Goal: Task Accomplishment & Management: Manage account settings

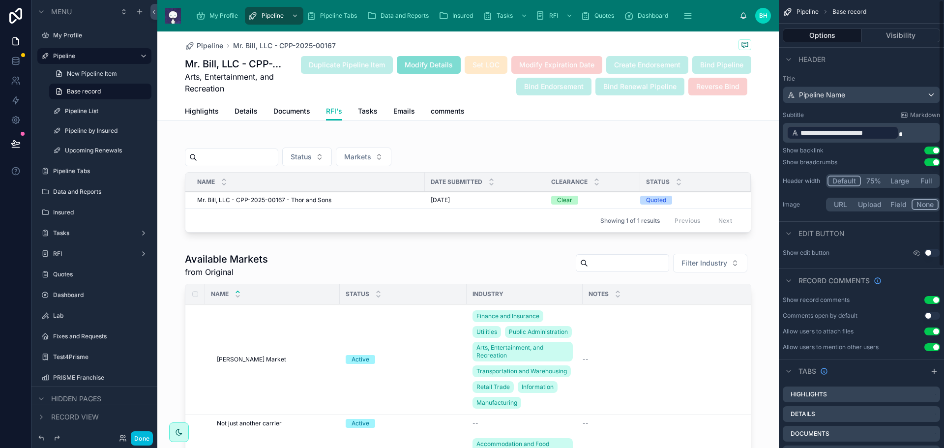
scroll to position [350, 0]
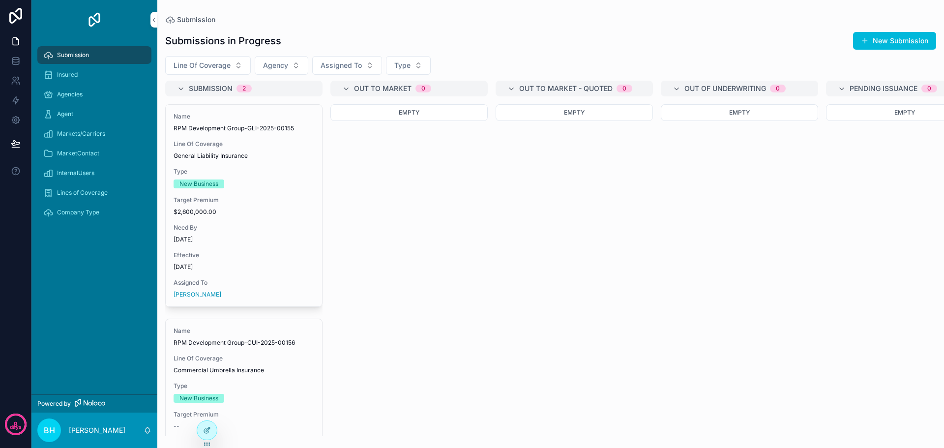
click at [70, 133] on span "Markets/Carriers" at bounding box center [81, 134] width 48 height 8
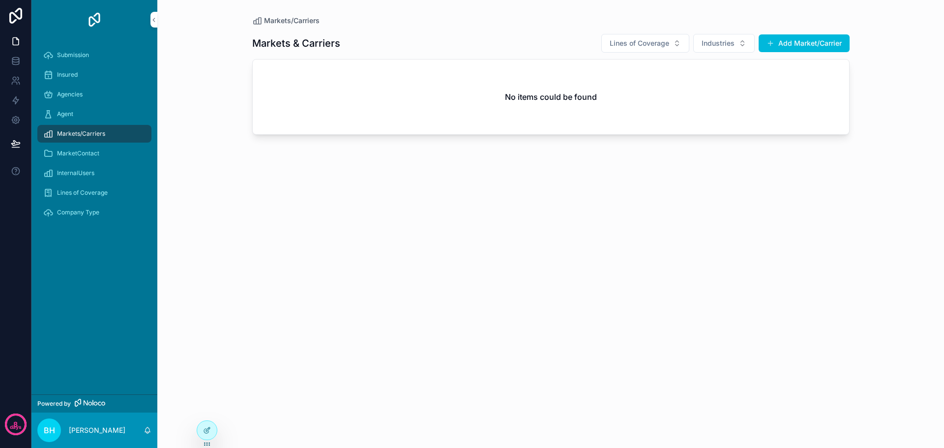
click at [72, 155] on span "MarketContact" at bounding box center [78, 153] width 42 height 8
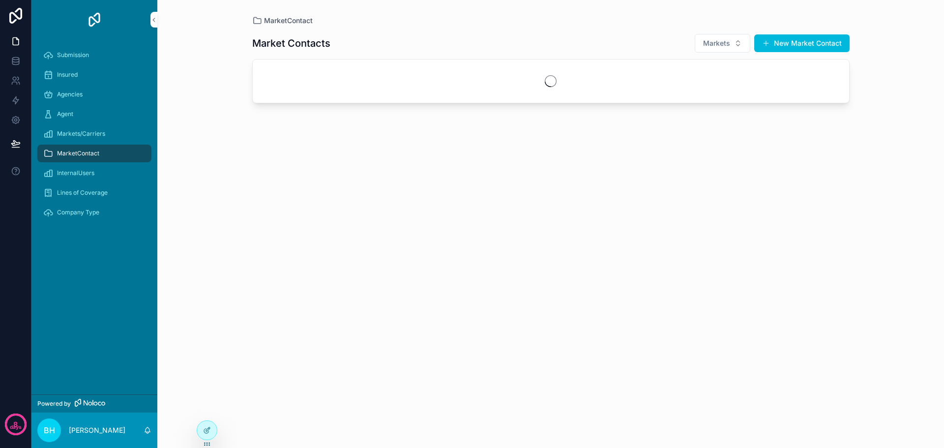
click at [66, 117] on span "Agent" at bounding box center [65, 114] width 16 height 8
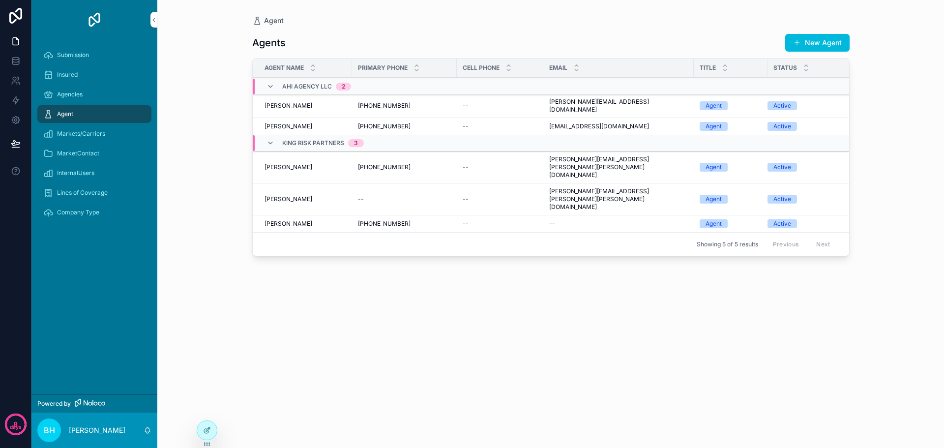
click at [72, 72] on span "Insured" at bounding box center [67, 75] width 21 height 8
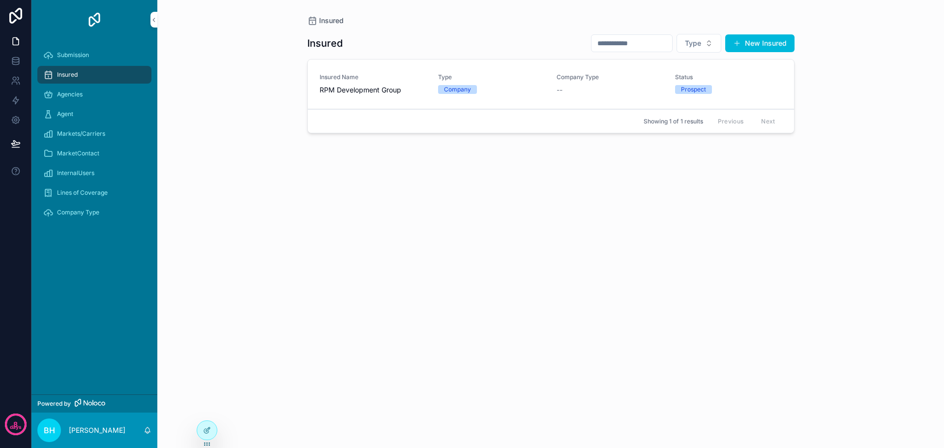
click at [359, 91] on span "RPM Development Group" at bounding box center [373, 90] width 107 height 10
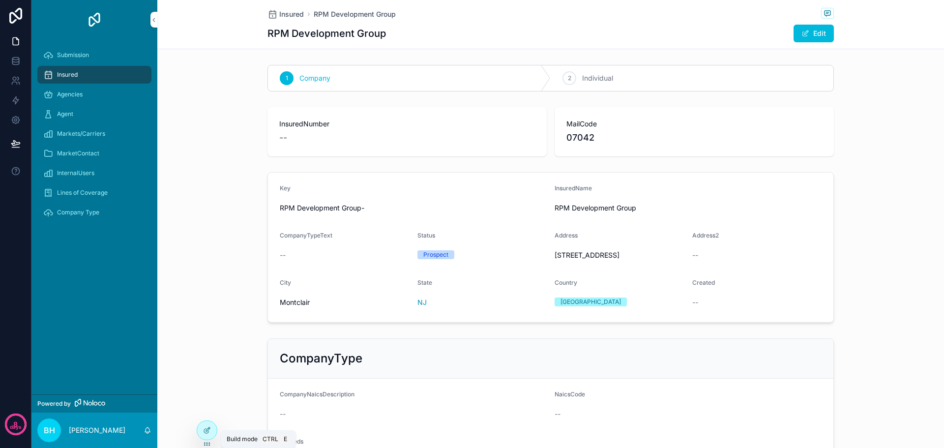
click at [204, 433] on icon at bounding box center [207, 430] width 8 height 8
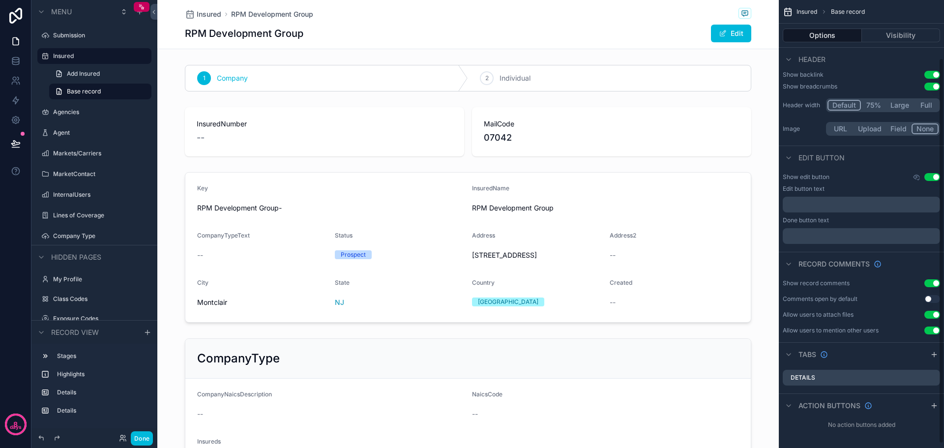
scroll to position [72, 0]
click at [935, 354] on icon "scrollable content" at bounding box center [934, 354] width 8 height 8
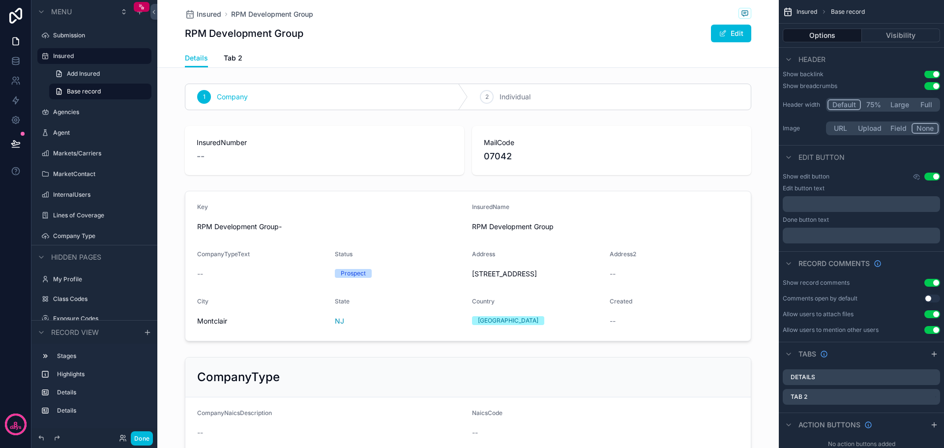
click at [935, 354] on icon "scrollable content" at bounding box center [934, 354] width 8 height 8
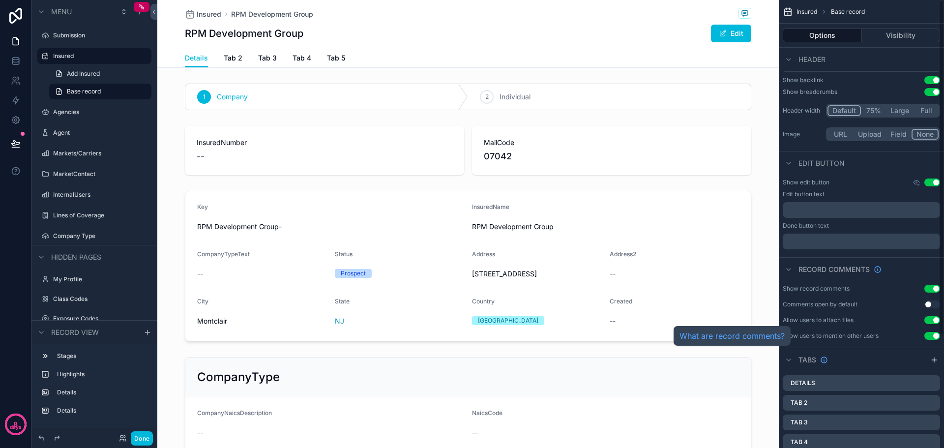
scroll to position [151, 0]
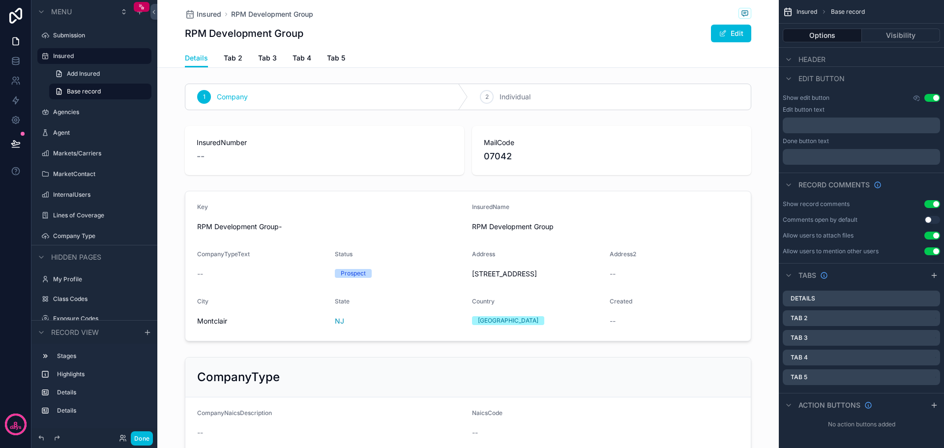
click at [0, 0] on icon "scrollable content" at bounding box center [0, 0] width 0 height 0
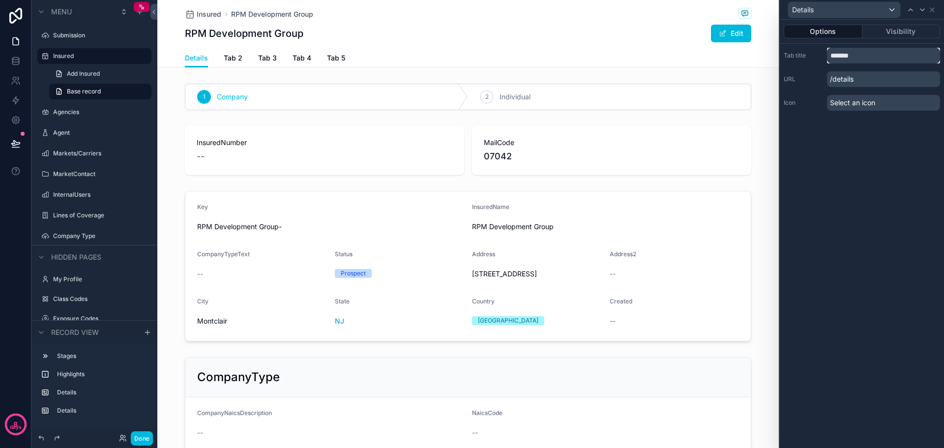
drag, startPoint x: 857, startPoint y: 57, endPoint x: 812, endPoint y: 53, distance: 45.8
click at [812, 53] on div "Tab title *******" at bounding box center [862, 56] width 156 height 16
type input "**********"
click at [924, 12] on icon at bounding box center [922, 10] width 8 height 8
drag, startPoint x: 845, startPoint y: 57, endPoint x: 789, endPoint y: 51, distance: 55.8
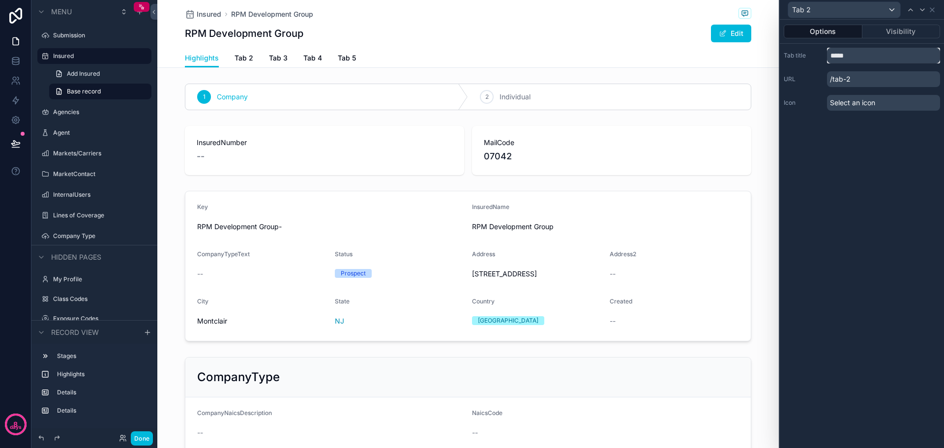
click at [789, 51] on div "Tab title *****" at bounding box center [862, 56] width 156 height 16
click at [834, 54] on input "*******" at bounding box center [883, 56] width 113 height 16
type input "*******"
click at [922, 10] on icon at bounding box center [922, 10] width 8 height 8
drag, startPoint x: 858, startPoint y: 56, endPoint x: 770, endPoint y: 50, distance: 88.6
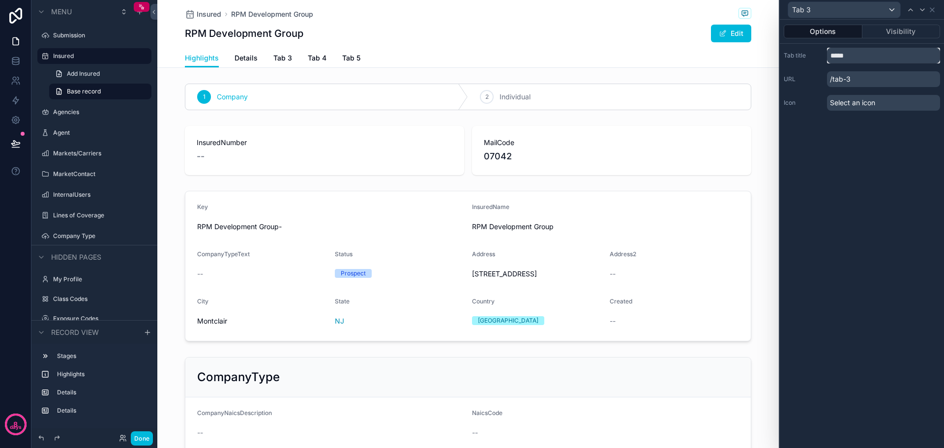
click at [774, 49] on div "Tab 3 Options Visibility Tab title ***** URL /tab-3 Icon Select an icon 8 days …" at bounding box center [472, 224] width 944 height 448
type input "*********"
click at [923, 10] on icon at bounding box center [922, 10] width 8 height 8
drag, startPoint x: 861, startPoint y: 53, endPoint x: 808, endPoint y: 60, distance: 54.0
click at [808, 60] on div "Tab title *****" at bounding box center [862, 56] width 156 height 16
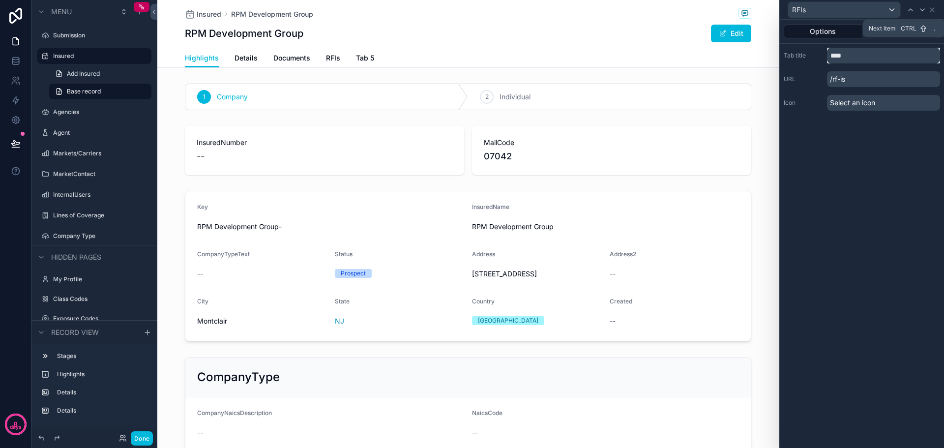
type input "****"
click at [924, 9] on icon at bounding box center [922, 10] width 4 height 2
drag, startPoint x: 852, startPoint y: 58, endPoint x: 815, endPoint y: 56, distance: 37.4
click at [815, 56] on div "Tab title *****" at bounding box center [862, 56] width 156 height 16
type input "********"
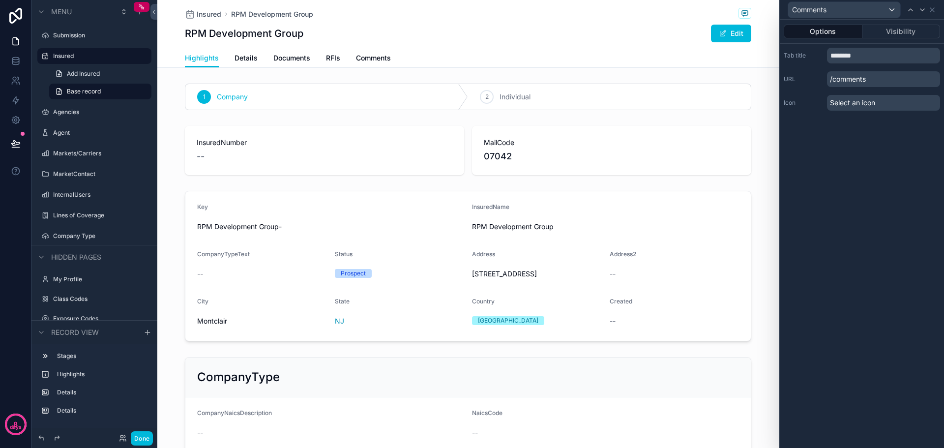
click at [891, 201] on div "Options Visibility Tab title ******** URL /comments Icon Select an icon" at bounding box center [862, 234] width 164 height 428
click at [330, 81] on div "scrollable content" at bounding box center [467, 97] width 621 height 34
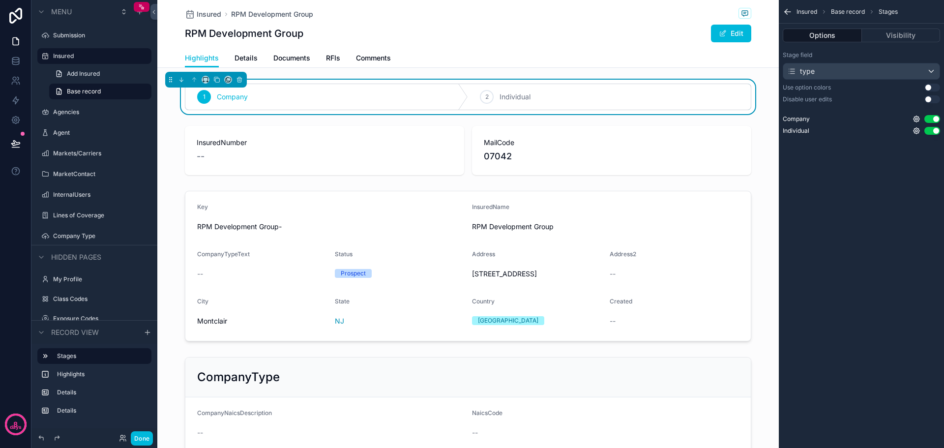
click at [416, 33] on div "RPM Development Group Edit" at bounding box center [468, 33] width 566 height 19
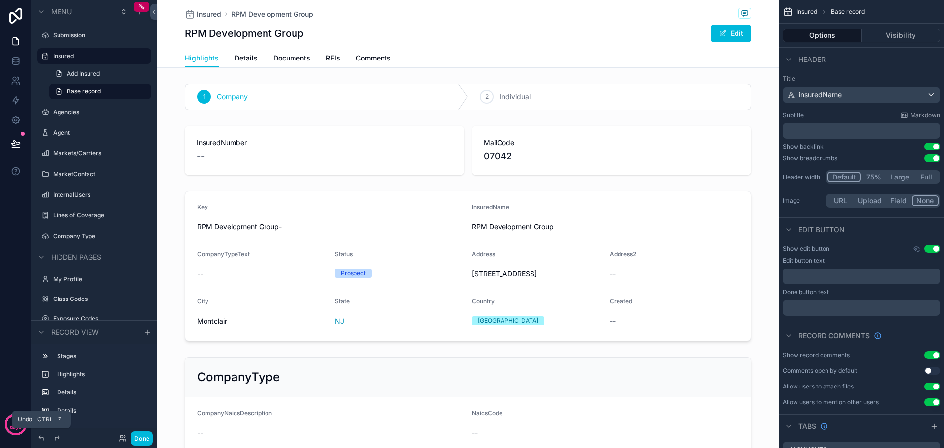
click at [42, 438] on icon at bounding box center [41, 438] width 8 height 8
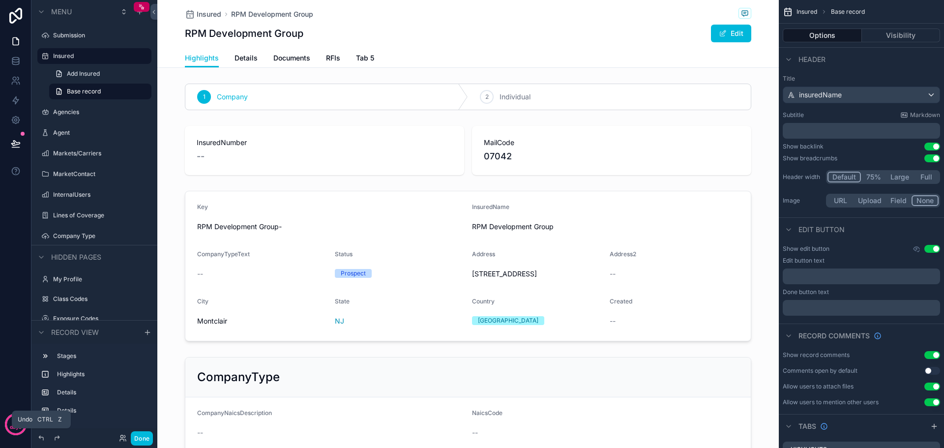
click at [42, 438] on icon at bounding box center [41, 438] width 8 height 8
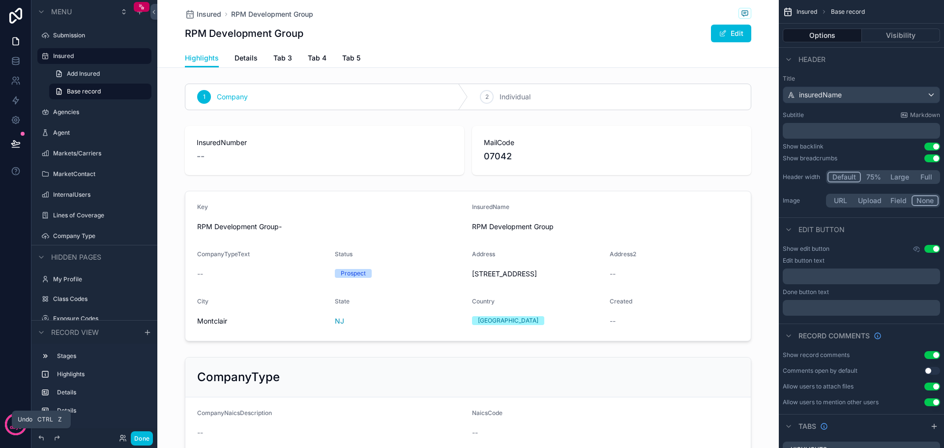
click at [42, 438] on icon at bounding box center [41, 438] width 8 height 8
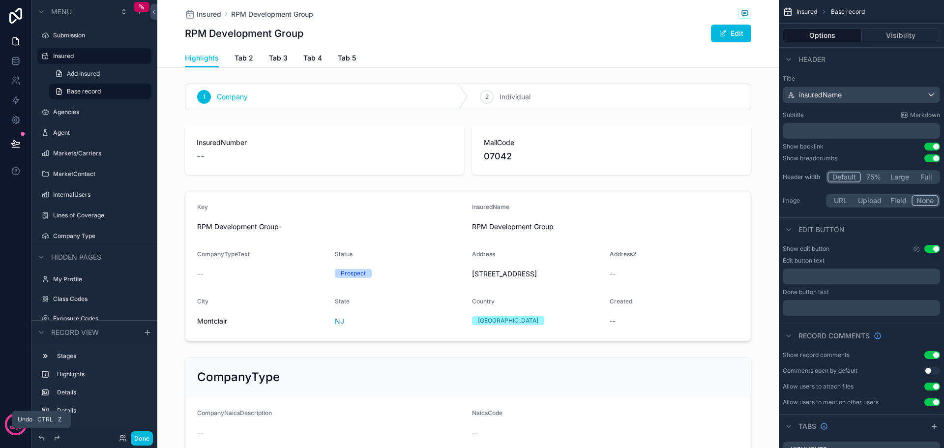
click at [42, 438] on icon at bounding box center [41, 438] width 8 height 8
click at [40, 437] on icon at bounding box center [41, 438] width 4 height 4
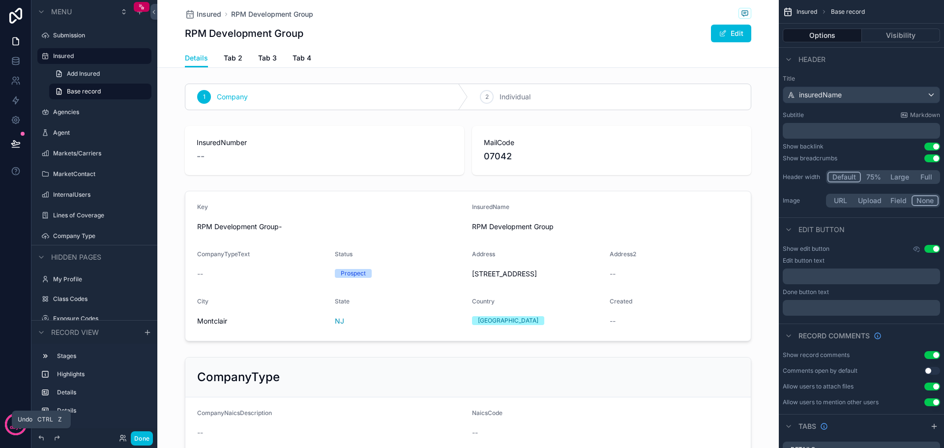
click at [40, 437] on icon at bounding box center [41, 438] width 4 height 4
click at [40, 436] on icon at bounding box center [41, 438] width 4 height 4
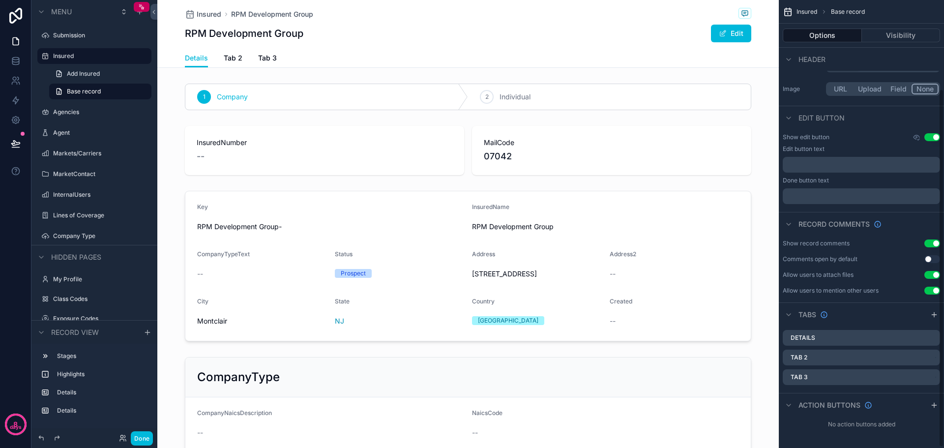
click at [0, 0] on icon "scrollable content" at bounding box center [0, 0] width 0 height 0
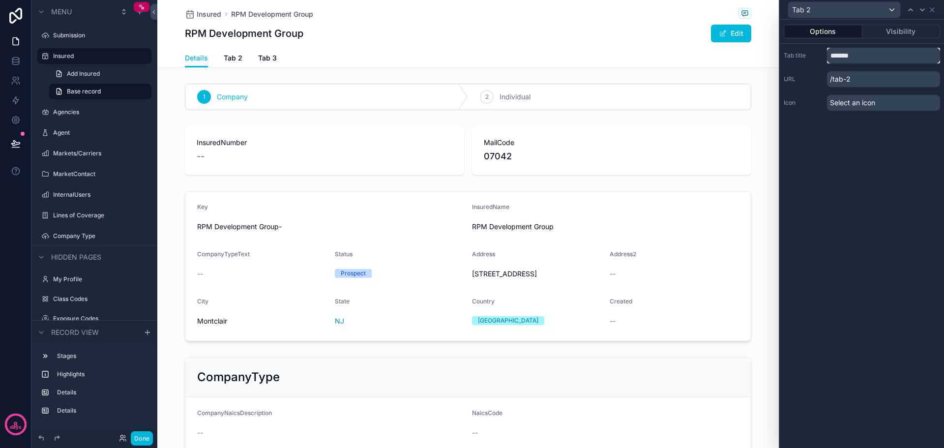
drag, startPoint x: 860, startPoint y: 56, endPoint x: 826, endPoint y: 57, distance: 34.4
click at [826, 57] on div "Tab title *******" at bounding box center [862, 56] width 156 height 16
type input "**********"
click at [925, 9] on icon at bounding box center [922, 10] width 8 height 8
drag, startPoint x: 868, startPoint y: 58, endPoint x: 826, endPoint y: 56, distance: 42.3
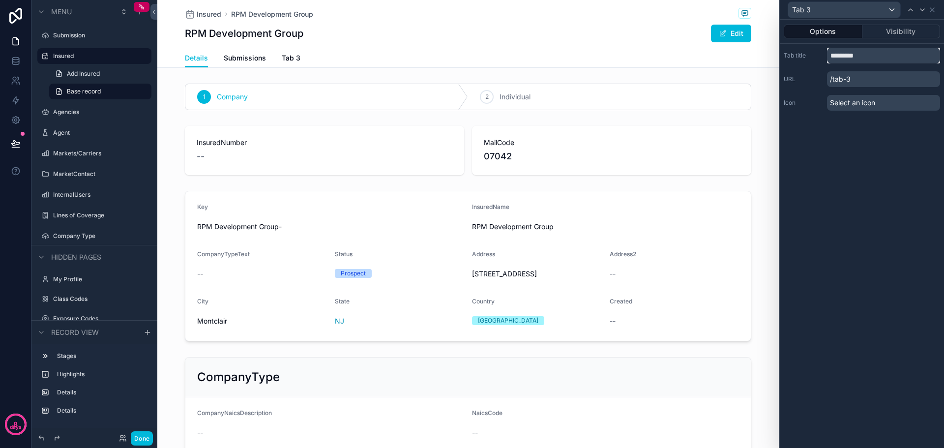
click at [826, 56] on div "Tab title *********" at bounding box center [862, 56] width 156 height 16
type input "********"
click at [863, 289] on div "Options Visibility Tab title ******** URL /comments Icon Select an icon" at bounding box center [862, 234] width 164 height 428
click at [370, 81] on div "scrollable content" at bounding box center [467, 97] width 621 height 34
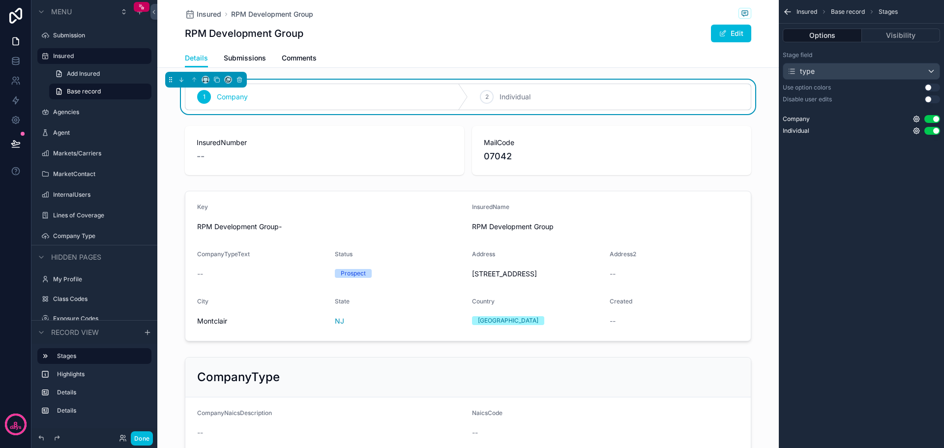
scroll to position [0, 0]
click at [934, 74] on div "type" at bounding box center [861, 71] width 156 height 16
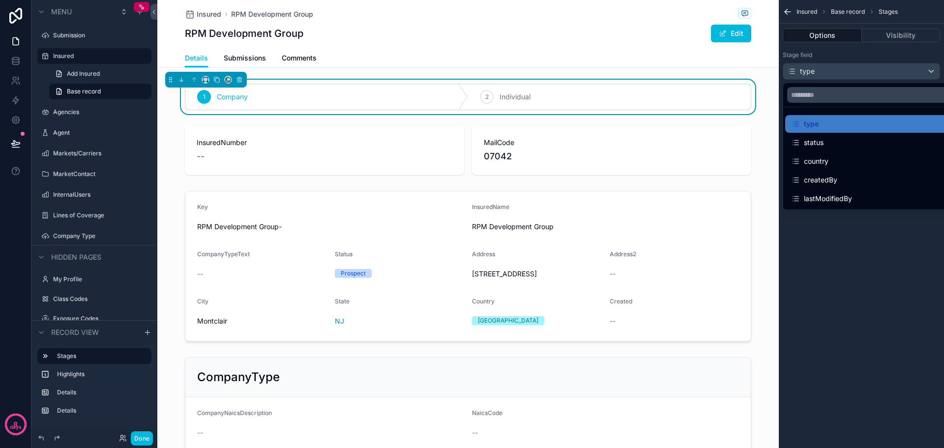
click at [837, 141] on div "status" at bounding box center [872, 143] width 163 height 12
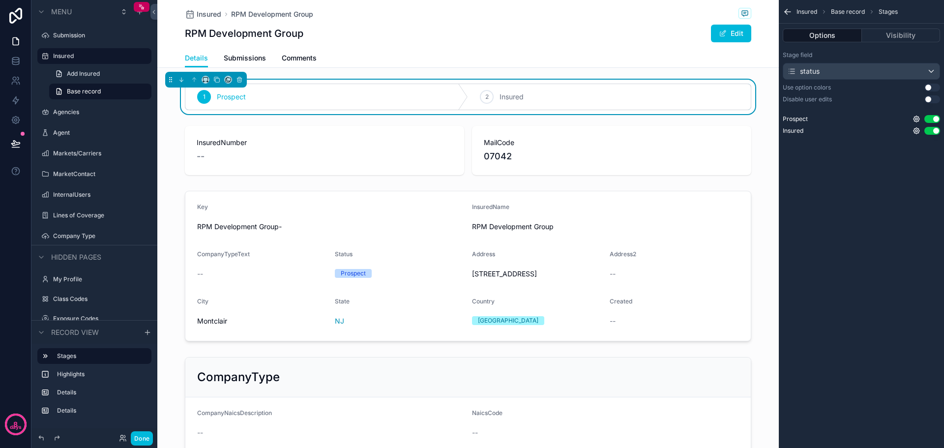
click at [938, 85] on button "Use setting" at bounding box center [932, 88] width 16 height 8
click at [939, 99] on button "Use setting" at bounding box center [932, 99] width 16 height 8
click at [872, 231] on div "Insured Base record Stages Options Visibility Stage field status Use option col…" at bounding box center [861, 224] width 165 height 448
click at [444, 132] on div "scrollable content" at bounding box center [467, 150] width 621 height 57
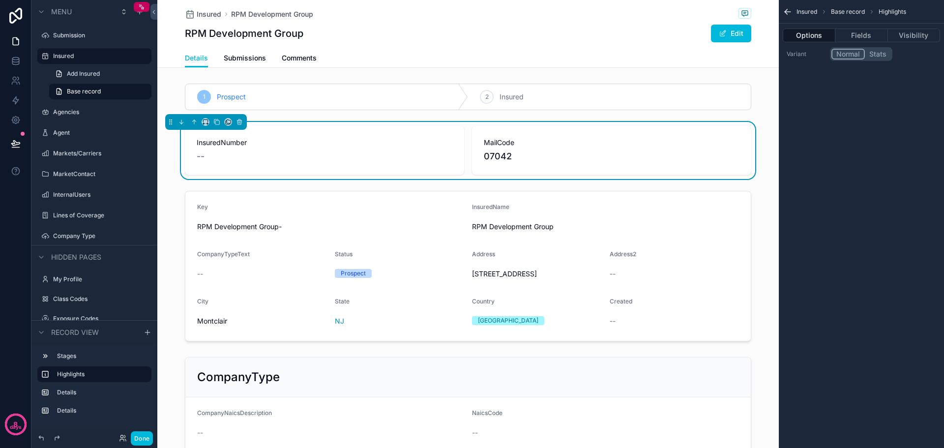
click at [447, 130] on div "InsuredNumber --" at bounding box center [324, 150] width 279 height 49
click at [866, 34] on button "Fields" at bounding box center [861, 36] width 52 height 14
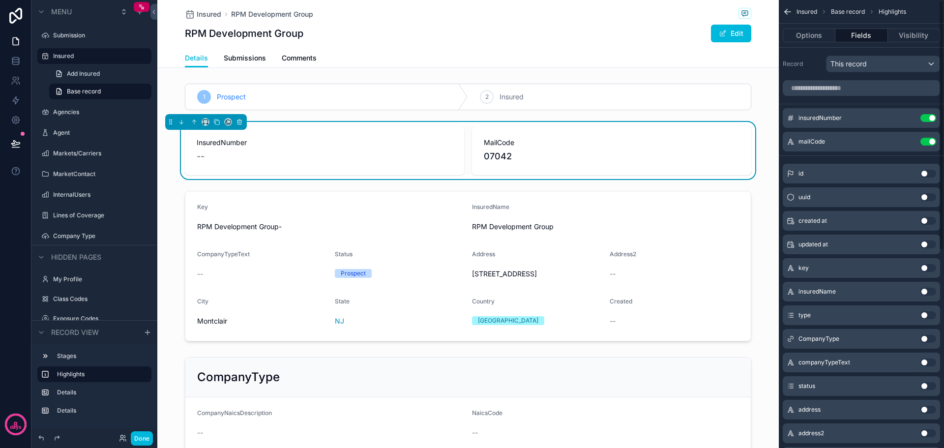
click at [931, 292] on button "Use setting" at bounding box center [928, 292] width 16 height 8
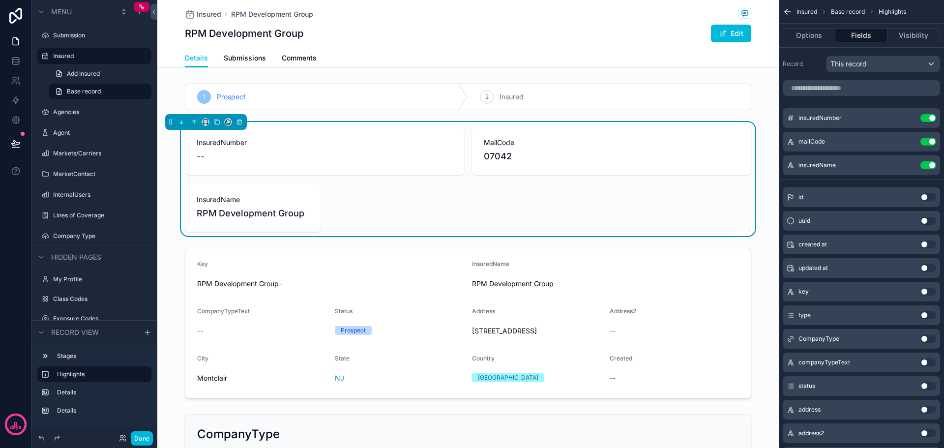
click at [933, 315] on button "Use setting" at bounding box center [928, 315] width 16 height 8
click at [0, 0] on icon "scrollable content" at bounding box center [0, 0] width 0 height 0
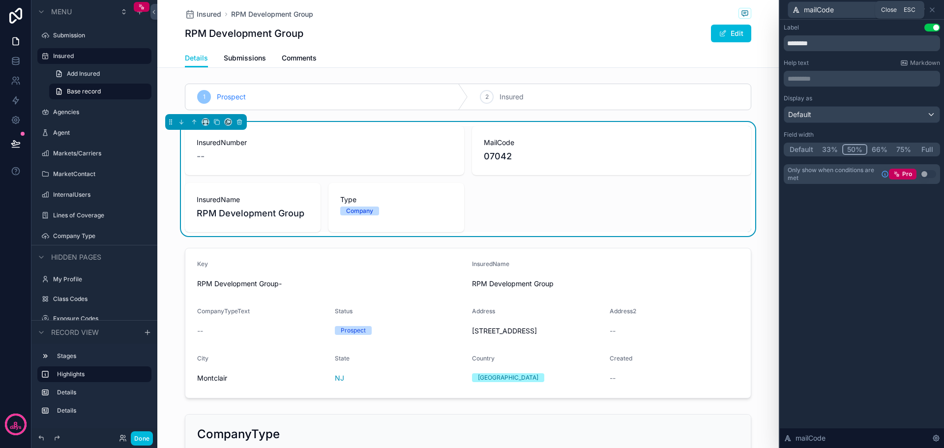
click at [936, 8] on div "mailCode" at bounding box center [862, 9] width 156 height 19
click at [935, 8] on icon at bounding box center [932, 10] width 8 height 8
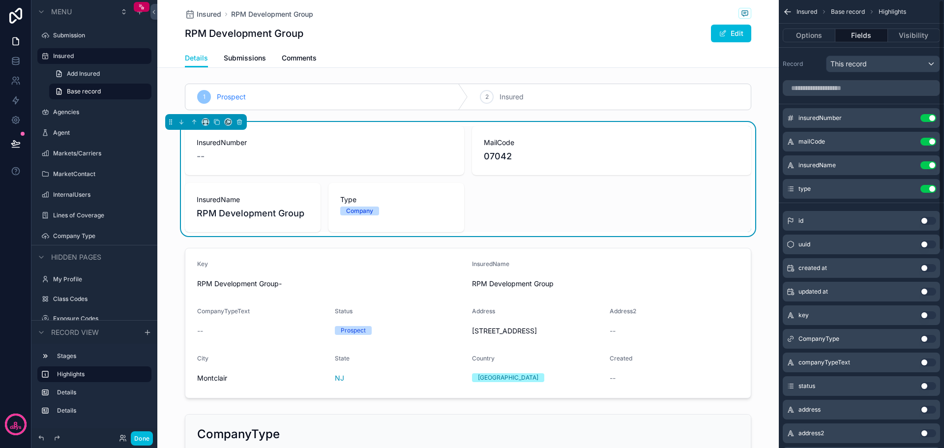
click at [925, 140] on button "Use setting" at bounding box center [928, 142] width 16 height 8
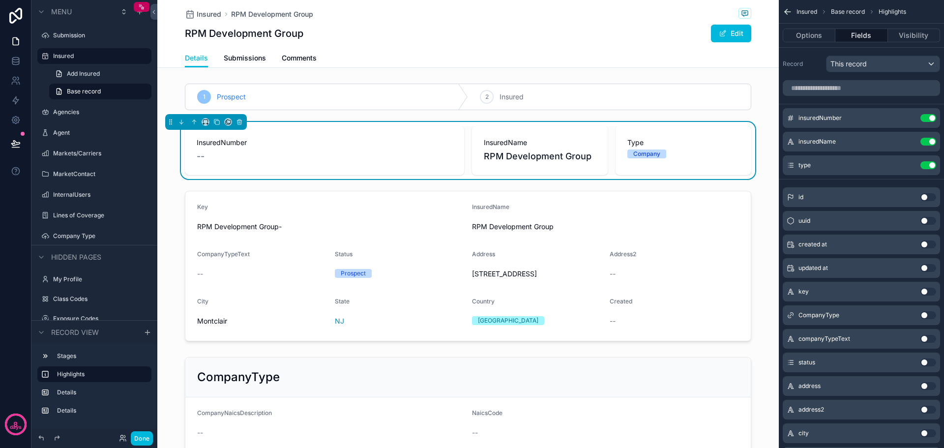
click at [924, 117] on button "Use setting" at bounding box center [928, 118] width 16 height 8
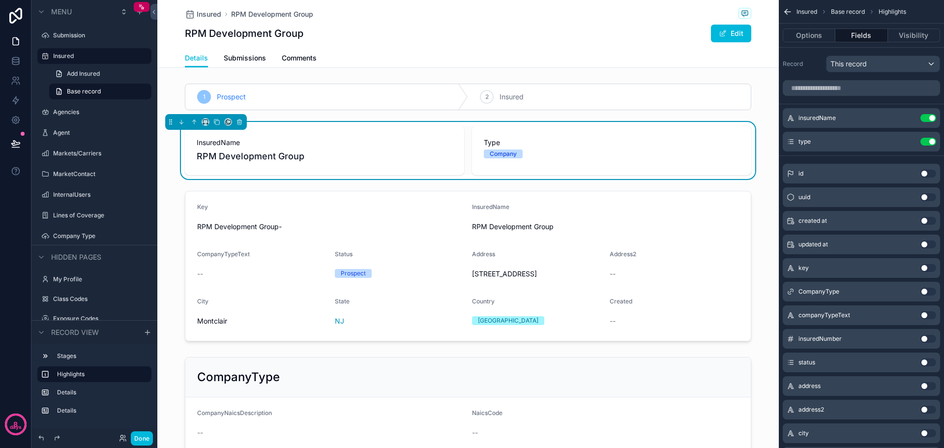
click at [0, 0] on icon "scrollable content" at bounding box center [0, 0] width 0 height 0
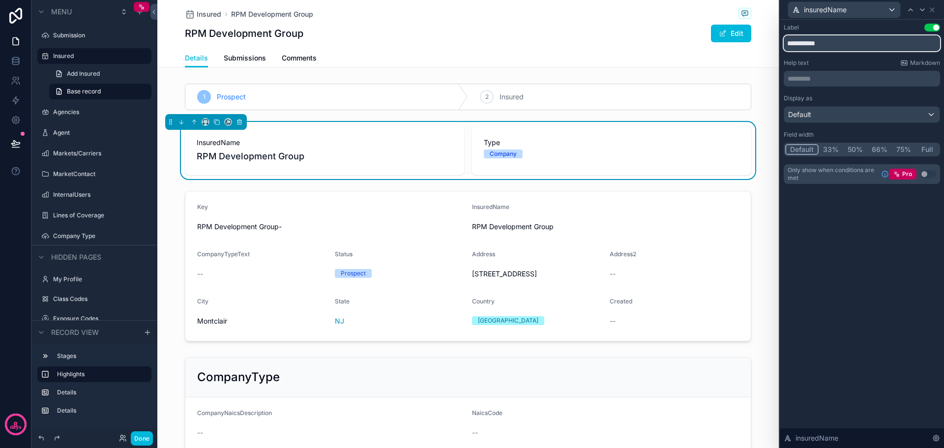
click at [812, 43] on input "**********" at bounding box center [862, 43] width 156 height 16
type input "**********"
click at [922, 11] on icon at bounding box center [922, 10] width 4 height 2
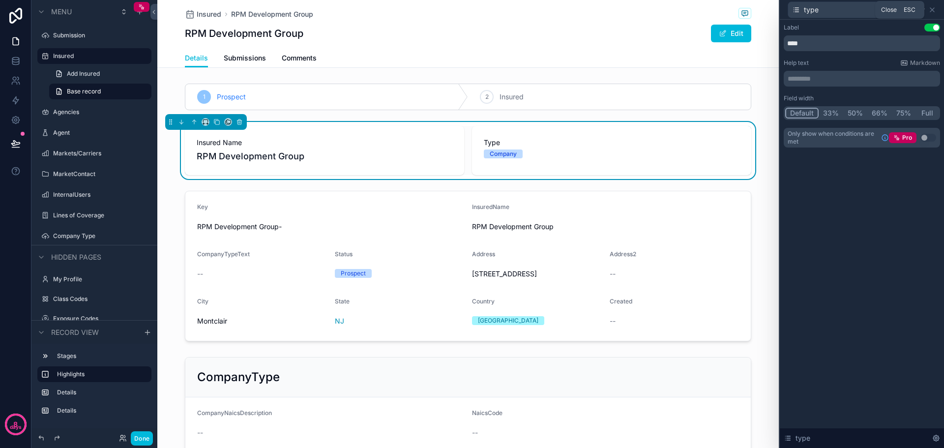
click at [934, 10] on icon at bounding box center [932, 10] width 8 height 8
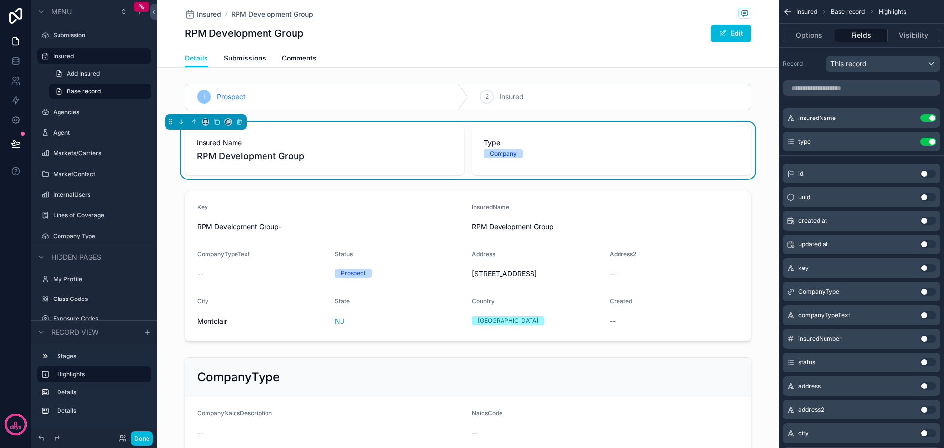
click at [373, 367] on div "scrollable content" at bounding box center [467, 428] width 621 height 151
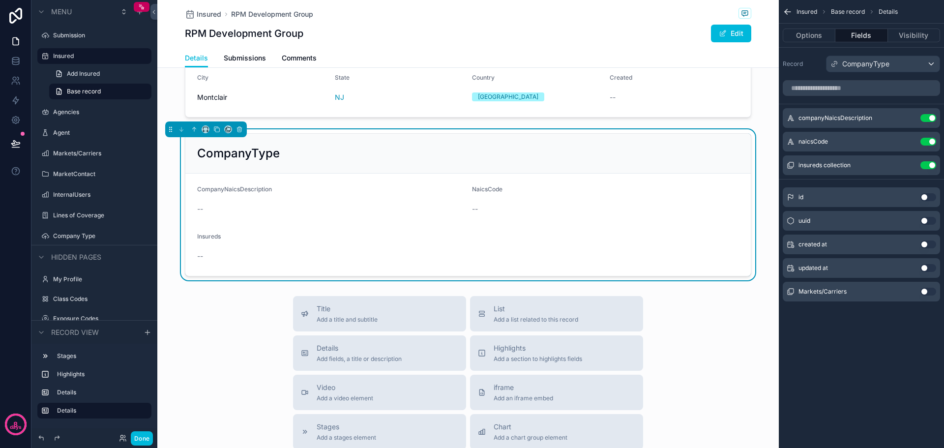
scroll to position [147, 0]
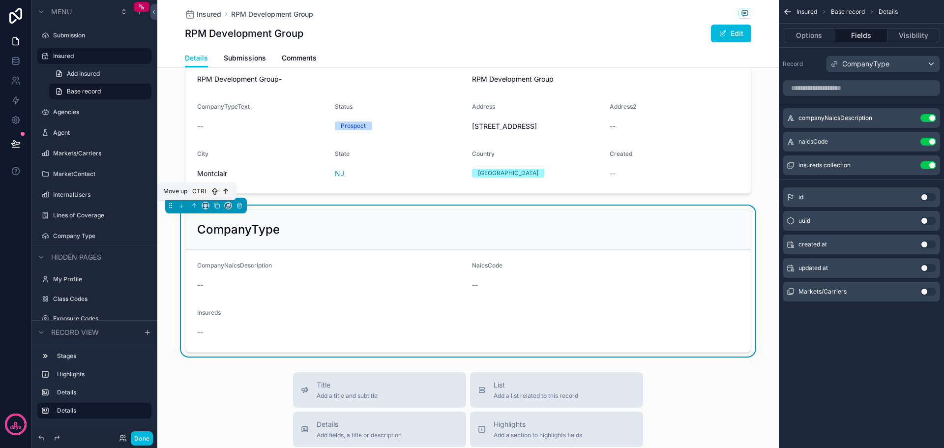
click at [195, 207] on icon "scrollable content" at bounding box center [194, 205] width 7 height 7
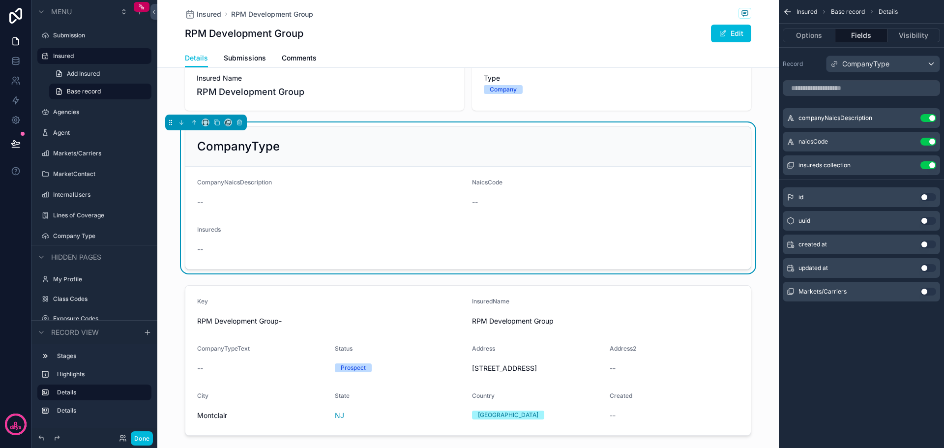
scroll to position [0, 0]
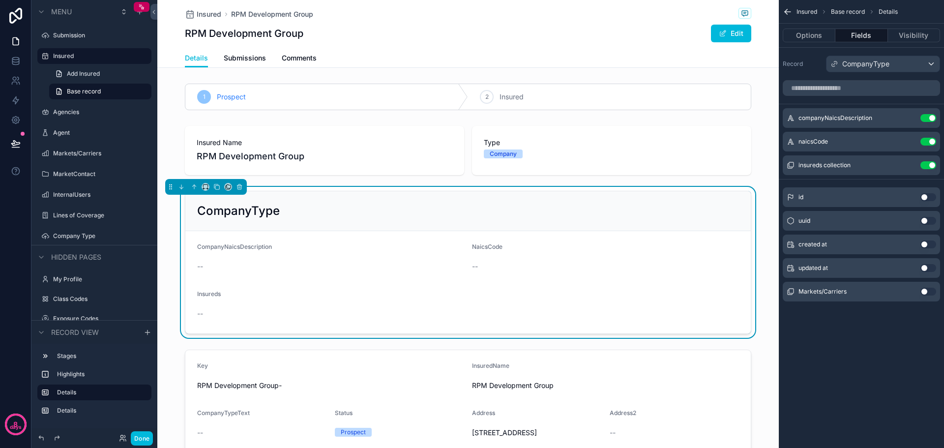
click at [926, 167] on button "Use setting" at bounding box center [928, 165] width 16 height 8
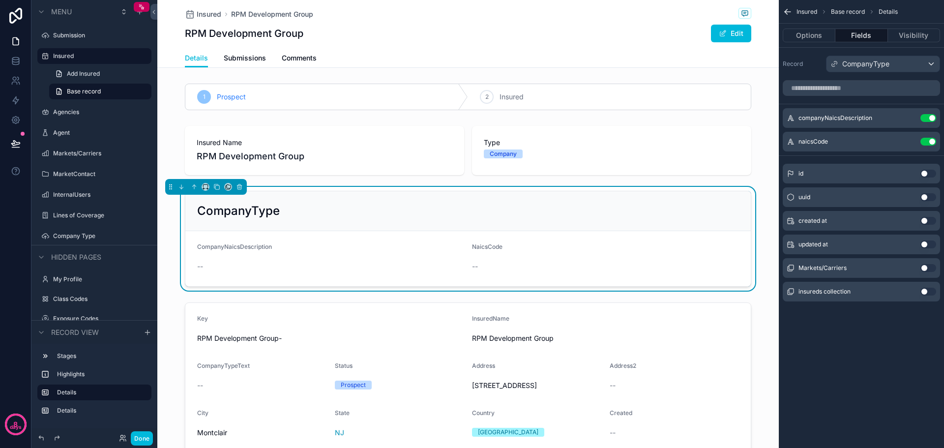
click at [0, 0] on icon "scrollable content" at bounding box center [0, 0] width 0 height 0
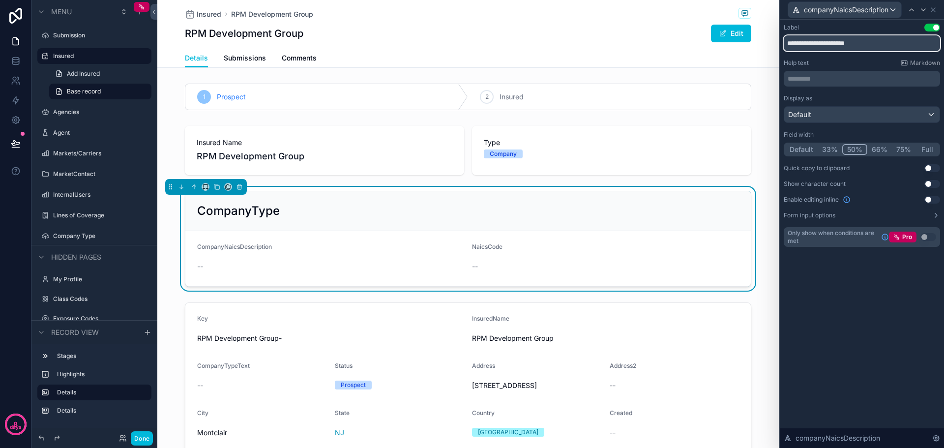
drag, startPoint x: 818, startPoint y: 46, endPoint x: 778, endPoint y: 42, distance: 40.5
click at [778, 42] on div "**********" at bounding box center [472, 224] width 944 height 448
click at [804, 44] on input "**********" at bounding box center [862, 43] width 156 height 16
click at [804, 45] on input "**********" at bounding box center [862, 43] width 156 height 16
click at [798, 45] on input "**********" at bounding box center [862, 43] width 156 height 16
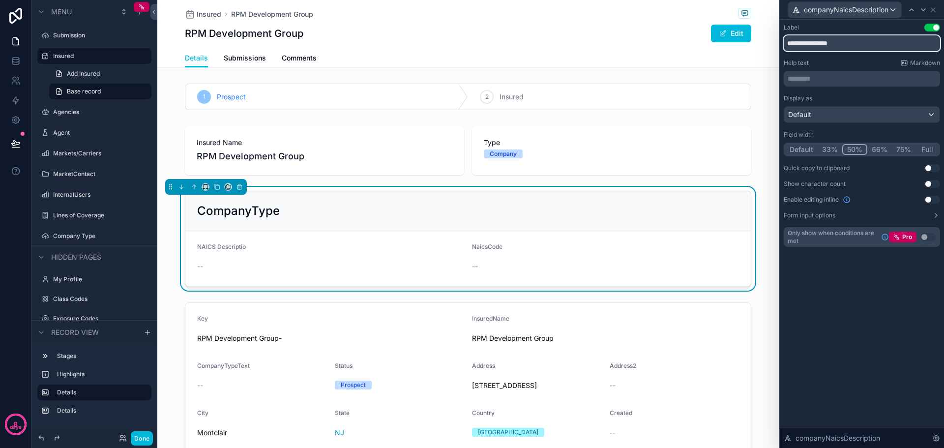
click at [856, 46] on input "**********" at bounding box center [862, 43] width 156 height 16
type input "**********"
click at [871, 336] on div "**********" at bounding box center [862, 234] width 164 height 428
click at [927, 10] on icon at bounding box center [923, 10] width 8 height 8
click at [931, 13] on icon at bounding box center [932, 10] width 8 height 8
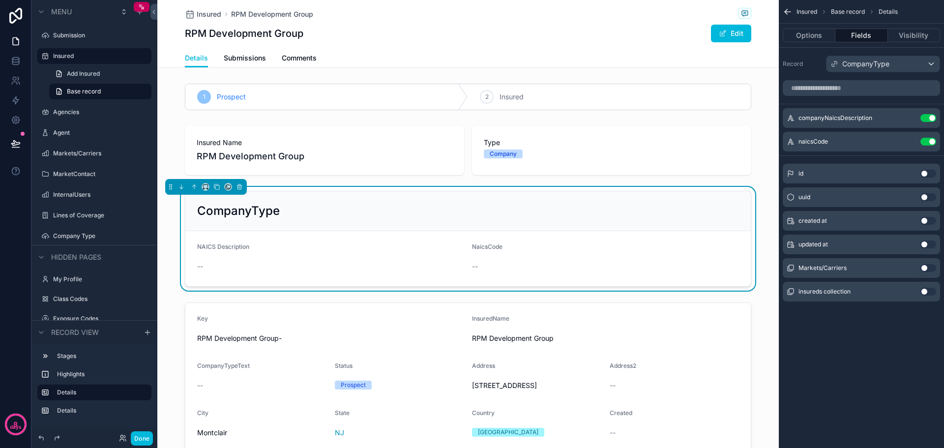
click at [922, 141] on button "Use setting" at bounding box center [928, 142] width 16 height 8
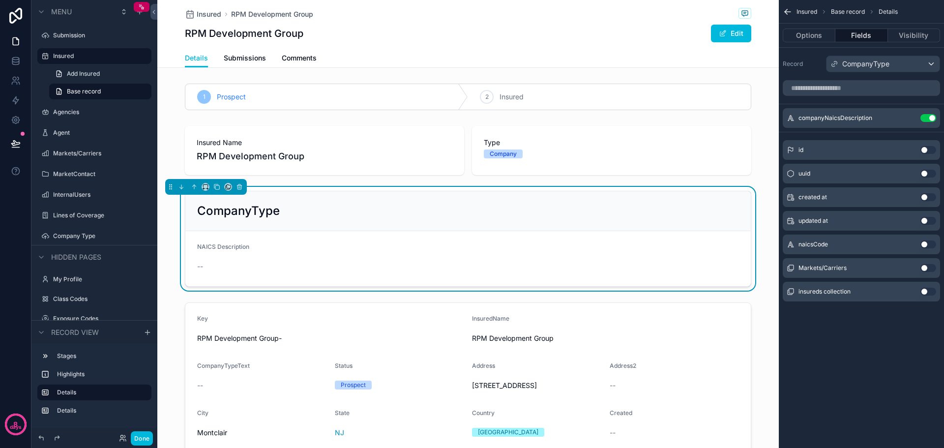
scroll to position [197, 0]
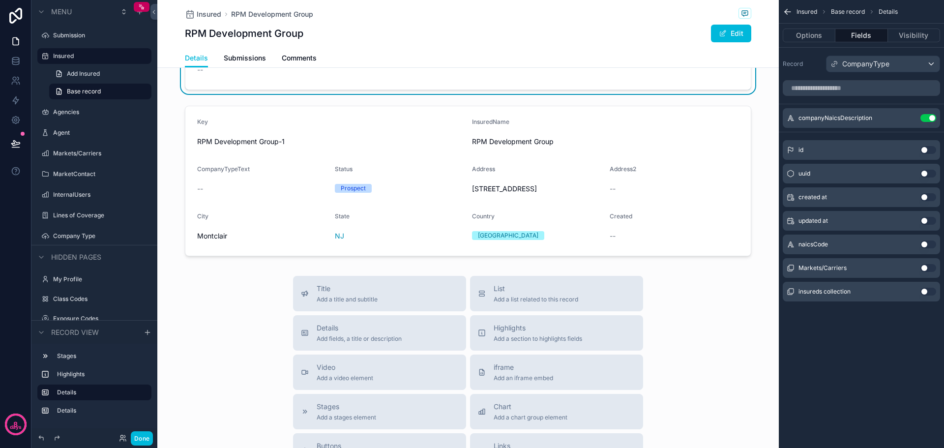
click at [410, 116] on div "scrollable content" at bounding box center [467, 181] width 621 height 158
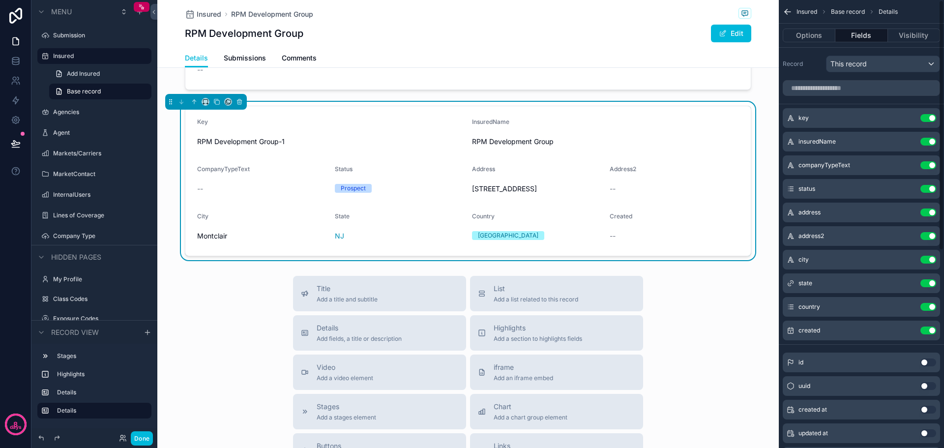
click at [923, 118] on button "Use setting" at bounding box center [928, 118] width 16 height 8
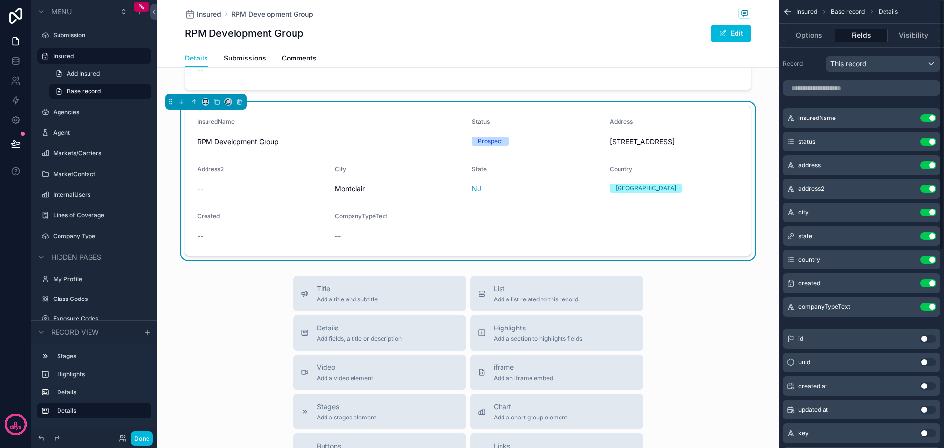
click at [925, 284] on button "Use setting" at bounding box center [928, 283] width 16 height 8
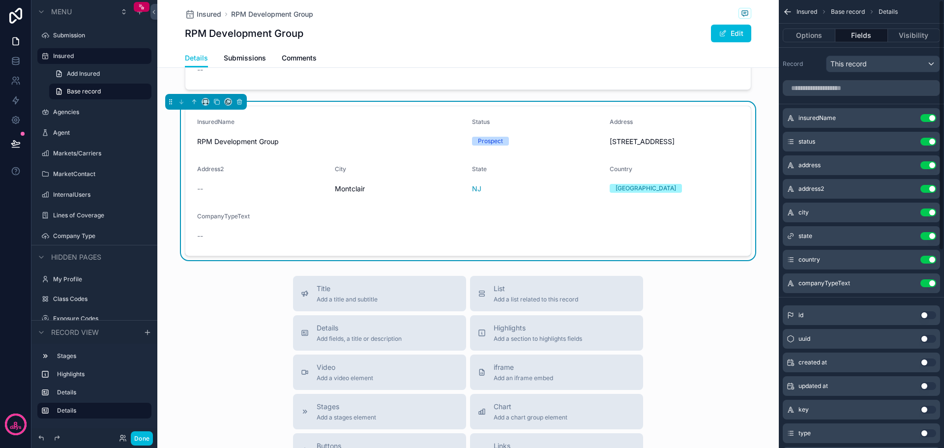
click at [925, 283] on button "Use setting" at bounding box center [928, 283] width 16 height 8
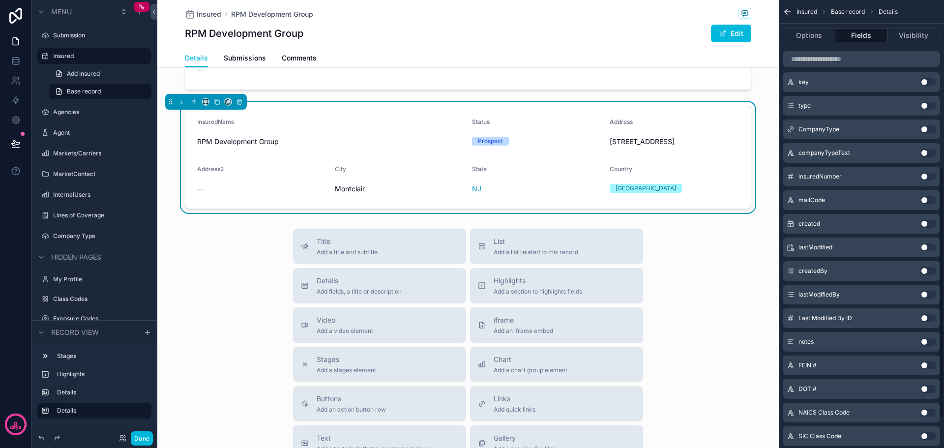
scroll to position [255, 0]
click at [934, 249] on button "Use setting" at bounding box center [928, 249] width 16 height 8
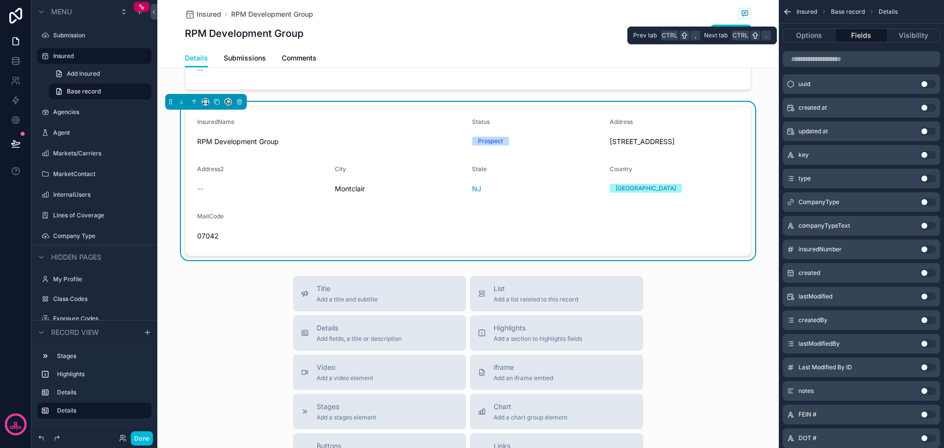
click at [870, 31] on button "Fields" at bounding box center [861, 36] width 52 height 14
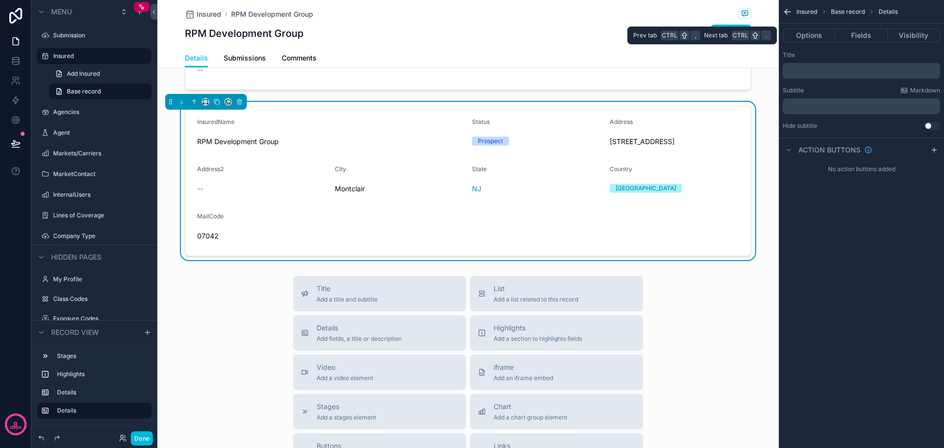
scroll to position [0, 0]
click at [805, 36] on button "Options" at bounding box center [809, 36] width 53 height 14
click at [851, 35] on button "Fields" at bounding box center [861, 36] width 52 height 14
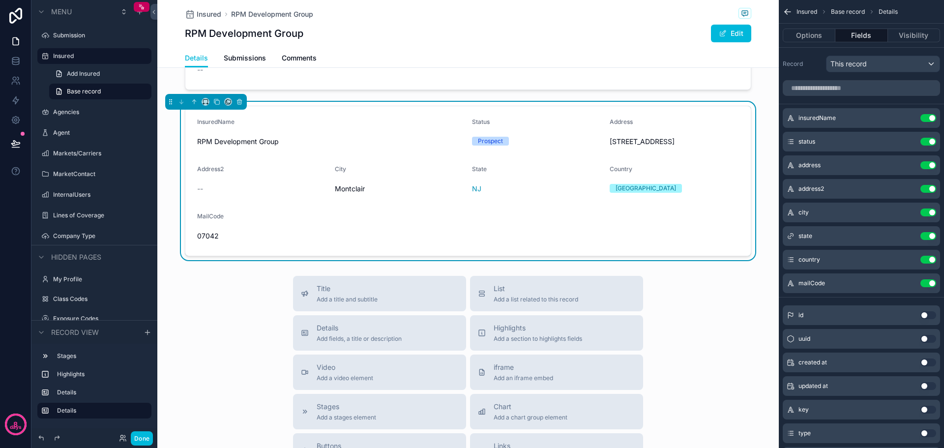
click at [0, 0] on icon "scrollable content" at bounding box center [0, 0] width 0 height 0
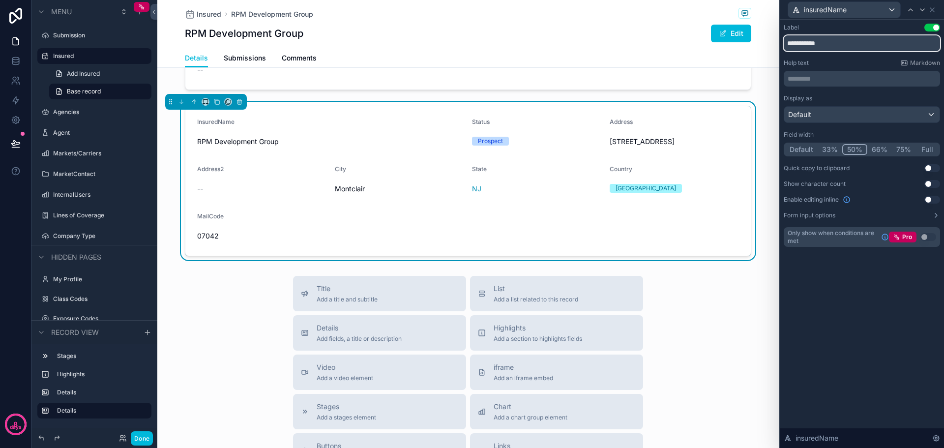
click at [813, 45] on input "**********" at bounding box center [862, 43] width 156 height 16
type input "**********"
click at [922, 8] on icon at bounding box center [922, 10] width 8 height 8
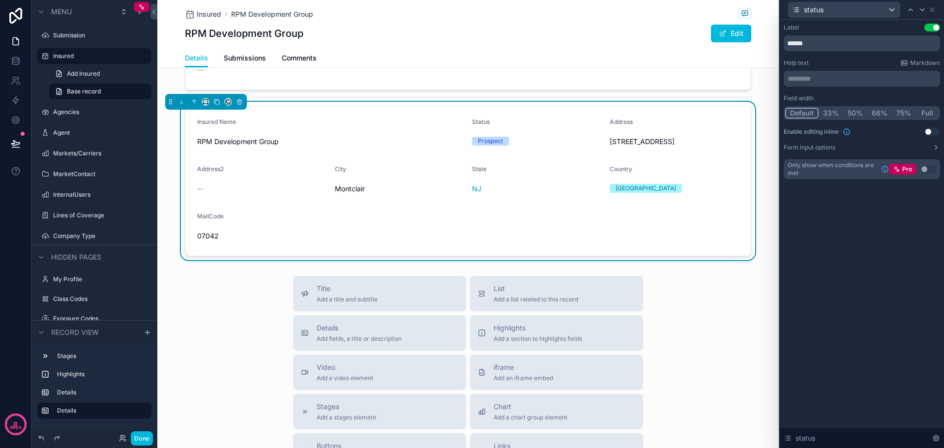
click at [857, 112] on button "50%" at bounding box center [855, 113] width 24 height 11
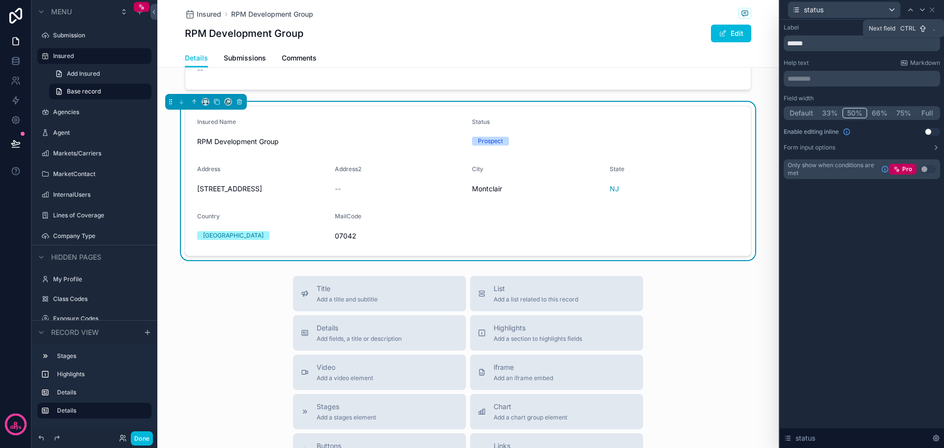
click at [921, 9] on icon at bounding box center [922, 10] width 8 height 8
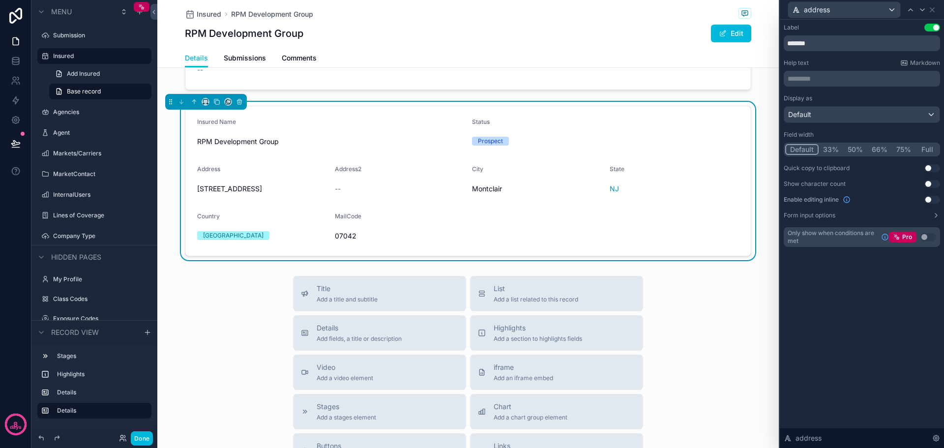
click at [929, 148] on button "Full" at bounding box center [926, 149] width 23 height 11
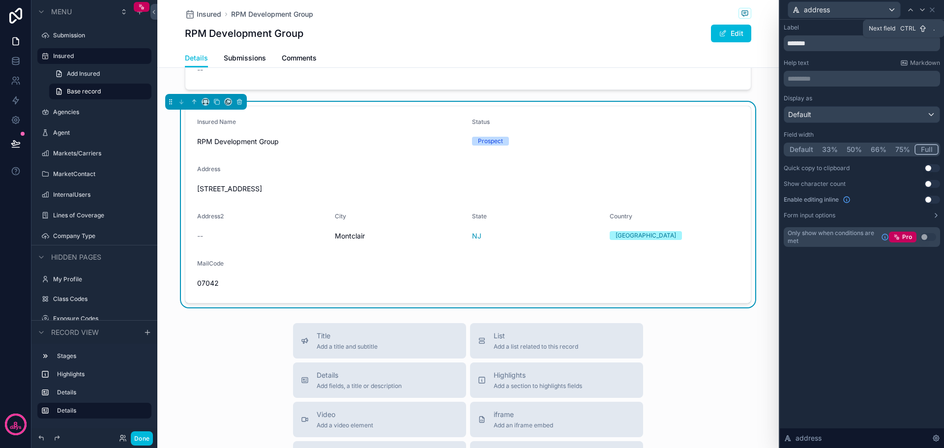
click at [922, 10] on icon at bounding box center [922, 10] width 4 height 2
click at [814, 43] on input "********" at bounding box center [862, 43] width 156 height 16
type input "**********"
click at [856, 147] on button "50%" at bounding box center [855, 149] width 24 height 11
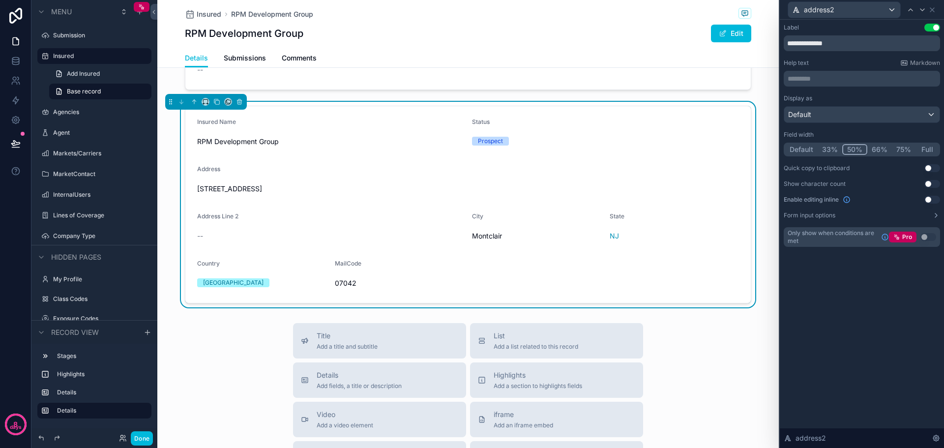
click at [932, 149] on button "Full" at bounding box center [926, 149] width 23 height 11
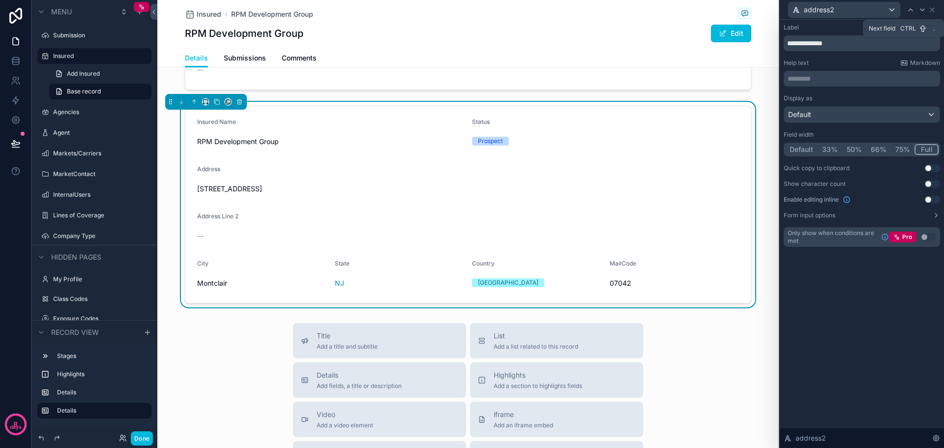
click at [925, 9] on icon at bounding box center [922, 10] width 8 height 8
click at [924, 9] on icon at bounding box center [922, 10] width 8 height 8
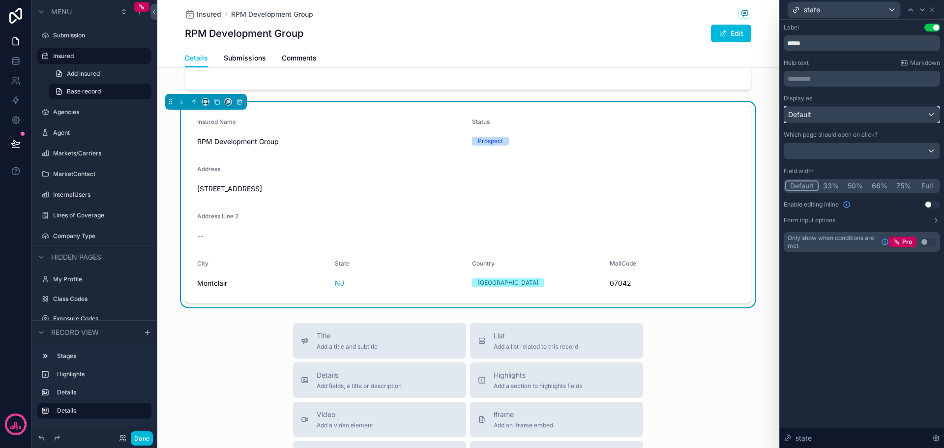
click at [932, 114] on div "Default" at bounding box center [861, 115] width 155 height 16
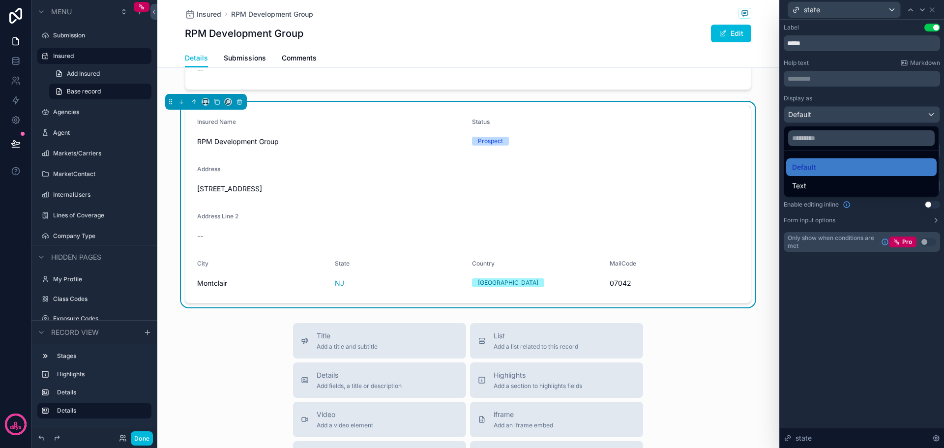
click at [823, 182] on div "Text" at bounding box center [861, 186] width 139 height 12
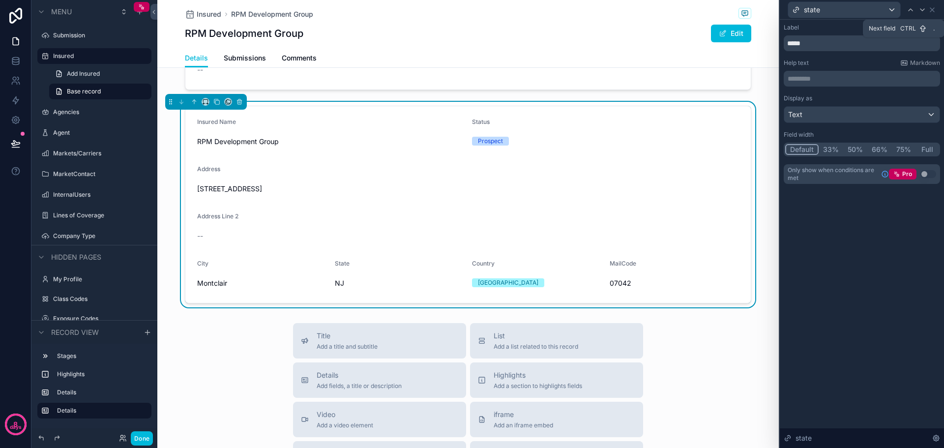
click at [924, 10] on icon at bounding box center [922, 10] width 8 height 8
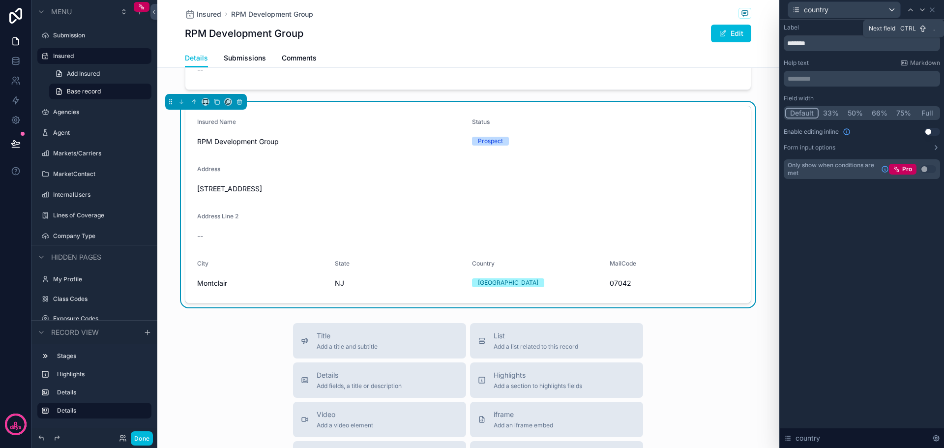
click at [923, 11] on icon at bounding box center [922, 10] width 8 height 8
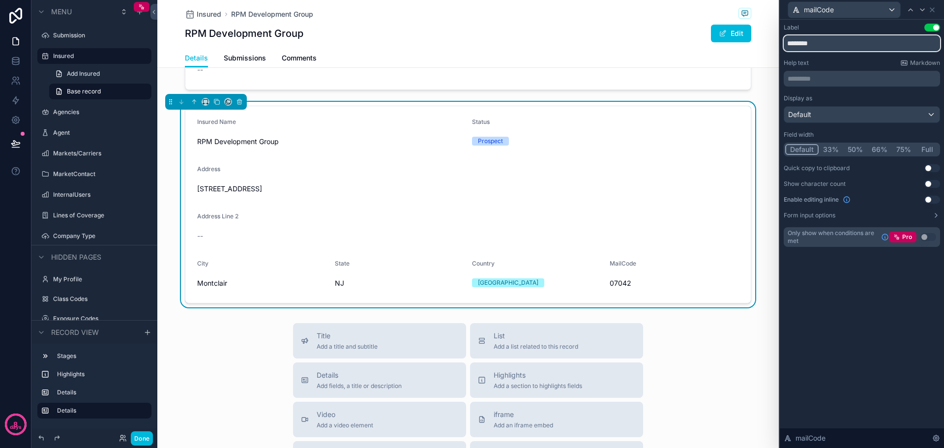
click at [803, 45] on input "********" at bounding box center [862, 43] width 156 height 16
type input "*********"
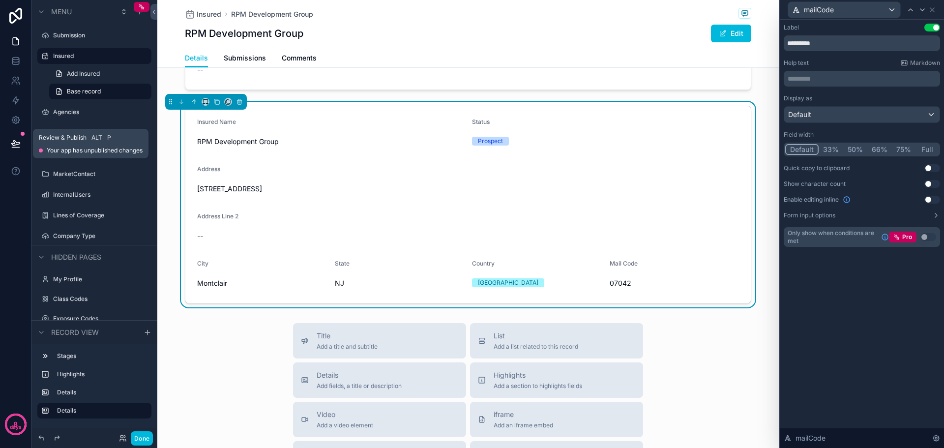
click at [14, 142] on icon at bounding box center [15, 143] width 8 height 5
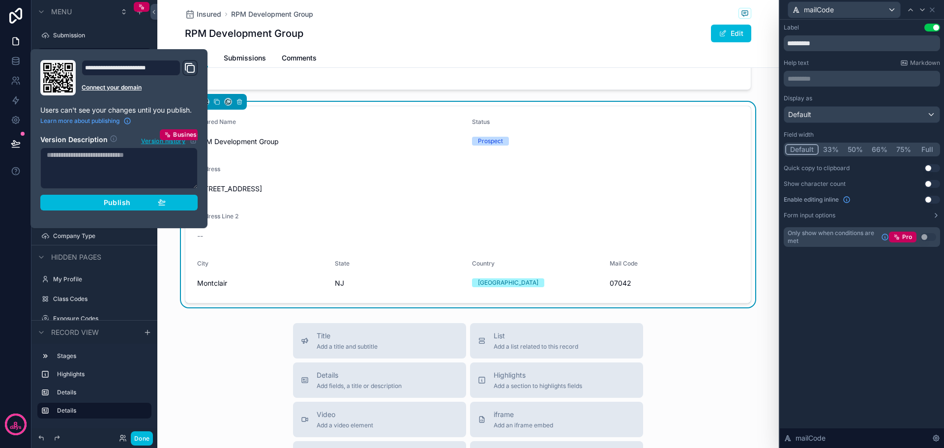
click at [111, 203] on span "Publish" at bounding box center [117, 202] width 27 height 9
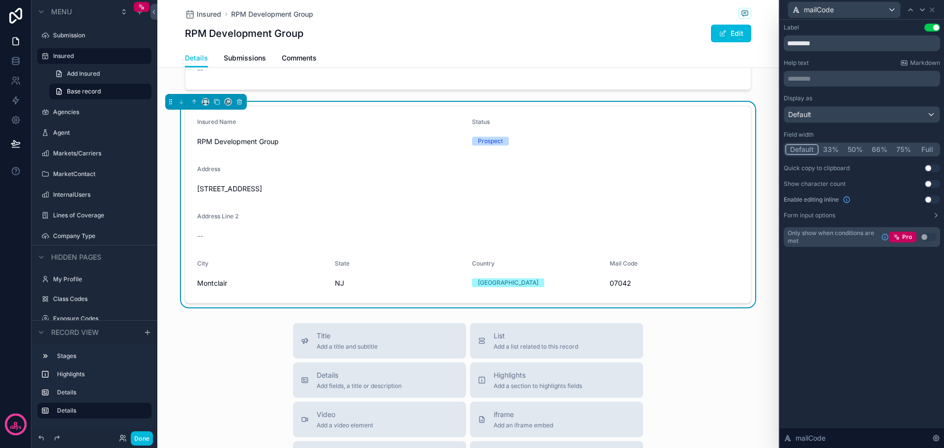
click at [252, 58] on span "Submissions" at bounding box center [245, 58] width 42 height 10
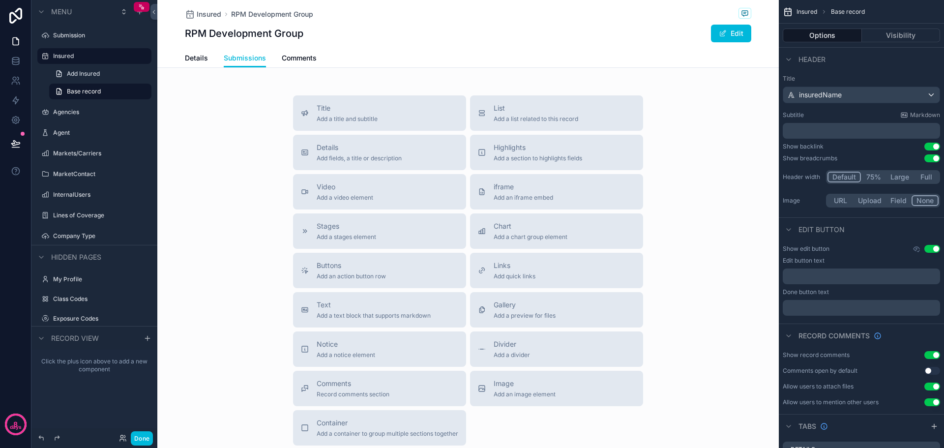
click at [521, 114] on div "List Add a list related to this record" at bounding box center [536, 113] width 85 height 20
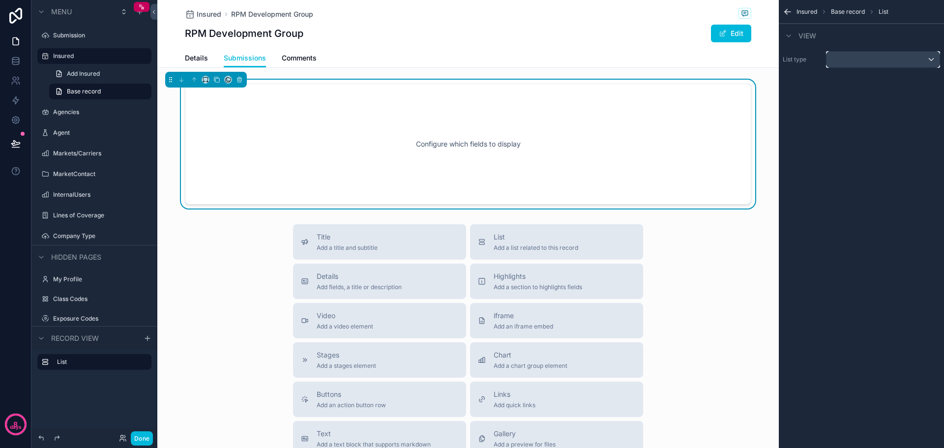
click at [933, 58] on div "scrollable content" at bounding box center [882, 60] width 113 height 16
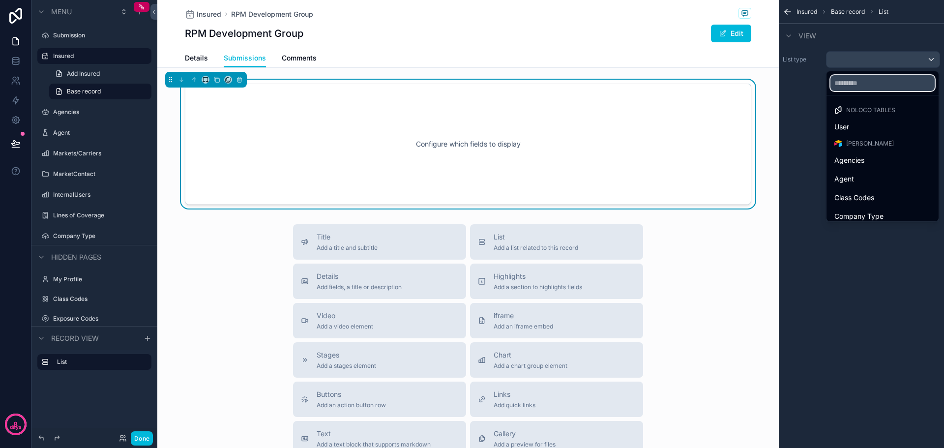
click at [871, 80] on input "text" at bounding box center [882, 83] width 104 height 16
type input "**"
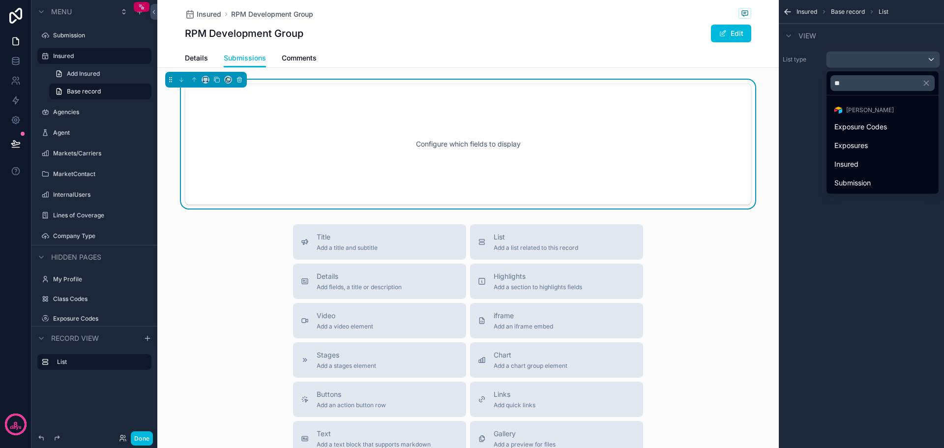
click at [874, 188] on div "Submission" at bounding box center [882, 183] width 96 height 12
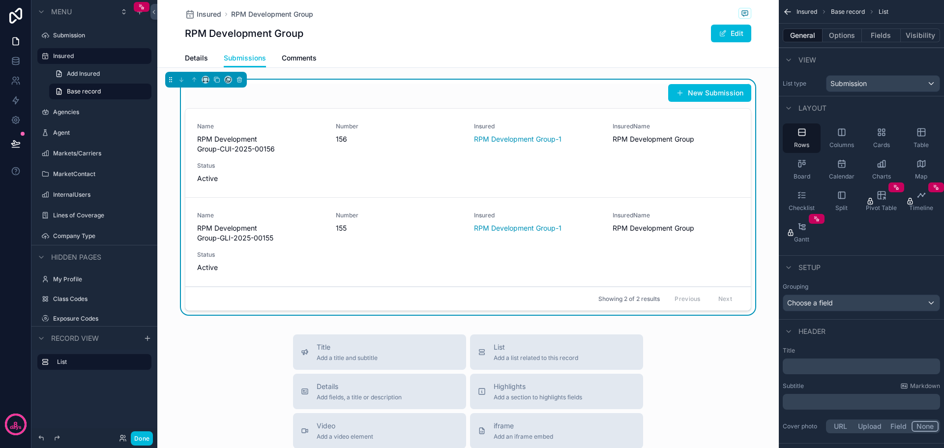
click at [921, 133] on icon "scrollable content" at bounding box center [921, 132] width 10 height 10
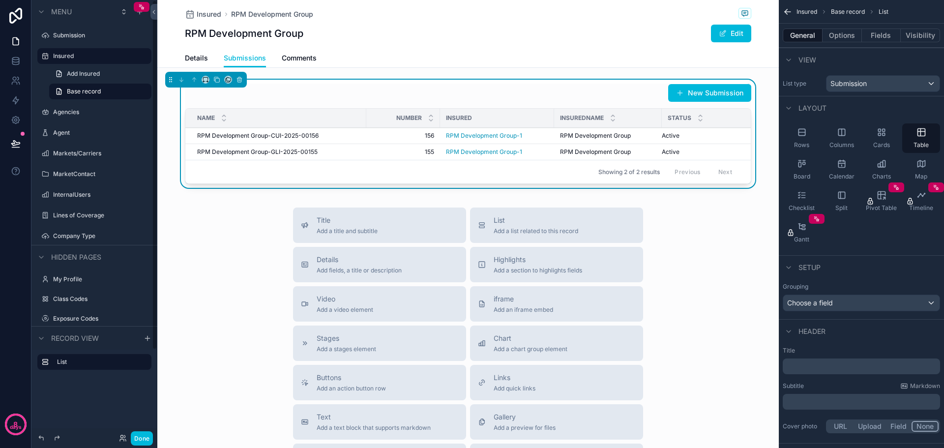
click at [61, 34] on label "Submission" at bounding box center [99, 35] width 92 height 8
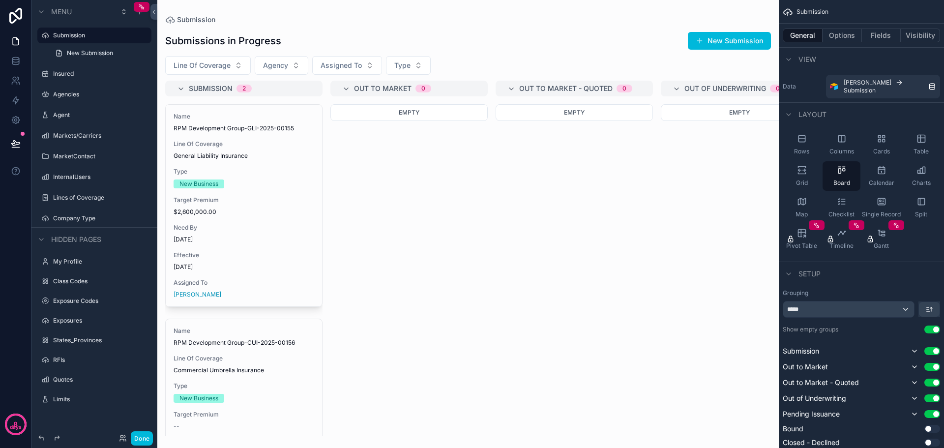
click at [292, 204] on div "scrollable content" at bounding box center [467, 224] width 621 height 448
click at [234, 209] on span "$2,600,000.00" at bounding box center [244, 212] width 141 height 8
click at [62, 73] on label "Insured" at bounding box center [99, 74] width 92 height 8
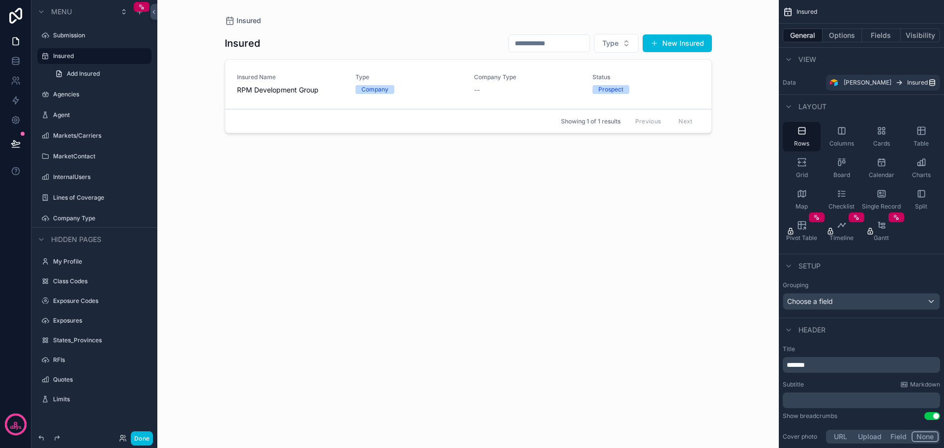
click at [273, 90] on div "scrollable content" at bounding box center [468, 218] width 503 height 436
click at [273, 90] on span "RPM Development Group" at bounding box center [290, 90] width 107 height 10
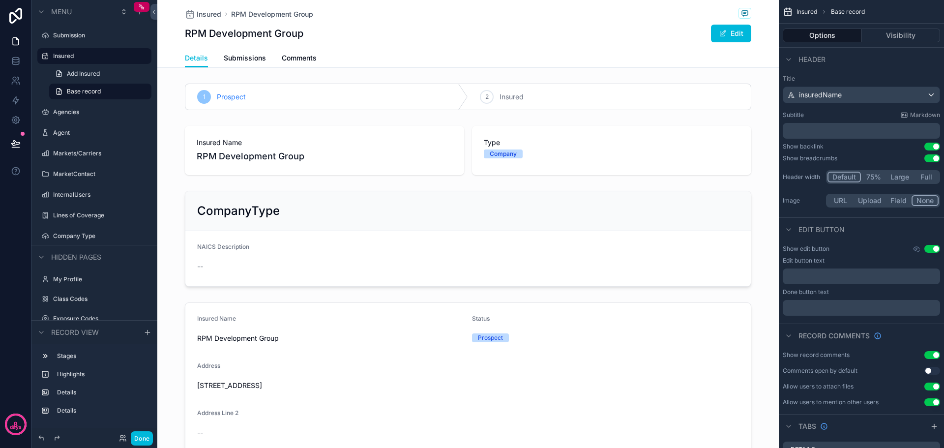
click at [250, 61] on span "Submissions" at bounding box center [245, 58] width 42 height 10
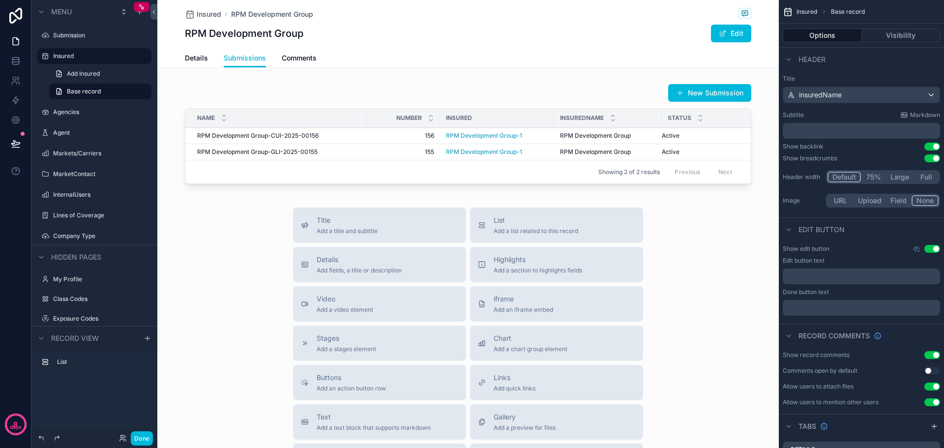
click at [826, 34] on button "Options" at bounding box center [822, 36] width 79 height 14
click at [823, 36] on button "Options" at bounding box center [822, 36] width 79 height 14
click at [364, 93] on div "scrollable content" at bounding box center [467, 136] width 621 height 112
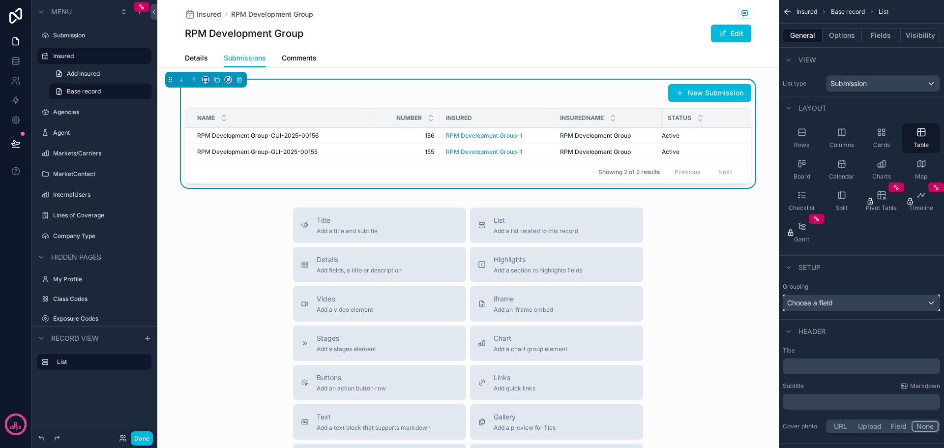
click at [930, 304] on div "Choose a field" at bounding box center [861, 303] width 156 height 16
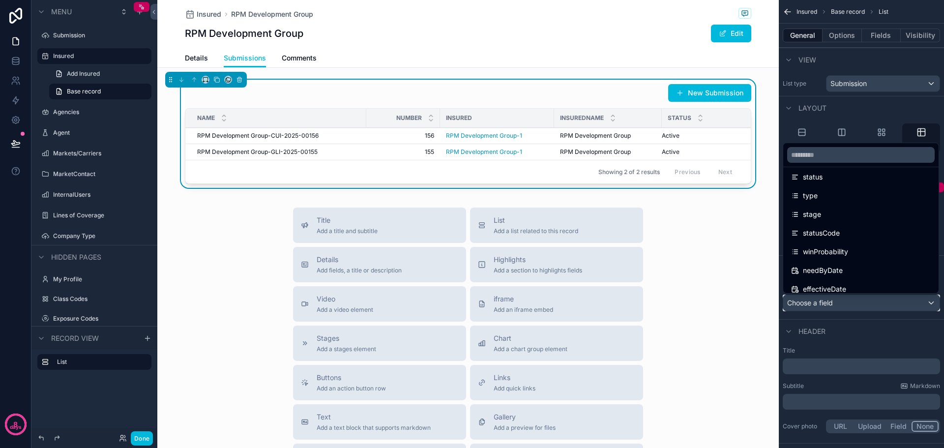
scroll to position [147, 0]
click at [862, 203] on div "stage" at bounding box center [861, 205] width 140 height 12
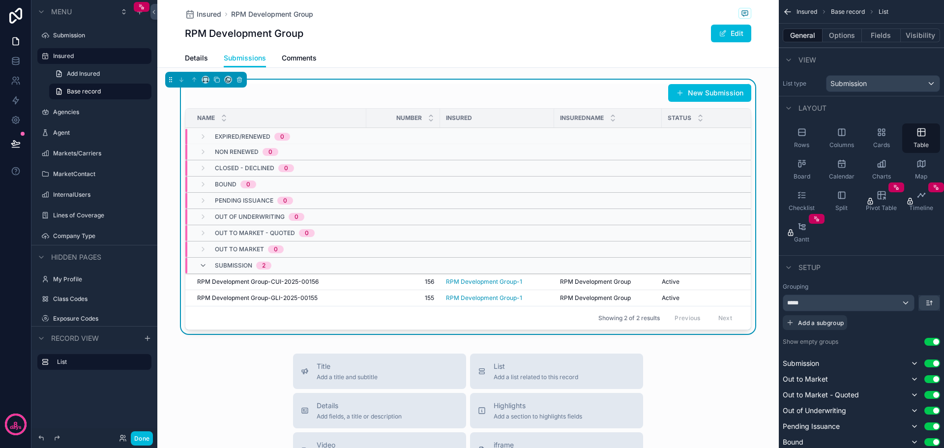
click at [928, 344] on button "Use setting" at bounding box center [932, 342] width 16 height 8
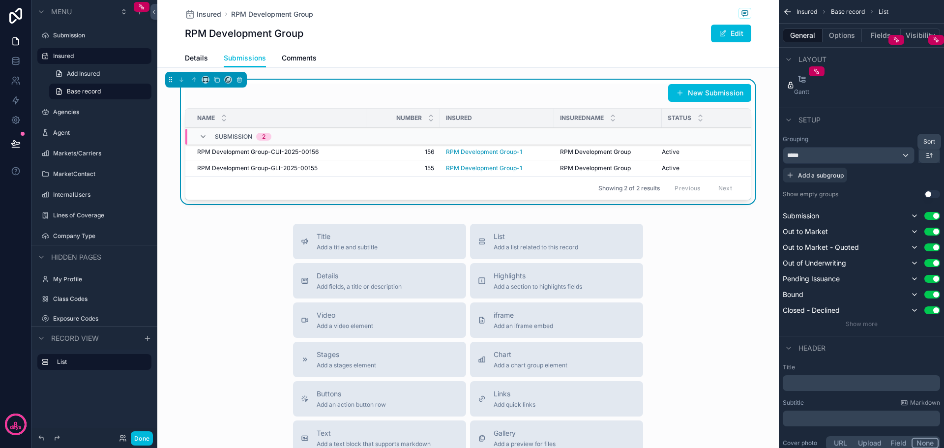
click at [932, 156] on icon "scrollable content" at bounding box center [929, 155] width 8 height 8
click at [911, 177] on span "First -> Last" at bounding box center [912, 178] width 40 height 12
click at [697, 265] on div "Title Add a title and subtitle List Add a list related to this record Details A…" at bounding box center [467, 399] width 621 height 350
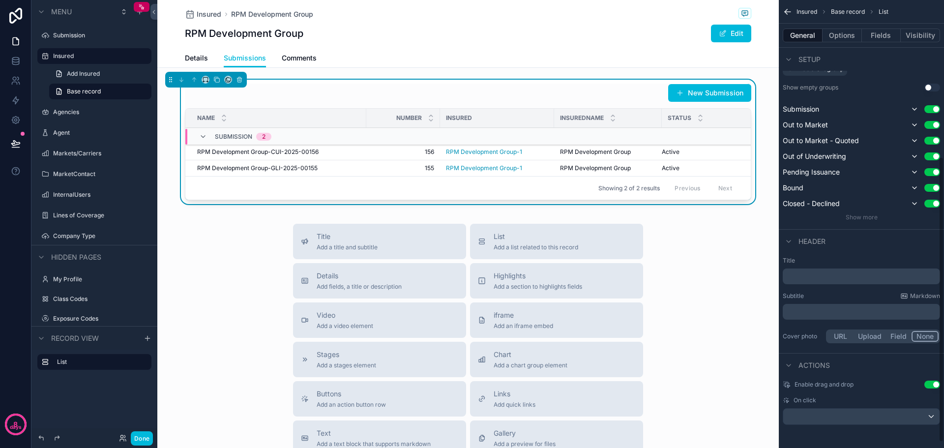
scroll to position [255, 0]
click at [929, 386] on button "Use setting" at bounding box center [932, 384] width 16 height 8
click at [840, 36] on button "Options" at bounding box center [841, 36] width 39 height 14
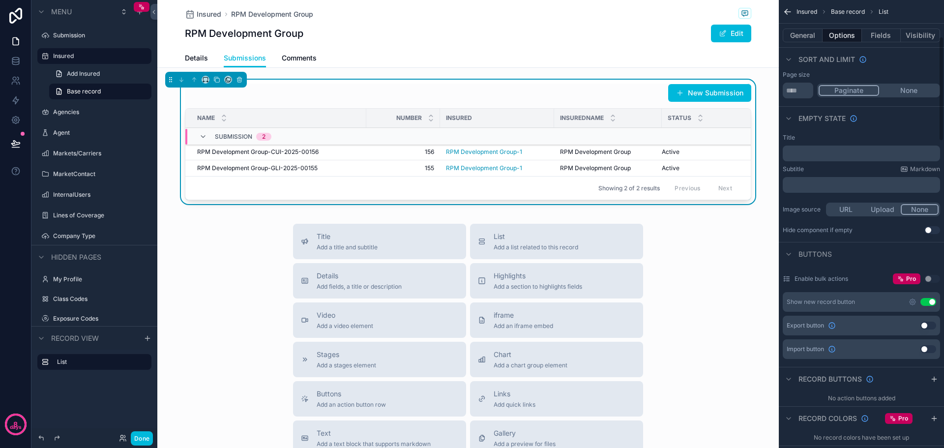
scroll to position [0, 0]
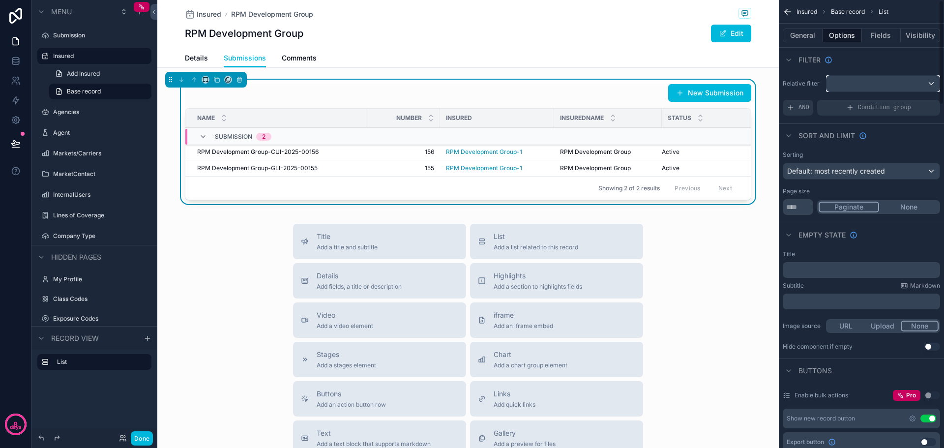
click at [933, 83] on div "scrollable content" at bounding box center [882, 84] width 113 height 16
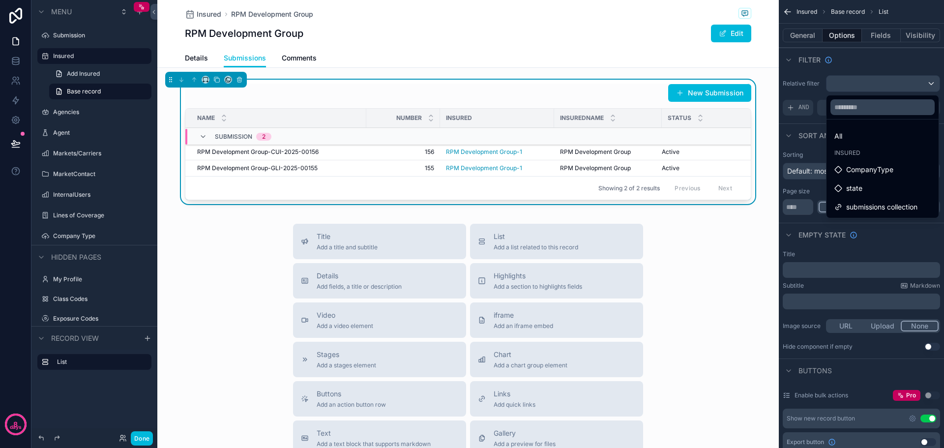
click at [879, 204] on span "submissions collection" at bounding box center [881, 207] width 71 height 12
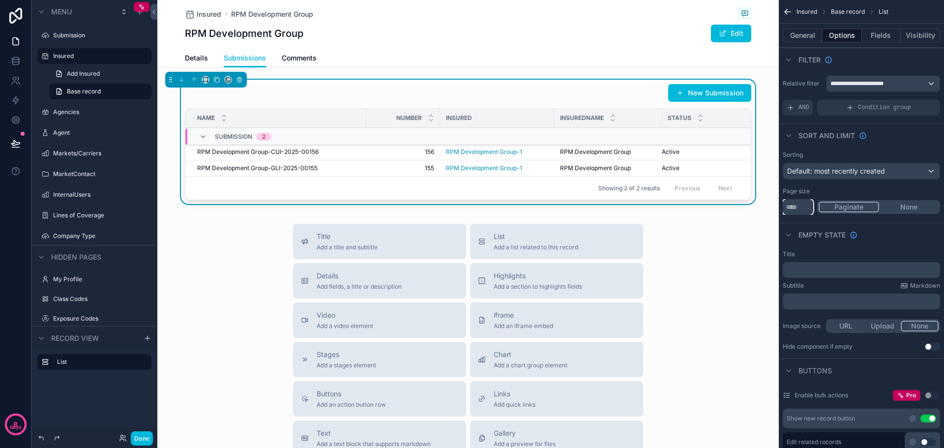
click at [795, 205] on input "**" at bounding box center [798, 207] width 30 height 16
type input "*"
type input "**"
click at [883, 34] on button "Fields" at bounding box center [881, 36] width 39 height 14
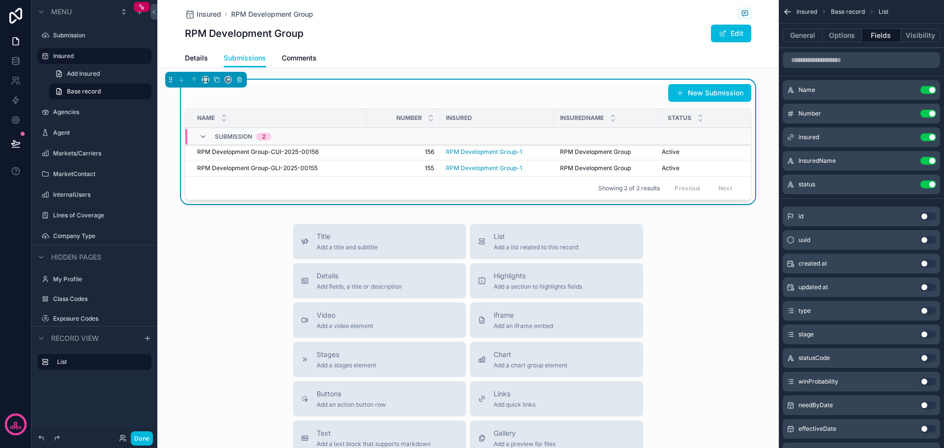
click at [925, 115] on button "Use setting" at bounding box center [928, 114] width 16 height 8
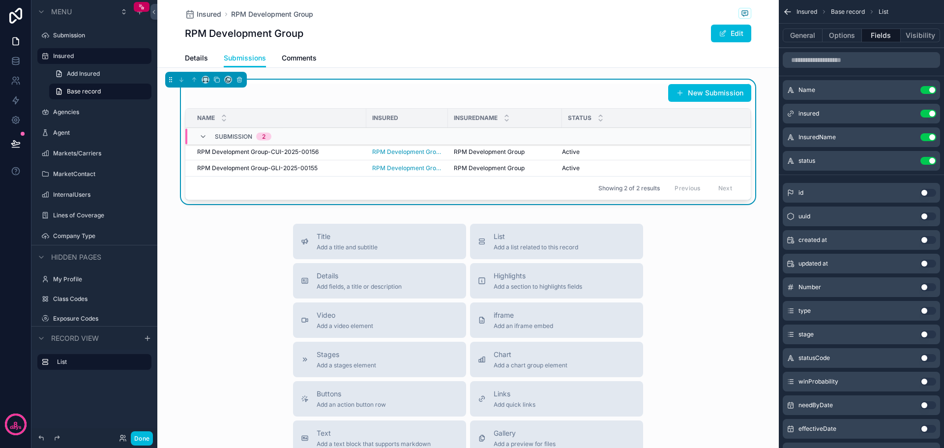
click at [933, 334] on button "Use setting" at bounding box center [928, 334] width 16 height 8
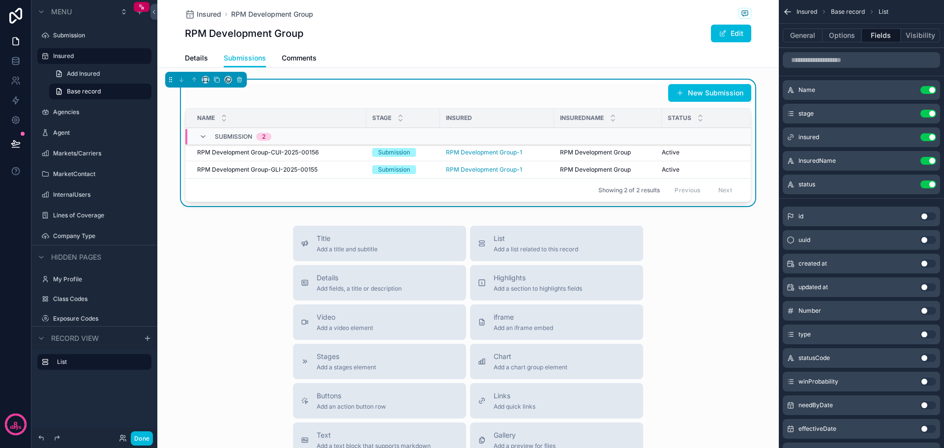
click at [926, 139] on button "Use setting" at bounding box center [928, 137] width 16 height 8
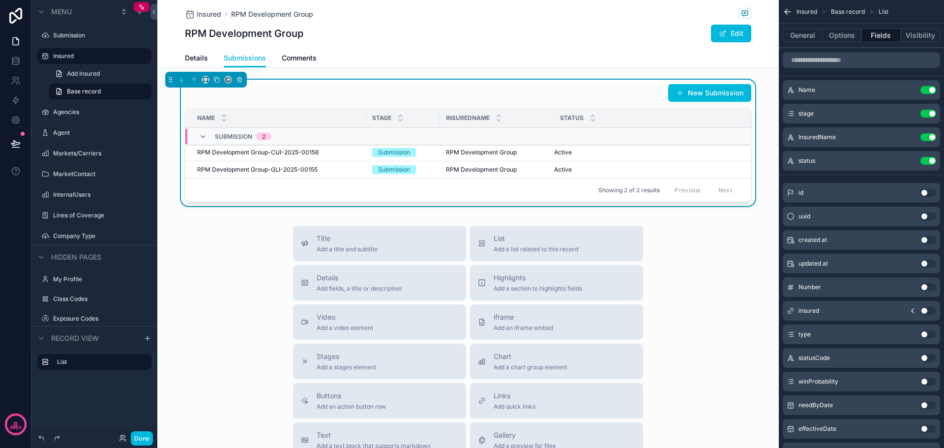
click at [926, 139] on button "Use setting" at bounding box center [928, 137] width 16 height 8
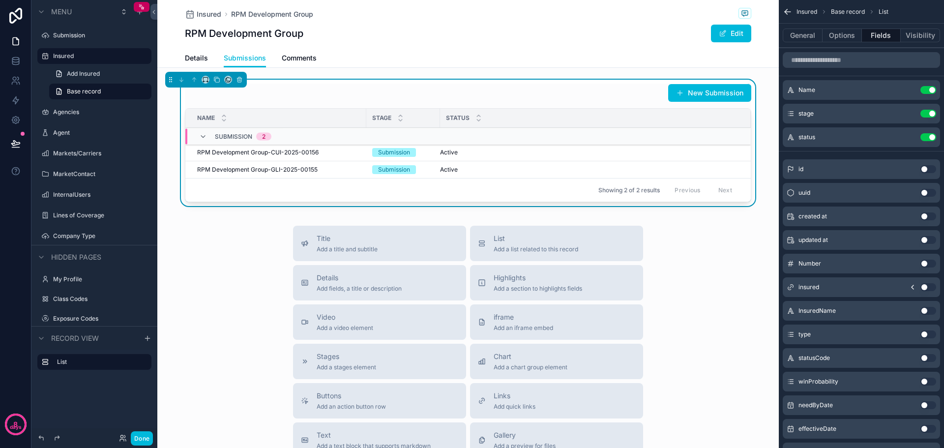
click at [923, 139] on button "Use setting" at bounding box center [928, 137] width 16 height 8
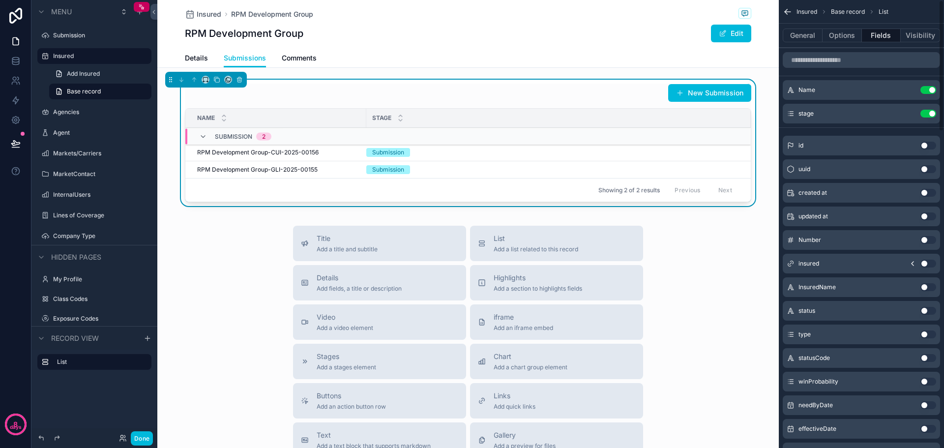
click at [934, 407] on button "Use setting" at bounding box center [928, 405] width 16 height 8
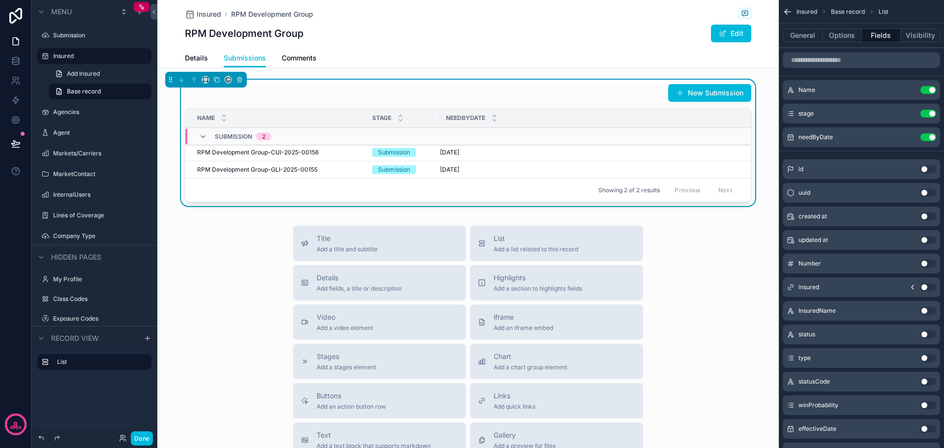
click at [933, 427] on button "Use setting" at bounding box center [928, 429] width 16 height 8
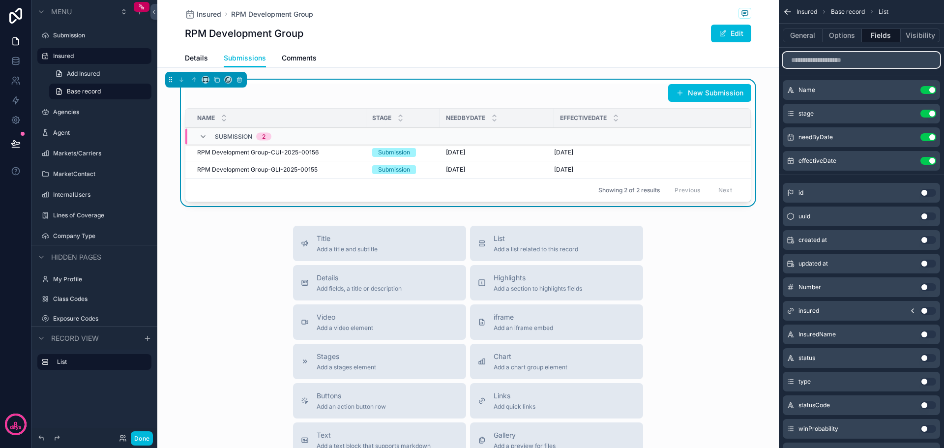
click at [838, 55] on input "scrollable content" at bounding box center [861, 60] width 157 height 16
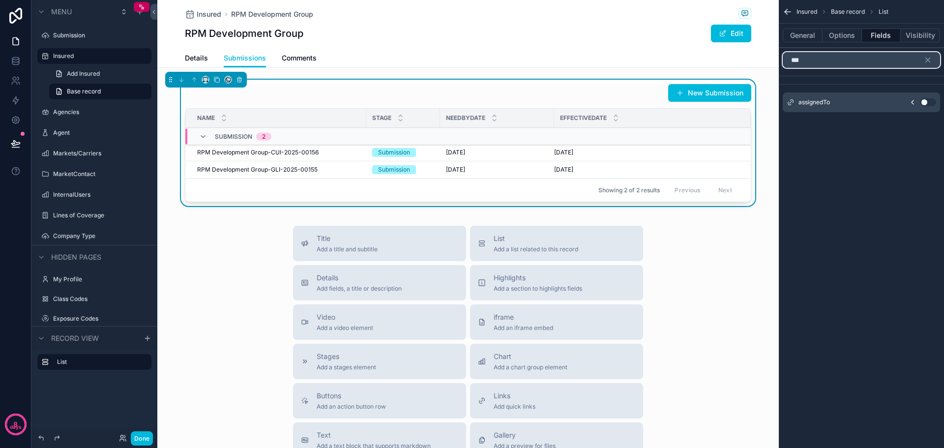
type input "***"
click at [932, 102] on button "Use setting" at bounding box center [928, 102] width 16 height 8
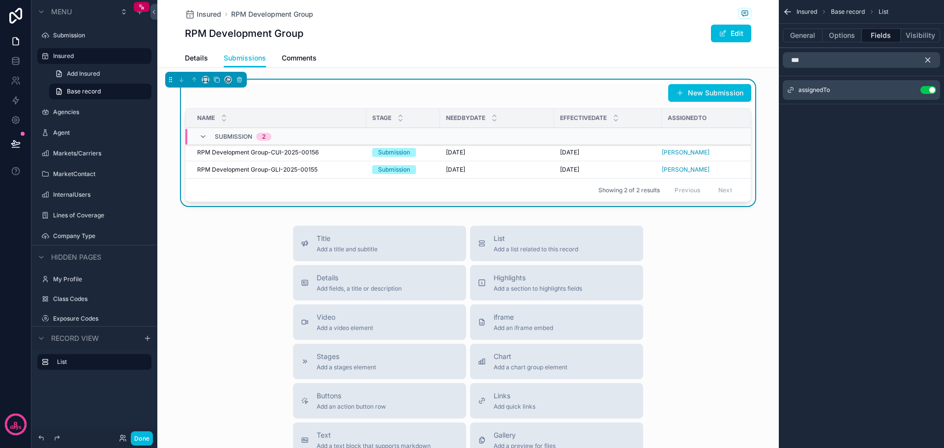
click at [928, 58] on icon "scrollable content" at bounding box center [927, 60] width 9 height 9
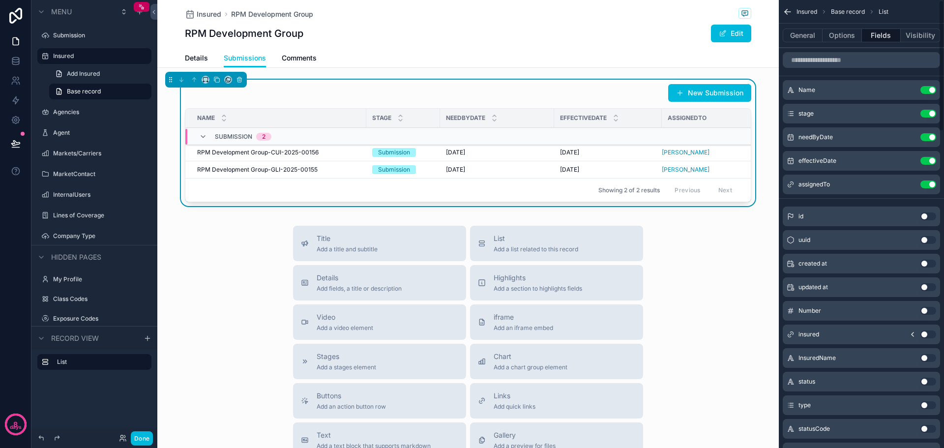
click at [931, 408] on button "Use setting" at bounding box center [928, 405] width 16 height 8
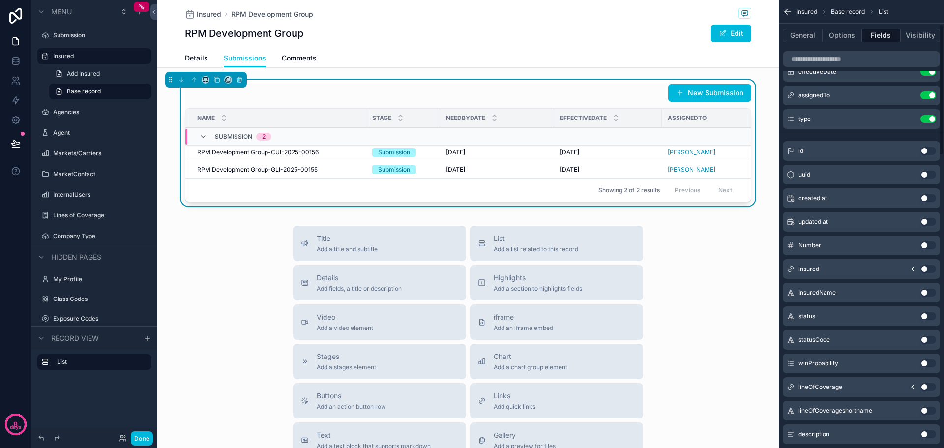
scroll to position [98, 0]
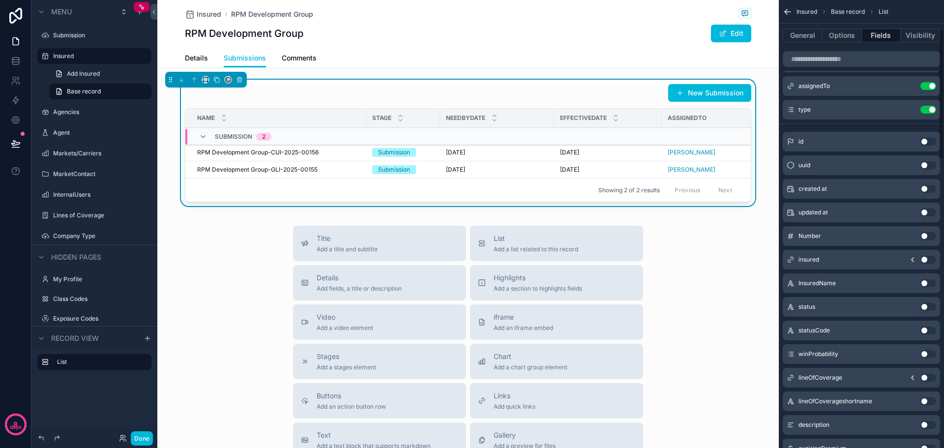
click at [931, 378] on button "Use setting" at bounding box center [928, 378] width 16 height 8
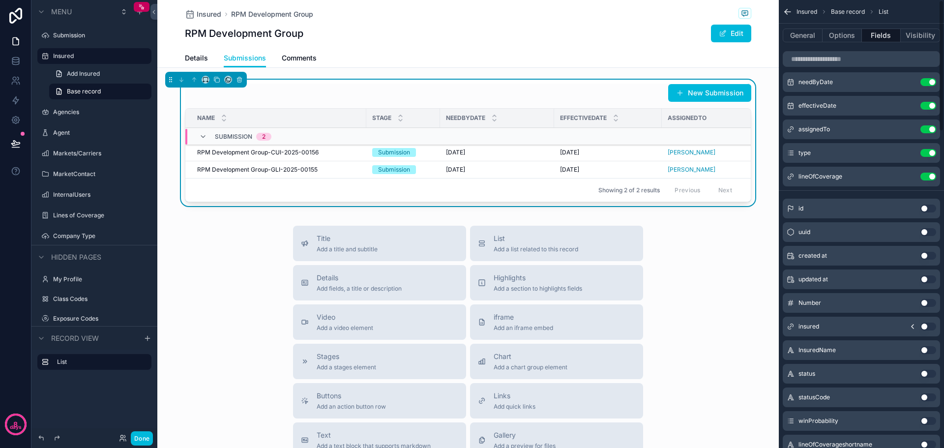
scroll to position [0, 0]
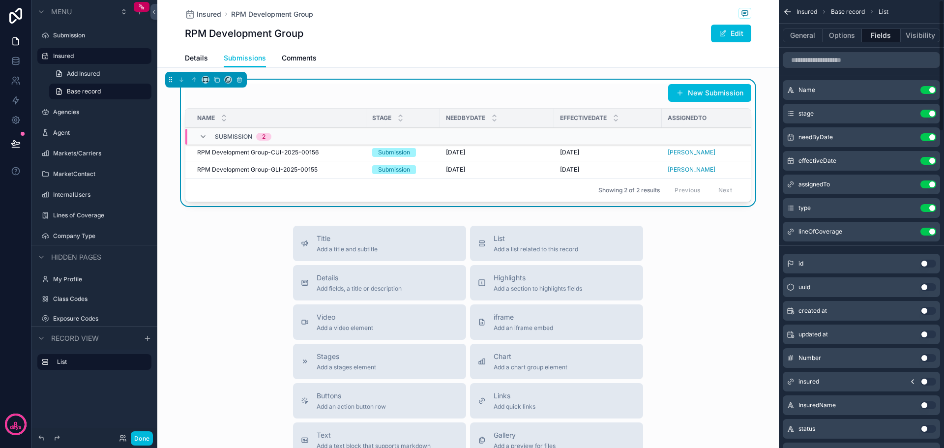
click at [0, 0] on icon "scrollable content" at bounding box center [0, 0] width 0 height 0
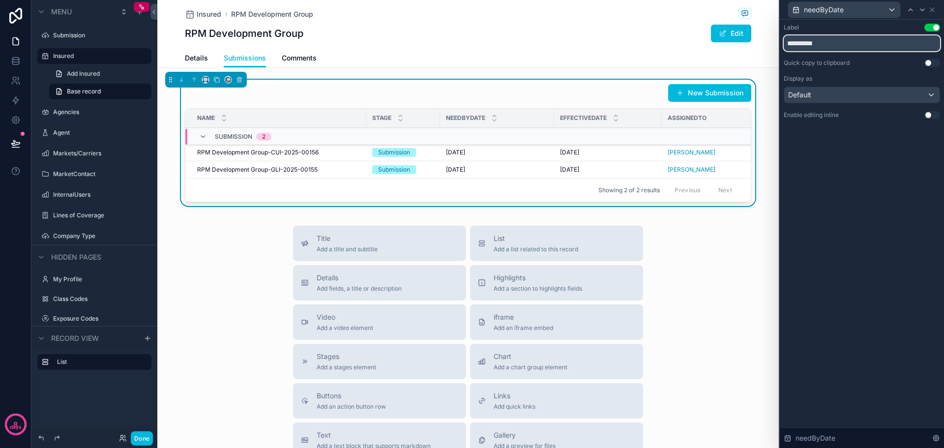
click at [807, 47] on input "**********" at bounding box center [862, 43] width 156 height 16
click at [804, 45] on input "**********" at bounding box center [862, 43] width 156 height 16
click at [815, 40] on input "**********" at bounding box center [862, 43] width 156 height 16
type input "**********"
click at [922, 14] on div at bounding box center [922, 10] width 12 height 12
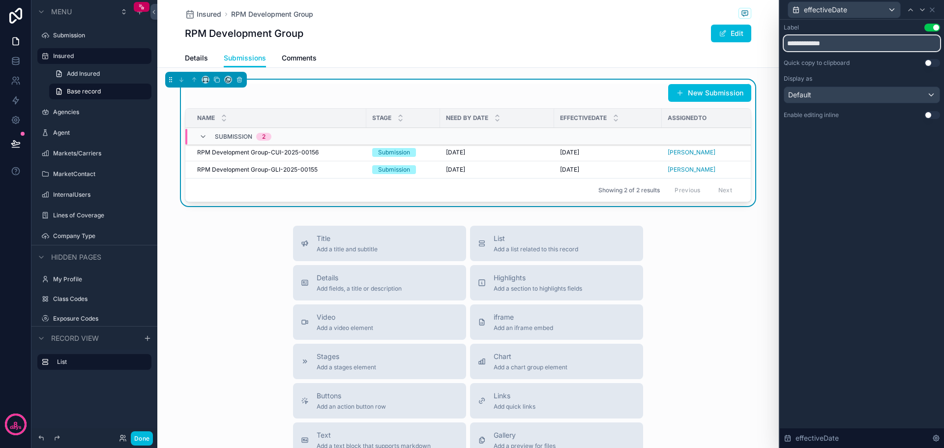
click at [815, 47] on input "**********" at bounding box center [862, 43] width 156 height 16
type input "**********"
click at [877, 170] on div "**********" at bounding box center [862, 234] width 164 height 428
click at [923, 10] on icon at bounding box center [922, 10] width 4 height 2
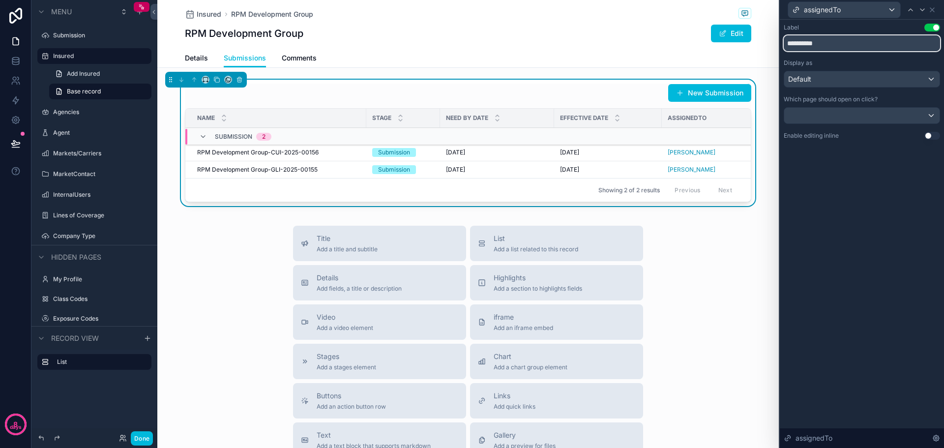
click at [817, 43] on input "**********" at bounding box center [862, 43] width 156 height 16
type input "**********"
click at [937, 82] on div "Default" at bounding box center [861, 79] width 155 height 16
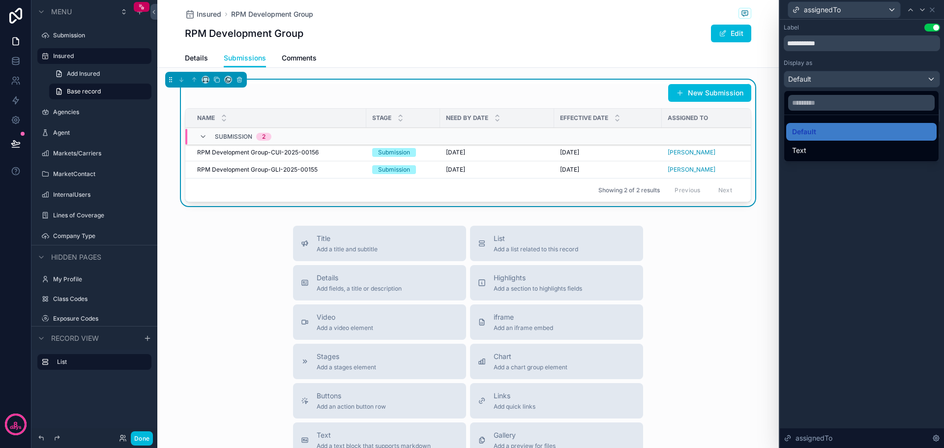
click at [845, 151] on div "Text" at bounding box center [861, 151] width 139 height 12
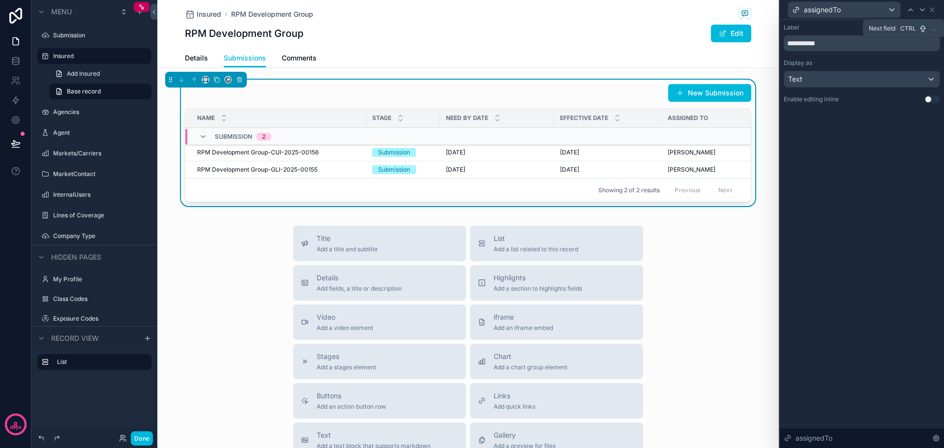
click at [923, 10] on icon at bounding box center [922, 10] width 4 height 2
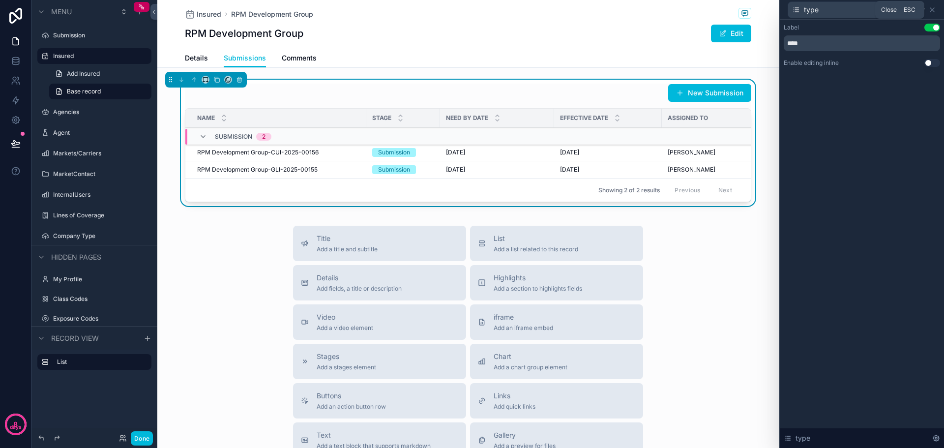
click at [932, 12] on icon at bounding box center [932, 10] width 8 height 8
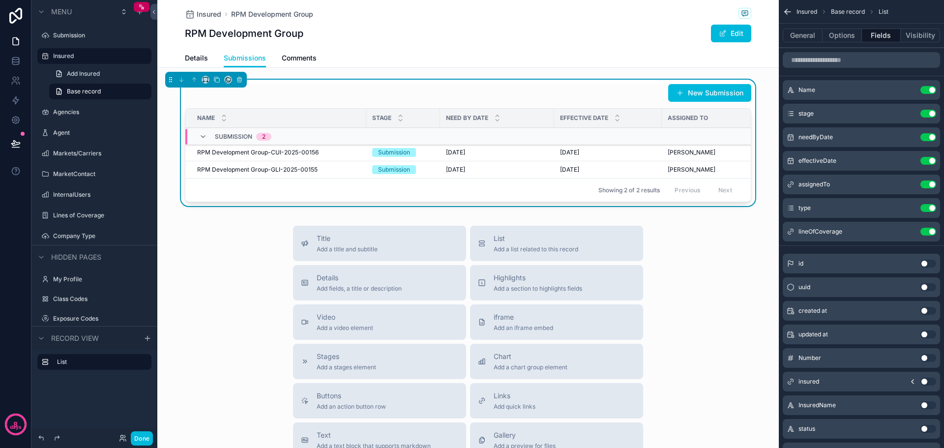
click at [145, 440] on button "Done" at bounding box center [142, 438] width 22 height 14
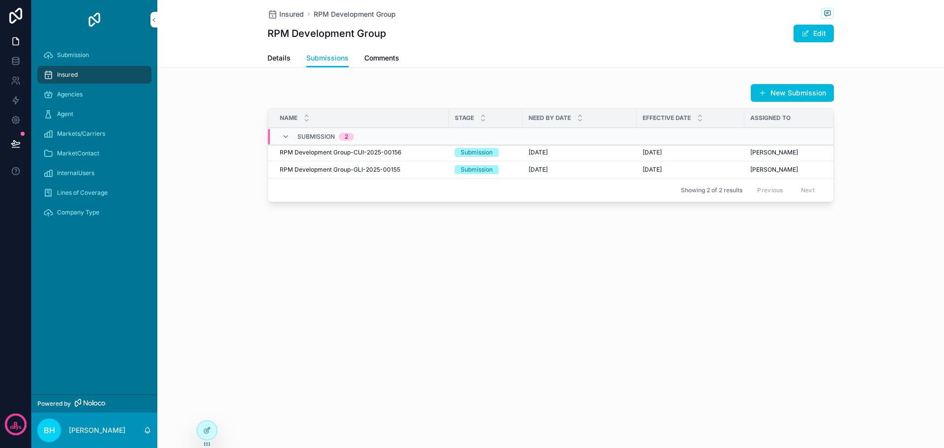
click at [805, 87] on button "New Submission" at bounding box center [792, 93] width 83 height 18
click at [385, 60] on span "Comments" at bounding box center [381, 58] width 35 height 10
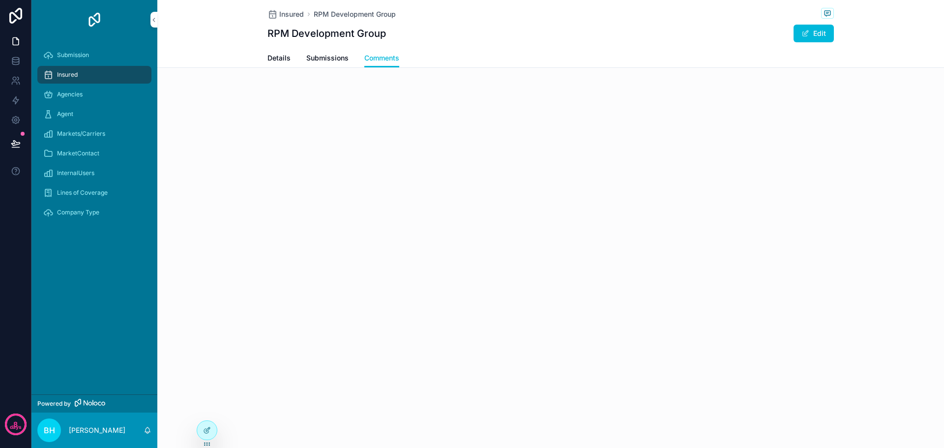
click at [206, 431] on icon at bounding box center [208, 429] width 4 height 4
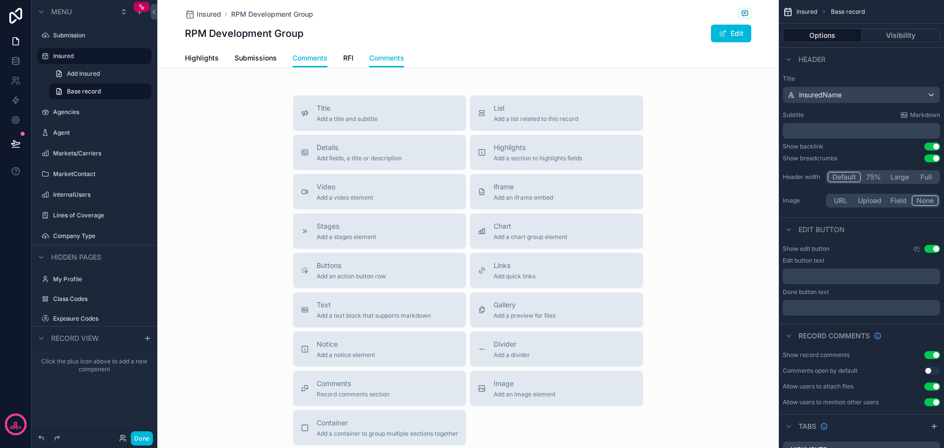
click at [341, 392] on span "Record comments section" at bounding box center [353, 394] width 73 height 8
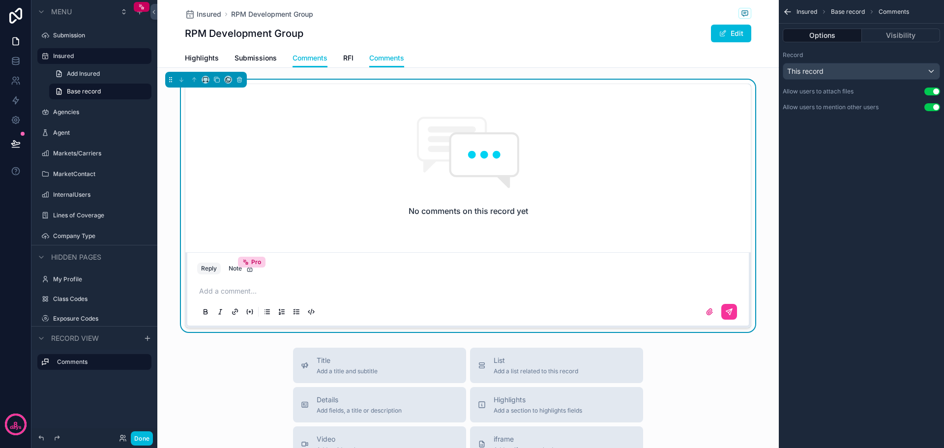
click at [147, 437] on button "Done" at bounding box center [142, 438] width 22 height 14
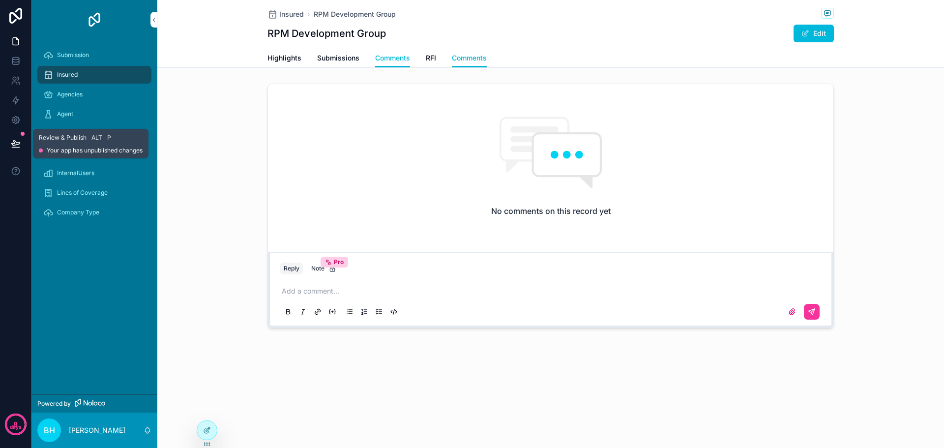
click at [15, 143] on icon at bounding box center [16, 144] width 10 height 10
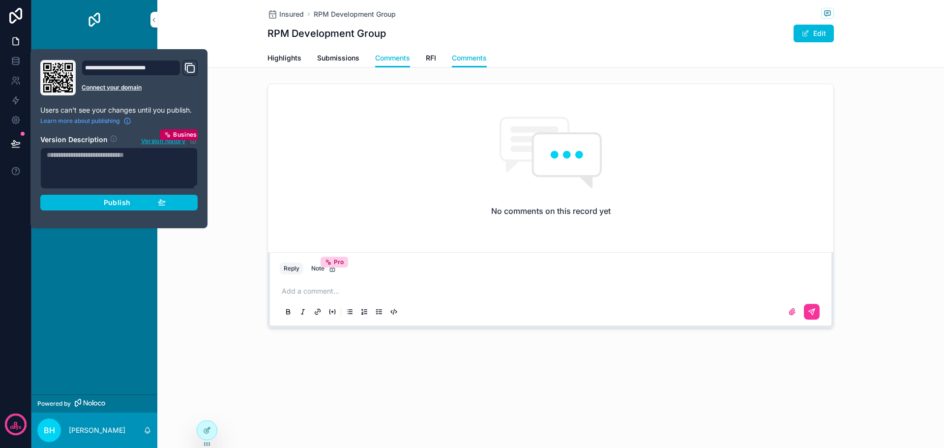
click at [124, 203] on span "Publish" at bounding box center [117, 202] width 27 height 9
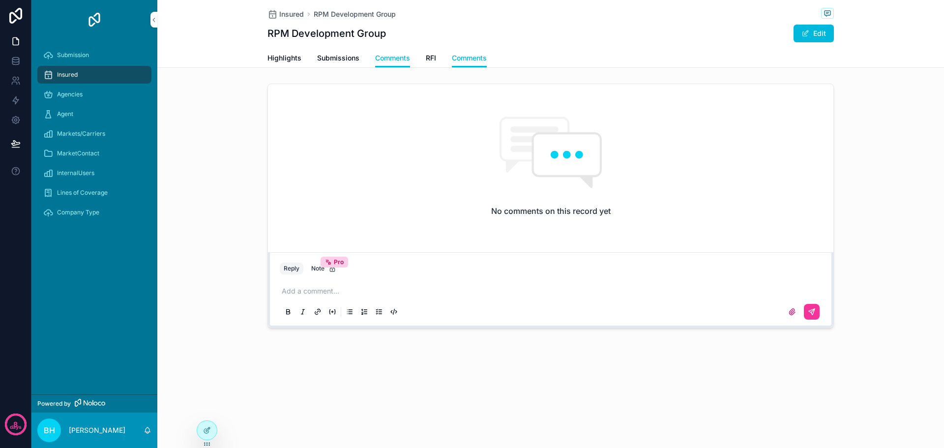
click at [218, 300] on div "No comments on this record yet Reply Note Pro Add a comment..." at bounding box center [550, 206] width 787 height 252
click at [433, 63] on link "RFI" at bounding box center [431, 59] width 10 height 20
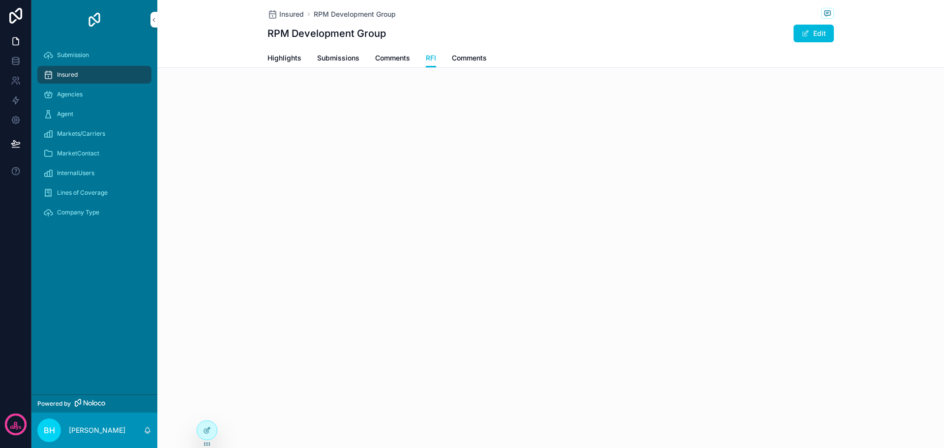
click at [467, 57] on span "Comments" at bounding box center [469, 58] width 35 height 10
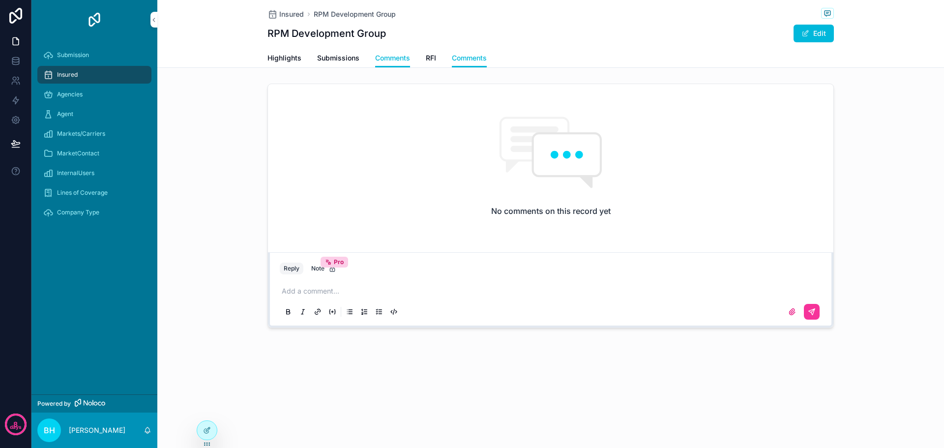
click at [431, 59] on span "RFI" at bounding box center [431, 58] width 10 height 10
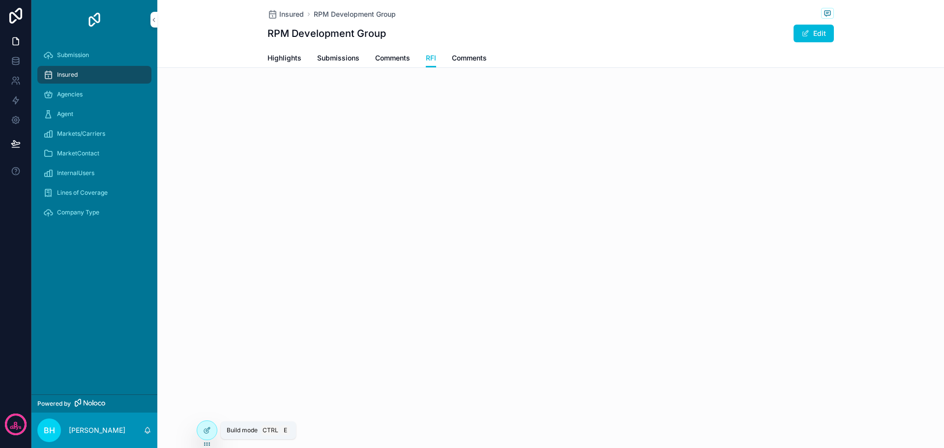
click at [209, 430] on icon at bounding box center [207, 430] width 8 height 8
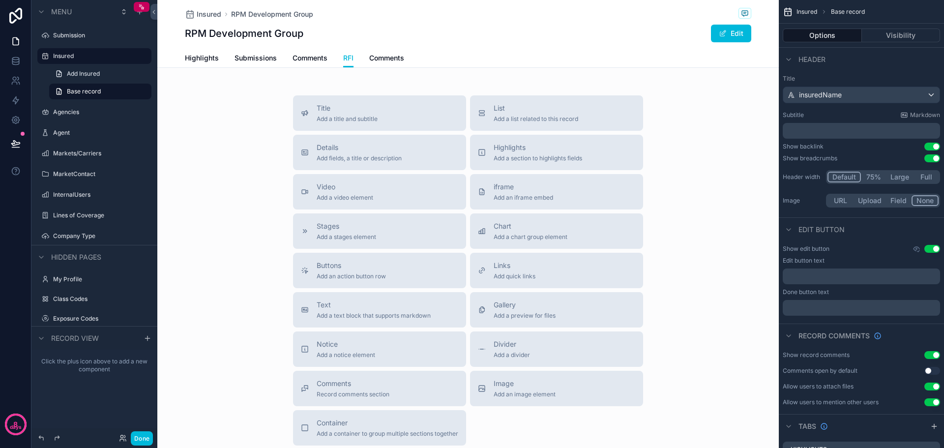
click at [341, 29] on div "RPM Development Group Edit" at bounding box center [468, 33] width 566 height 19
click at [846, 12] on span "Base record" at bounding box center [848, 12] width 34 height 8
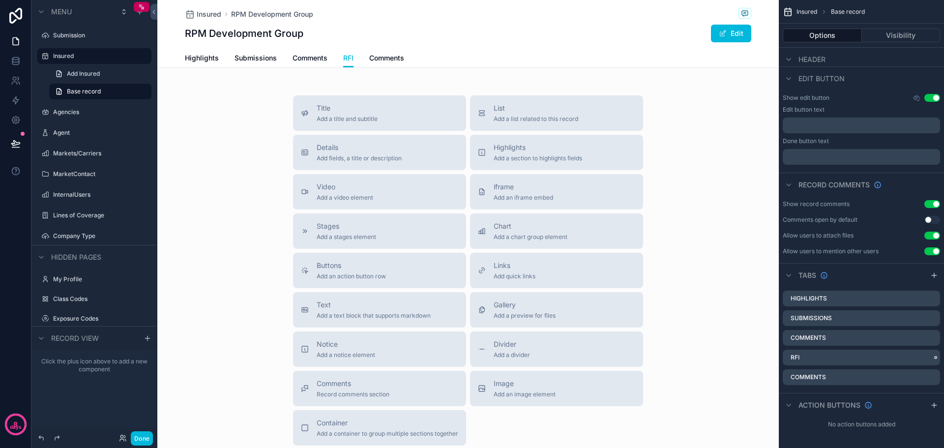
click at [0, 0] on icon "scrollable content" at bounding box center [0, 0] width 0 height 0
click at [884, 382] on div "Remove tab and contents" at bounding box center [878, 377] width 95 height 18
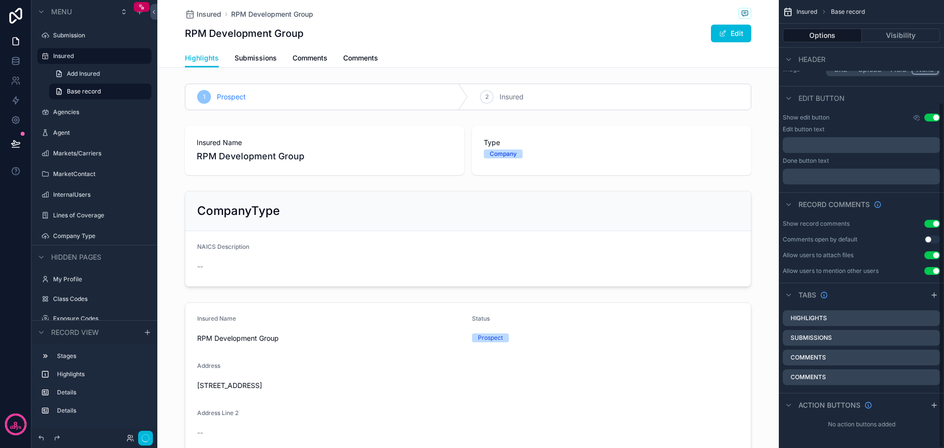
scroll to position [132, 0]
click at [0, 0] on icon "scrollable content" at bounding box center [0, 0] width 0 height 0
click at [864, 397] on span "Remove tab and contents" at bounding box center [886, 392] width 83 height 12
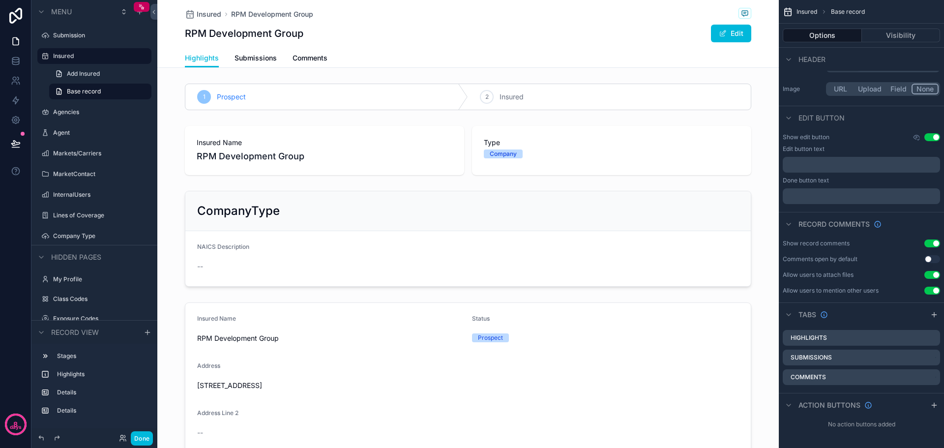
click at [239, 55] on span "Submissions" at bounding box center [255, 58] width 42 height 10
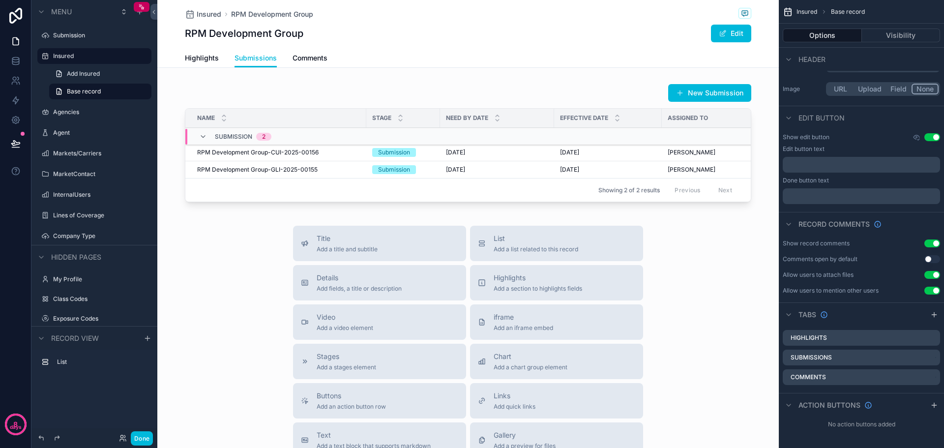
click at [304, 57] on span "Comments" at bounding box center [309, 58] width 35 height 10
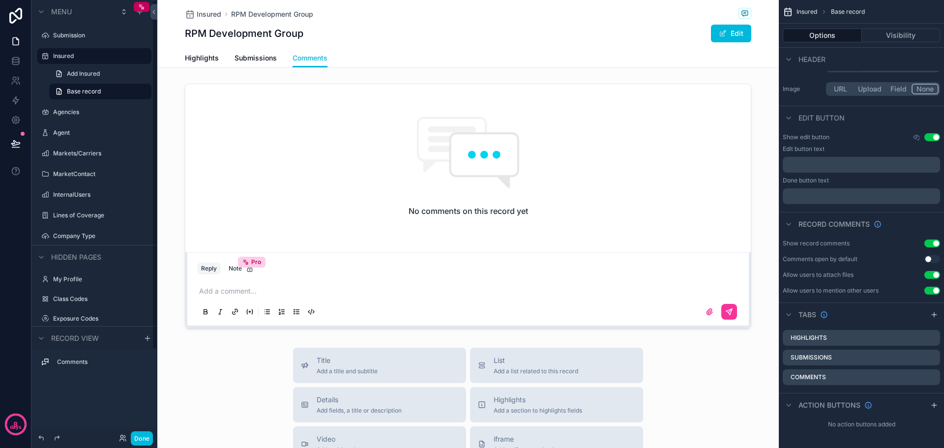
click at [134, 437] on button "Done" at bounding box center [142, 438] width 22 height 14
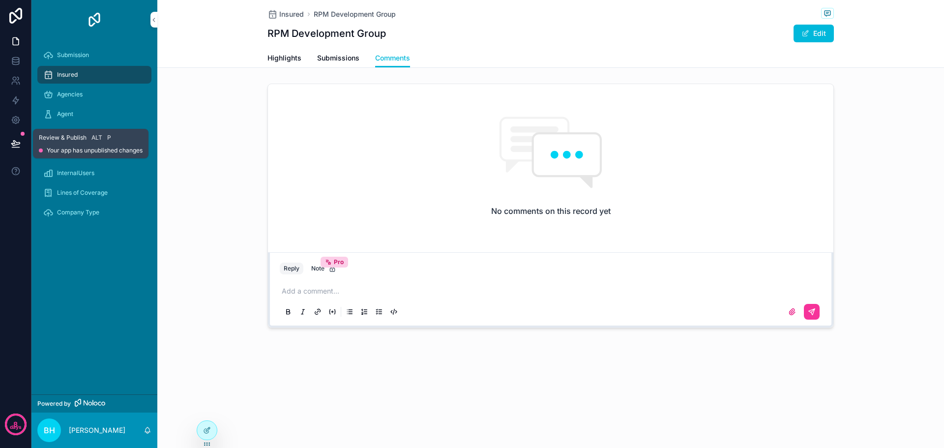
click at [17, 142] on icon at bounding box center [16, 144] width 10 height 10
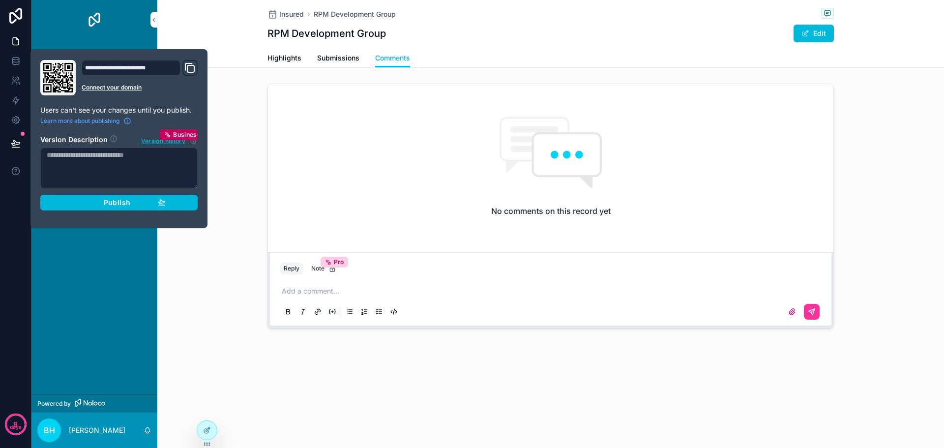
click at [122, 205] on span "Publish" at bounding box center [117, 202] width 27 height 9
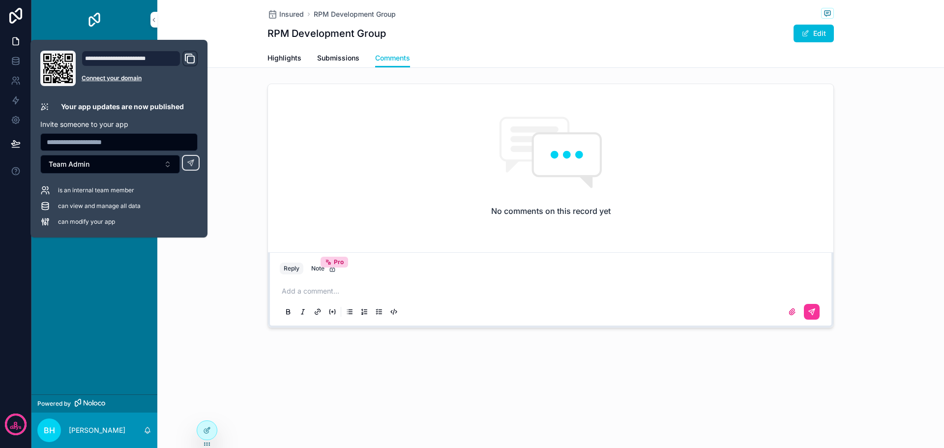
click at [208, 310] on div "No comments on this record yet Reply Note Pro Add a comment..." at bounding box center [550, 206] width 787 height 252
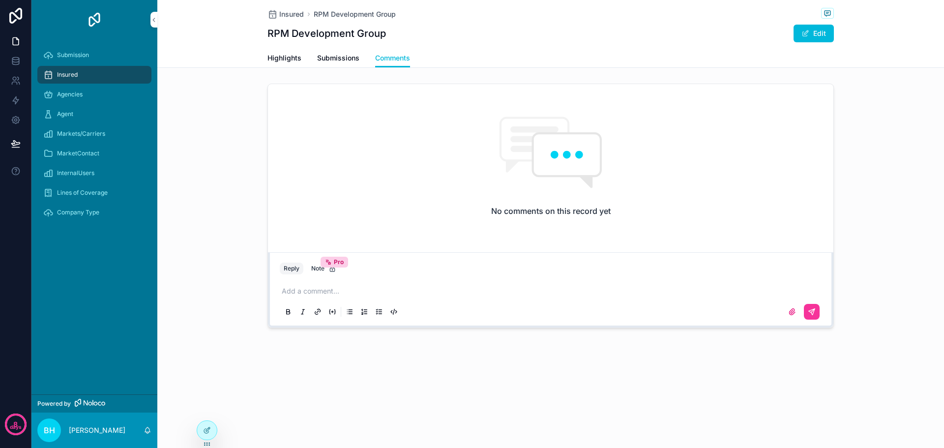
click at [284, 57] on span "Highlights" at bounding box center [284, 58] width 34 height 10
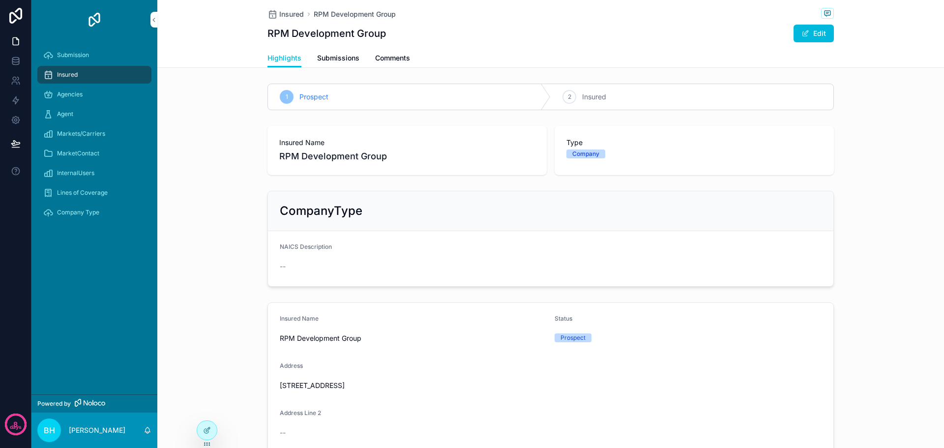
click at [292, 11] on span "Insured" at bounding box center [291, 14] width 25 height 10
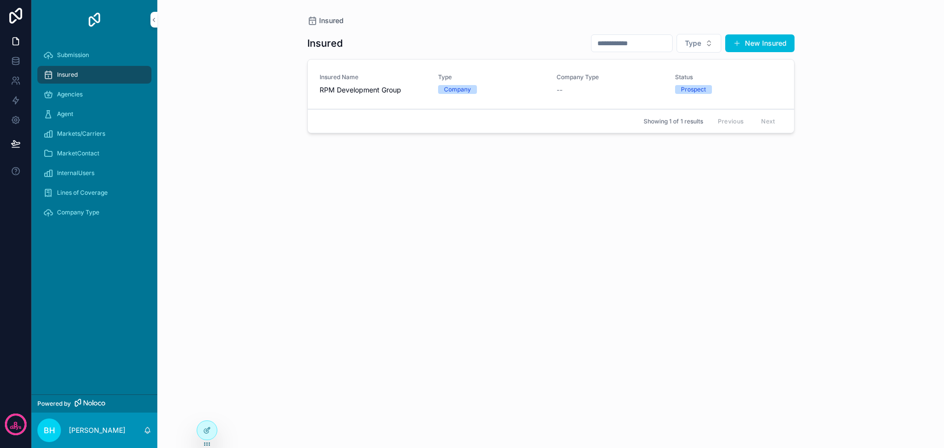
click at [207, 436] on div at bounding box center [207, 430] width 20 height 19
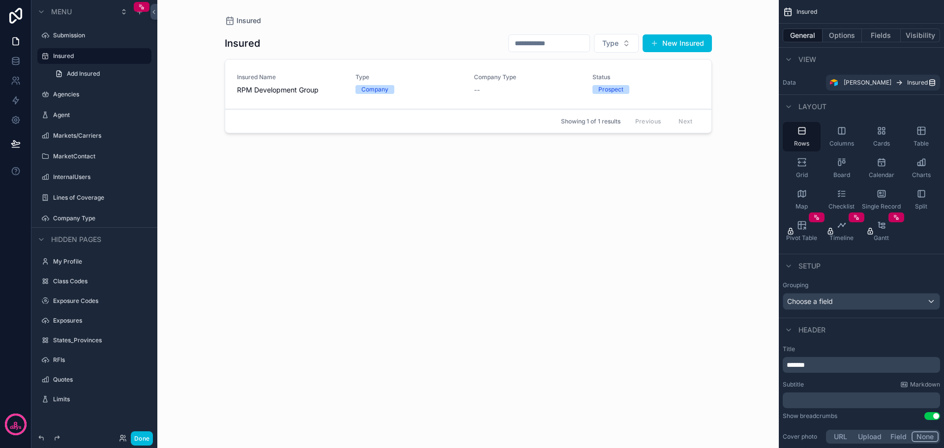
click at [923, 132] on icon "scrollable content" at bounding box center [921, 131] width 10 height 10
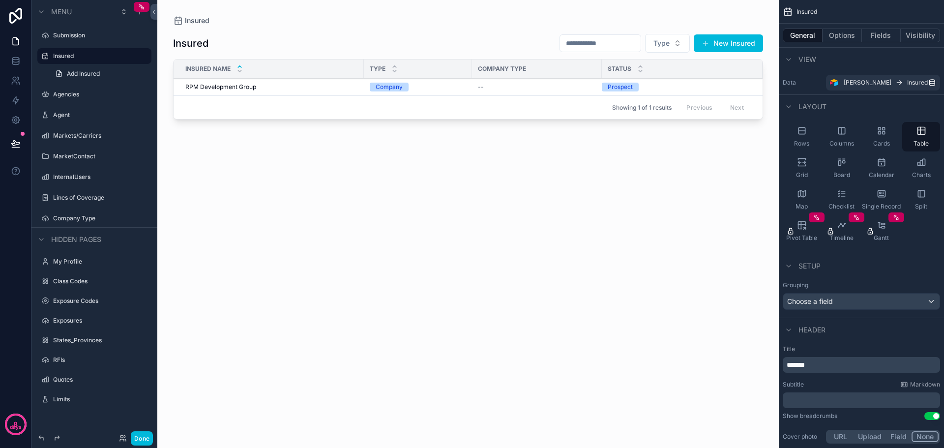
click at [352, 169] on div "scrollable content" at bounding box center [467, 218] width 621 height 436
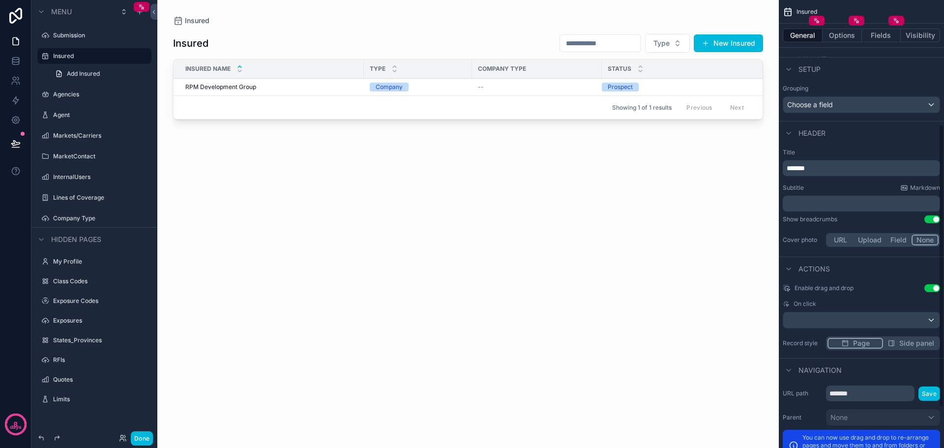
scroll to position [261, 0]
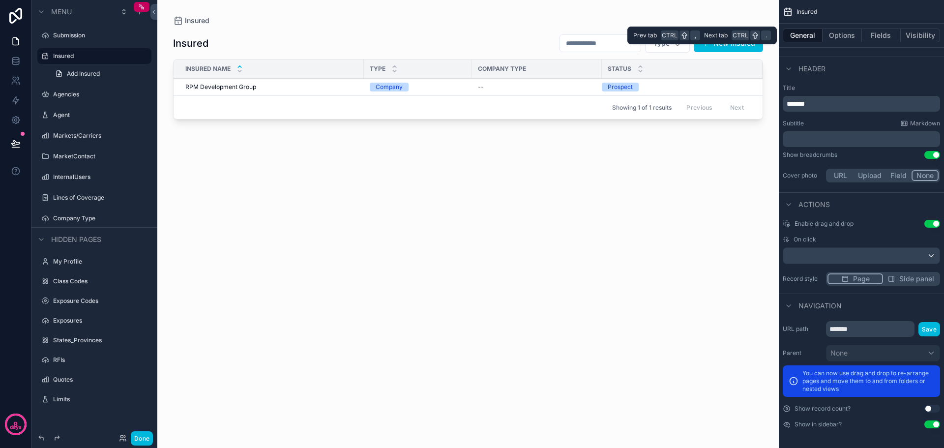
click at [848, 35] on button "Options" at bounding box center [841, 36] width 39 height 14
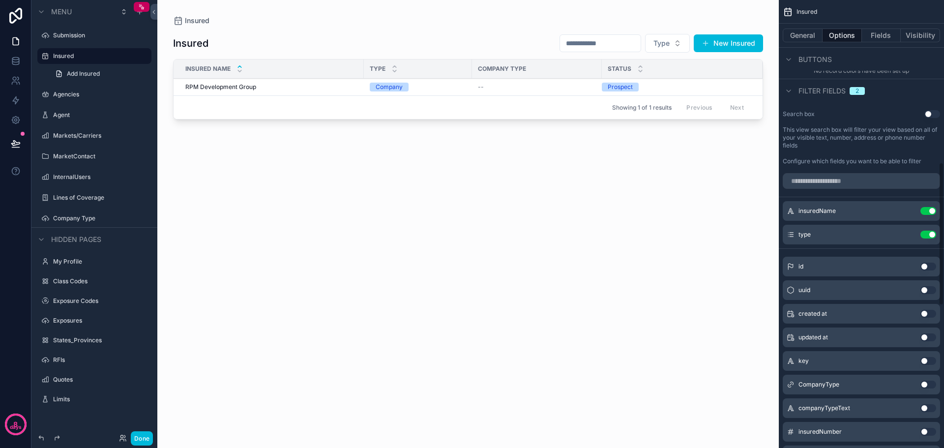
scroll to position [507, 0]
click at [932, 384] on button "Use setting" at bounding box center [928, 384] width 16 height 8
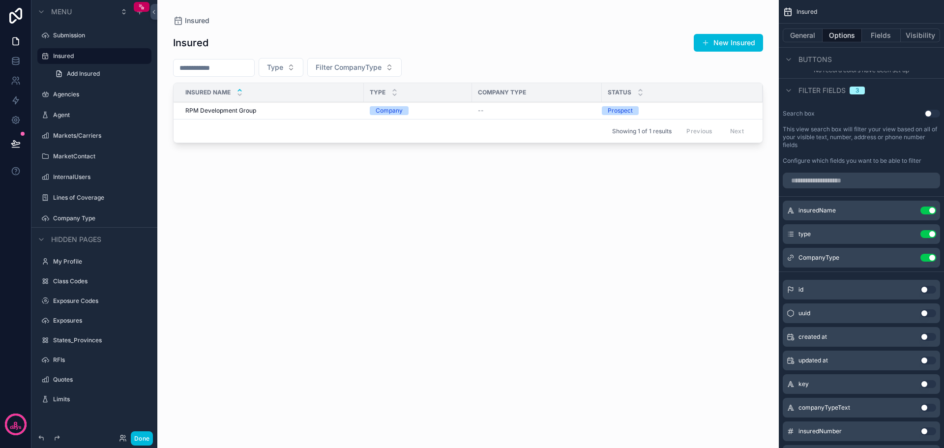
click at [0, 0] on icon "scrollable content" at bounding box center [0, 0] width 0 height 0
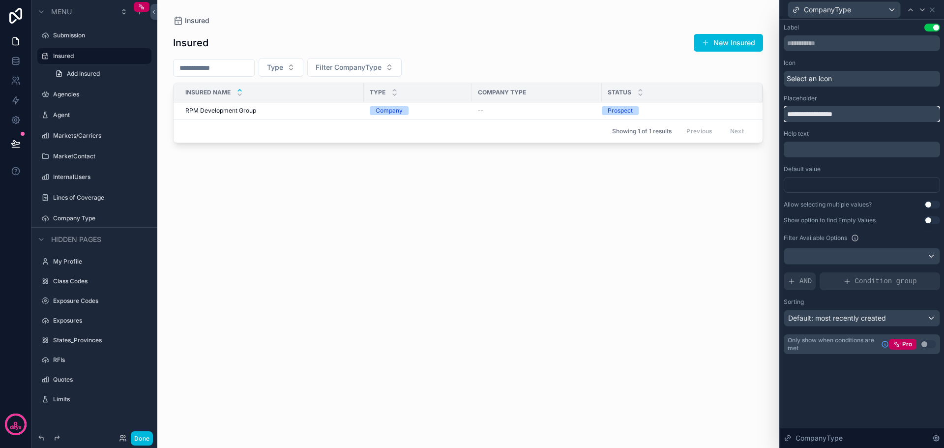
click at [837, 115] on input "**********" at bounding box center [862, 114] width 156 height 16
click at [804, 115] on input "**********" at bounding box center [862, 114] width 156 height 16
type input "**********"
click at [702, 253] on div "Insured New Insured Type Company Type Insured Name Type Company Type Status RPM…" at bounding box center [468, 231] width 590 height 410
click at [385, 68] on button "Company Type" at bounding box center [346, 67] width 78 height 19
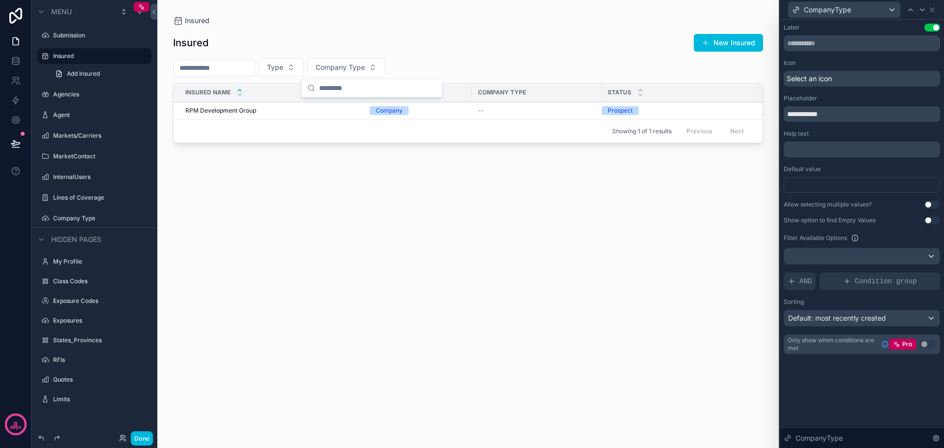
click at [612, 296] on div "Insured New Insured Type Company Type Insured Name Type Company Type Status RPM…" at bounding box center [468, 231] width 590 height 410
click at [931, 319] on div "Default: most recently created" at bounding box center [861, 318] width 155 height 16
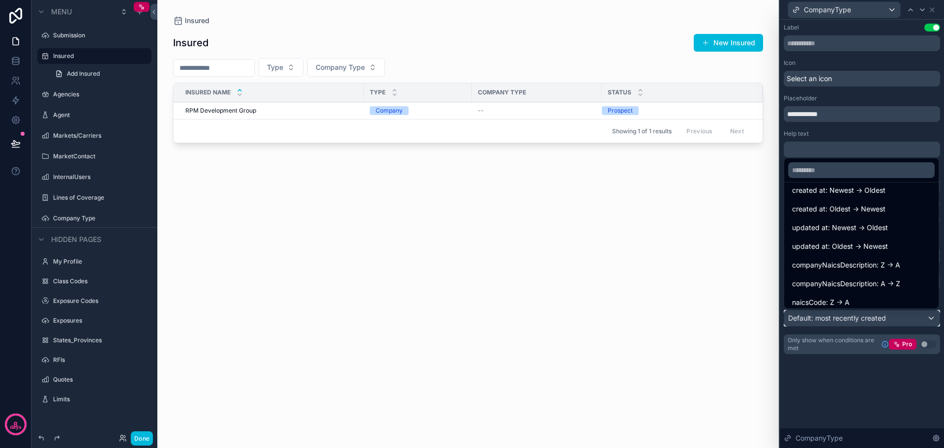
scroll to position [51, 0]
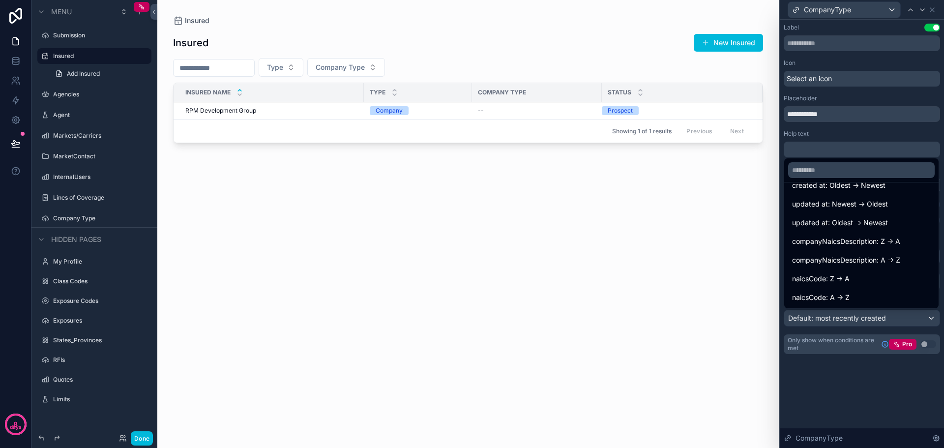
click at [815, 265] on span "companyNaicsDescription: A -> Z" at bounding box center [846, 260] width 108 height 12
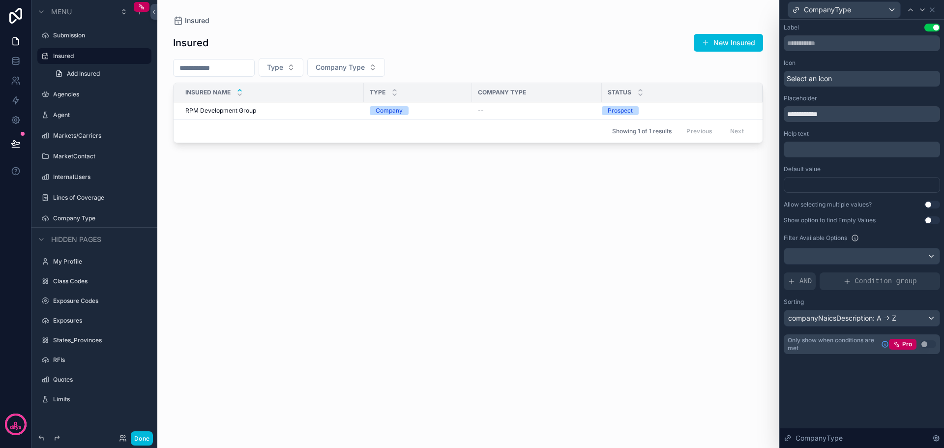
click at [726, 275] on div "Insured New Insured Type Company Type Insured Name Type Company Type Status RPM…" at bounding box center [468, 231] width 590 height 410
click at [385, 69] on button "Company Type" at bounding box center [346, 67] width 78 height 19
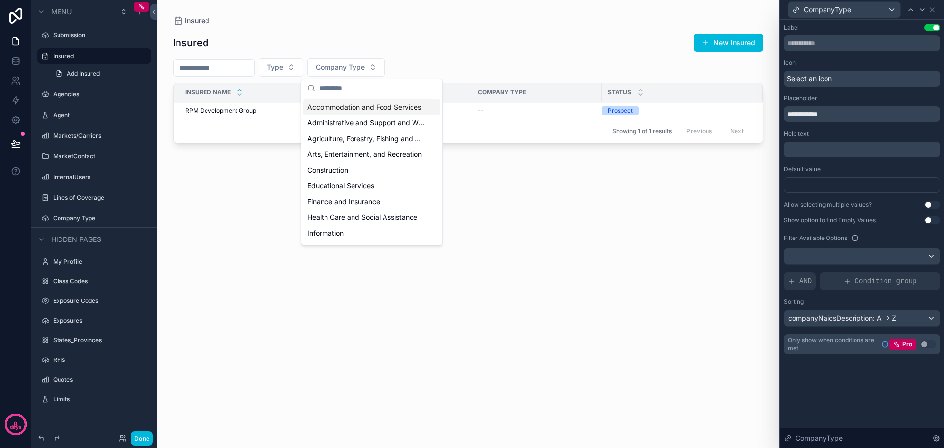
click at [570, 235] on div "Insured New Insured Type Company Type Insured Name Type Company Type Status RPM…" at bounding box center [468, 231] width 590 height 410
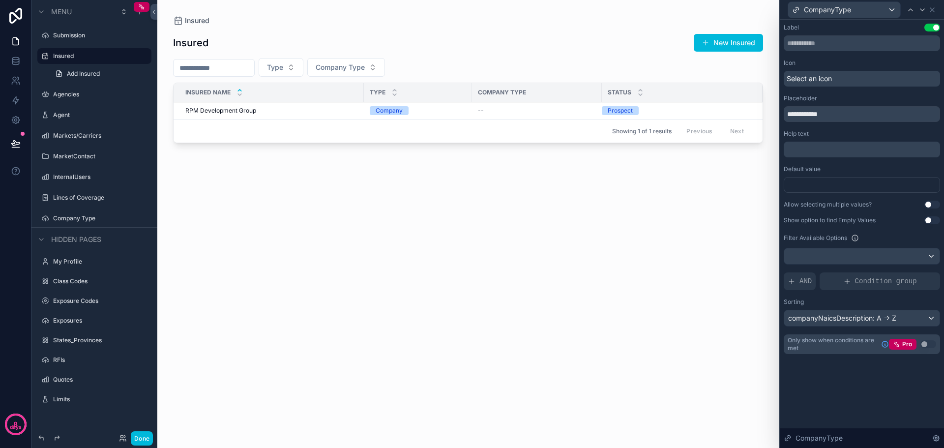
click at [143, 437] on button "Done" at bounding box center [142, 438] width 22 height 14
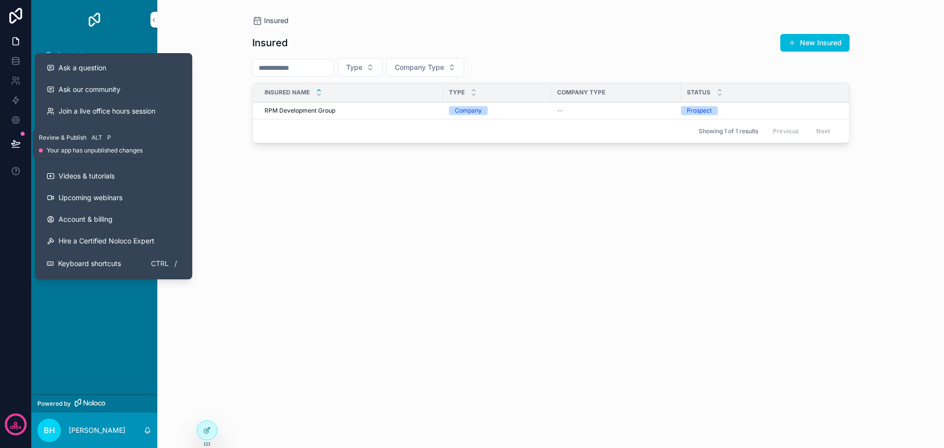
click at [17, 141] on icon at bounding box center [16, 144] width 10 height 10
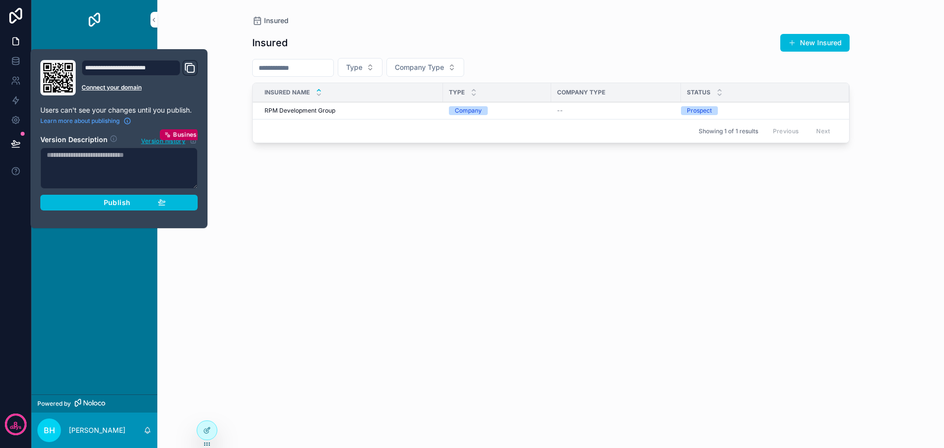
click at [126, 200] on span "Publish" at bounding box center [117, 202] width 27 height 9
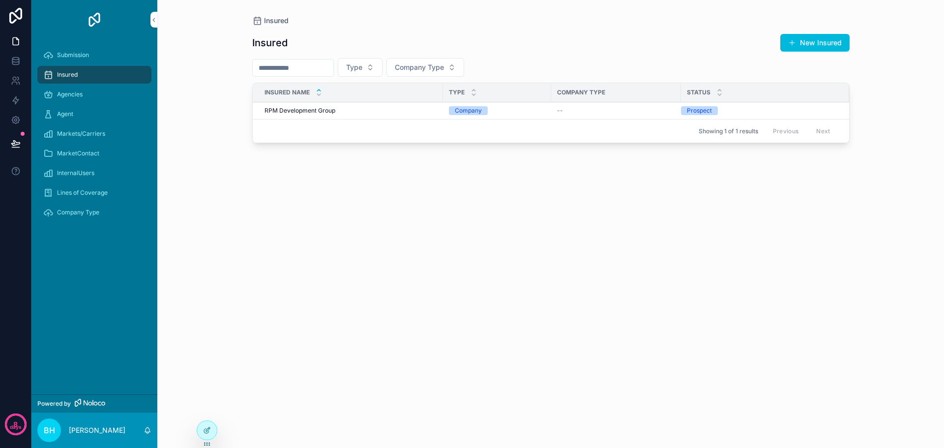
click at [422, 316] on div "Insured New Insured Type Company Type Insured Name Type Company Type Status RPM…" at bounding box center [550, 231] width 597 height 410
click at [19, 142] on icon at bounding box center [15, 143] width 8 height 5
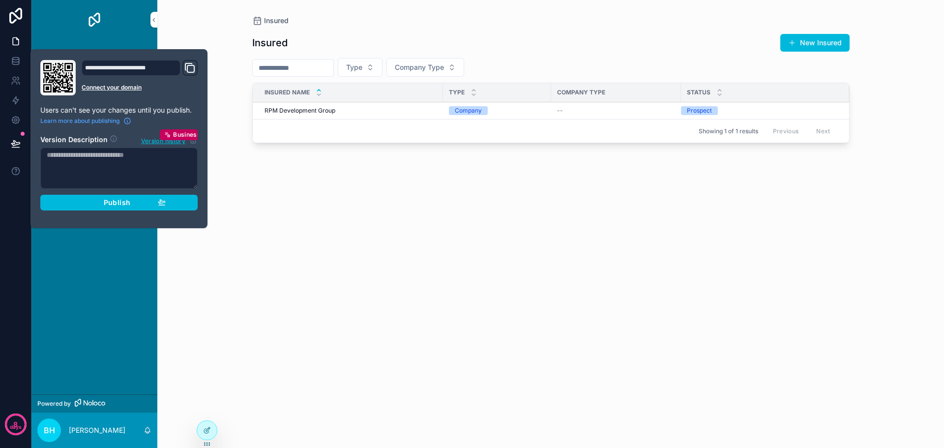
click at [135, 203] on div "Publish" at bounding box center [118, 202] width 93 height 9
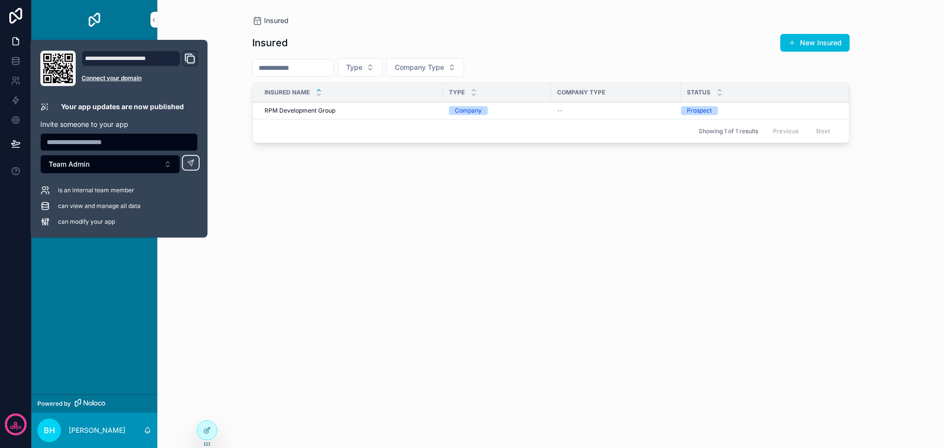
click at [224, 302] on div "Insured Insured New Insured Type Company Type Insured Name Type Company Type St…" at bounding box center [550, 224] width 787 height 448
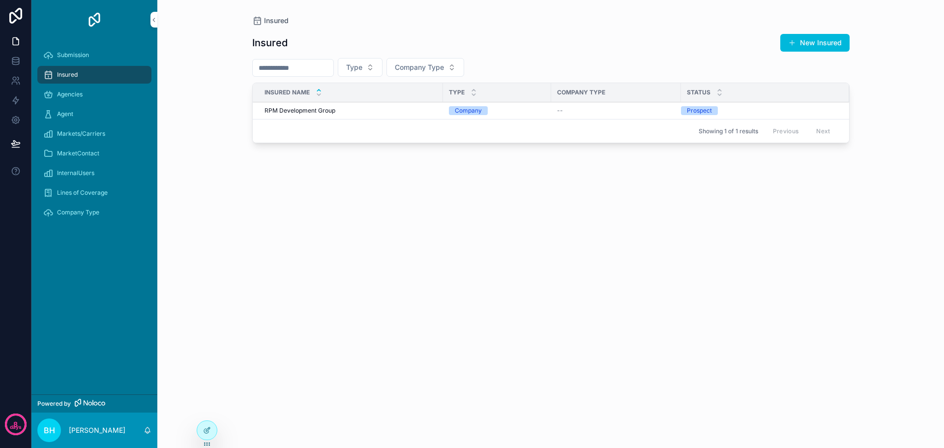
click at [314, 110] on span "RPM Development Group" at bounding box center [299, 111] width 71 height 8
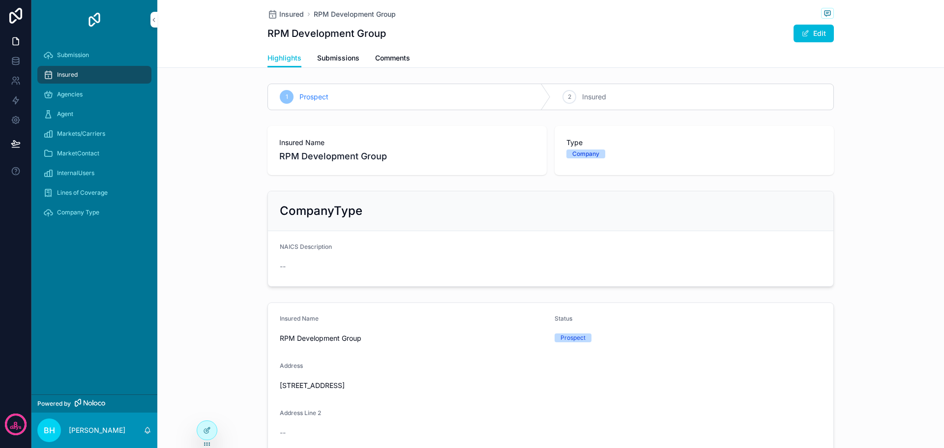
click at [209, 430] on icon at bounding box center [207, 430] width 8 height 8
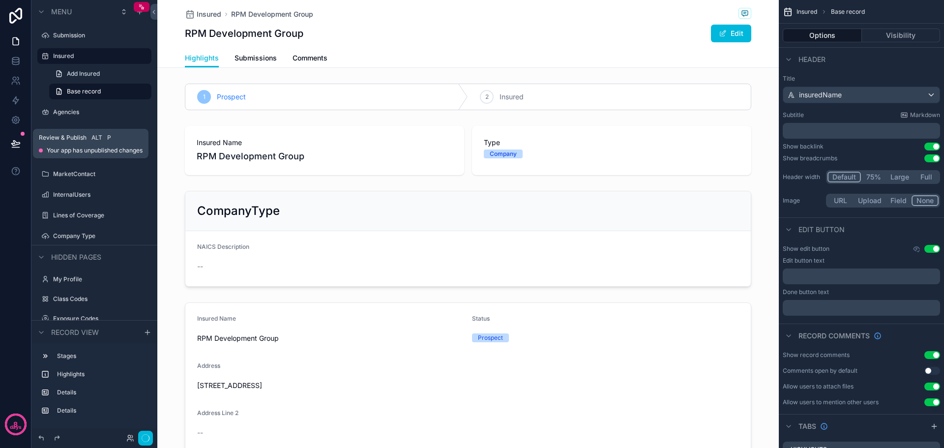
click at [15, 139] on icon at bounding box center [16, 144] width 10 height 10
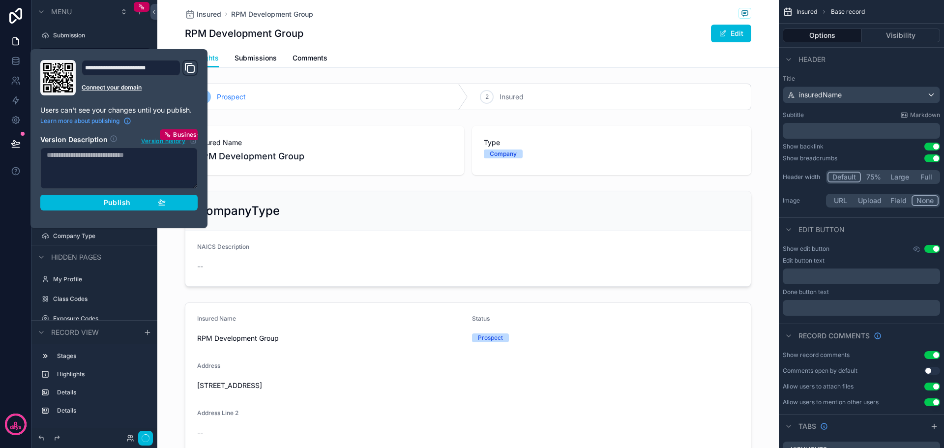
click at [110, 204] on span "Publish" at bounding box center [117, 202] width 27 height 9
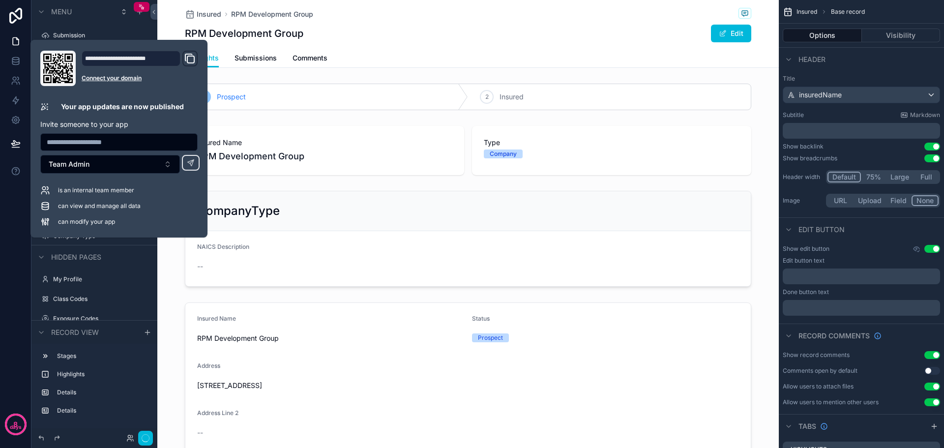
click at [426, 13] on div "Insured RPM Development Group" at bounding box center [468, 14] width 566 height 12
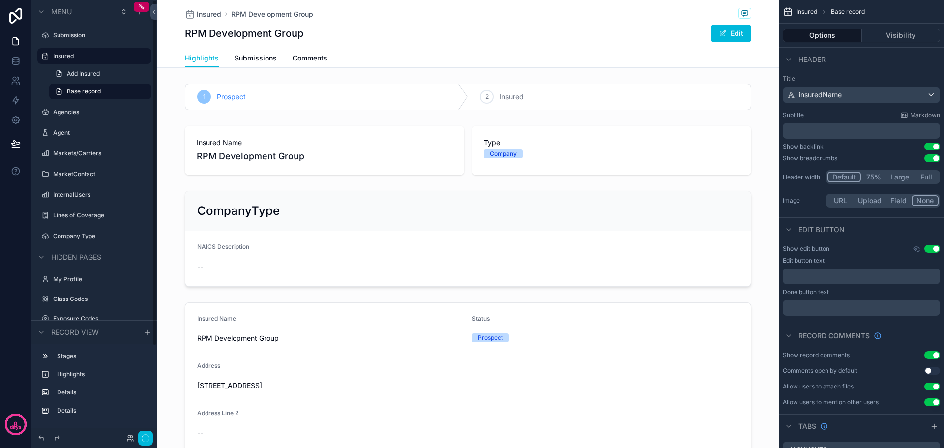
click at [166, 299] on div "scrollable content" at bounding box center [467, 400] width 621 height 205
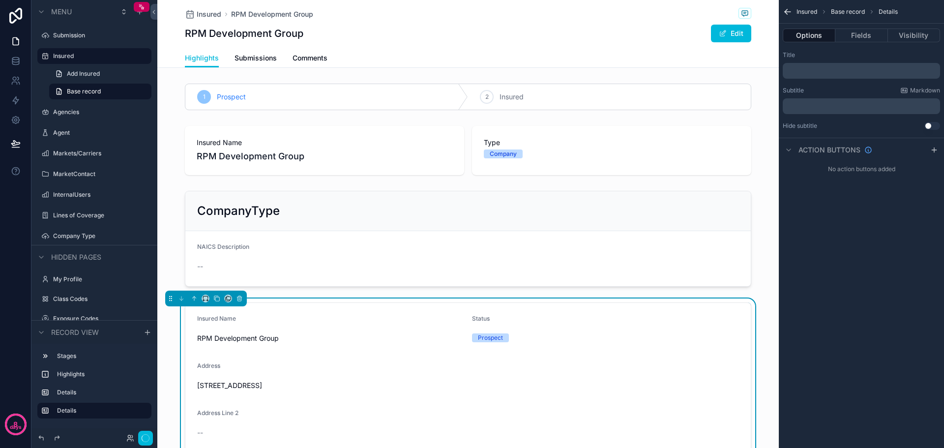
click at [167, 243] on div "scrollable content" at bounding box center [467, 239] width 621 height 104
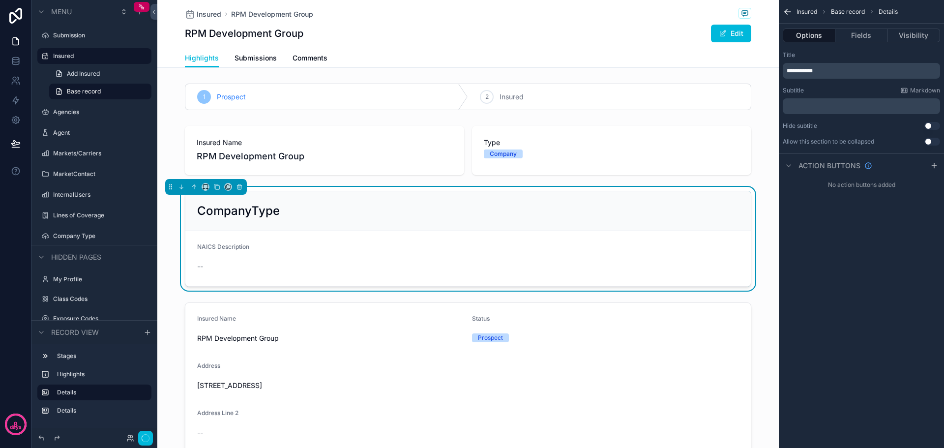
click at [202, 12] on span "Insured" at bounding box center [209, 14] width 25 height 10
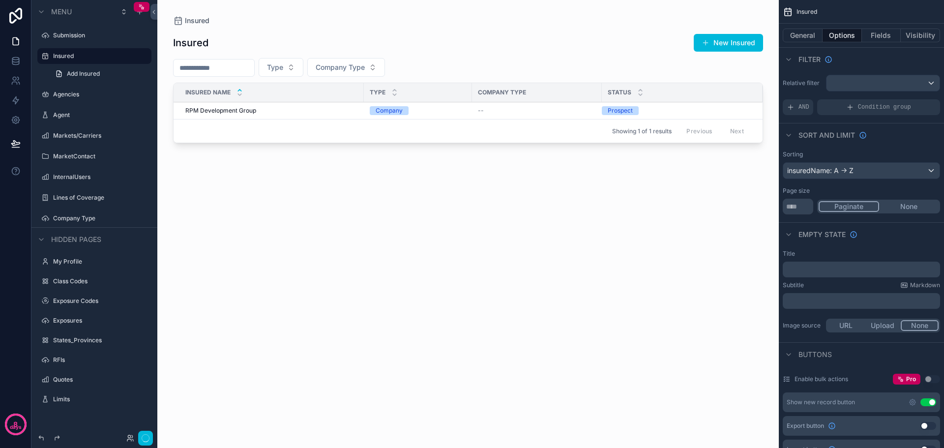
click at [732, 46] on button "New Insured" at bounding box center [728, 43] width 69 height 18
click at [243, 110] on span "RPM Development Group" at bounding box center [220, 111] width 71 height 8
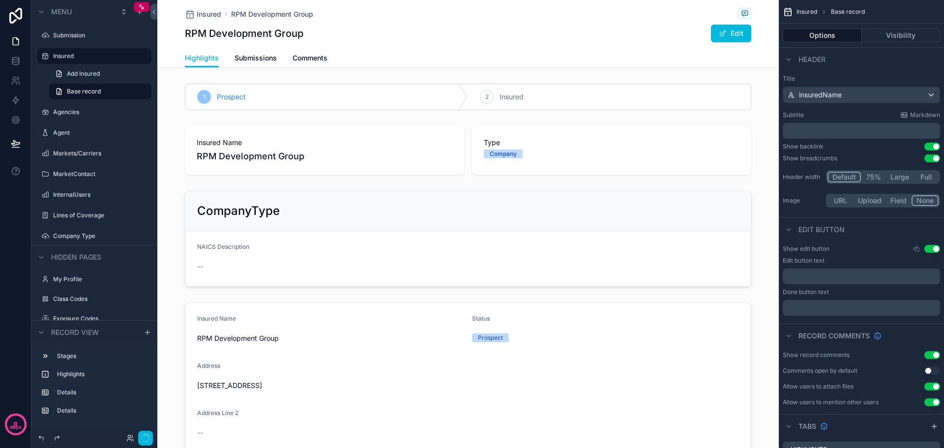
click at [928, 251] on button "Use setting" at bounding box center [932, 249] width 16 height 8
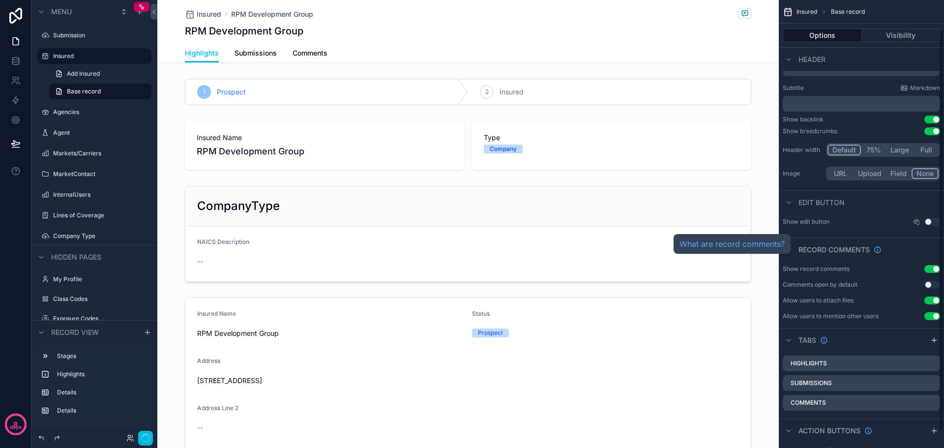
scroll to position [53, 0]
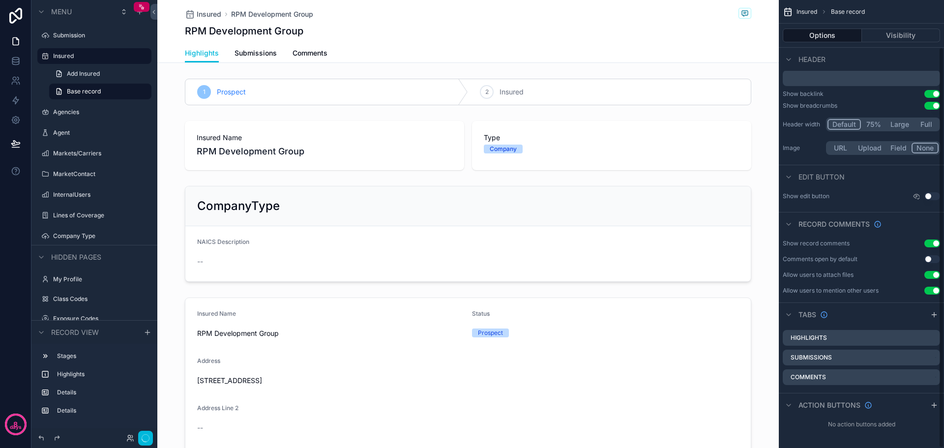
click at [935, 408] on icon "scrollable content" at bounding box center [934, 405] width 8 height 8
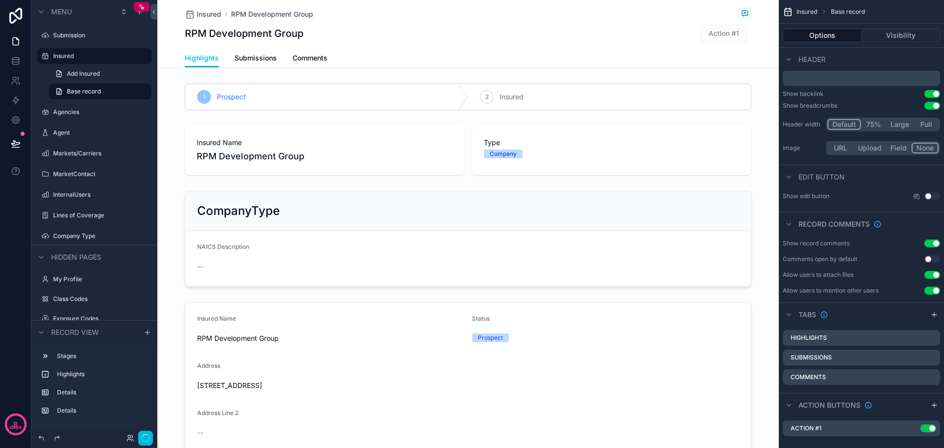
click at [0, 0] on icon "scrollable content" at bounding box center [0, 0] width 0 height 0
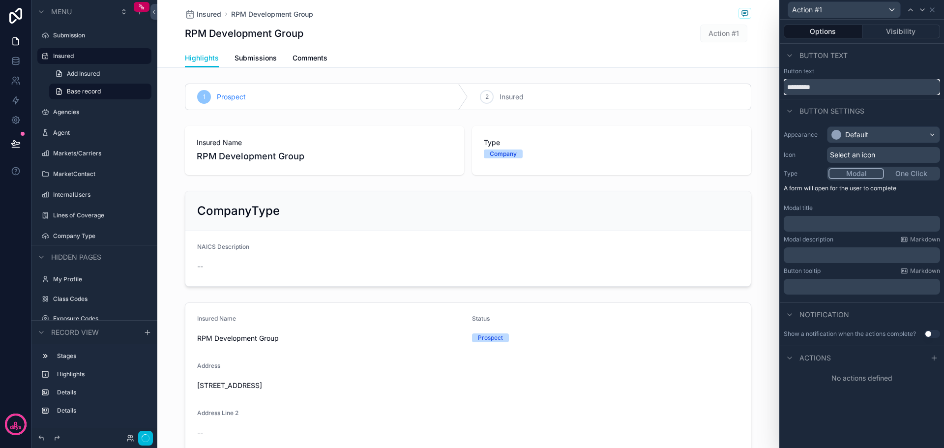
drag, startPoint x: 825, startPoint y: 83, endPoint x: 775, endPoint y: 79, distance: 50.3
click at [775, 79] on div "Action #1 Options Visibility Button text Button text ********* Button settings …" at bounding box center [472, 224] width 944 height 448
click at [835, 83] on input "*********" at bounding box center [862, 87] width 156 height 16
type input "*"
type input "**********"
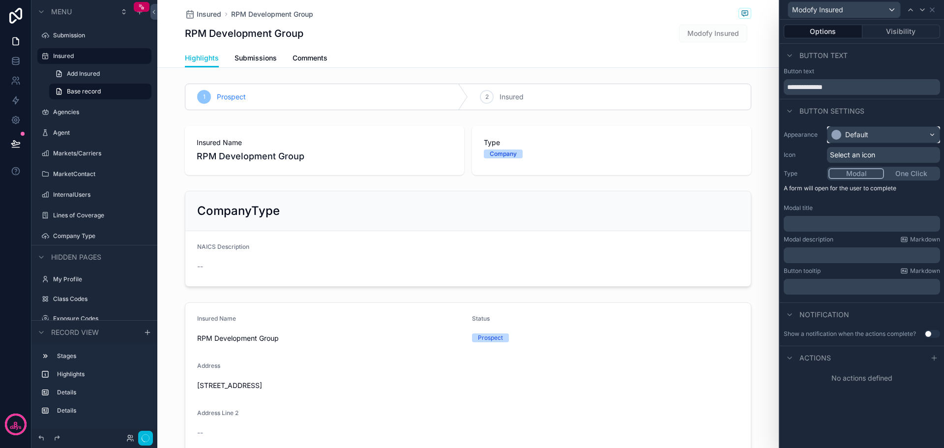
click at [933, 135] on div "Default" at bounding box center [883, 135] width 112 height 16
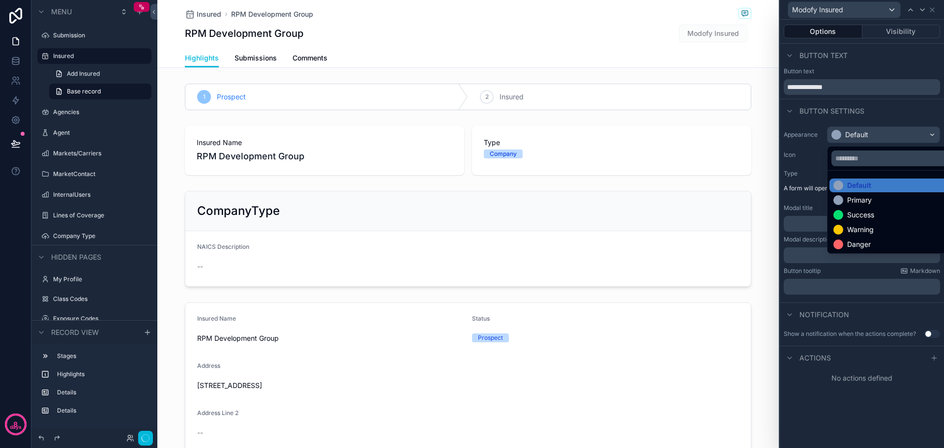
click at [883, 201] on div "Primary" at bounding box center [894, 200] width 123 height 10
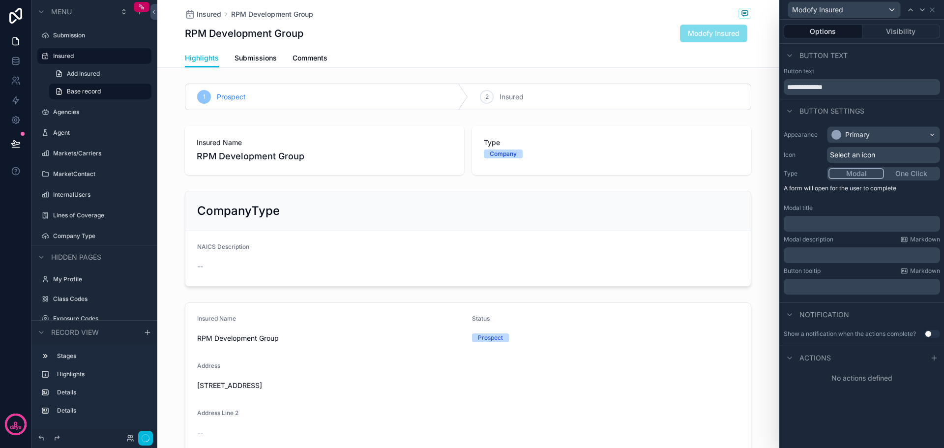
scroll to position [64, 0]
click at [807, 223] on p "﻿" at bounding box center [862, 224] width 150 height 10
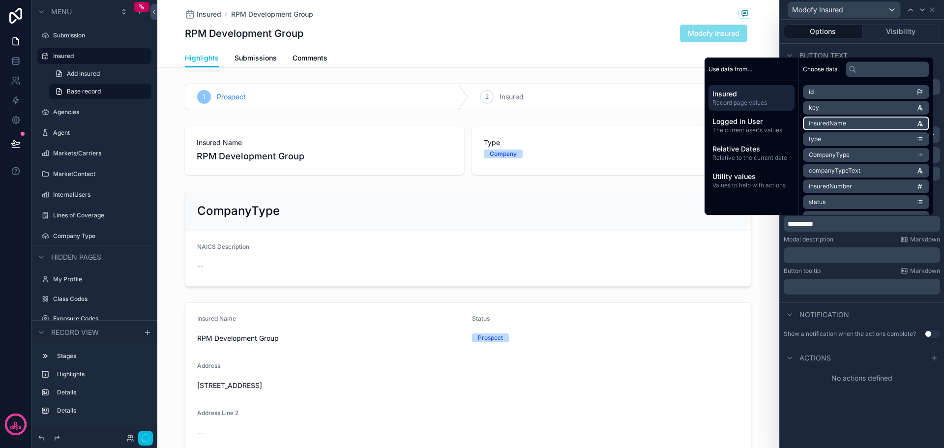
click at [824, 121] on span "insuredName" at bounding box center [827, 123] width 37 height 8
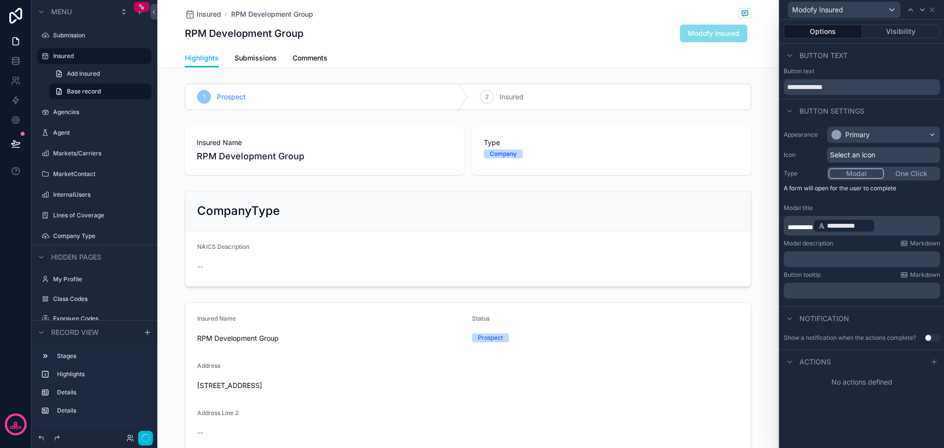
click at [820, 433] on div "**********" at bounding box center [862, 234] width 164 height 428
click at [936, 338] on button "Use setting" at bounding box center [932, 338] width 16 height 8
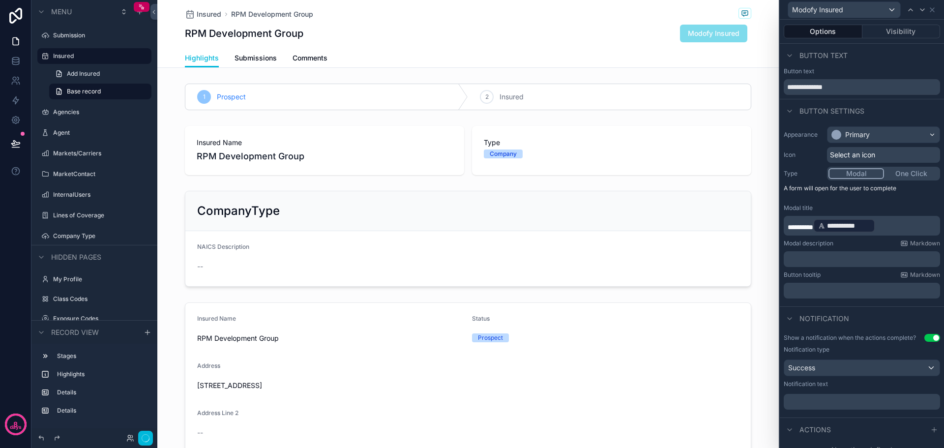
scroll to position [11, 0]
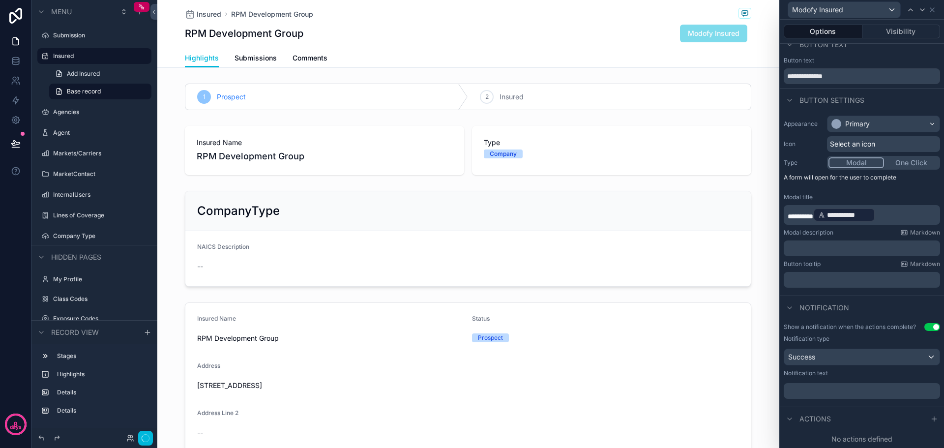
click at [825, 392] on p "﻿" at bounding box center [862, 391] width 150 height 10
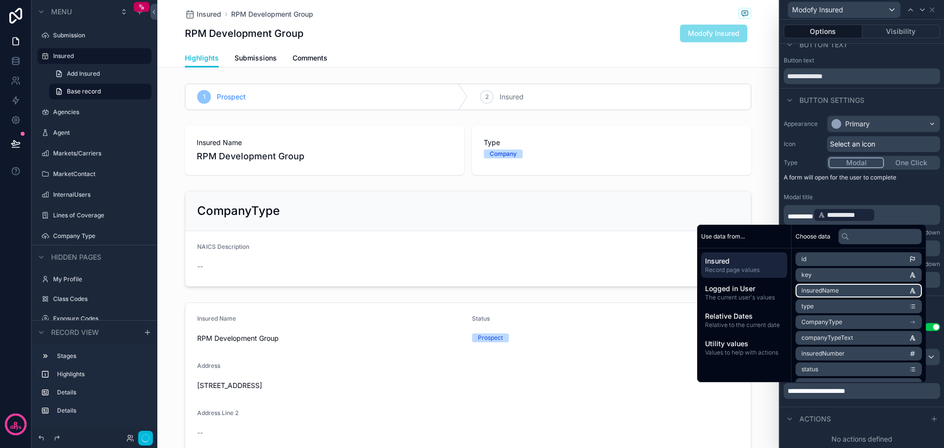
click at [807, 287] on span "insuredName" at bounding box center [819, 291] width 37 height 8
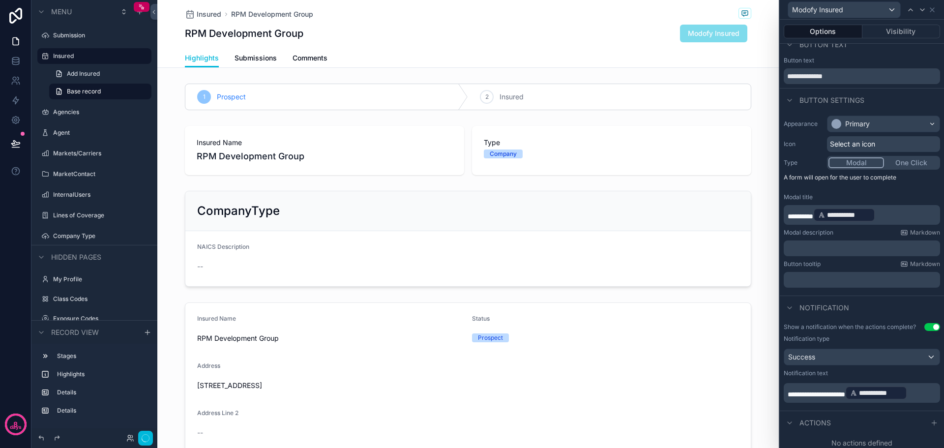
click at [763, 408] on div "scrollable content" at bounding box center [467, 400] width 621 height 205
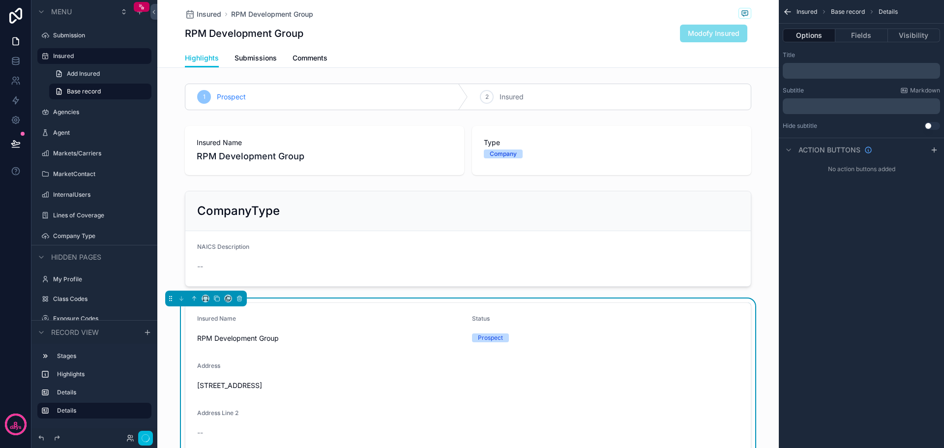
scroll to position [0, 0]
click at [543, 43] on div "Insured RPM Development Group RPM Development Group Modofy Insured" at bounding box center [468, 24] width 566 height 49
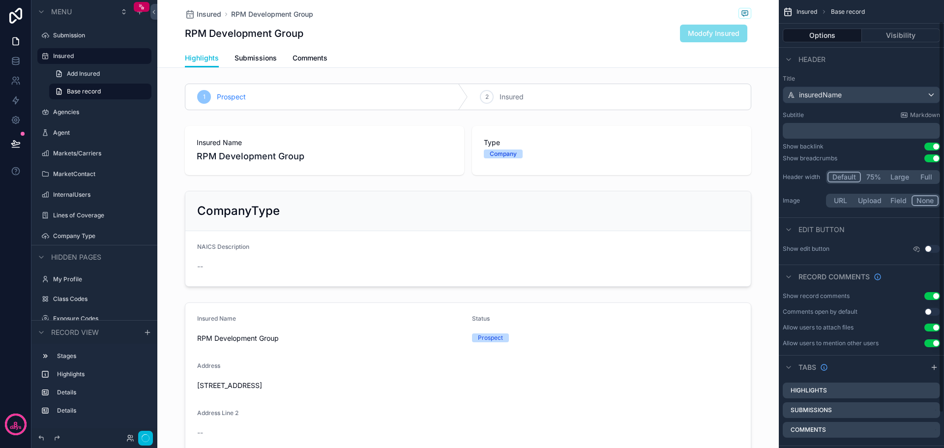
scroll to position [64, 0]
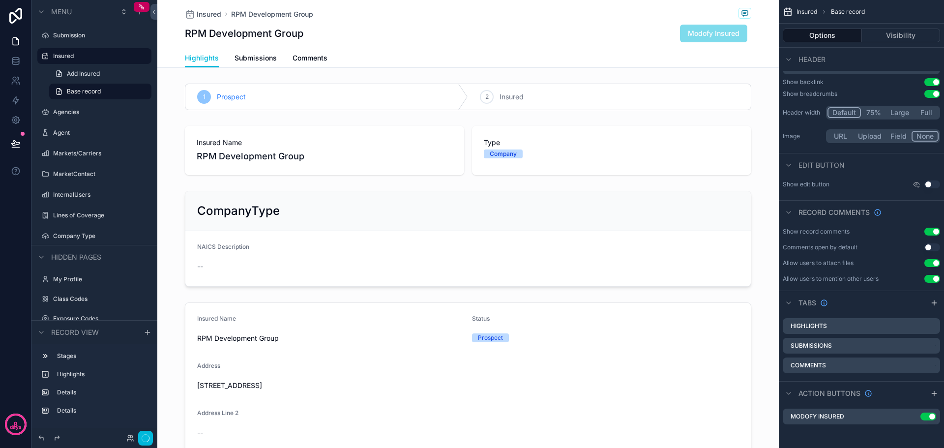
click at [0, 0] on icon "scrollable content" at bounding box center [0, 0] width 0 height 0
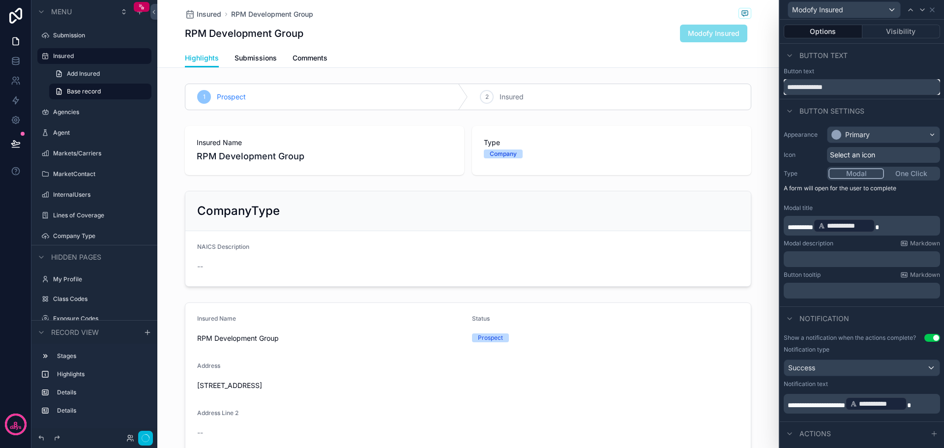
click at [805, 85] on input "**********" at bounding box center [862, 87] width 156 height 16
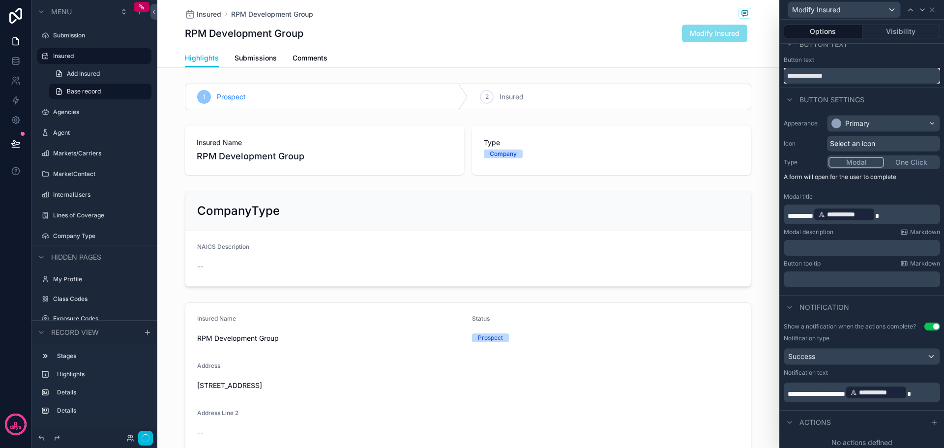
scroll to position [15, 0]
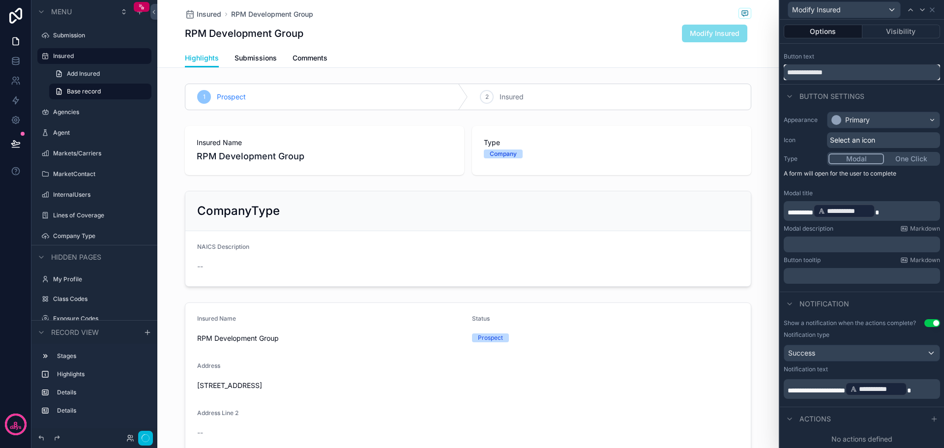
type input "**********"
click at [930, 420] on icon at bounding box center [934, 419] width 8 height 8
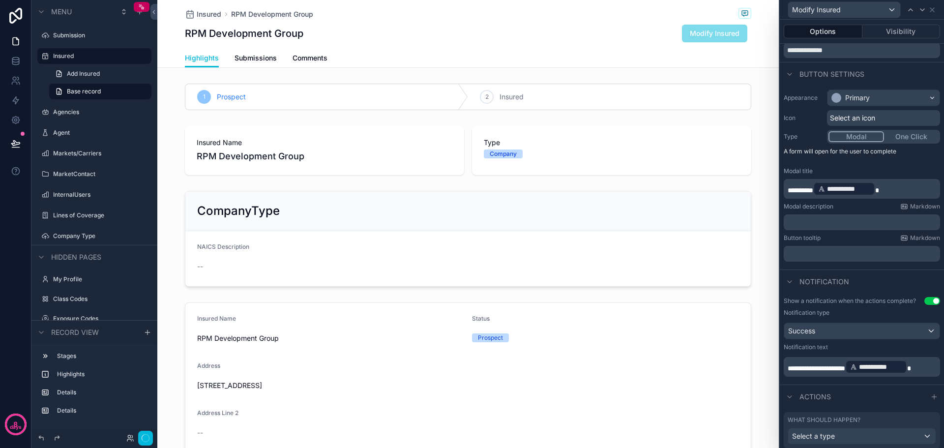
scroll to position [67, 0]
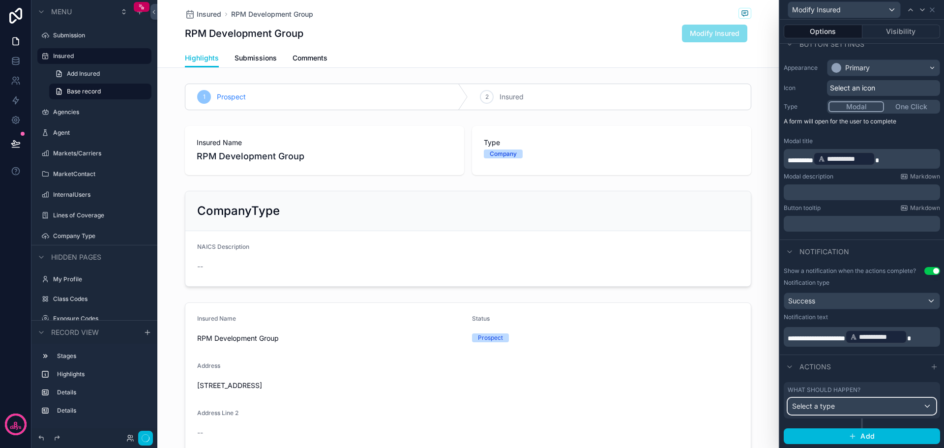
click at [900, 406] on div "Select a type" at bounding box center [861, 406] width 147 height 16
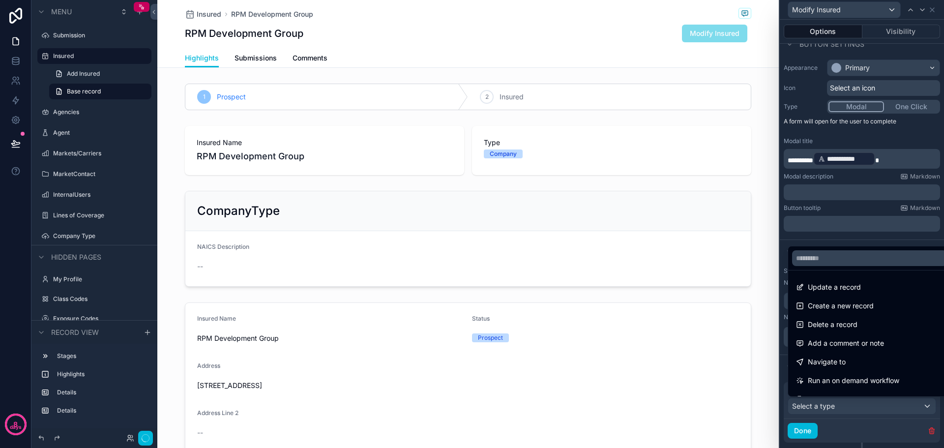
click at [838, 283] on span "Update a record" at bounding box center [834, 287] width 53 height 12
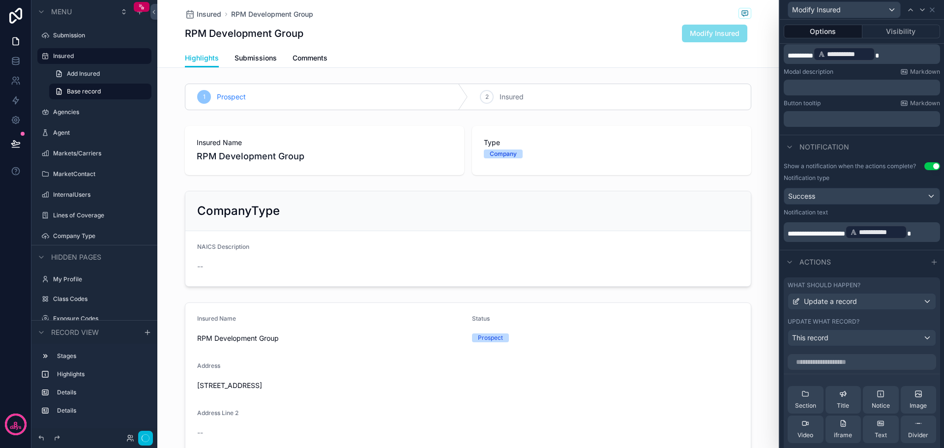
scroll to position [263, 0]
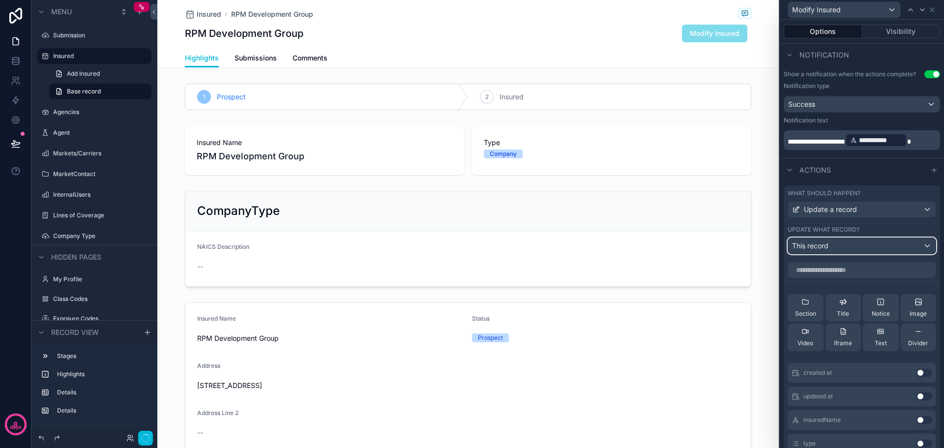
click at [820, 246] on span "This record" at bounding box center [810, 246] width 36 height 10
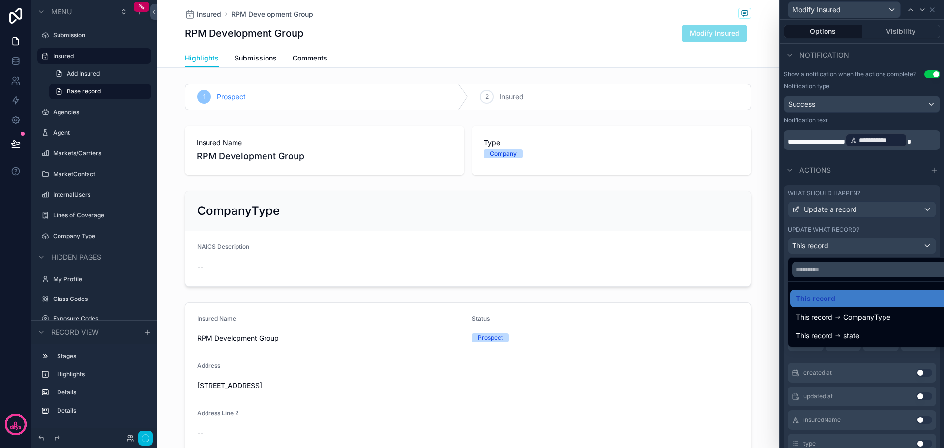
click at [820, 246] on div at bounding box center [862, 224] width 164 height 448
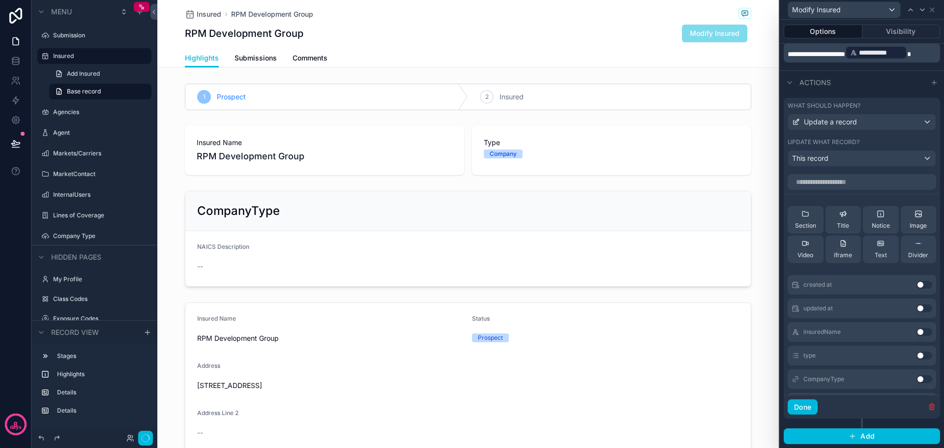
scroll to position [0, 0]
click at [830, 180] on input "text" at bounding box center [861, 183] width 148 height 16
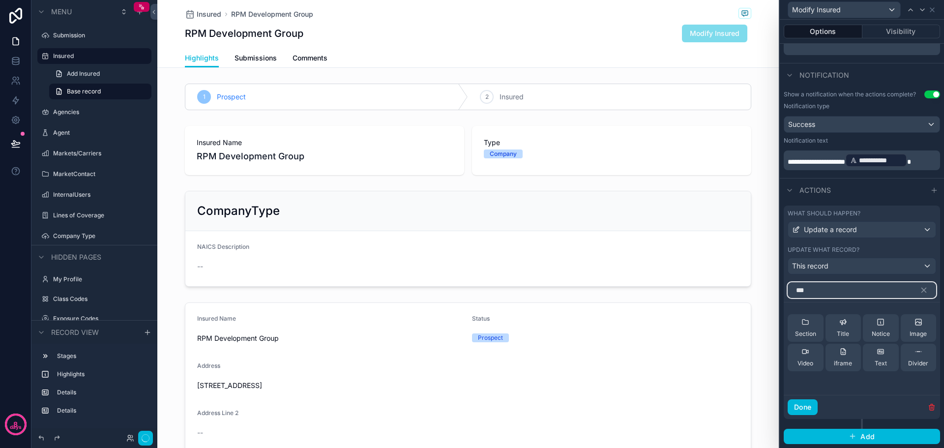
scroll to position [263, 0]
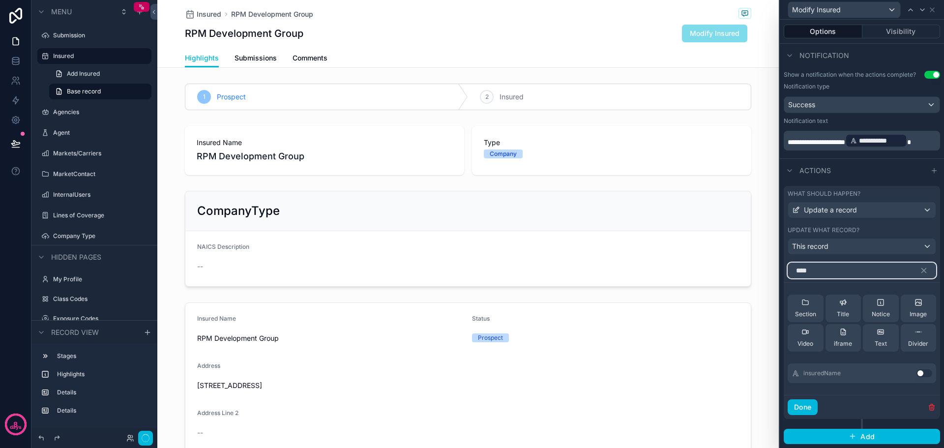
type input "****"
click at [922, 375] on button "Use setting" at bounding box center [924, 373] width 16 height 8
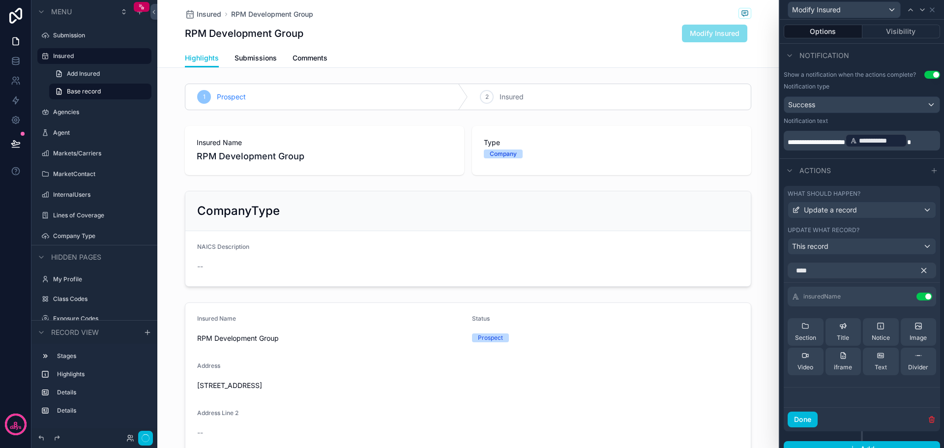
click at [919, 270] on icon "button" at bounding box center [923, 270] width 9 height 9
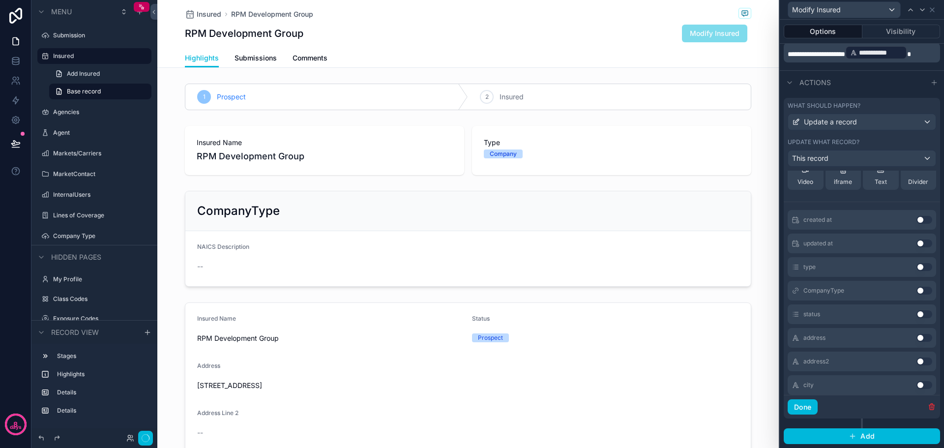
scroll to position [98, 0]
click at [916, 316] on button "Use setting" at bounding box center [924, 313] width 16 height 8
click at [916, 267] on button "Use setting" at bounding box center [924, 266] width 16 height 8
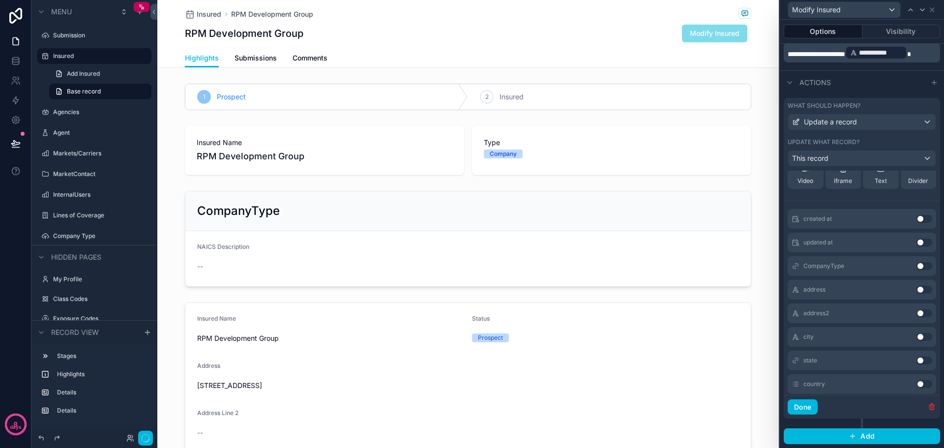
click at [916, 267] on button "Use setting" at bounding box center [924, 266] width 16 height 8
click at [916, 266] on button "Use setting" at bounding box center [924, 266] width 16 height 8
click at [916, 268] on button "Use setting" at bounding box center [924, 266] width 16 height 8
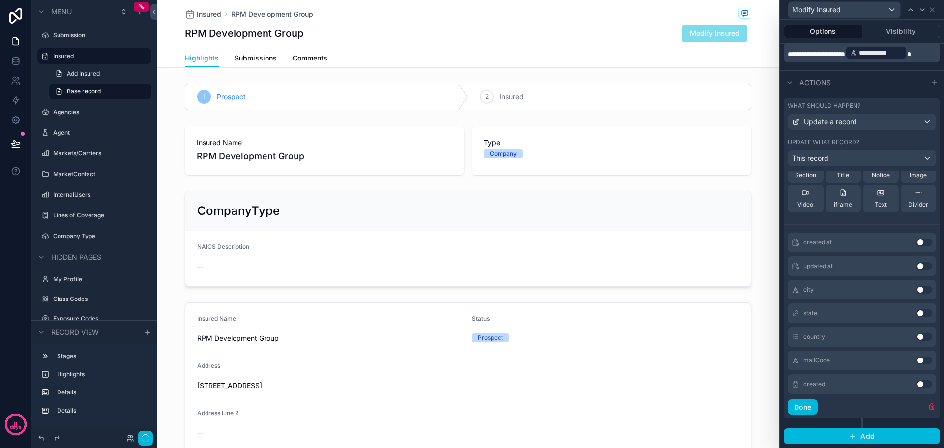
scroll to position [216, 0]
click at [916, 268] on button "Use setting" at bounding box center [924, 266] width 16 height 8
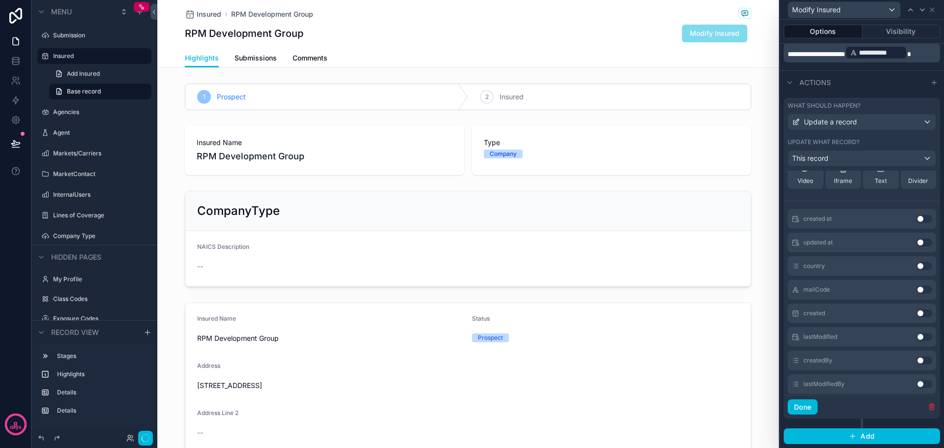
scroll to position [287, 0]
click at [916, 268] on button "Use setting" at bounding box center [924, 266] width 16 height 8
click at [916, 386] on button "Use setting" at bounding box center [924, 384] width 16 height 8
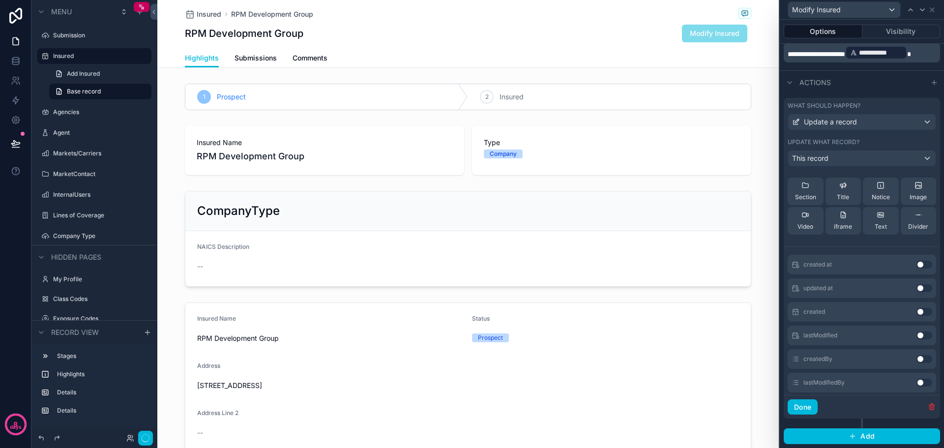
scroll to position [236, 0]
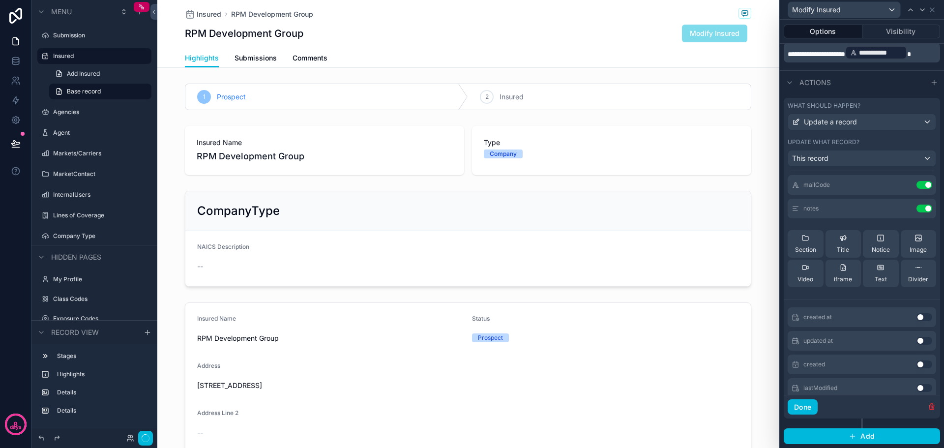
click at [914, 269] on icon at bounding box center [918, 267] width 8 height 8
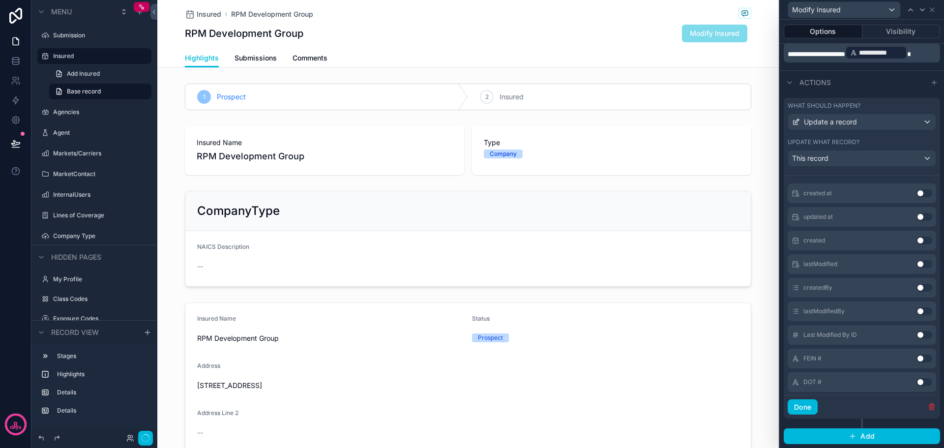
scroll to position [433, 0]
click at [916, 311] on button "Use setting" at bounding box center [924, 309] width 16 height 8
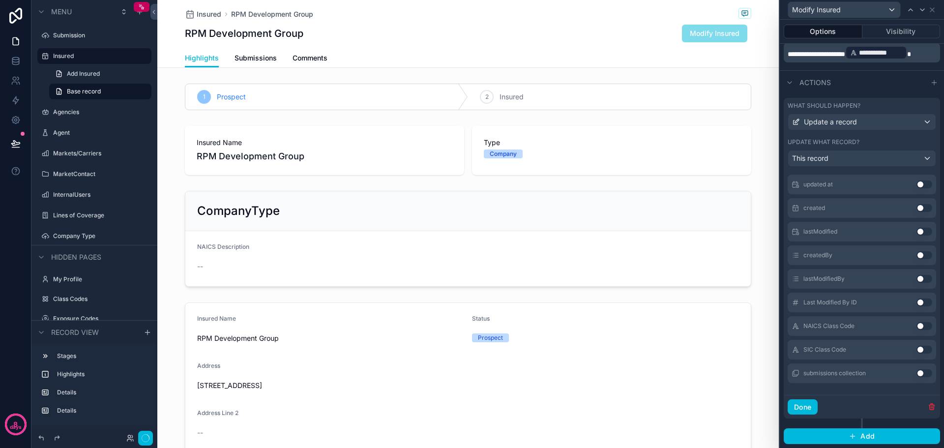
click at [916, 323] on button "Use setting" at bounding box center [924, 326] width 16 height 8
click at [916, 349] on button "Use setting" at bounding box center [924, 350] width 16 height 8
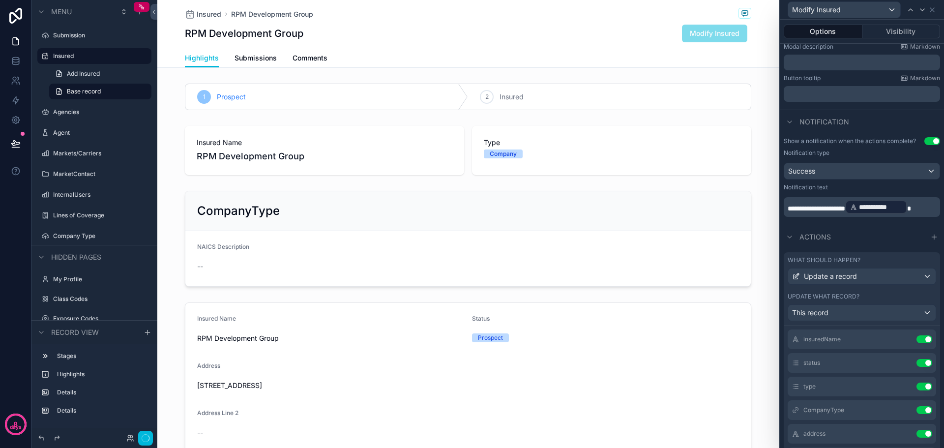
scroll to position [0, 0]
click at [0, 0] on icon at bounding box center [0, 0] width 0 height 0
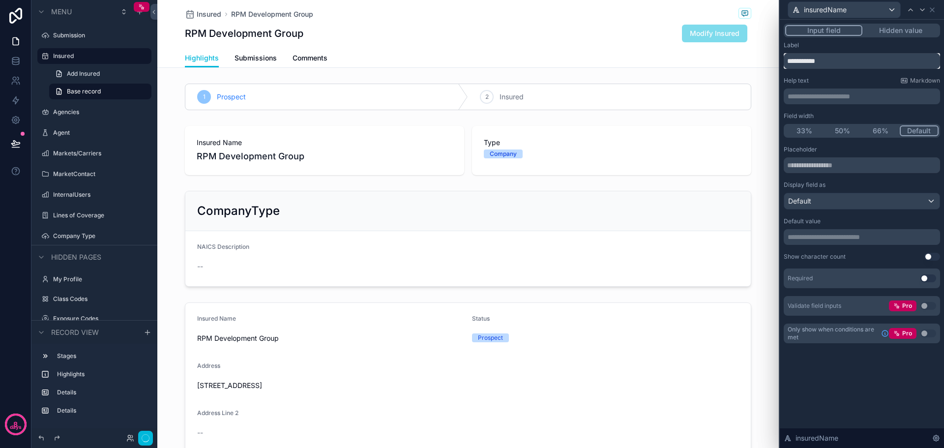
click at [813, 60] on input "**********" at bounding box center [862, 61] width 156 height 16
type input "**********"
click at [921, 9] on icon at bounding box center [922, 10] width 4 height 2
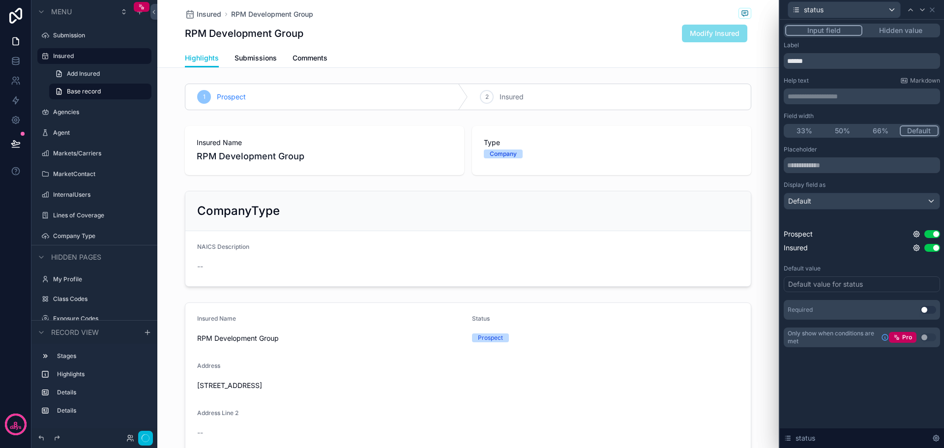
click at [837, 134] on button "50%" at bounding box center [842, 130] width 38 height 11
click at [924, 6] on icon at bounding box center [922, 10] width 8 height 8
click at [842, 130] on button "50%" at bounding box center [842, 130] width 38 height 11
click at [922, 11] on icon at bounding box center [922, 10] width 8 height 8
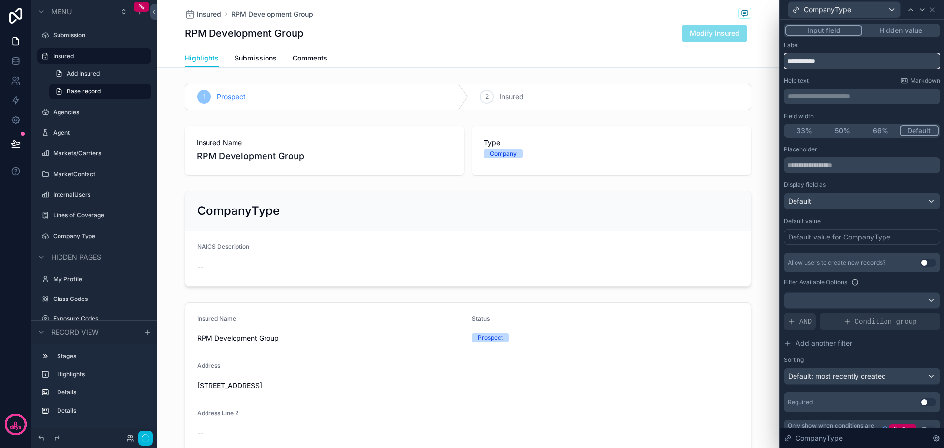
click at [819, 61] on input "**********" at bounding box center [862, 61] width 156 height 16
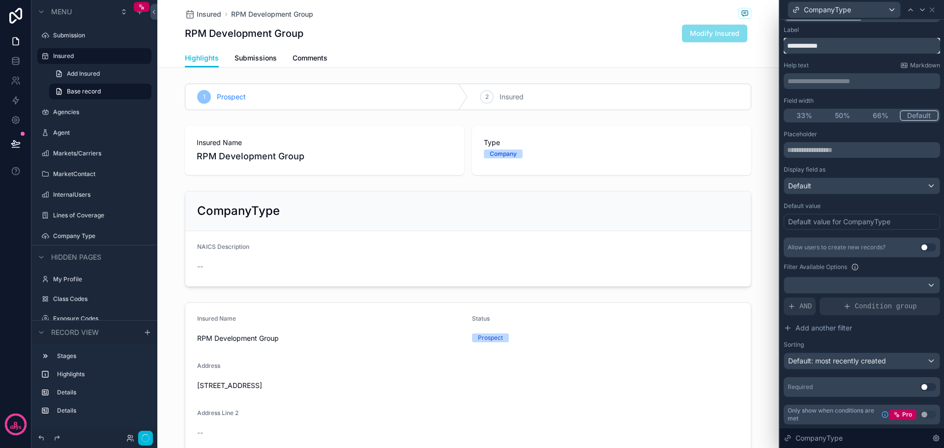
type input "**********"
click at [924, 359] on div "Default: most recently created" at bounding box center [861, 361] width 155 height 16
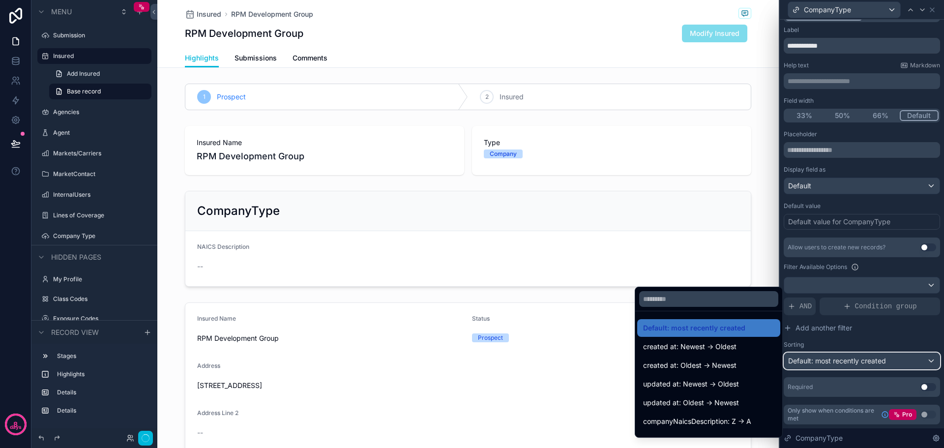
scroll to position [49, 0]
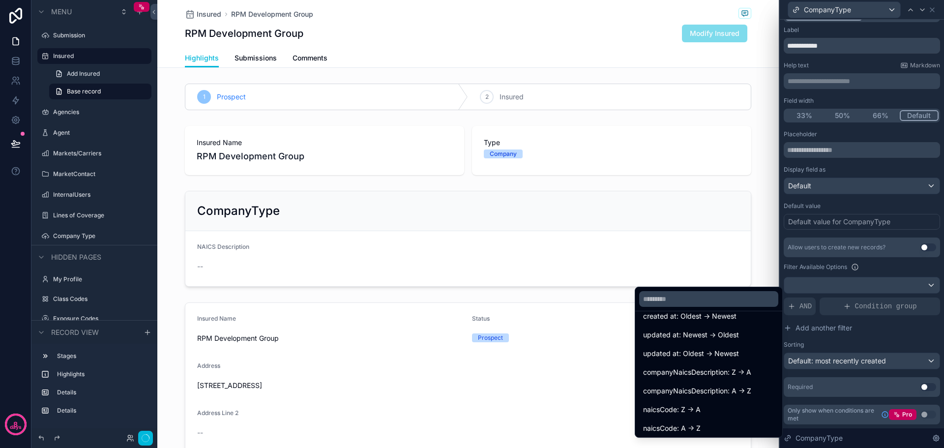
click at [692, 390] on span "companyNaicsDescription: A -> Z" at bounding box center [697, 391] width 108 height 12
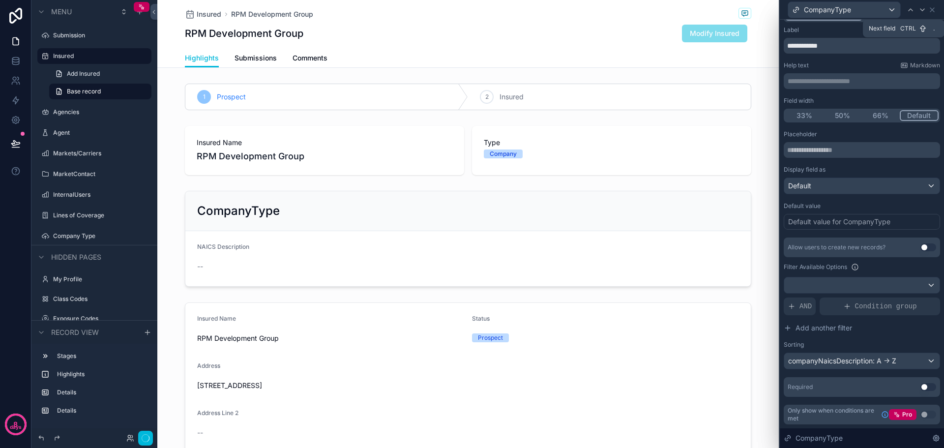
click at [920, 7] on icon at bounding box center [922, 10] width 8 height 8
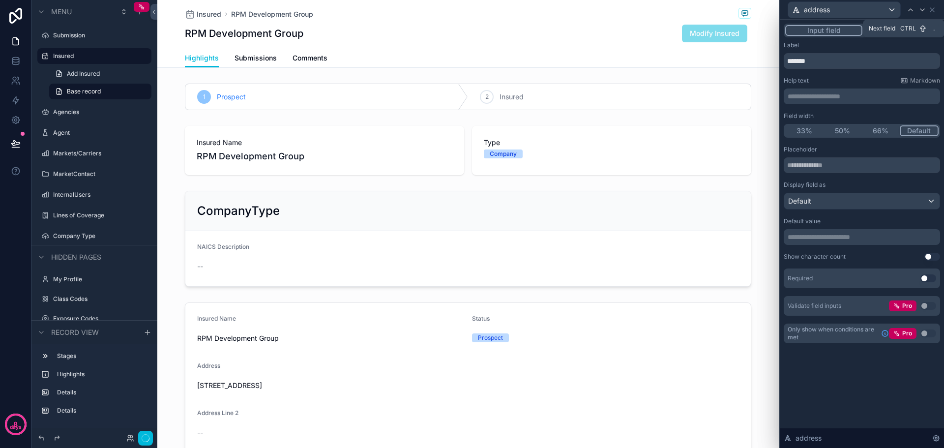
click at [921, 9] on icon at bounding box center [922, 10] width 4 height 2
click at [816, 61] on input "********" at bounding box center [862, 61] width 156 height 16
type input "**********"
click at [921, 11] on icon at bounding box center [922, 10] width 8 height 8
click at [841, 132] on button "50%" at bounding box center [842, 130] width 38 height 11
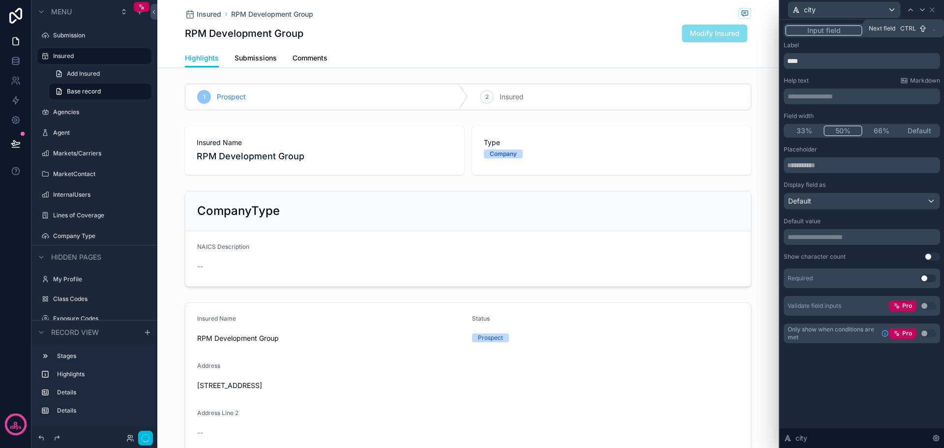
click at [922, 9] on icon at bounding box center [922, 10] width 8 height 8
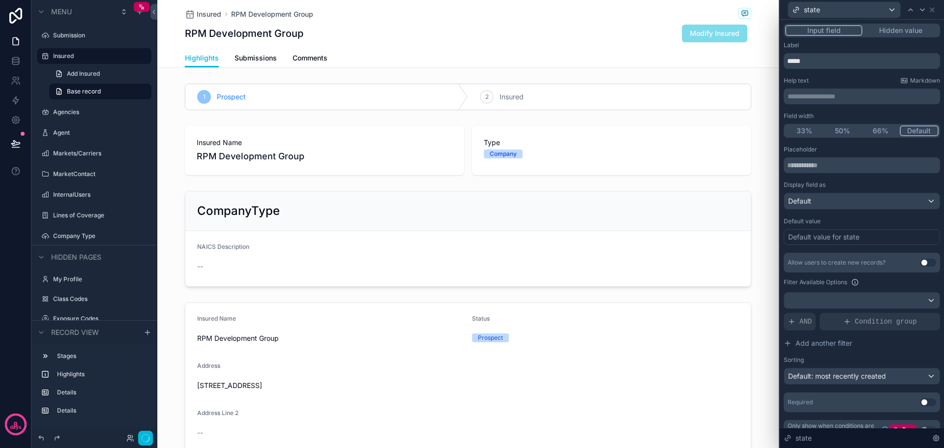
click at [842, 135] on button "50%" at bounding box center [842, 130] width 38 height 11
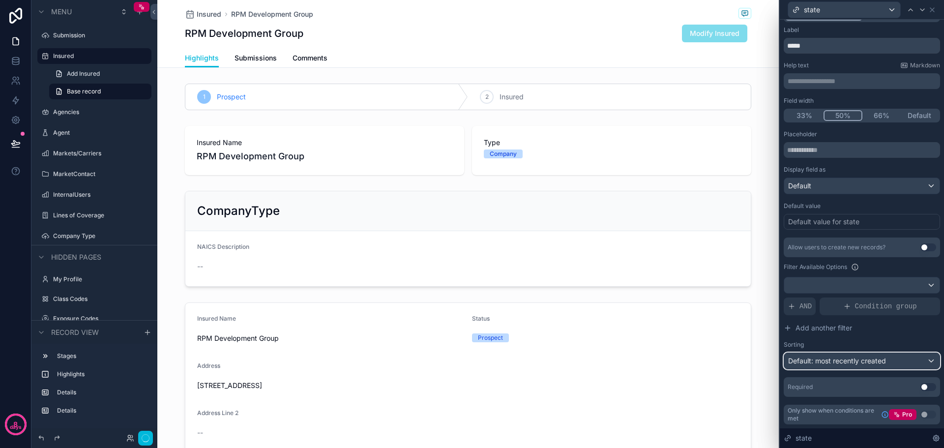
click at [926, 359] on div "Default: most recently created" at bounding box center [861, 361] width 155 height 16
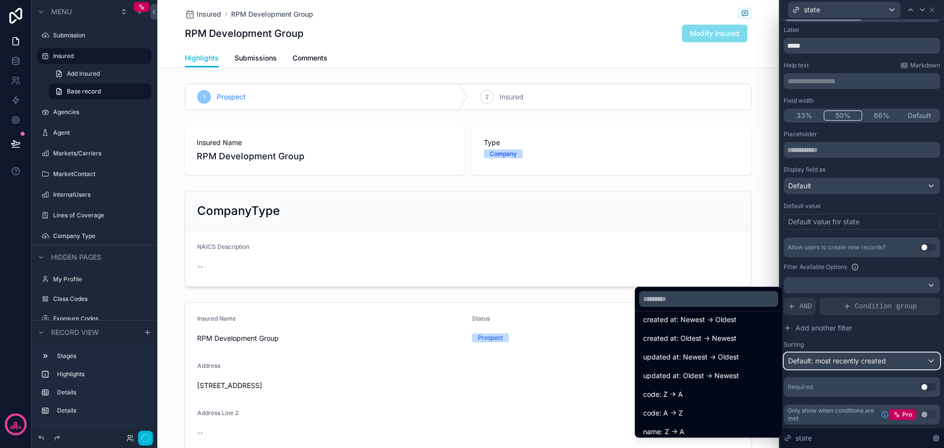
scroll to position [51, 0]
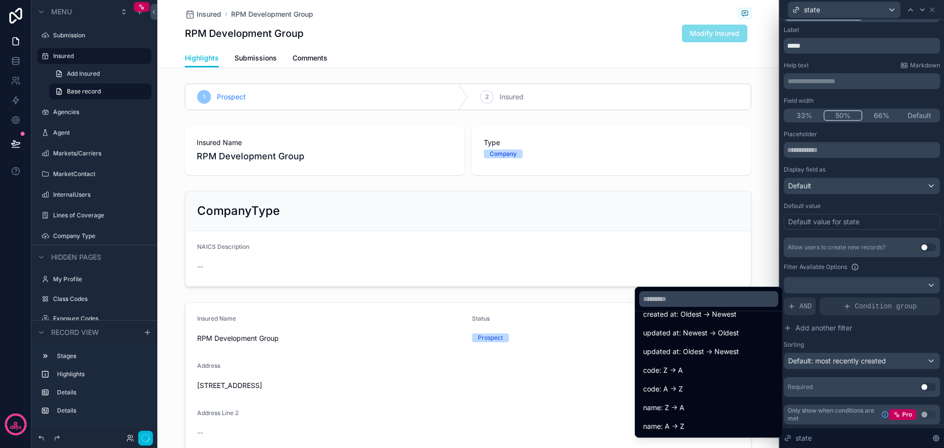
click at [671, 426] on span "name: A -> Z" at bounding box center [663, 426] width 41 height 12
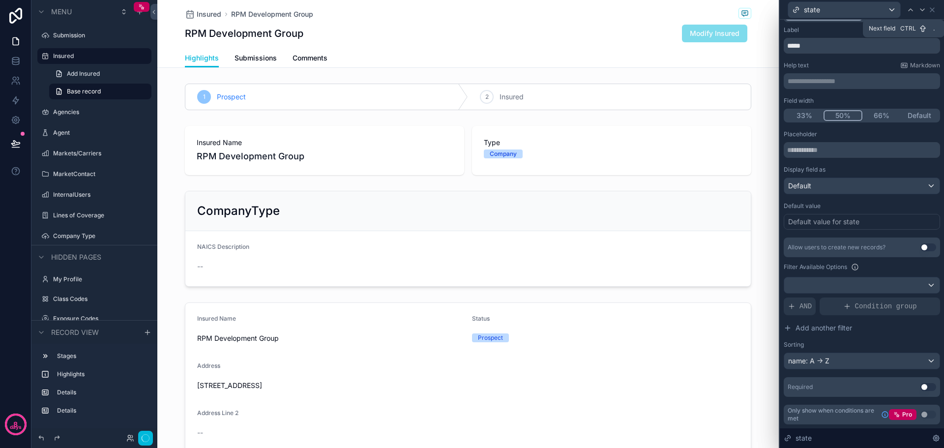
click at [922, 10] on icon at bounding box center [922, 10] width 4 height 2
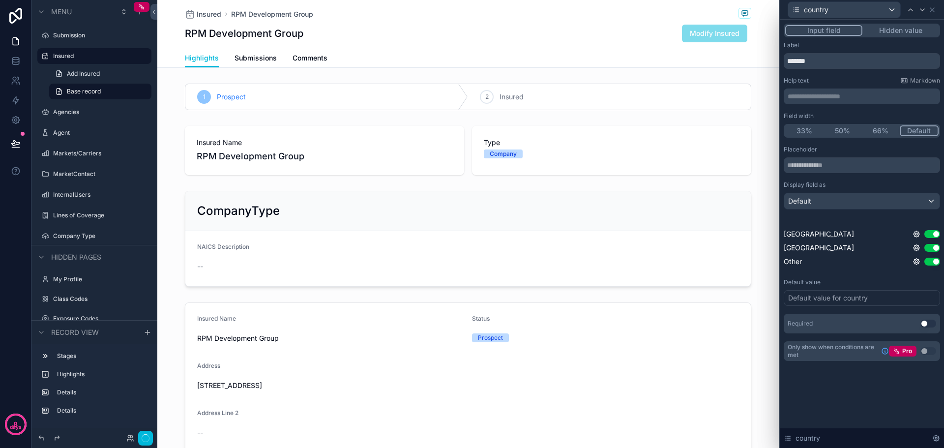
click at [843, 130] on button "50%" at bounding box center [842, 130] width 38 height 11
click at [925, 12] on icon at bounding box center [922, 10] width 8 height 8
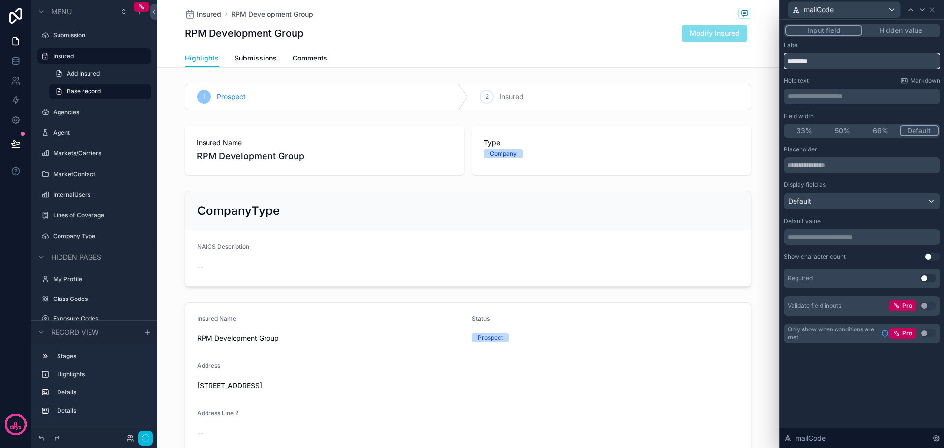
click at [801, 62] on input "********" at bounding box center [862, 61] width 156 height 16
type input "*********"
click at [924, 11] on icon at bounding box center [922, 10] width 8 height 8
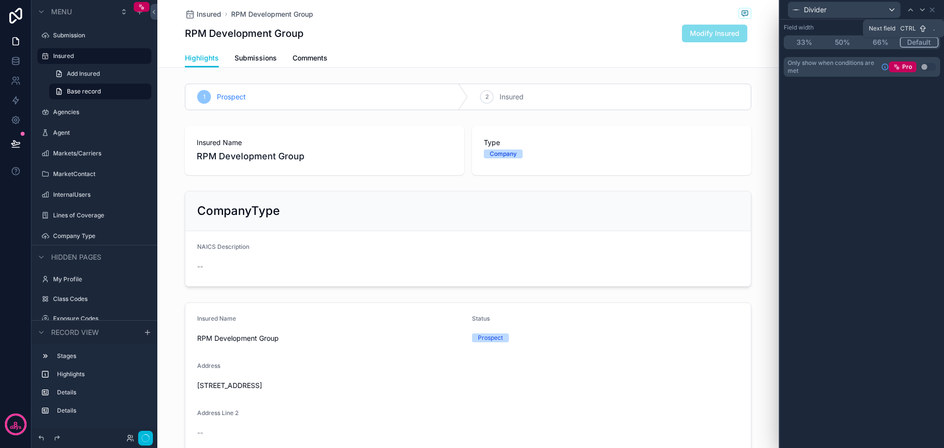
click at [924, 11] on icon at bounding box center [922, 10] width 8 height 8
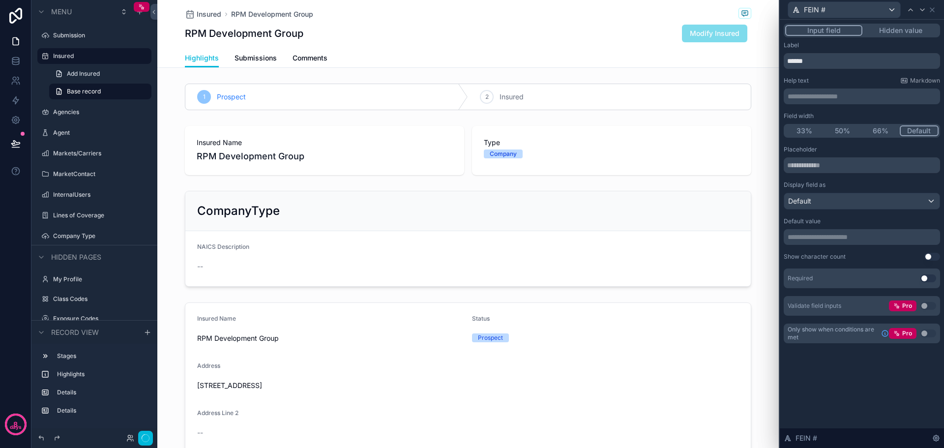
click at [838, 133] on button "50%" at bounding box center [842, 130] width 38 height 11
click at [924, 10] on icon at bounding box center [922, 10] width 8 height 8
click at [846, 129] on button "50%" at bounding box center [842, 130] width 38 height 11
click at [923, 10] on icon at bounding box center [922, 10] width 4 height 2
click at [842, 130] on button "50%" at bounding box center [842, 130] width 38 height 11
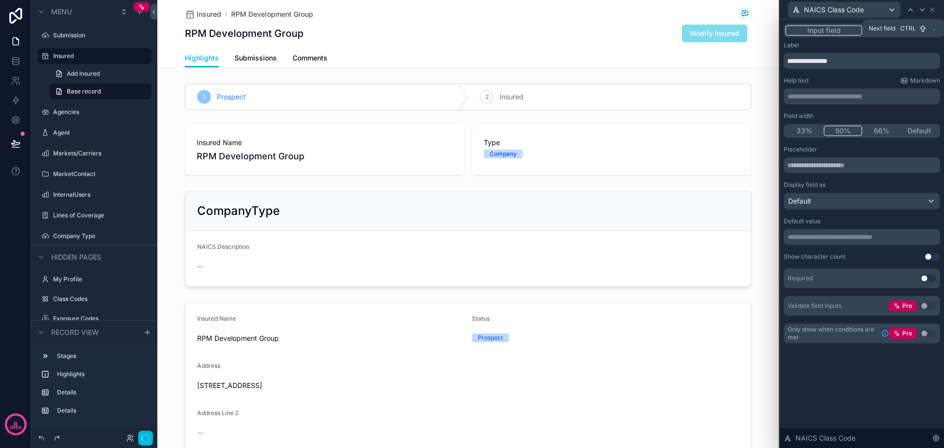
click at [923, 9] on icon at bounding box center [922, 10] width 8 height 8
click at [839, 130] on button "50%" at bounding box center [842, 130] width 38 height 11
click at [838, 399] on div "**********" at bounding box center [862, 234] width 164 height 428
click at [12, 141] on icon at bounding box center [16, 144] width 10 height 10
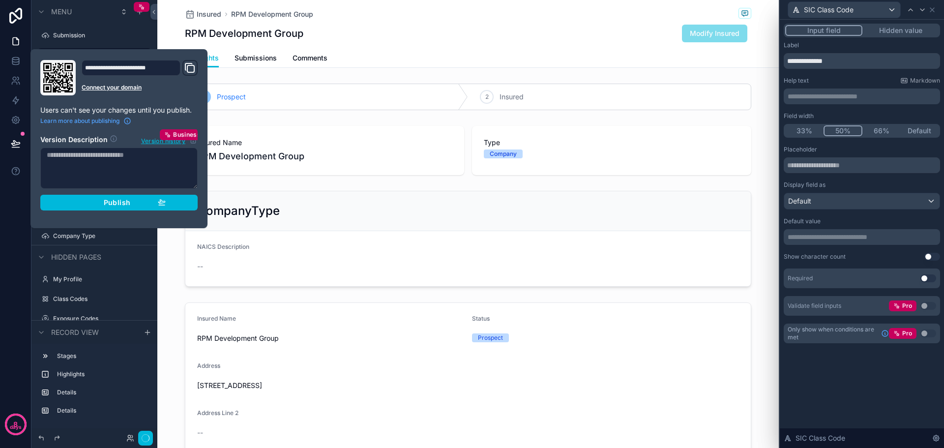
click at [121, 201] on span "Publish" at bounding box center [117, 202] width 27 height 9
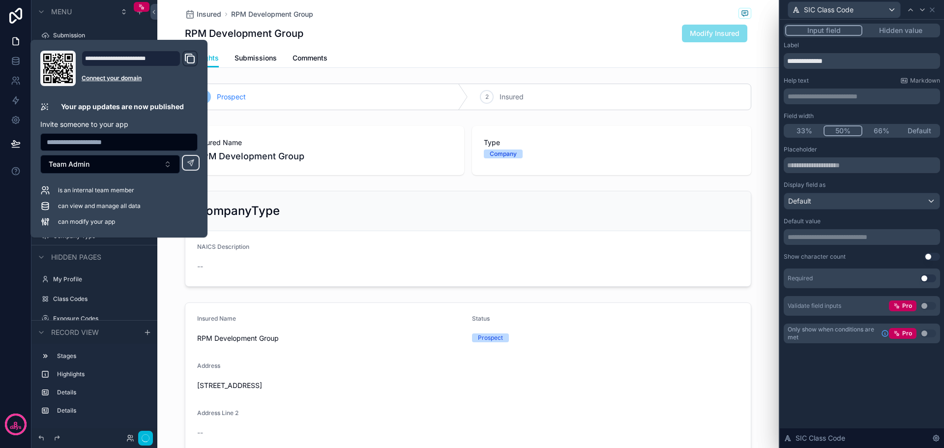
click at [7, 243] on div "8 days" at bounding box center [15, 224] width 31 height 448
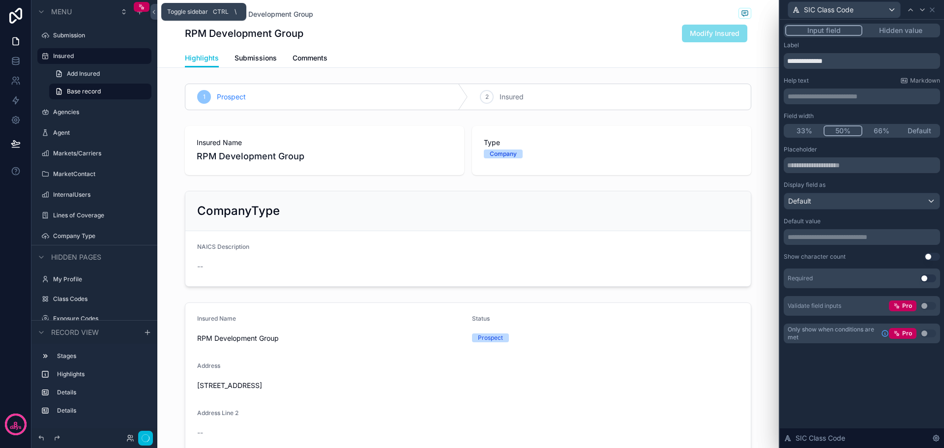
click at [155, 12] on icon at bounding box center [153, 11] width 7 height 7
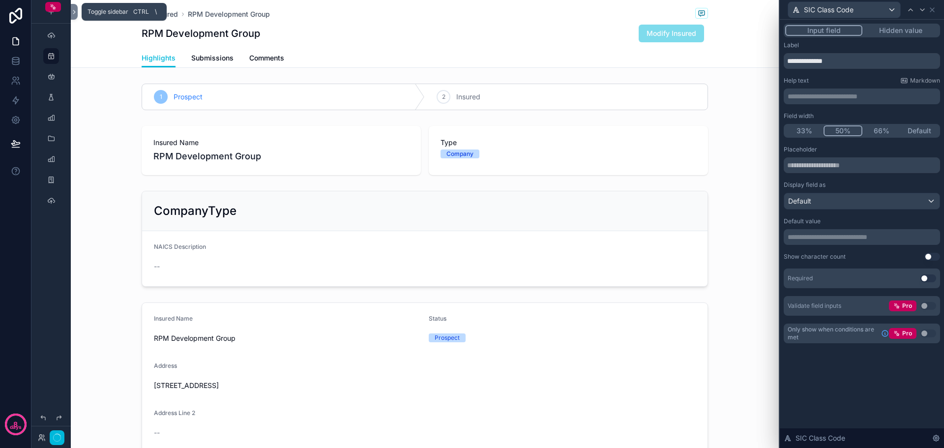
click at [75, 12] on icon at bounding box center [74, 11] width 7 height 7
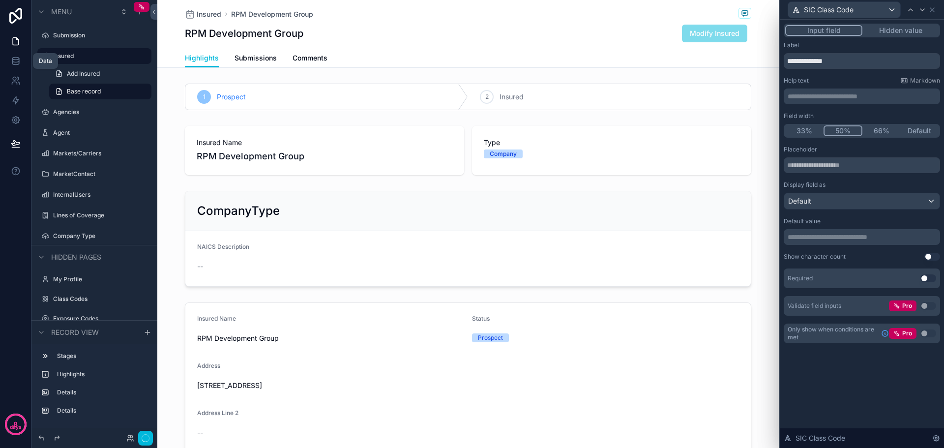
click at [19, 63] on icon at bounding box center [15, 63] width 6 height 4
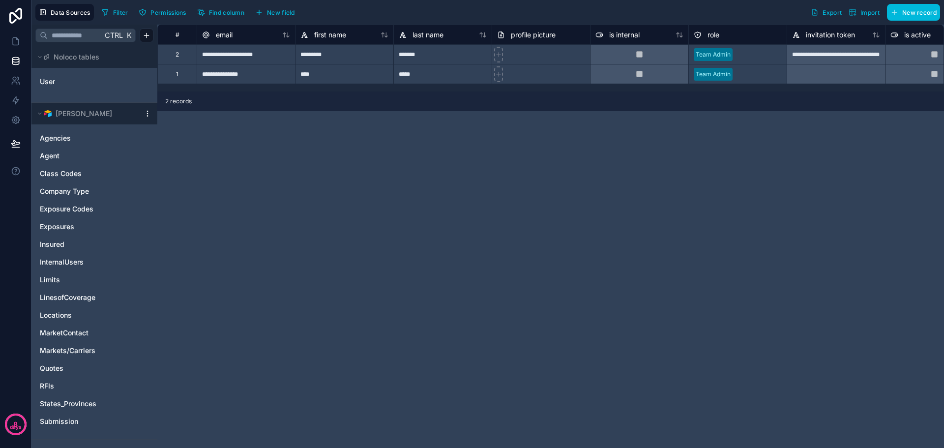
click at [50, 243] on span "Insured" at bounding box center [52, 244] width 25 height 10
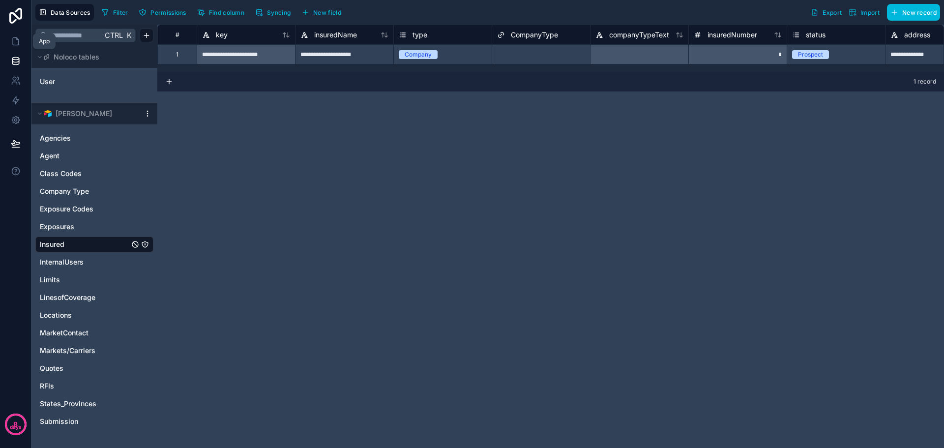
click at [12, 37] on icon at bounding box center [16, 41] width 10 height 10
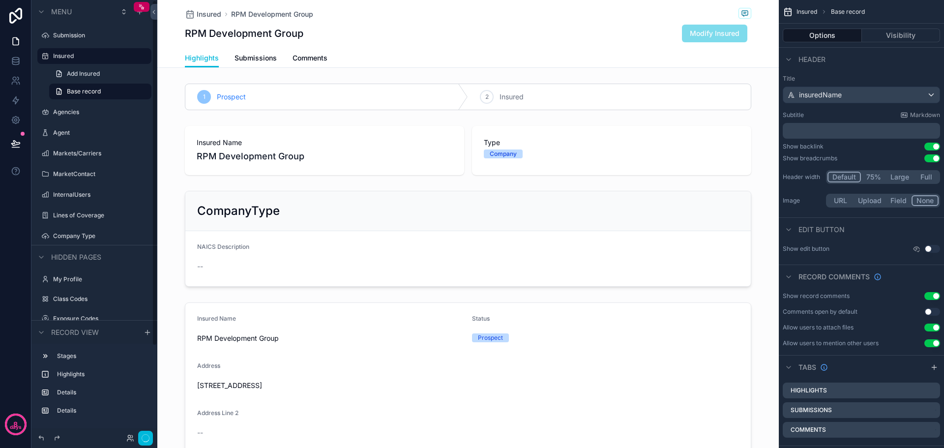
click at [167, 351] on div "scrollable content" at bounding box center [467, 400] width 621 height 205
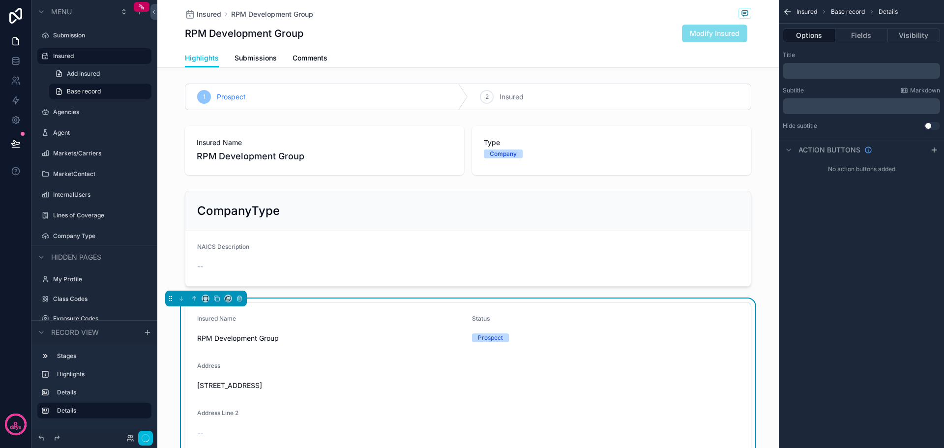
click at [65, 152] on label "Markets/Carriers" at bounding box center [99, 153] width 92 height 8
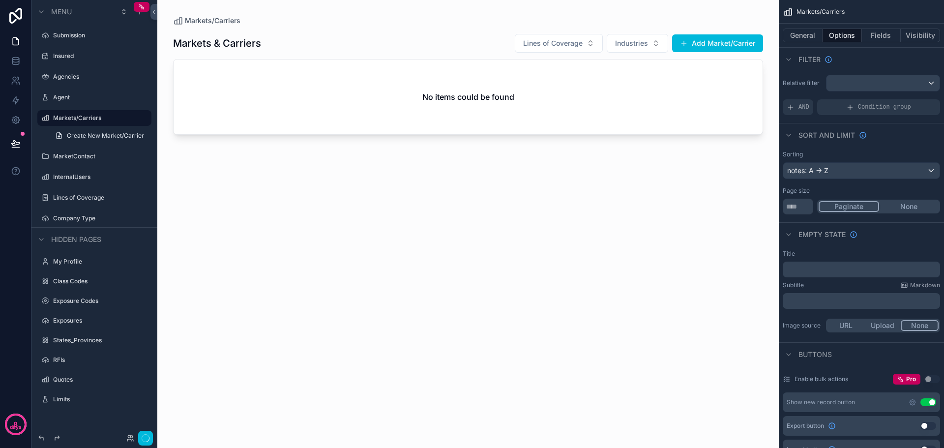
click at [143, 439] on icon "button" at bounding box center [146, 438] width 8 height 8
click at [235, 345] on div "scrollable content" at bounding box center [467, 218] width 621 height 436
click at [130, 438] on icon at bounding box center [130, 438] width 8 height 8
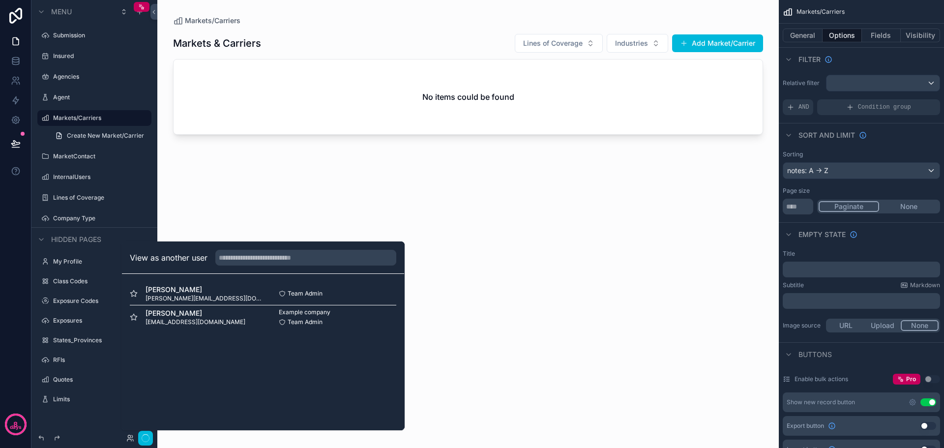
click at [0, 0] on button "Select" at bounding box center [0, 0] width 0 height 0
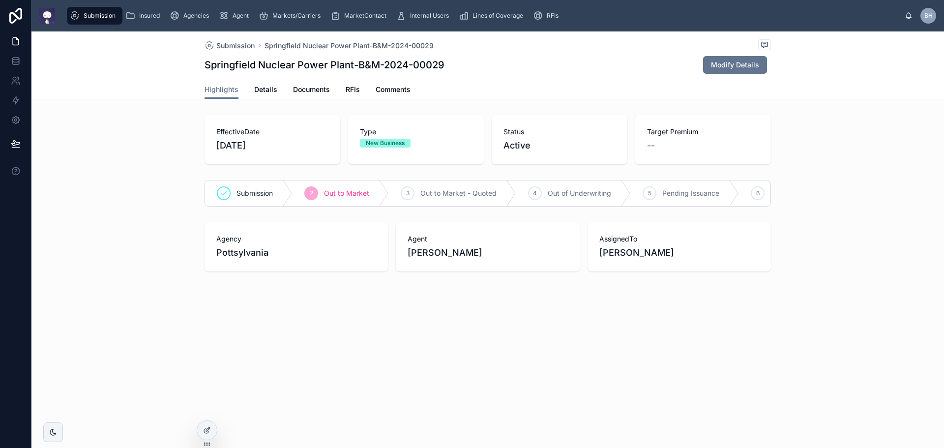
click at [147, 13] on span "Insured" at bounding box center [149, 16] width 21 height 8
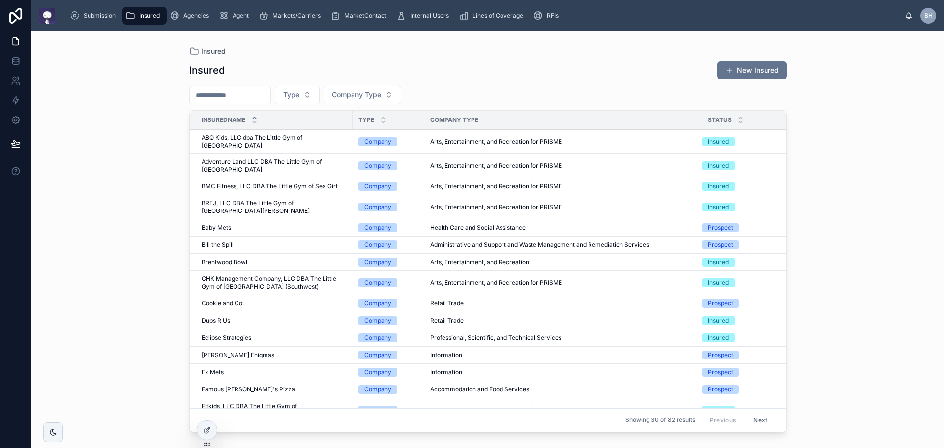
click at [236, 258] on span "Brentwood Bowl" at bounding box center [225, 262] width 46 height 8
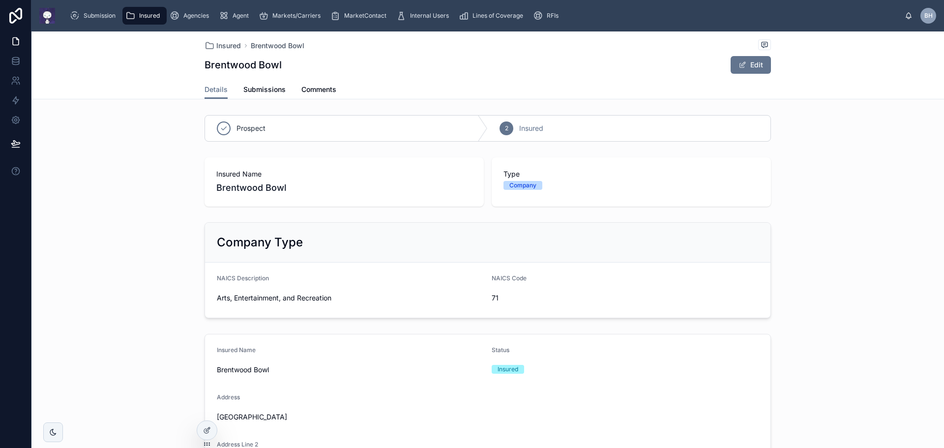
click at [209, 436] on div at bounding box center [207, 430] width 20 height 19
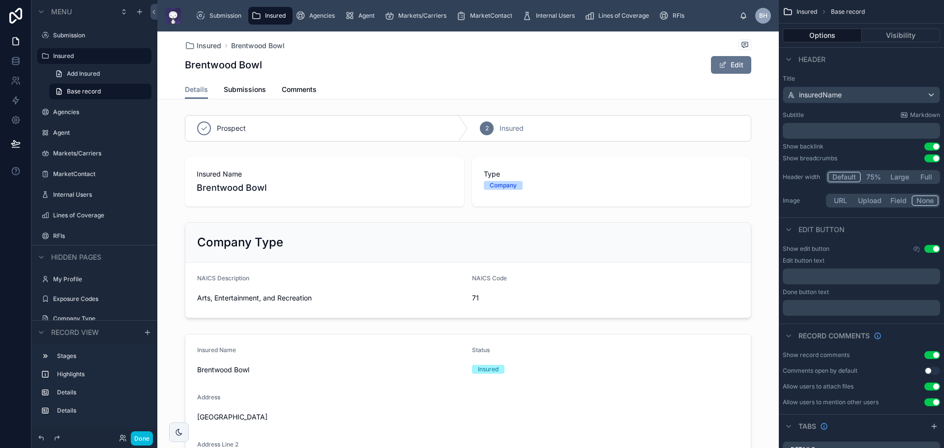
click at [633, 235] on div at bounding box center [467, 270] width 621 height 104
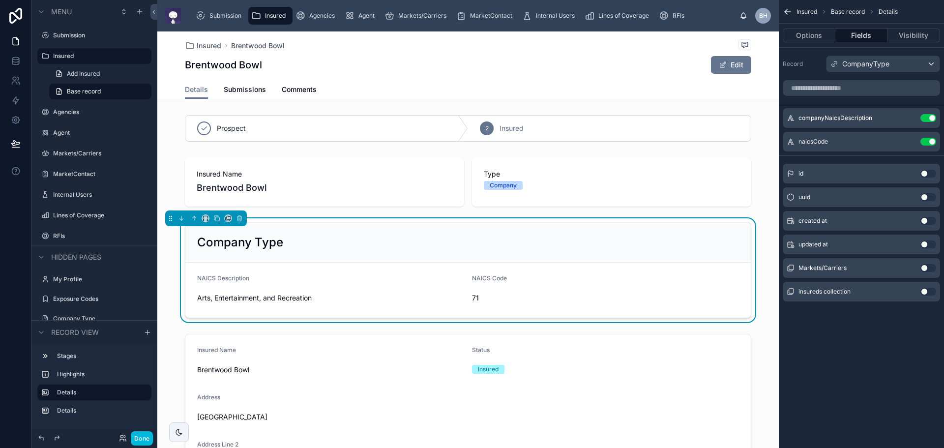
click at [925, 142] on button "Use setting" at bounding box center [928, 142] width 16 height 8
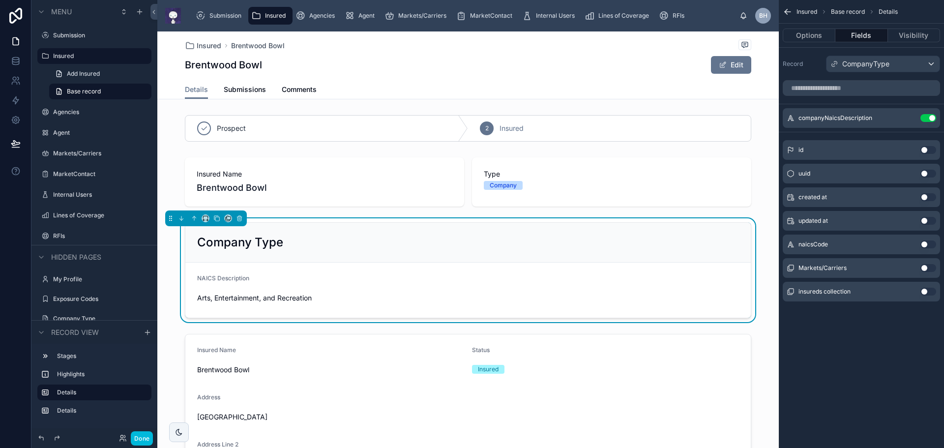
click at [877, 353] on div "Insured Base record Details Options Fields Visibility Record CompanyType compan…" at bounding box center [861, 224] width 165 height 448
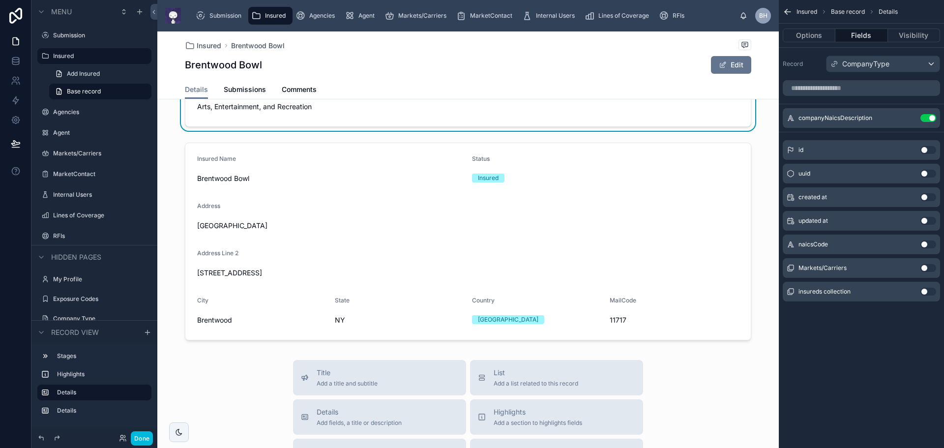
scroll to position [197, 0]
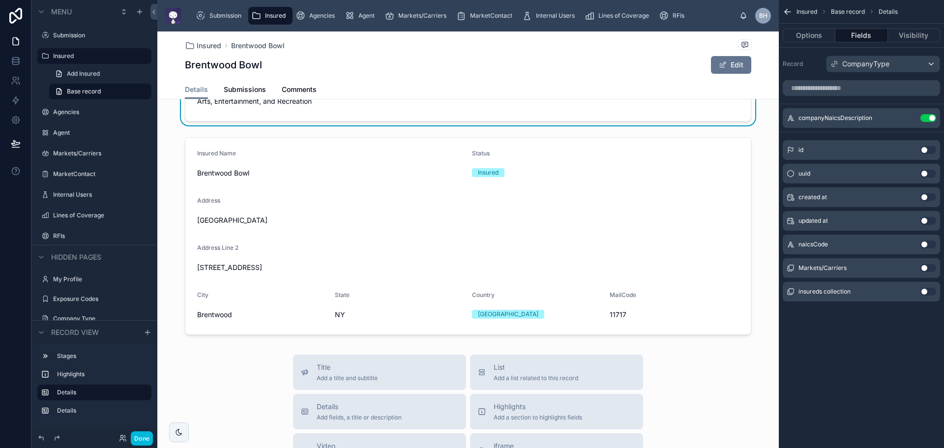
click at [566, 186] on div at bounding box center [467, 235] width 621 height 205
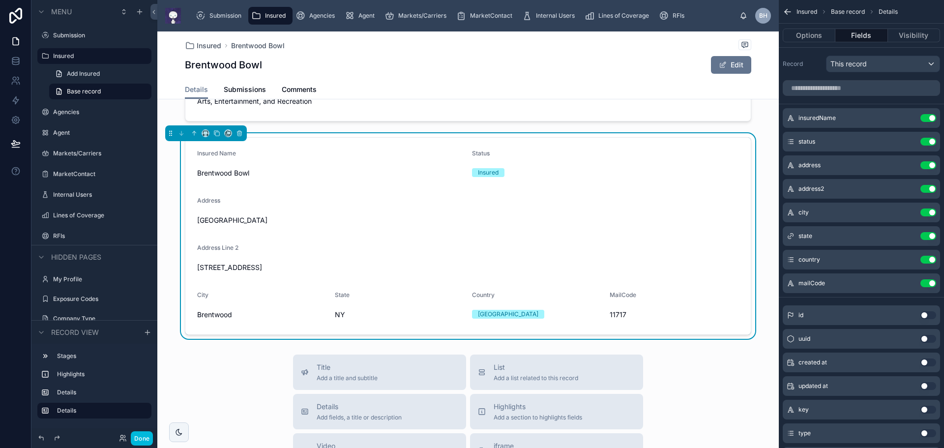
click at [0, 0] on icon "scrollable content" at bounding box center [0, 0] width 0 height 0
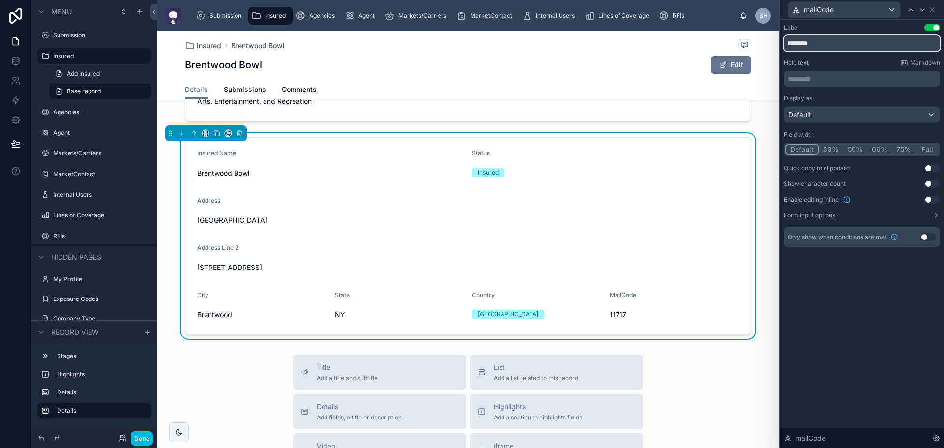
click at [803, 43] on input "********" at bounding box center [862, 43] width 156 height 16
type input "*********"
click at [863, 351] on div "Label Use setting ********* Help text Markdown ********* ﻿ Display as Default F…" at bounding box center [862, 234] width 164 height 428
click at [914, 110] on div "Default" at bounding box center [861, 115] width 155 height 16
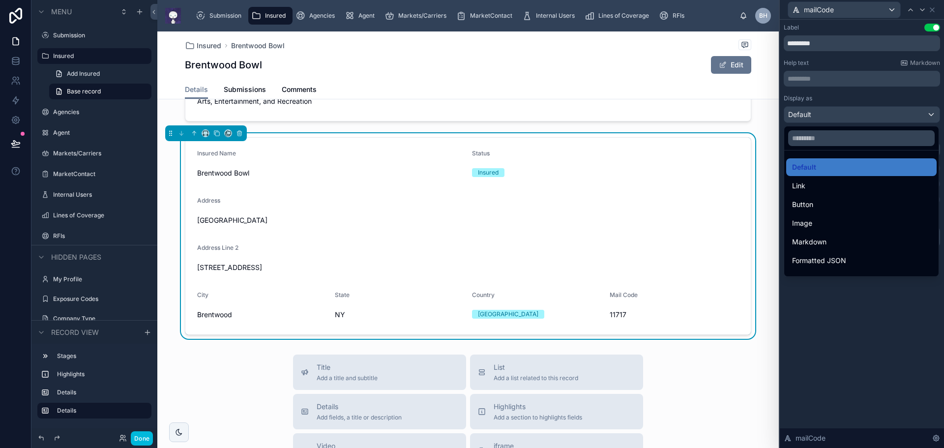
click at [914, 110] on div at bounding box center [862, 224] width 164 height 448
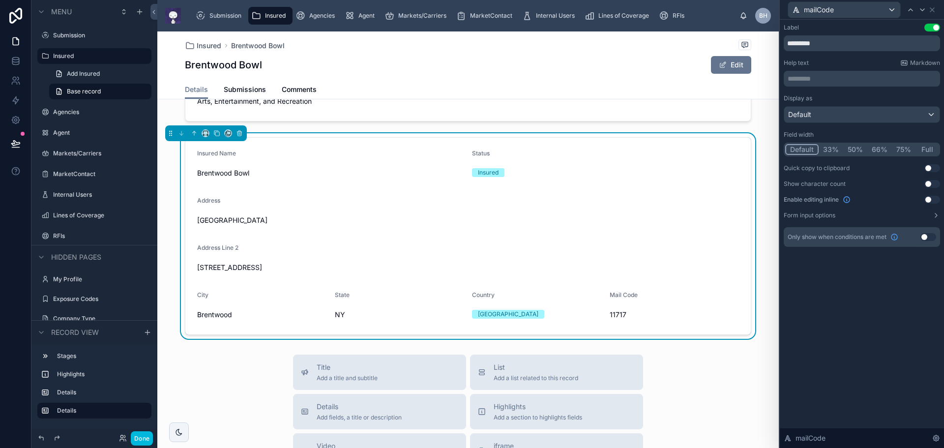
click at [877, 300] on div "Label Use setting ********* Help text Markdown ********* ﻿ Display as Default F…" at bounding box center [862, 234] width 164 height 428
click at [138, 437] on button "Done" at bounding box center [142, 438] width 22 height 14
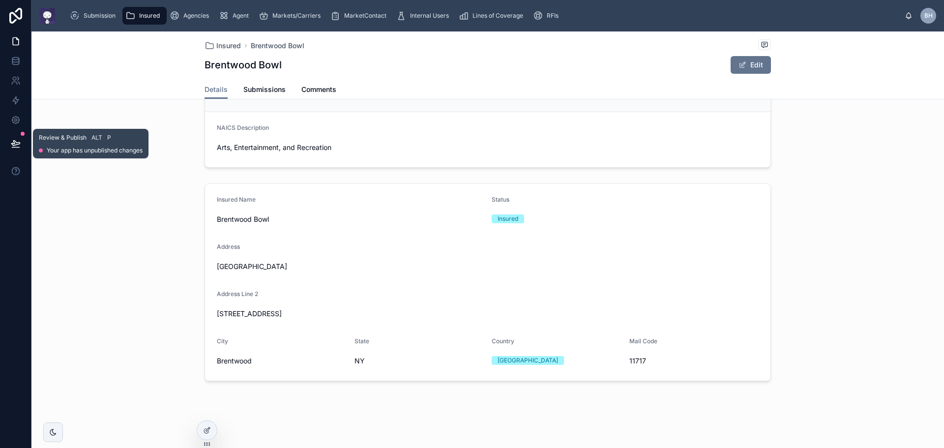
click at [17, 141] on icon at bounding box center [16, 144] width 10 height 10
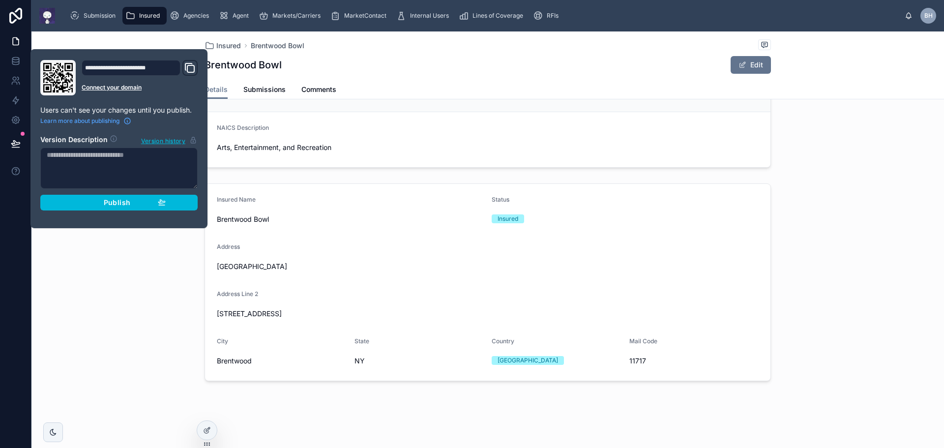
click at [103, 203] on div "Publish" at bounding box center [118, 202] width 93 height 9
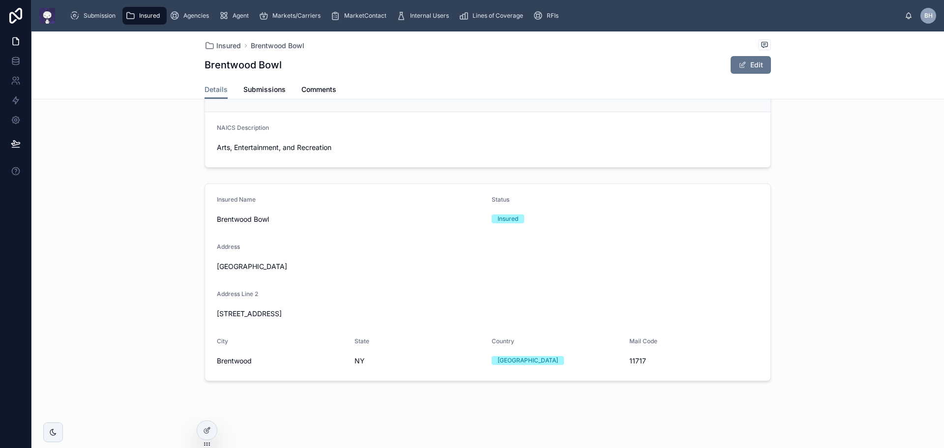
click at [113, 292] on div "Insured Name Brentwood Bowl Status Insured Address Brentwood Plaza Address Line…" at bounding box center [487, 281] width 912 height 205
click at [264, 89] on span "Submissions" at bounding box center [264, 90] width 42 height 10
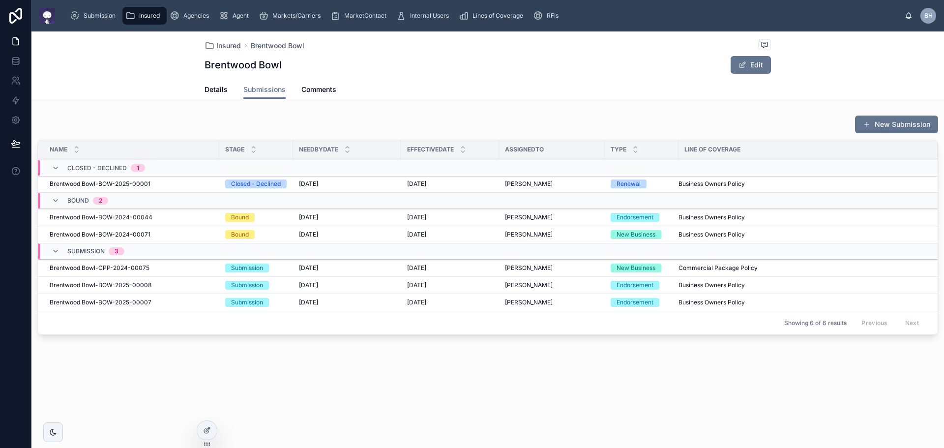
click at [456, 397] on div "Insured Brentwood Bowl Brentwood Bowl Edit Submissions Details Submissions Comm…" at bounding box center [487, 218] width 912 height 374
click at [204, 432] on icon at bounding box center [207, 430] width 8 height 8
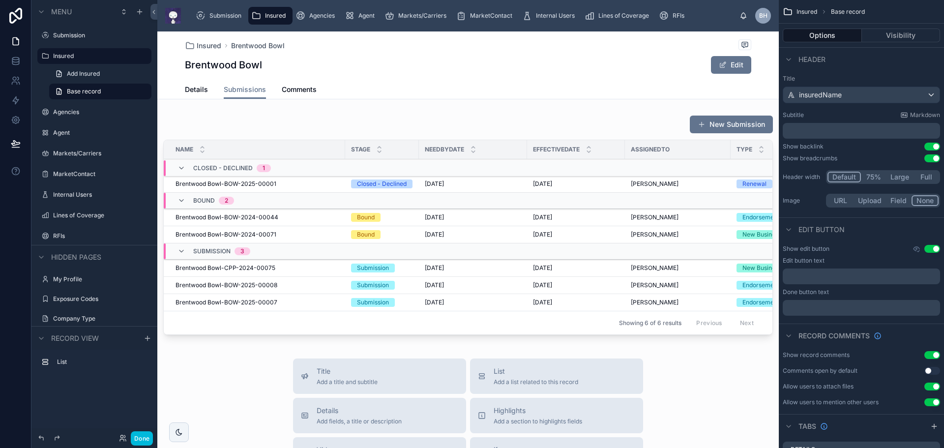
click at [824, 31] on button "Options" at bounding box center [822, 36] width 79 height 14
click at [517, 126] on div at bounding box center [467, 227] width 621 height 232
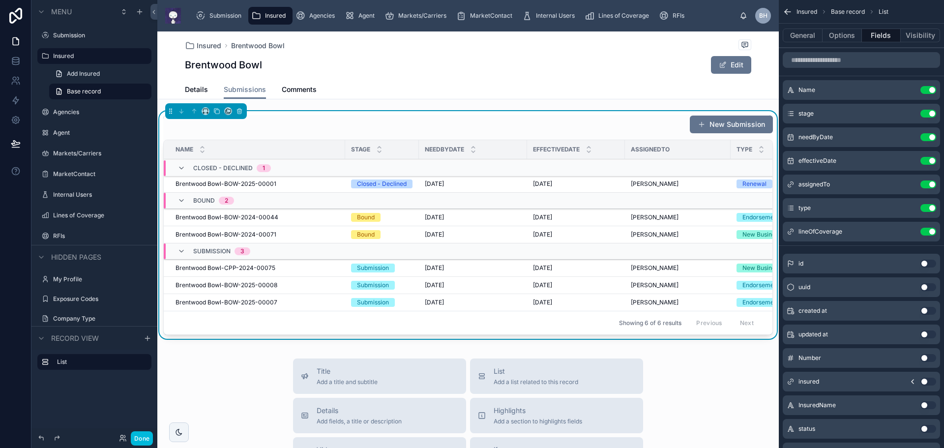
click at [836, 33] on button "Options" at bounding box center [841, 36] width 39 height 14
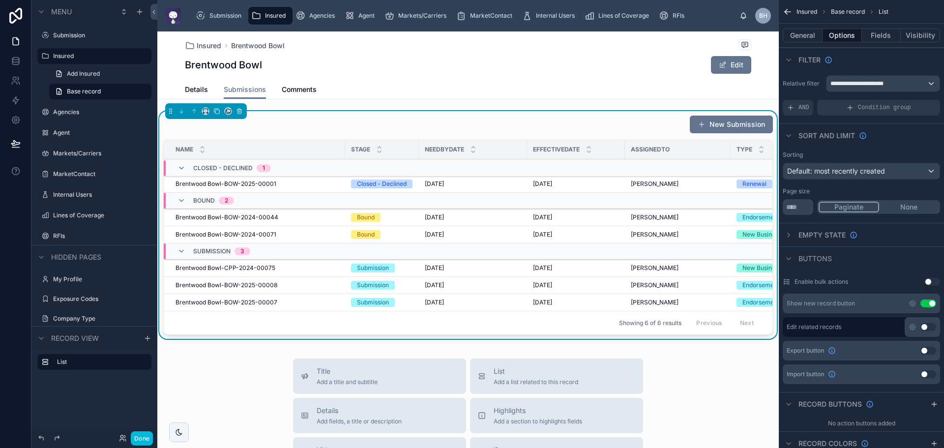
click at [809, 35] on button "General" at bounding box center [803, 36] width 40 height 14
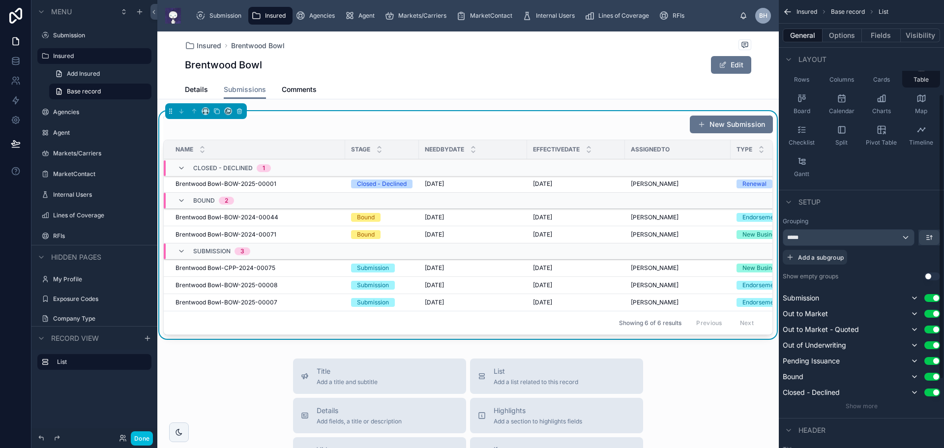
scroll to position [147, 0]
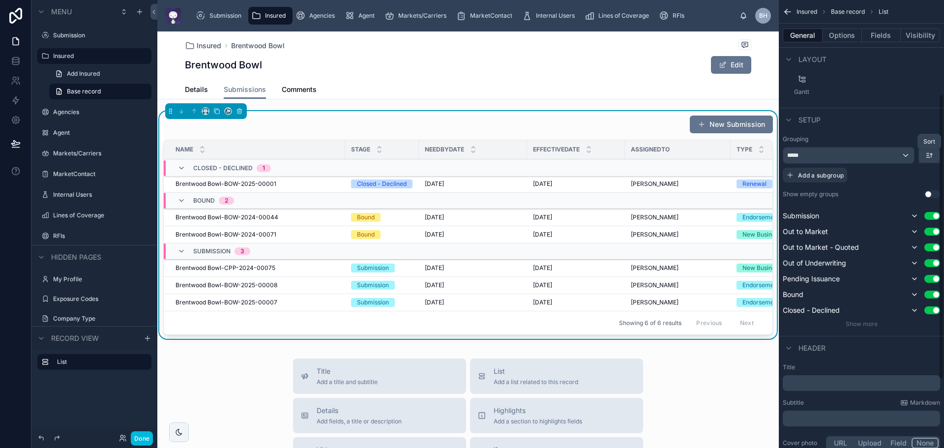
click at [929, 153] on icon "scrollable content" at bounding box center [929, 155] width 8 height 8
click at [908, 177] on span "First -> Last" at bounding box center [912, 178] width 40 height 12
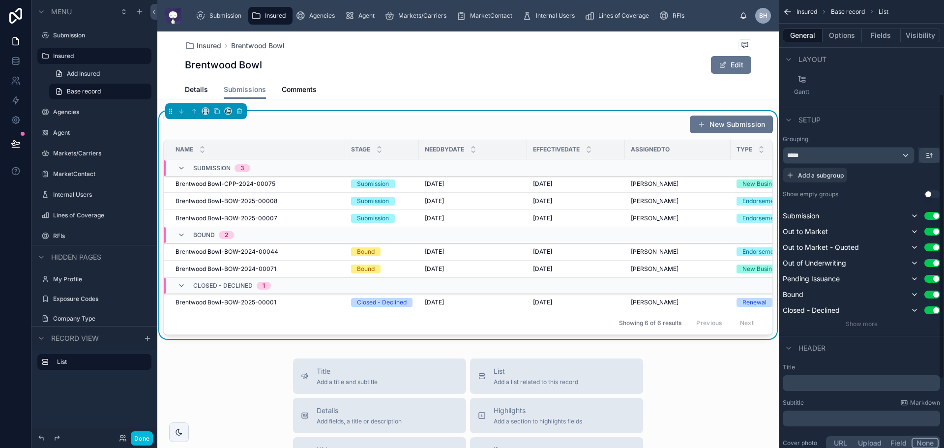
click at [872, 321] on span "Show more" at bounding box center [862, 323] width 32 height 7
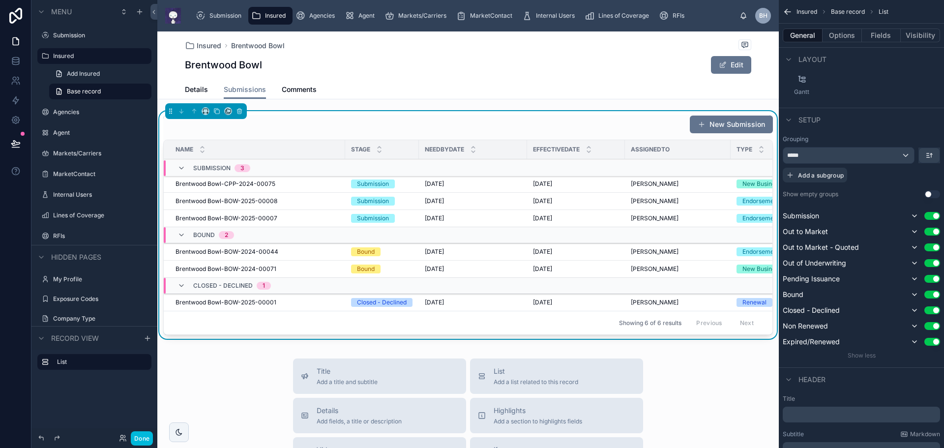
click at [145, 435] on button "Done" at bounding box center [142, 438] width 22 height 14
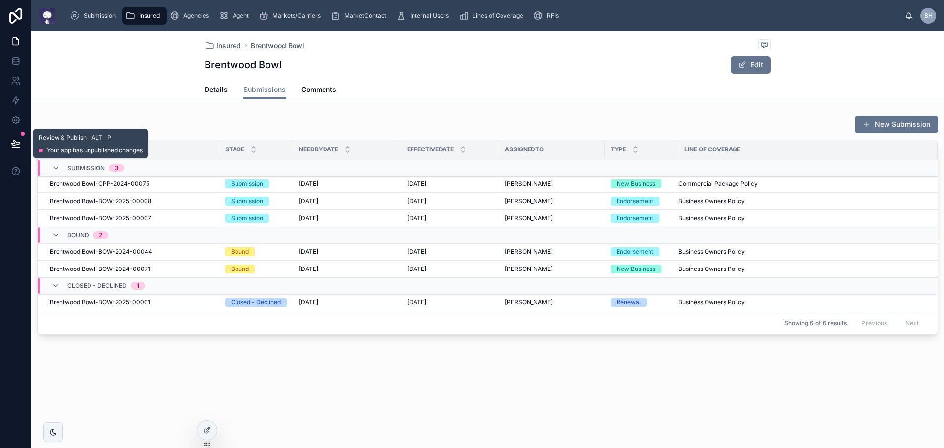
click at [16, 140] on icon at bounding box center [16, 144] width 10 height 10
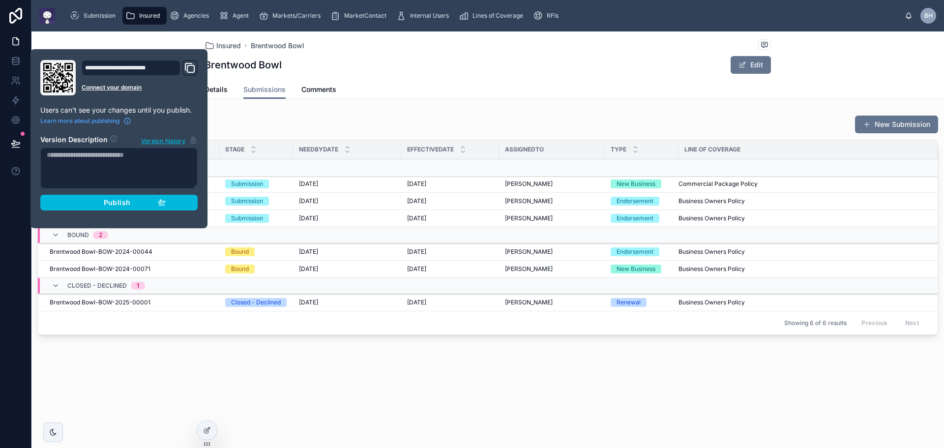
click at [119, 203] on span "Publish" at bounding box center [117, 202] width 27 height 9
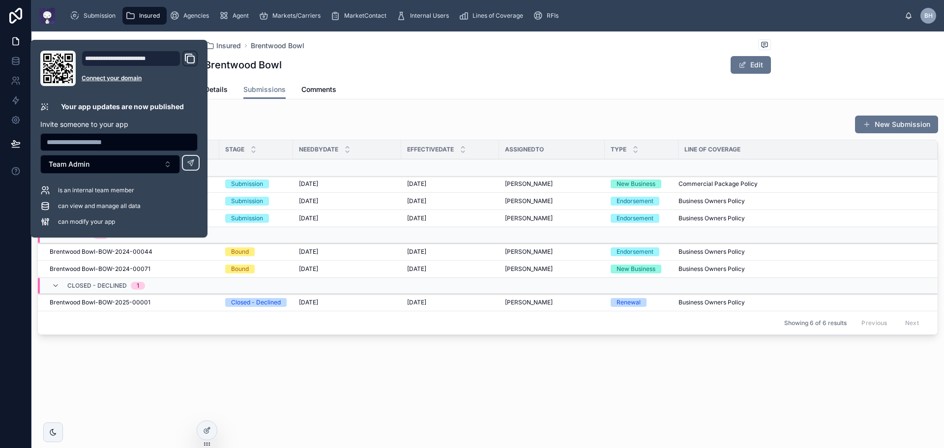
click at [249, 381] on div "Insured Brentwood Bowl Brentwood Bowl Edit Submissions Details Submissions Comm…" at bounding box center [487, 218] width 912 height 374
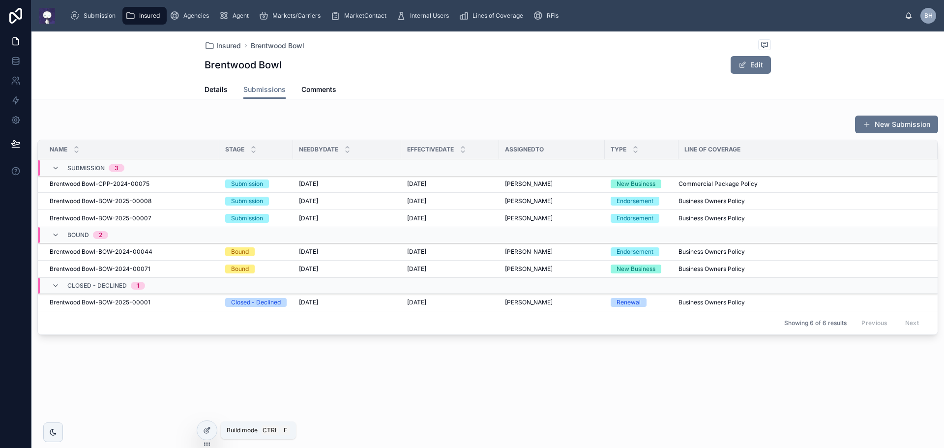
click at [207, 428] on icon at bounding box center [207, 430] width 8 height 8
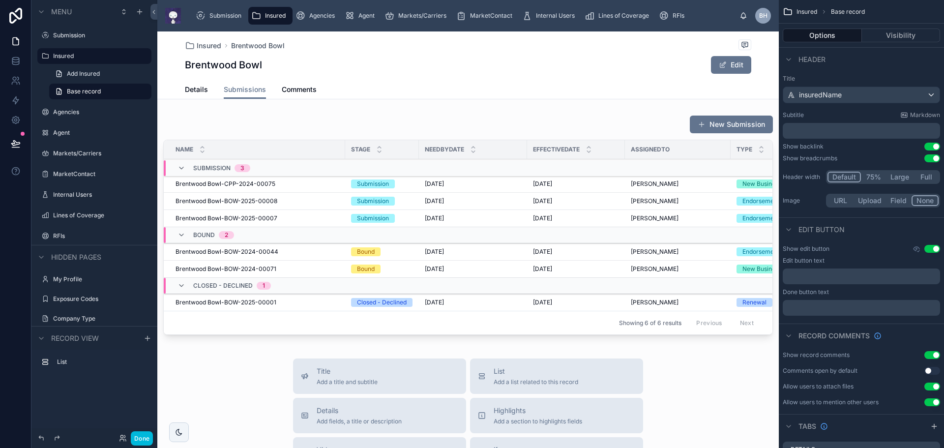
click at [497, 130] on div at bounding box center [467, 227] width 621 height 232
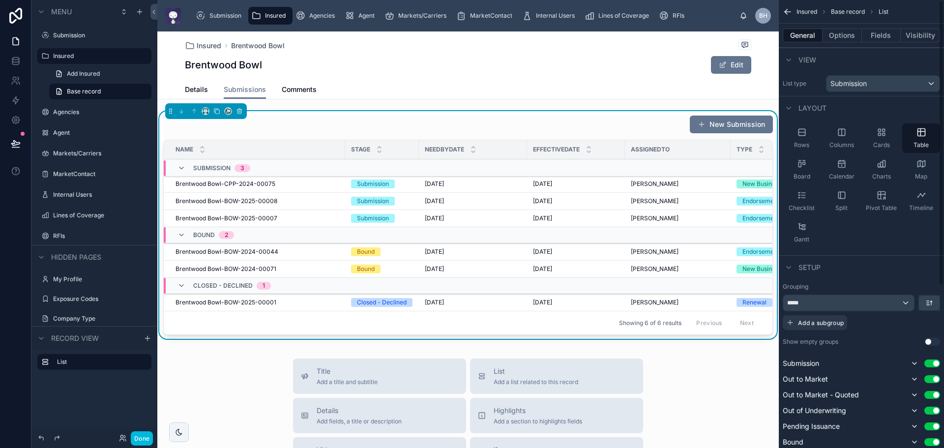
click at [845, 39] on button "Options" at bounding box center [841, 36] width 39 height 14
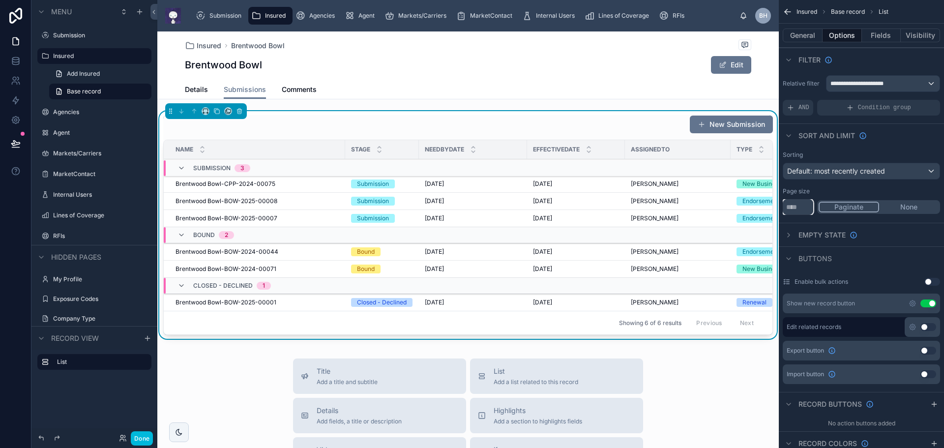
drag, startPoint x: 795, startPoint y: 207, endPoint x: 778, endPoint y: 209, distance: 17.3
click at [778, 209] on div "Submission Insured Agencies Agent Markets/Carriers MarketContact Internal Users…" at bounding box center [550, 224] width 787 height 448
click at [797, 205] on input "**" at bounding box center [798, 207] width 30 height 16
click at [801, 207] on input "**" at bounding box center [798, 207] width 30 height 16
type input "**"
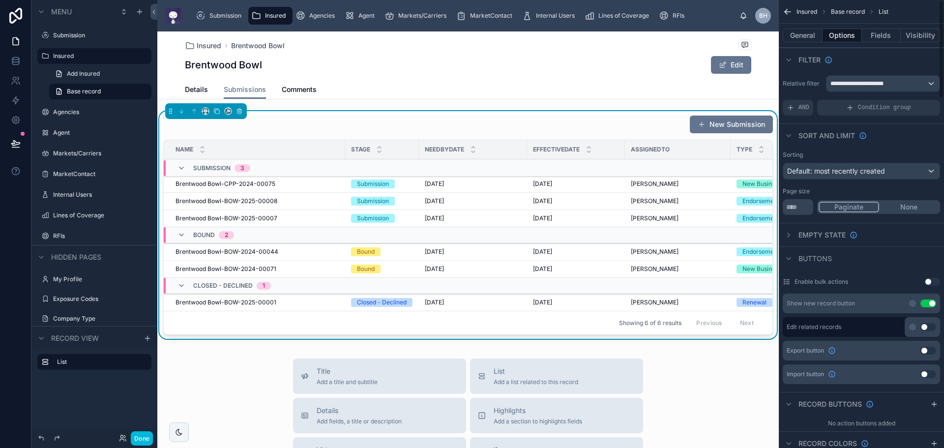
click at [879, 37] on button "Fields" at bounding box center [881, 36] width 39 height 14
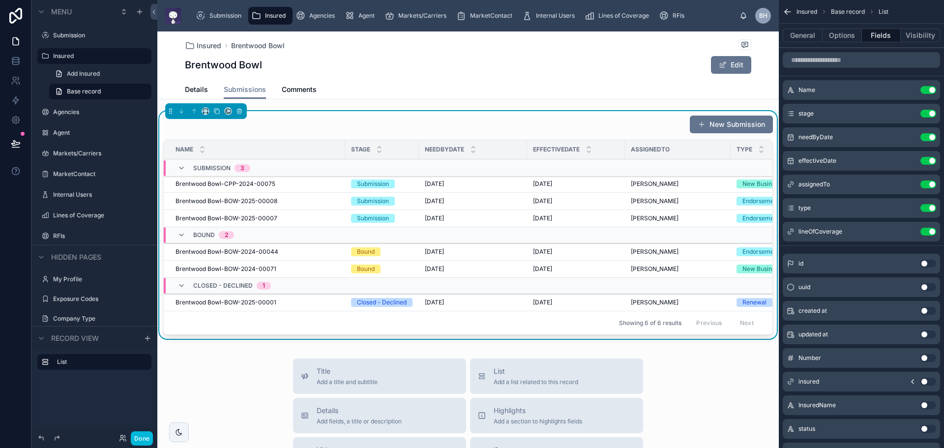
click at [591, 116] on div "New Submission" at bounding box center [468, 124] width 610 height 19
click at [0, 0] on button "scrollable content" at bounding box center [0, 0] width 0 height 0
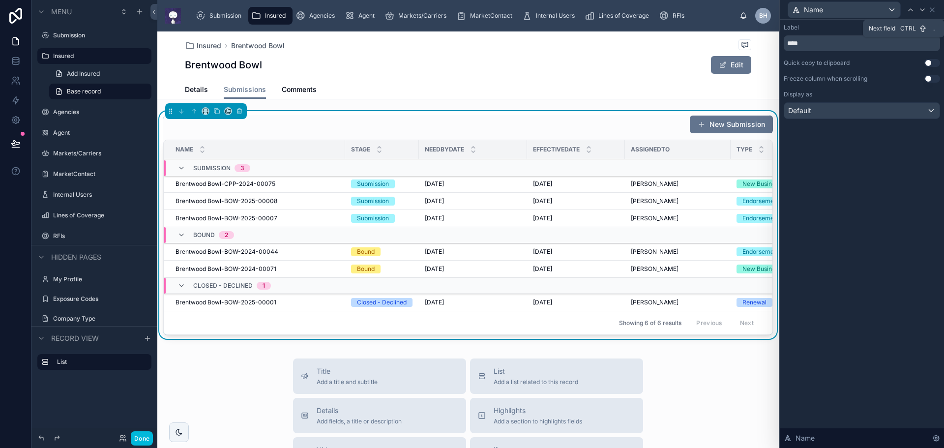
click at [923, 10] on icon at bounding box center [922, 10] width 8 height 8
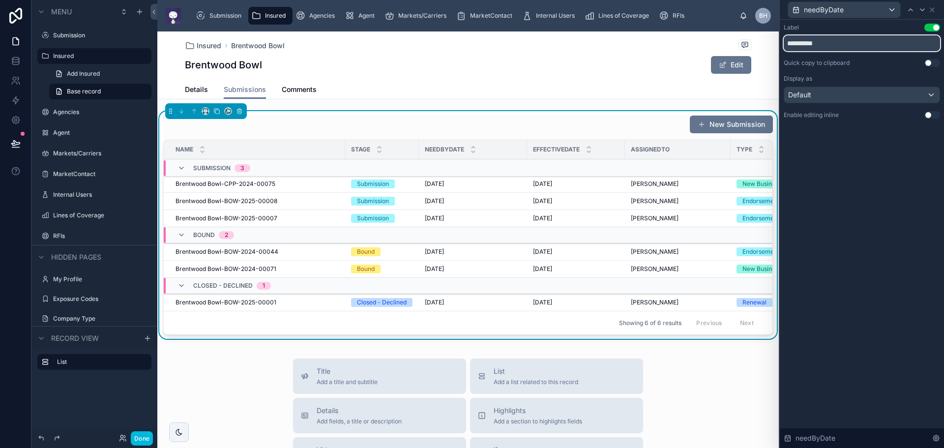
click at [802, 46] on input "**********" at bounding box center [862, 43] width 156 height 16
click at [807, 47] on input "**********" at bounding box center [862, 43] width 156 height 16
click at [817, 44] on input "**********" at bounding box center [862, 43] width 156 height 16
type input "**********"
click at [869, 156] on div "**********" at bounding box center [862, 234] width 164 height 428
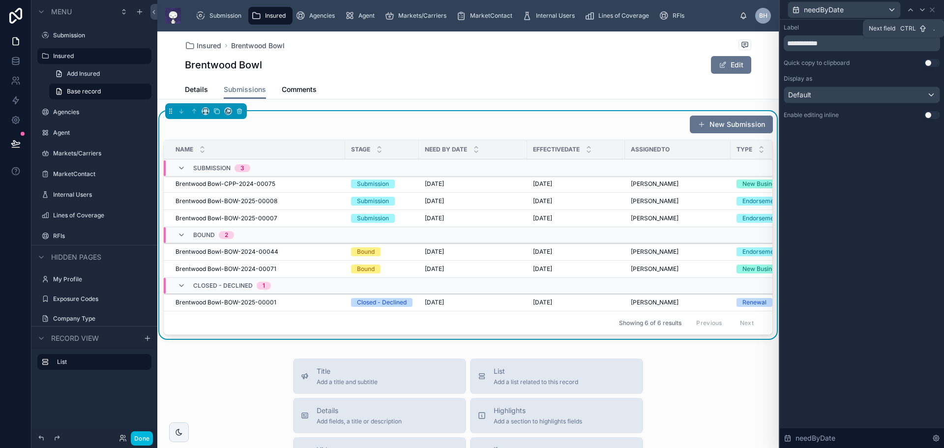
click at [922, 11] on icon at bounding box center [922, 10] width 8 height 8
click at [816, 43] on input "**********" at bounding box center [862, 43] width 156 height 16
type input "**********"
click at [922, 9] on icon at bounding box center [922, 10] width 8 height 8
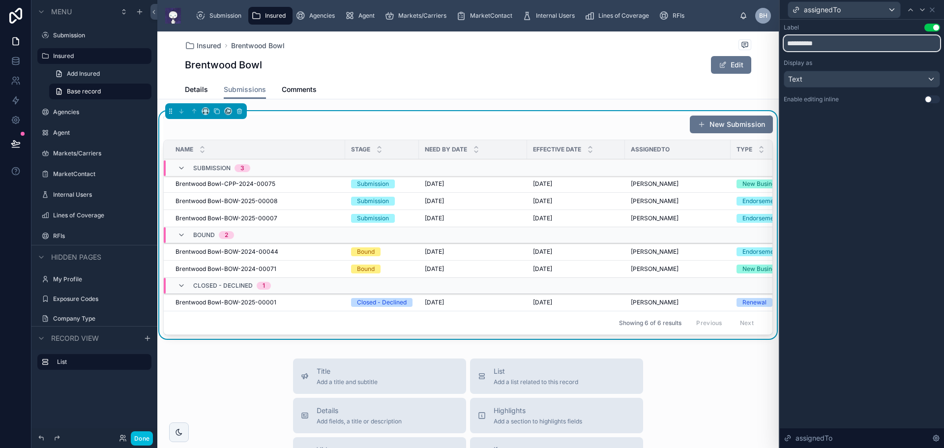
click at [817, 45] on input "**********" at bounding box center [862, 43] width 156 height 16
type input "**********"
click at [922, 10] on icon at bounding box center [922, 10] width 4 height 2
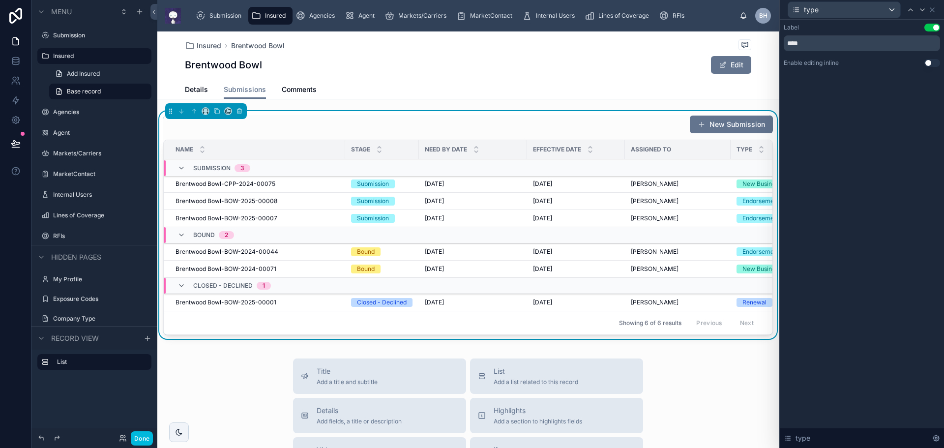
click at [142, 439] on button "Done" at bounding box center [142, 438] width 22 height 14
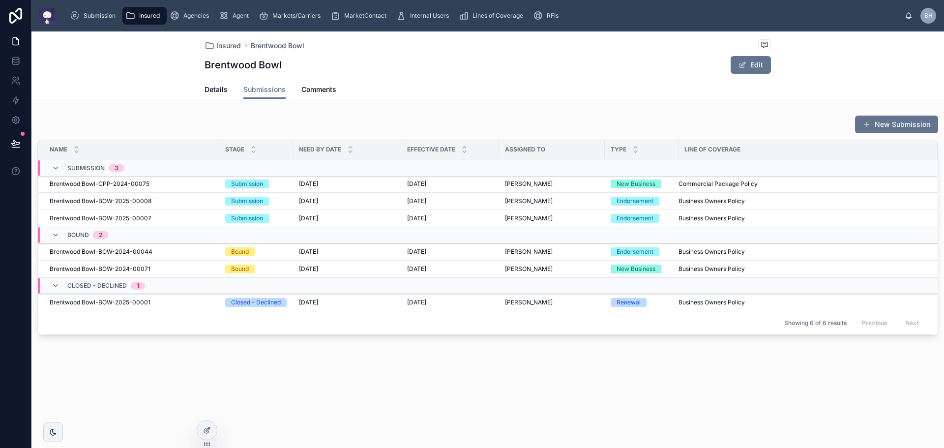
click at [912, 127] on button "New Submission" at bounding box center [896, 125] width 83 height 18
click at [229, 49] on span "Insured" at bounding box center [228, 46] width 25 height 10
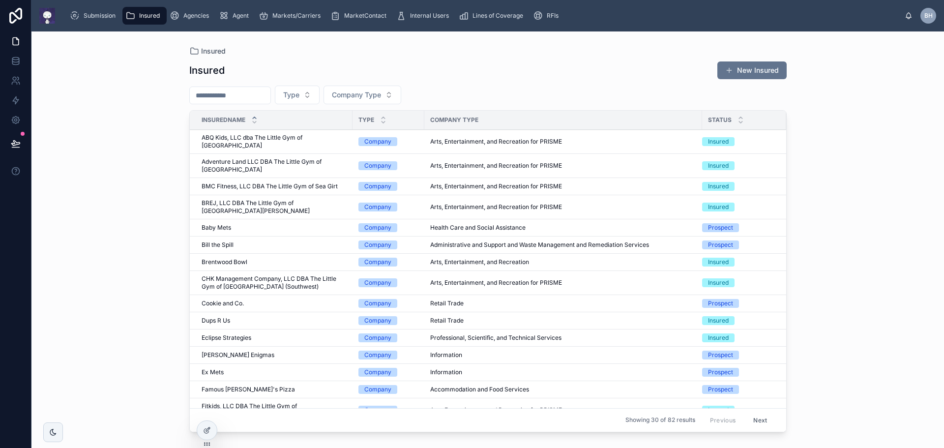
click at [202, 241] on span "Bill the Spill" at bounding box center [218, 245] width 32 height 8
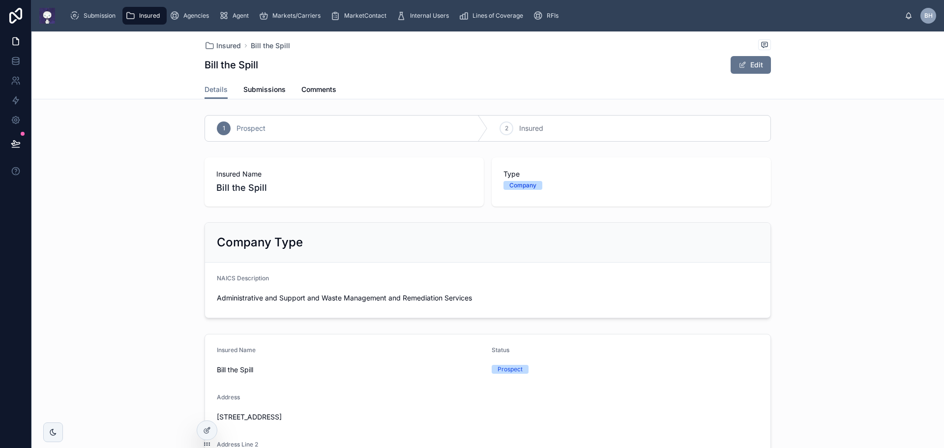
click at [144, 17] on span "Insured" at bounding box center [149, 16] width 21 height 8
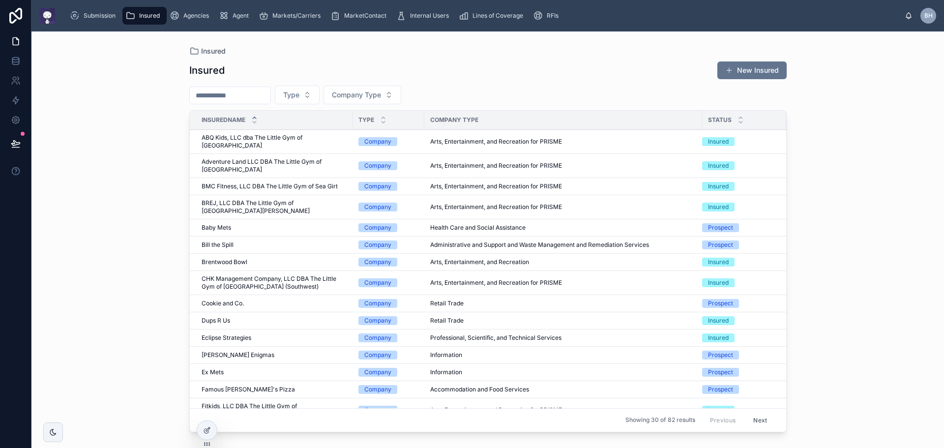
click at [243, 334] on span "Eclipse Strategies" at bounding box center [227, 338] width 50 height 8
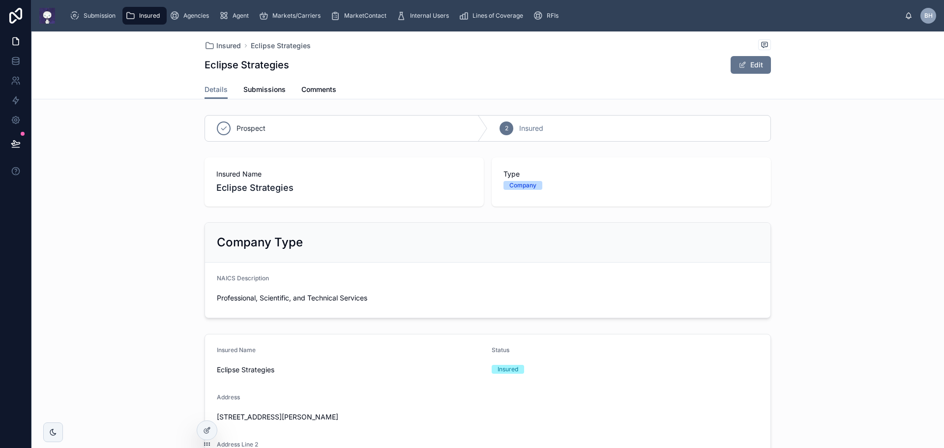
click at [255, 87] on span "Submissions" at bounding box center [264, 90] width 42 height 10
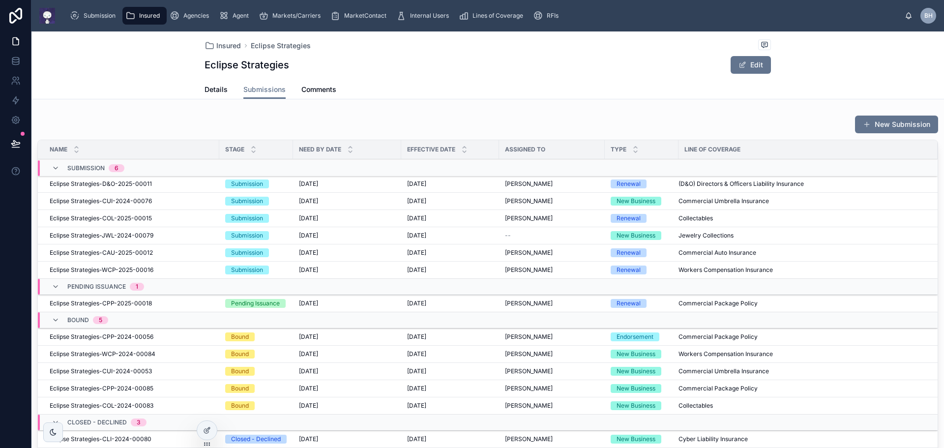
click at [318, 94] on span "Comments" at bounding box center [318, 90] width 35 height 10
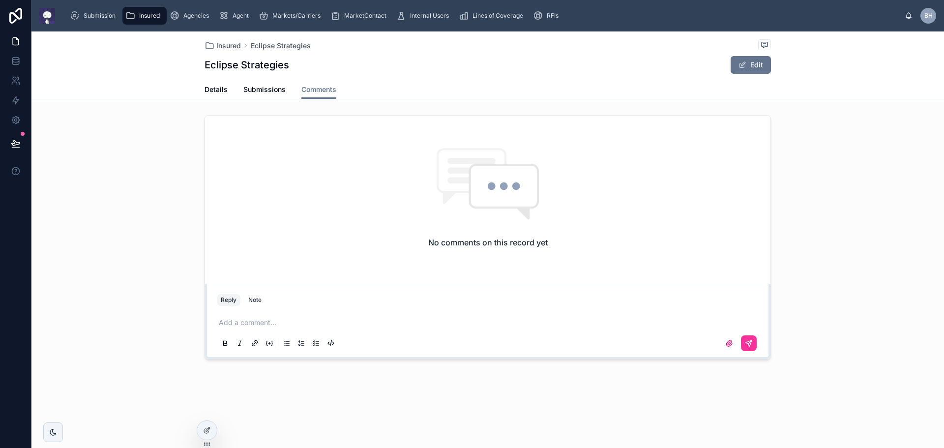
click at [350, 178] on div "No comments on this record yet" at bounding box center [487, 198] width 565 height 164
click at [287, 321] on p at bounding box center [490, 323] width 542 height 10
click at [748, 343] on icon at bounding box center [749, 343] width 8 height 8
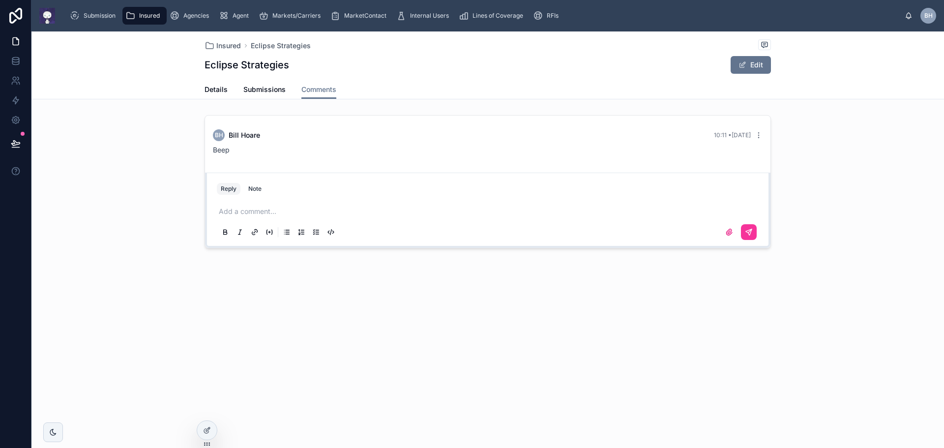
click at [263, 91] on span "Submissions" at bounding box center [264, 90] width 42 height 10
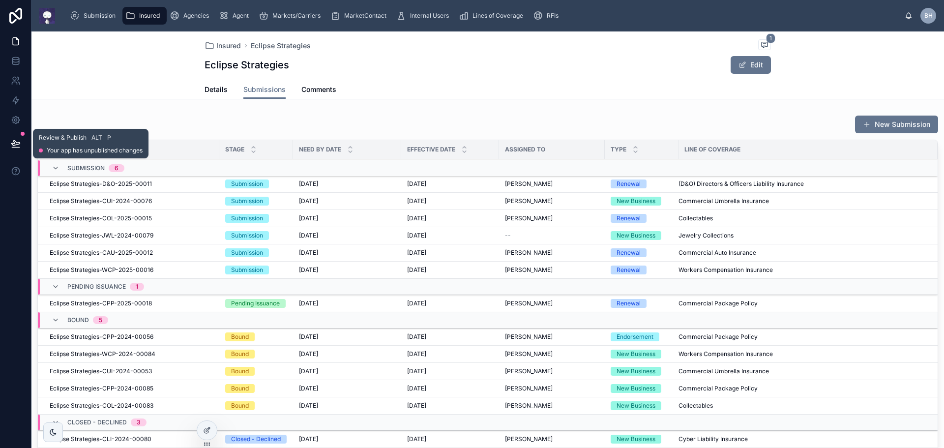
click at [20, 145] on icon at bounding box center [16, 144] width 10 height 10
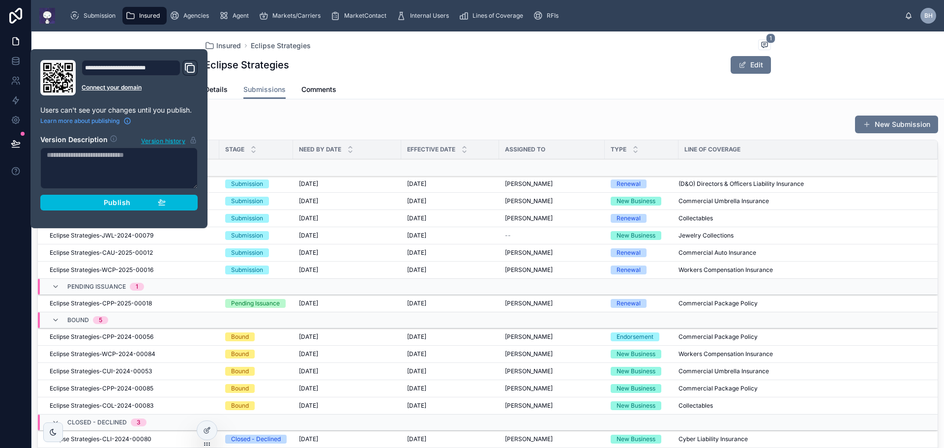
click at [115, 202] on span "Publish" at bounding box center [117, 202] width 27 height 9
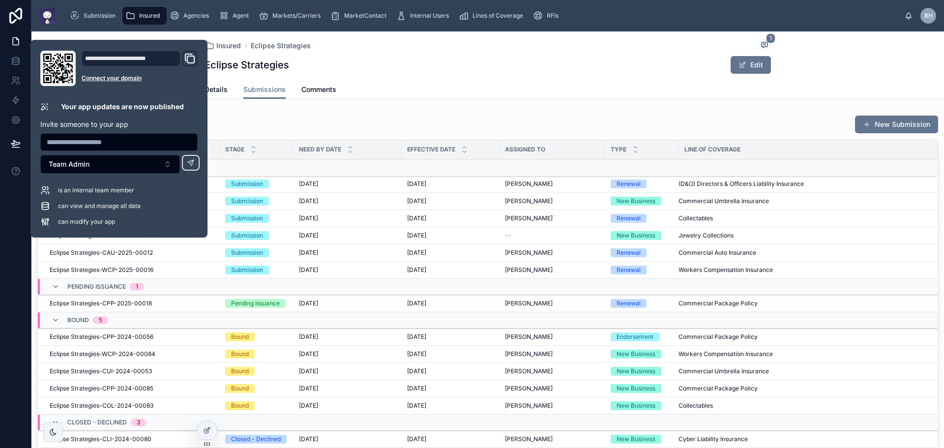
click at [474, 73] on div "Eclipse Strategies Edit" at bounding box center [487, 65] width 566 height 19
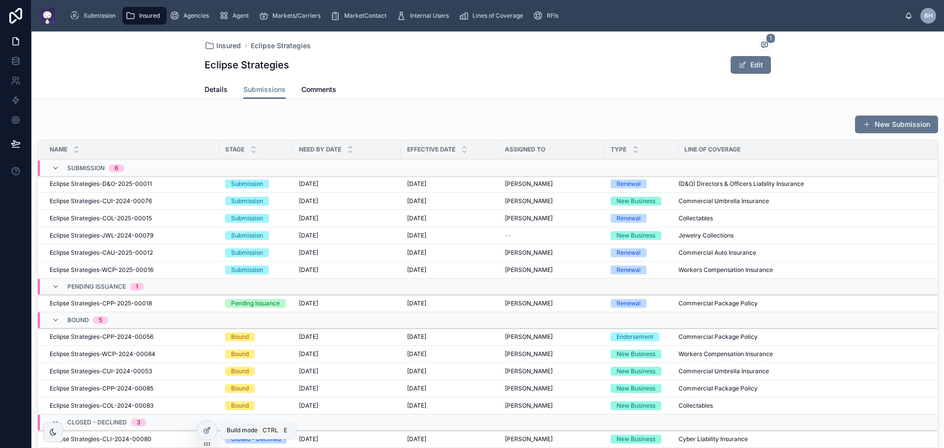
click at [205, 431] on icon at bounding box center [207, 430] width 8 height 8
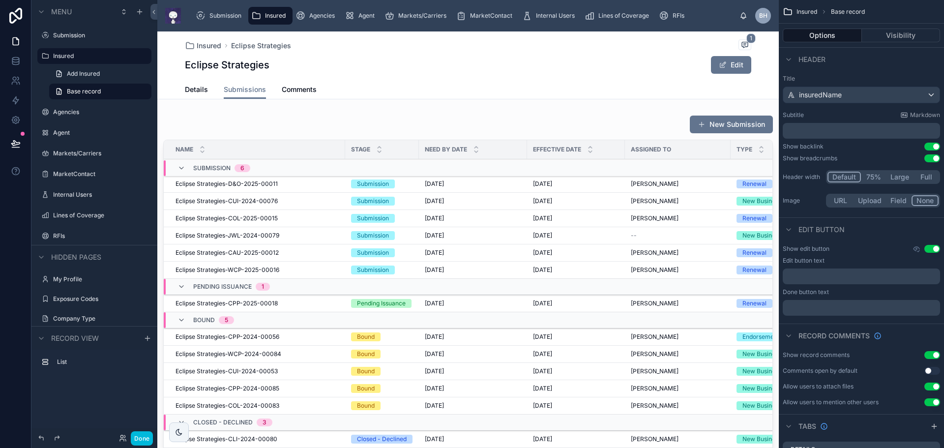
click at [832, 33] on button "Options" at bounding box center [822, 36] width 79 height 14
click at [927, 250] on button "Use setting" at bounding box center [932, 249] width 16 height 8
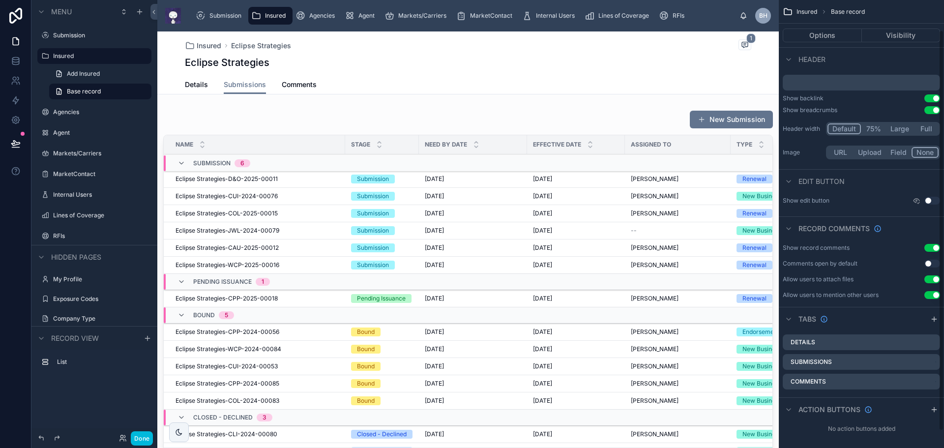
scroll to position [53, 0]
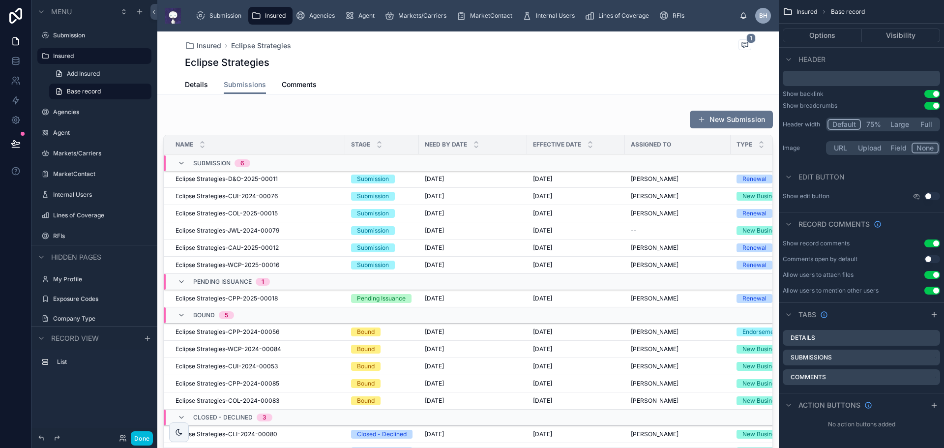
click at [936, 409] on div "scrollable content" at bounding box center [934, 405] width 12 height 12
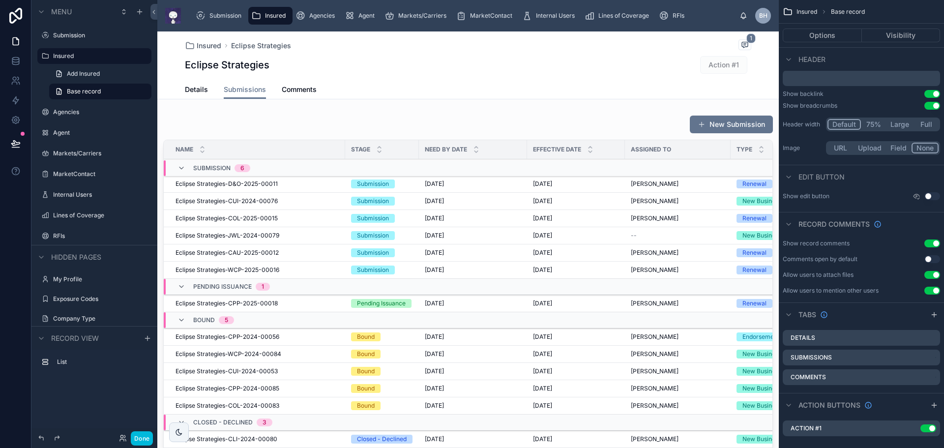
click at [848, 428] on div "Action #1 Use setting" at bounding box center [861, 428] width 157 height 16
click at [0, 0] on icon "scrollable content" at bounding box center [0, 0] width 0 height 0
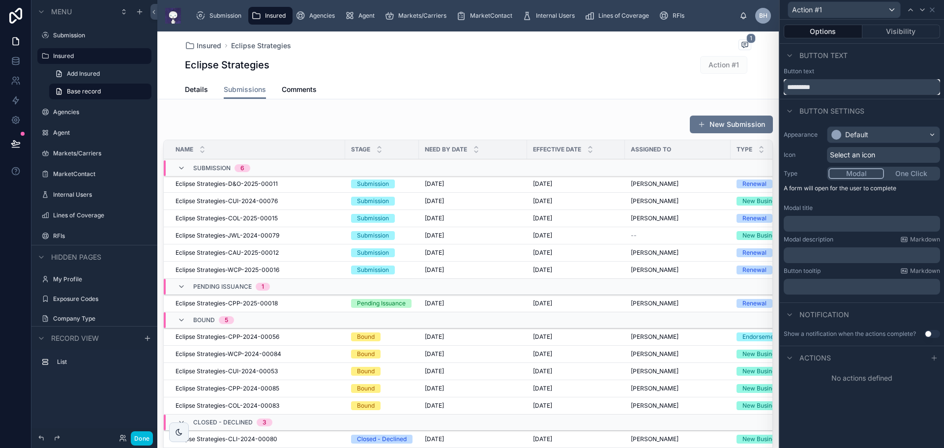
drag, startPoint x: 820, startPoint y: 87, endPoint x: 768, endPoint y: 79, distance: 52.3
click at [768, 79] on div "Action #1 Options Visibility Button text Button text ********* Button settings …" at bounding box center [472, 224] width 944 height 448
type input "**********"
click at [892, 133] on div "Default" at bounding box center [883, 135] width 112 height 16
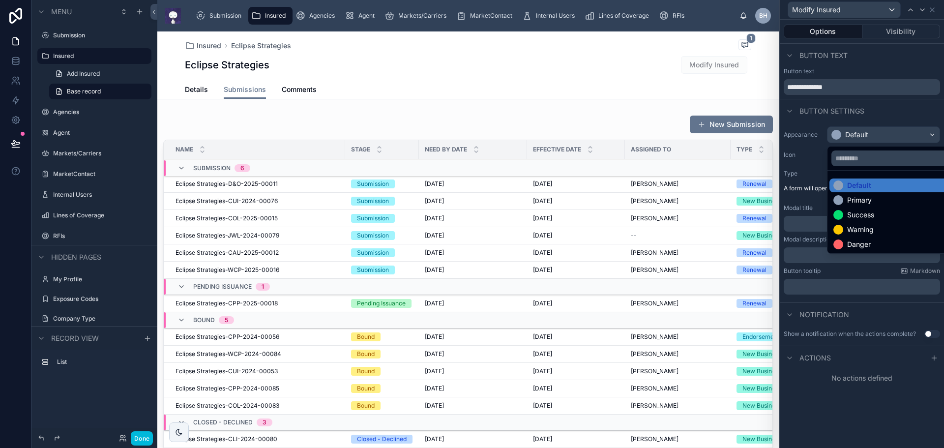
click at [868, 200] on div "Primary" at bounding box center [859, 200] width 25 height 10
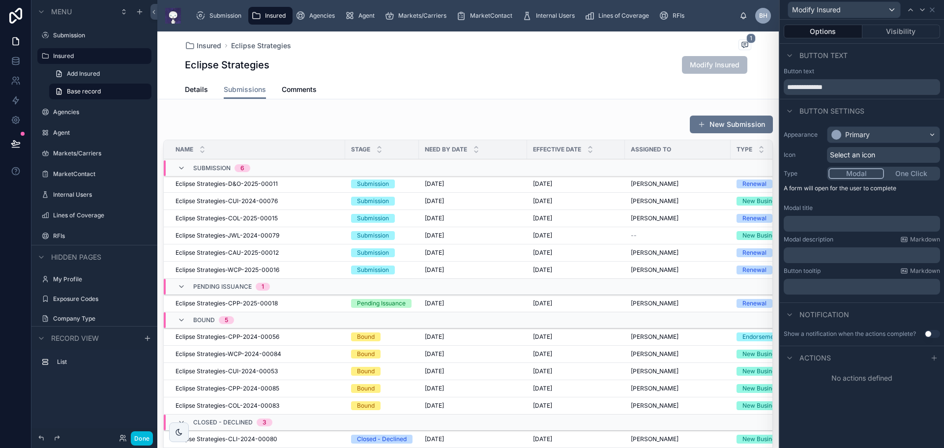
click at [816, 224] on p "﻿" at bounding box center [862, 224] width 150 height 10
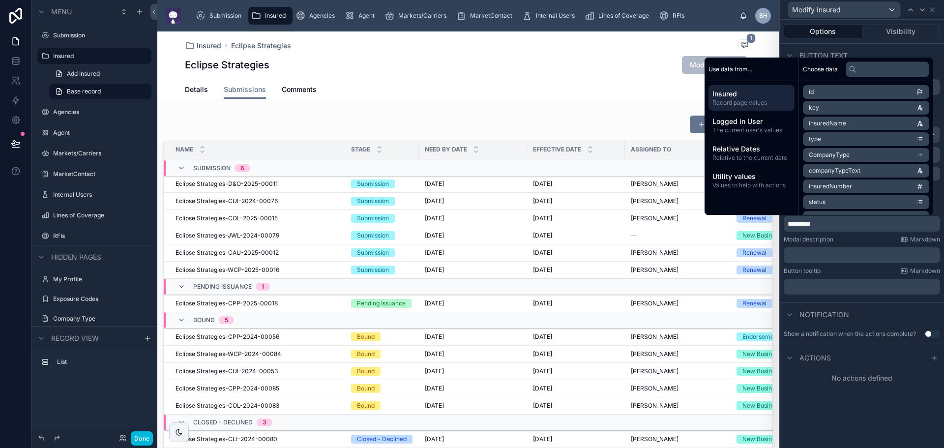
click at [805, 223] on span "********" at bounding box center [798, 223] width 23 height 7
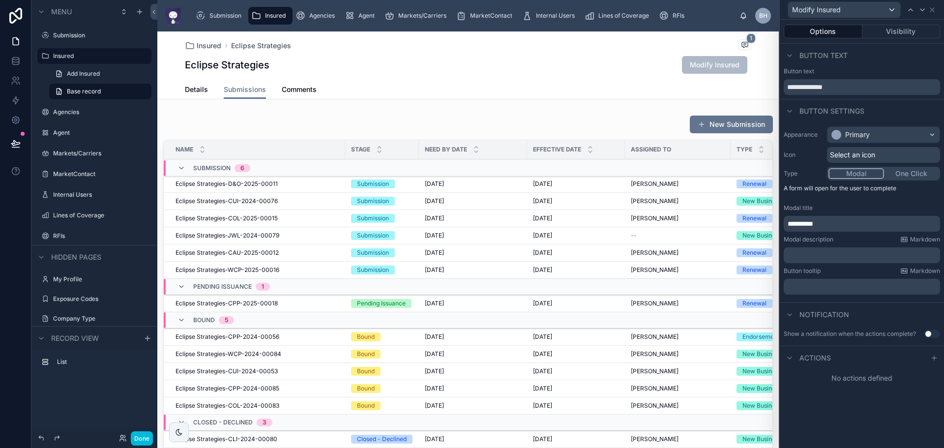
click at [850, 224] on p "*********" at bounding box center [862, 224] width 150 height 10
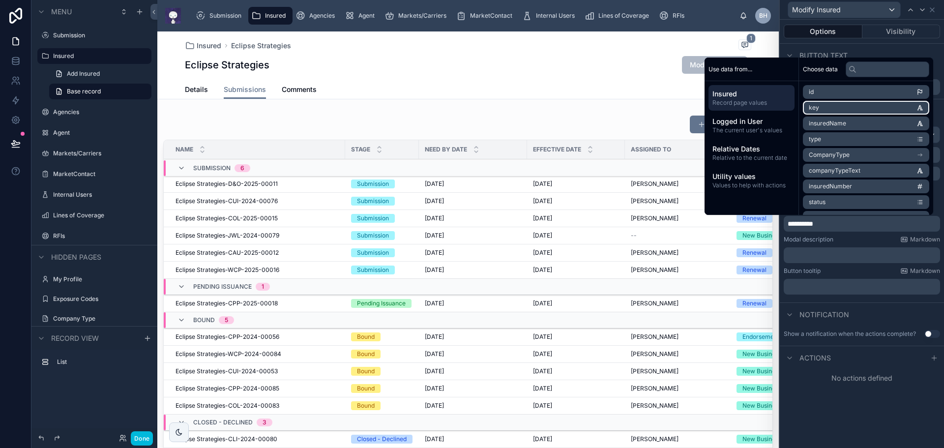
click at [882, 108] on li "key" at bounding box center [866, 108] width 126 height 14
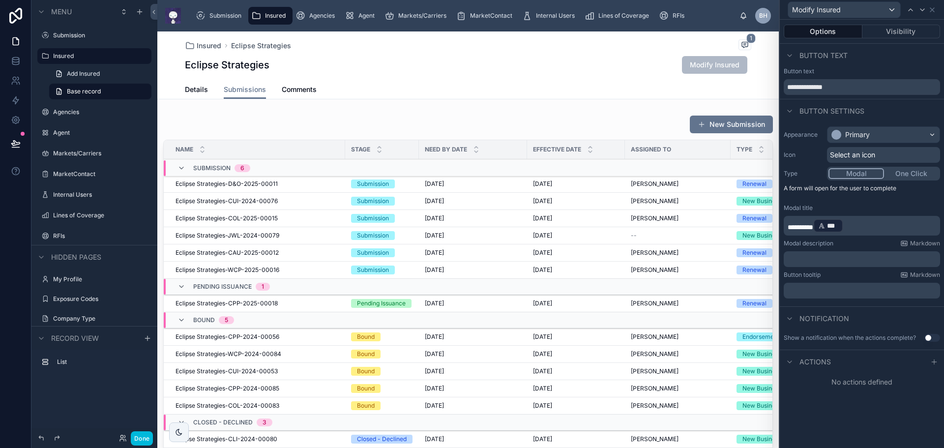
click at [566, 68] on div "Eclipse Strategies Modify Insured" at bounding box center [468, 65] width 566 height 19
click at [934, 337] on button "Use setting" at bounding box center [932, 338] width 16 height 8
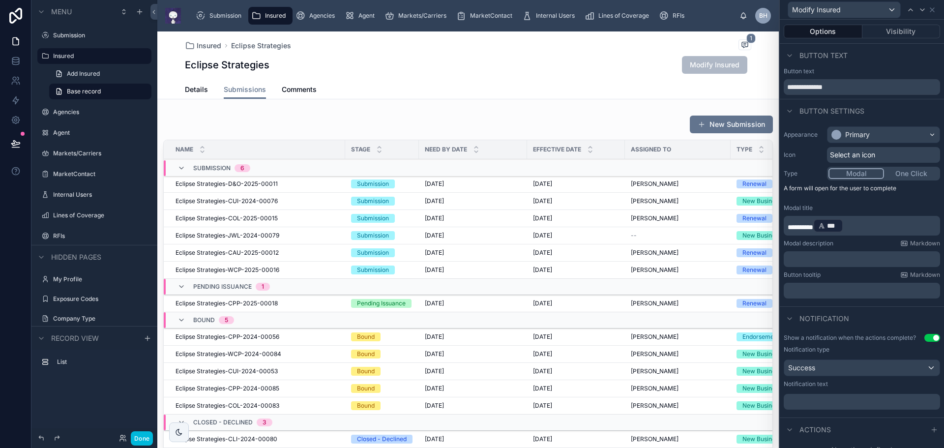
click at [841, 401] on p "﻿" at bounding box center [862, 402] width 150 height 10
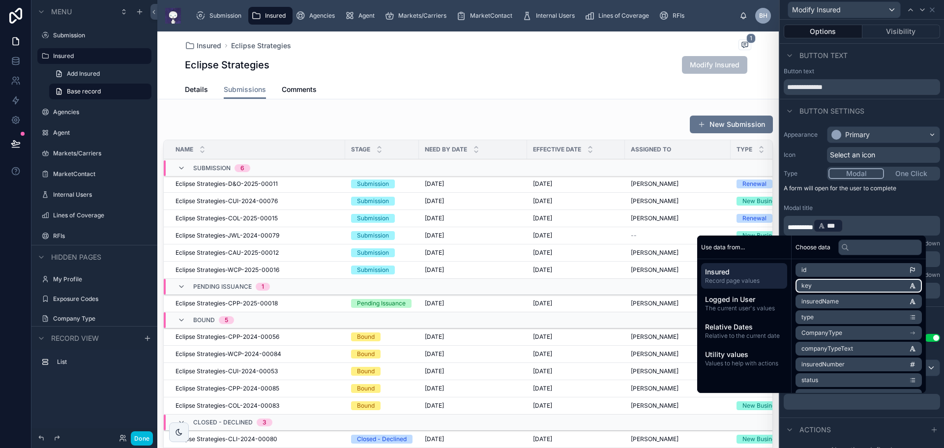
click at [803, 287] on span "key" at bounding box center [806, 286] width 10 height 8
click at [855, 405] on p "﻿ *** ﻿ ﻿" at bounding box center [862, 404] width 150 height 16
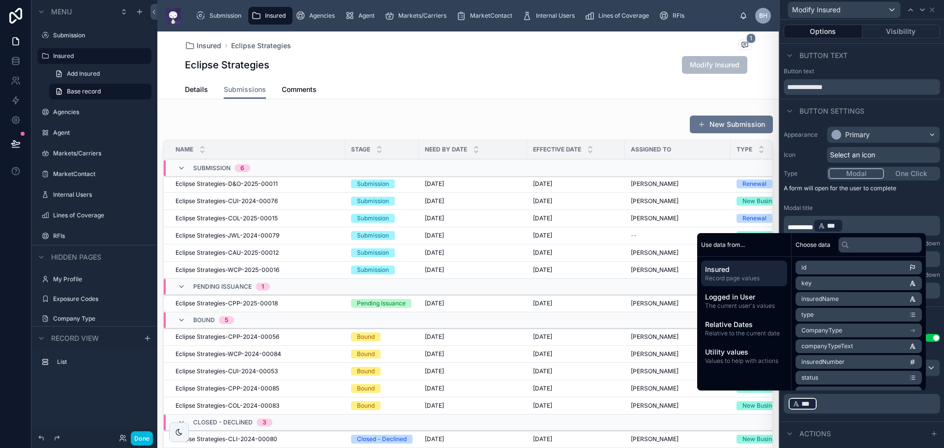
scroll to position [15, 0]
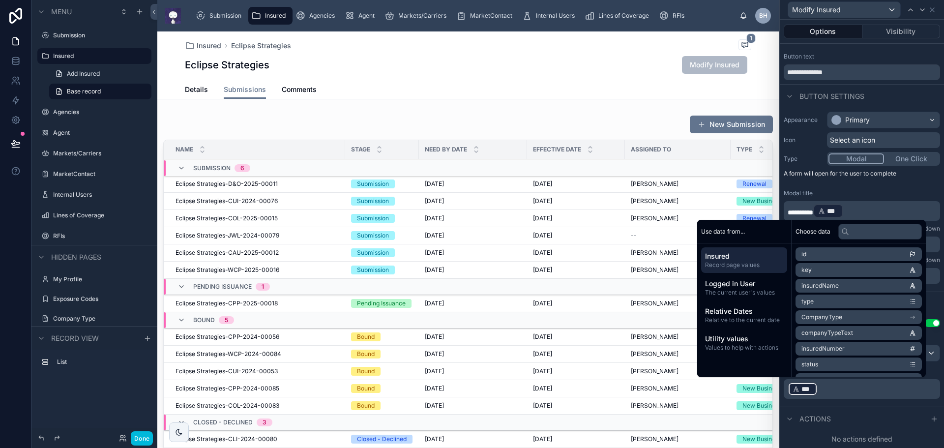
click at [824, 390] on p "﻿ *** ﻿ ﻿" at bounding box center [862, 389] width 150 height 16
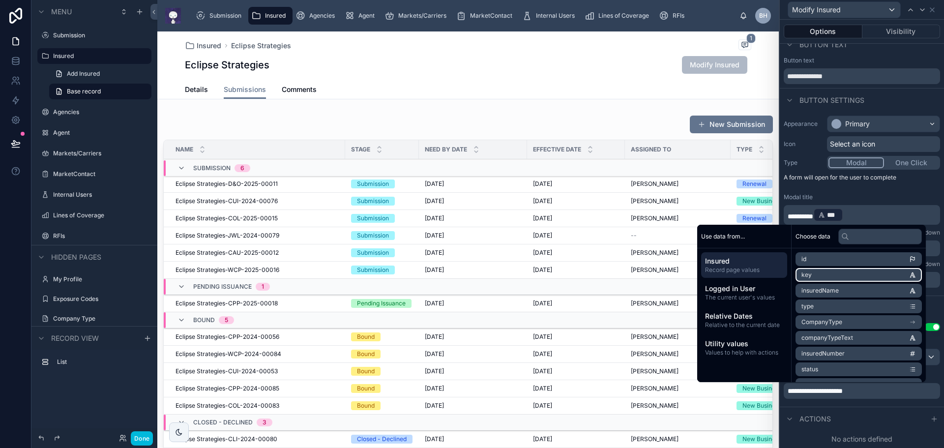
click at [907, 272] on li "key" at bounding box center [858, 275] width 126 height 14
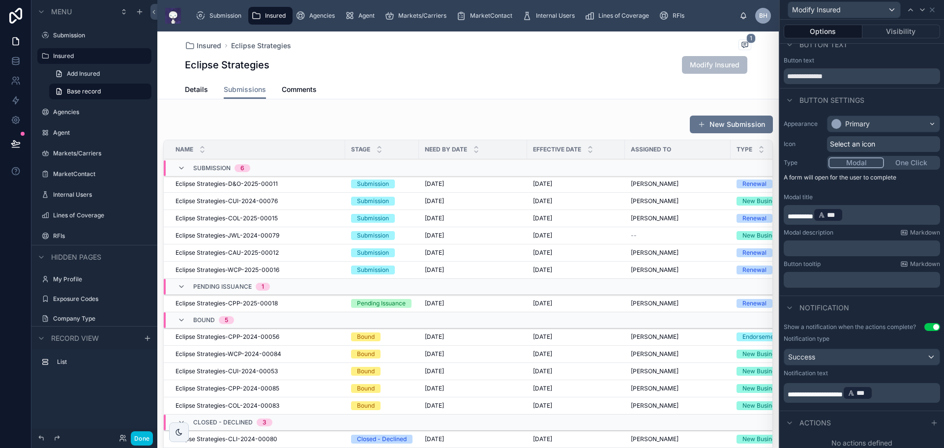
click at [930, 425] on icon at bounding box center [934, 423] width 8 height 8
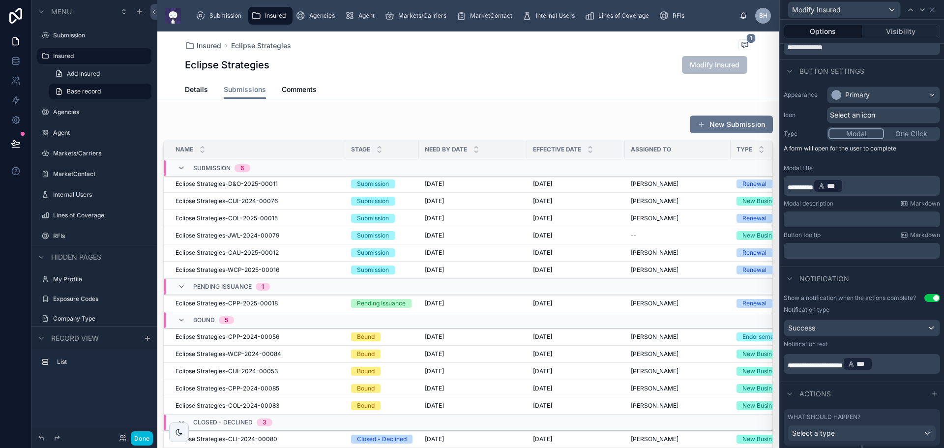
scroll to position [67, 0]
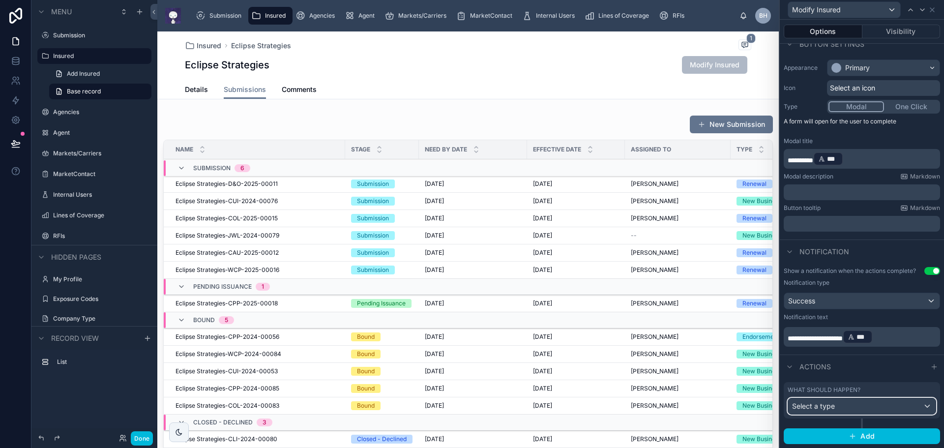
click at [843, 406] on div "Select a type" at bounding box center [861, 406] width 147 height 16
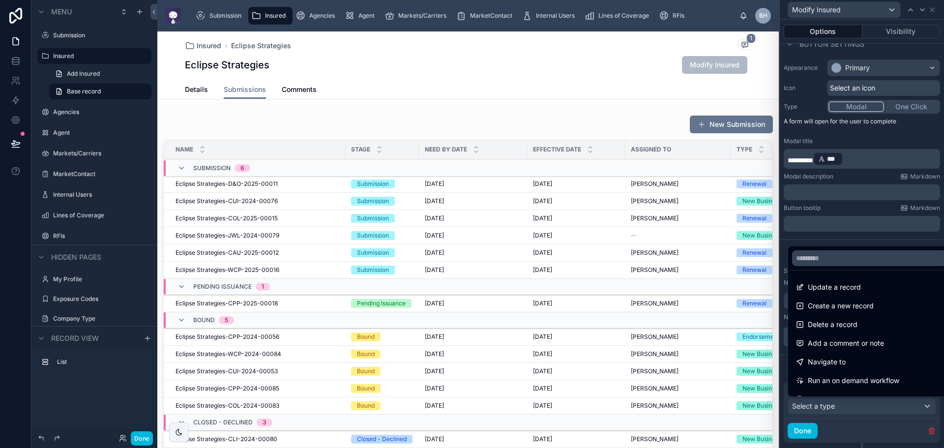
click at [815, 292] on span "Update a record" at bounding box center [834, 287] width 53 height 12
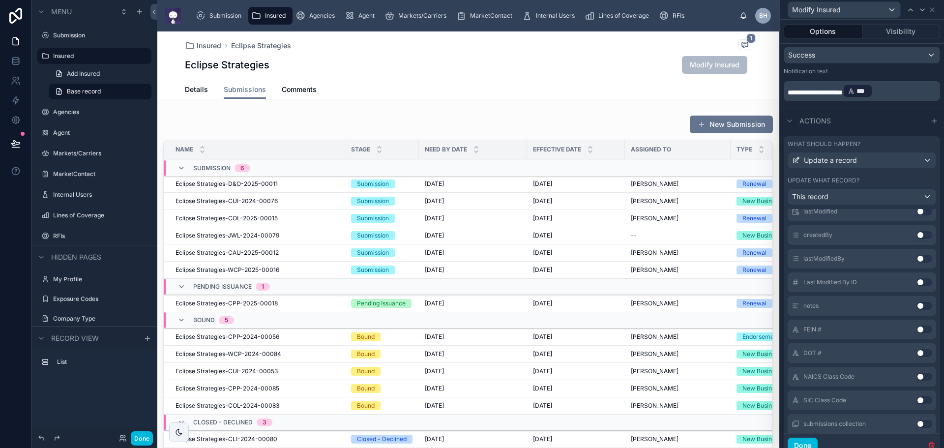
scroll to position [0, 0]
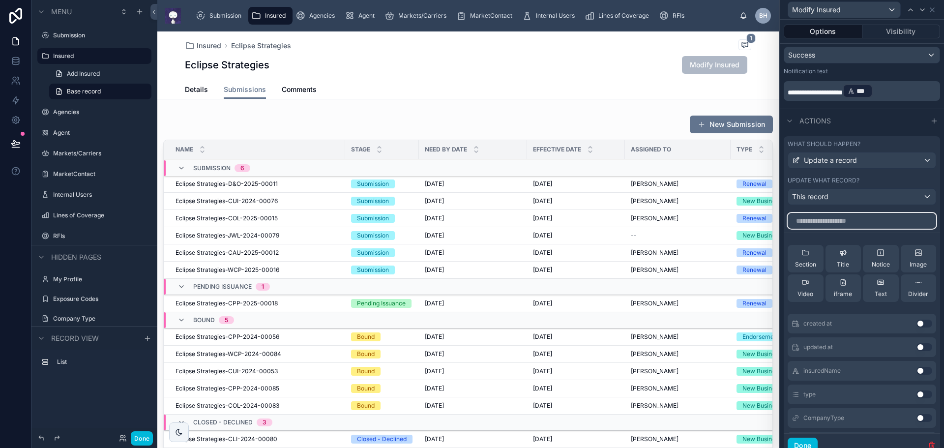
click at [828, 218] on input "text" at bounding box center [861, 221] width 148 height 16
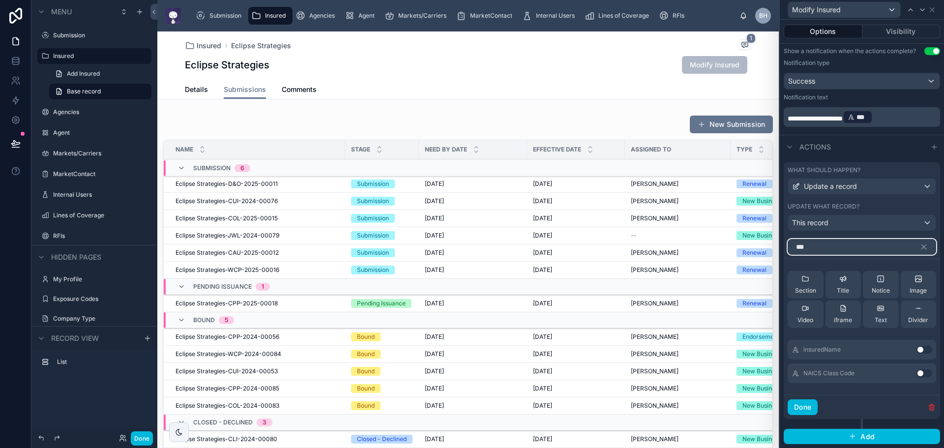
scroll to position [263, 0]
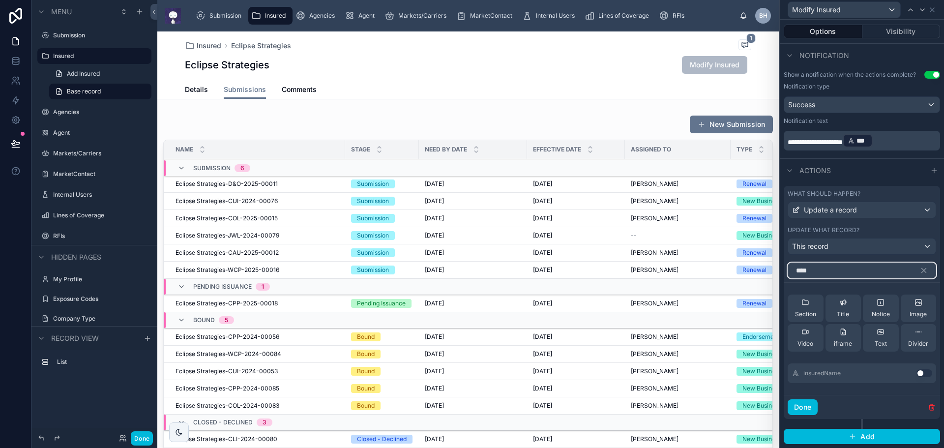
type input "****"
click at [920, 373] on button "Use setting" at bounding box center [924, 373] width 16 height 8
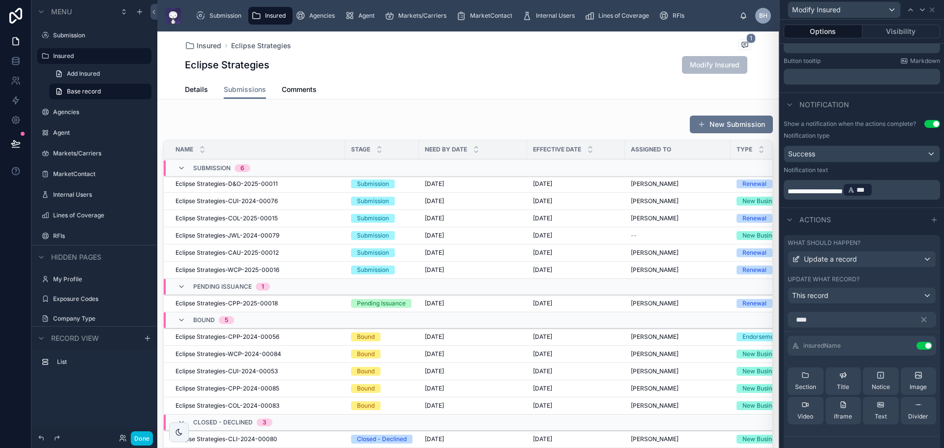
scroll to position [275, 0]
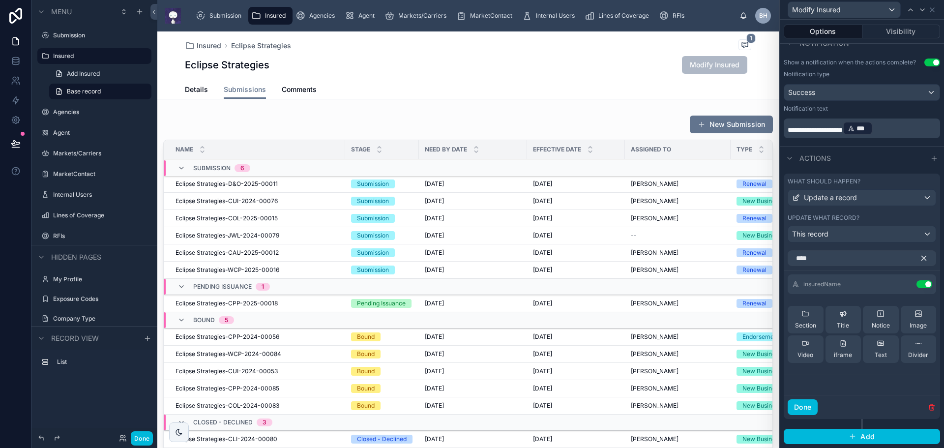
click at [919, 257] on icon "button" at bounding box center [923, 258] width 9 height 9
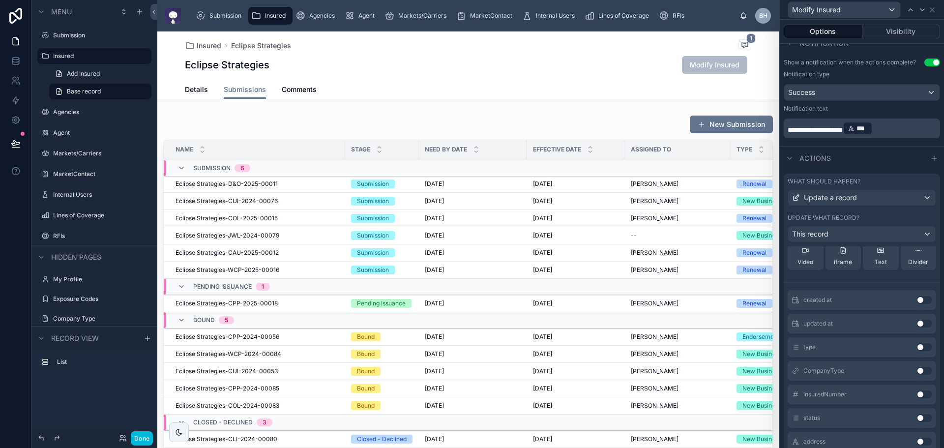
scroll to position [197, 0]
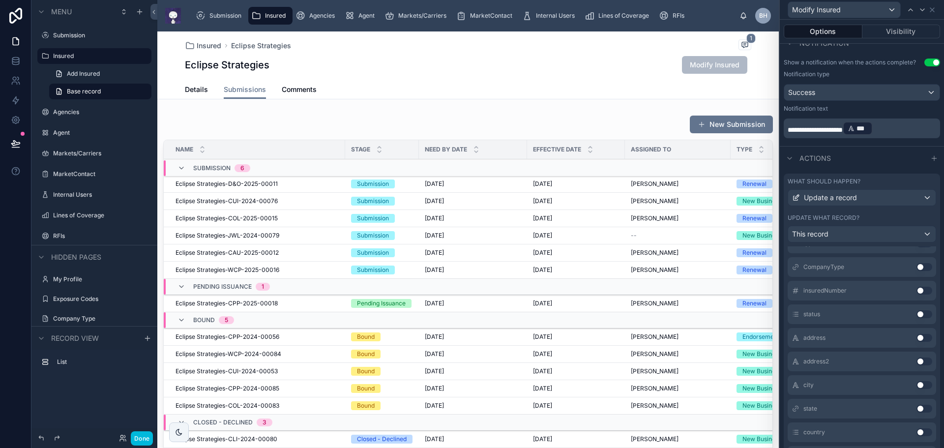
click at [916, 313] on button "Use setting" at bounding box center [924, 314] width 16 height 8
click at [916, 315] on button "Use setting" at bounding box center [924, 316] width 16 height 8
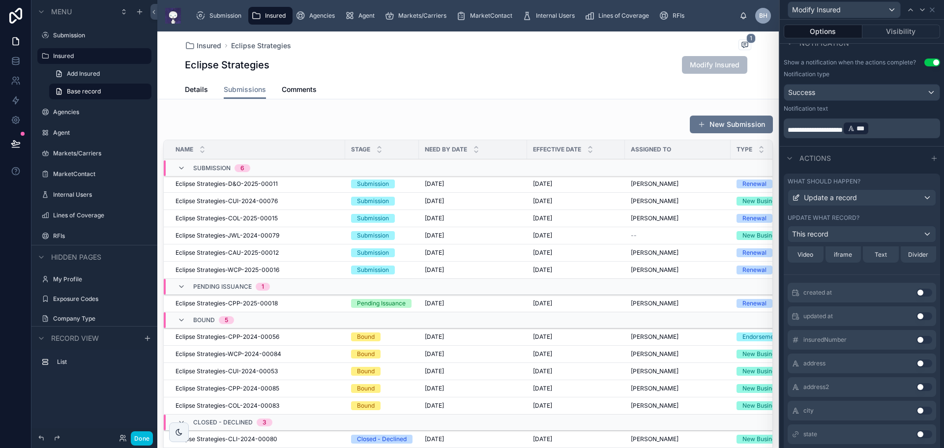
scroll to position [195, 0]
click at [916, 339] on button "Use setting" at bounding box center [924, 340] width 16 height 8
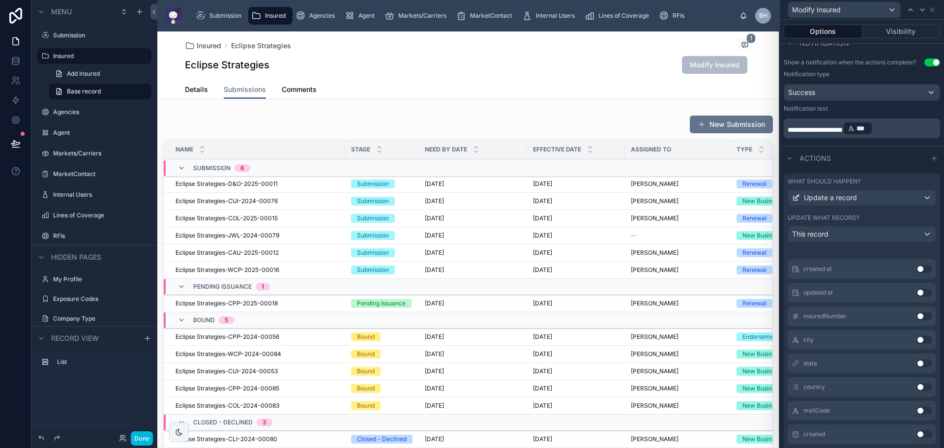
click at [916, 339] on button "Use setting" at bounding box center [924, 340] width 16 height 8
click at [916, 360] on button "Use setting" at bounding box center [924, 363] width 16 height 8
click at [916, 338] on button "Use setting" at bounding box center [924, 340] width 16 height 8
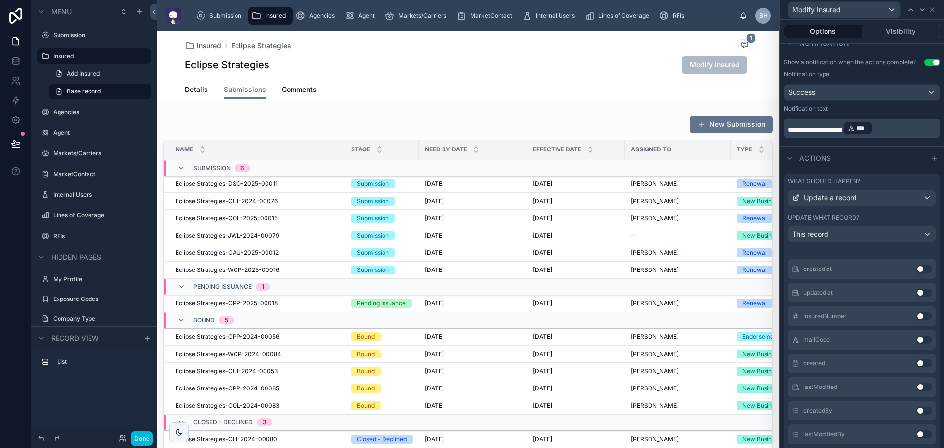
scroll to position [362, 0]
click at [916, 291] on button "Use setting" at bounding box center [924, 291] width 16 height 8
click at [916, 408] on button "Use setting" at bounding box center [924, 409] width 16 height 8
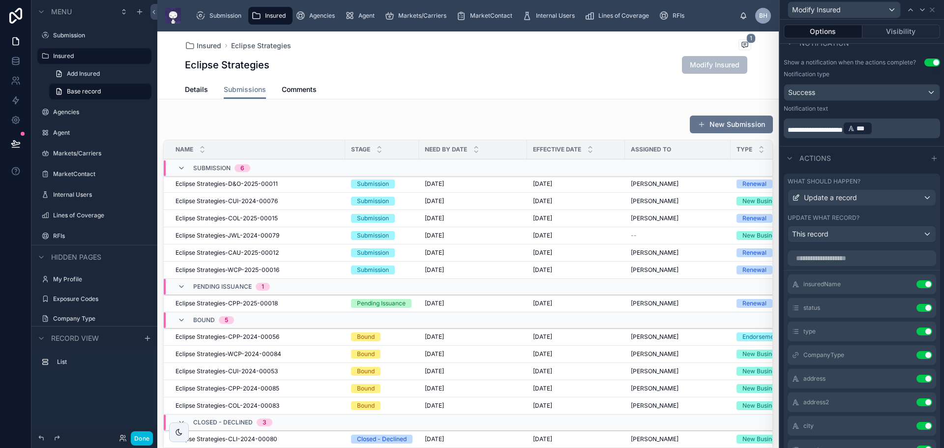
click at [0, 0] on button at bounding box center [0, 0] width 0 height 0
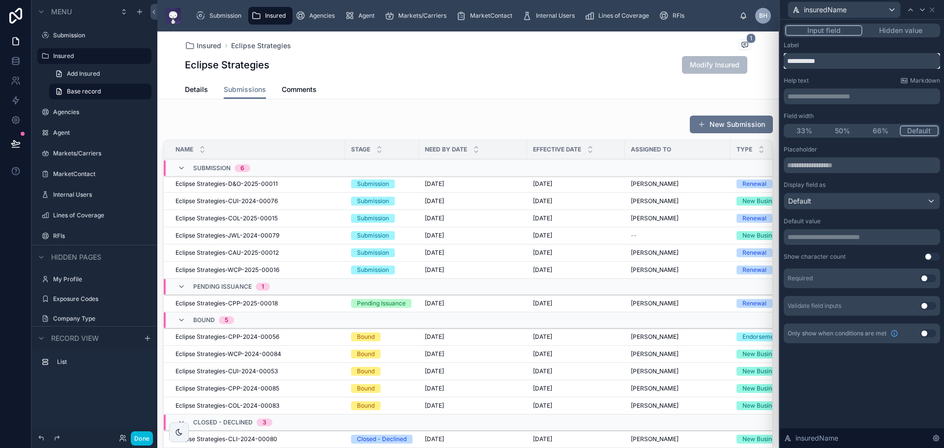
click at [812, 61] on input "**********" at bounding box center [862, 61] width 156 height 16
type input "**********"
click at [923, 9] on icon at bounding box center [922, 10] width 8 height 8
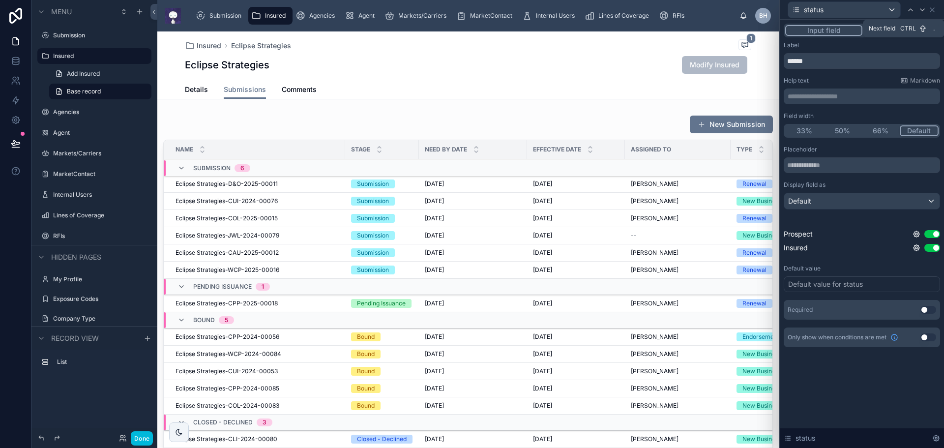
click at [924, 10] on icon at bounding box center [922, 10] width 8 height 8
click at [922, 10] on icon at bounding box center [922, 10] width 4 height 2
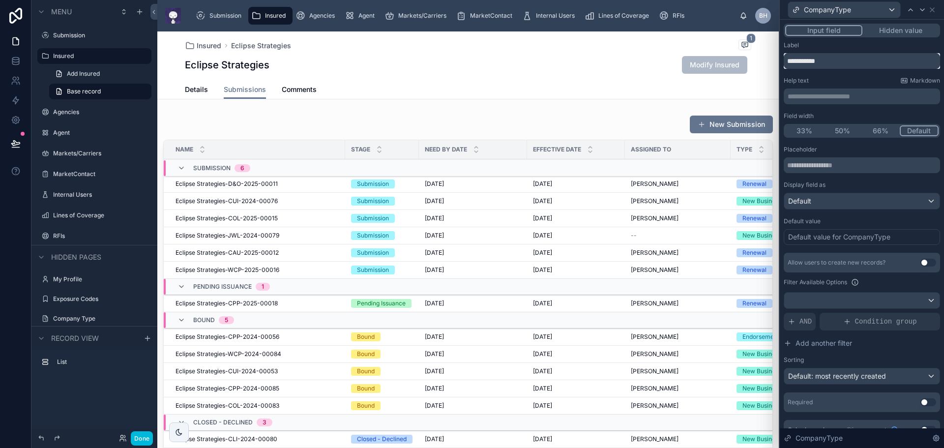
click at [819, 61] on input "**********" at bounding box center [862, 61] width 156 height 16
type input "**********"
click at [920, 11] on icon at bounding box center [922, 10] width 8 height 8
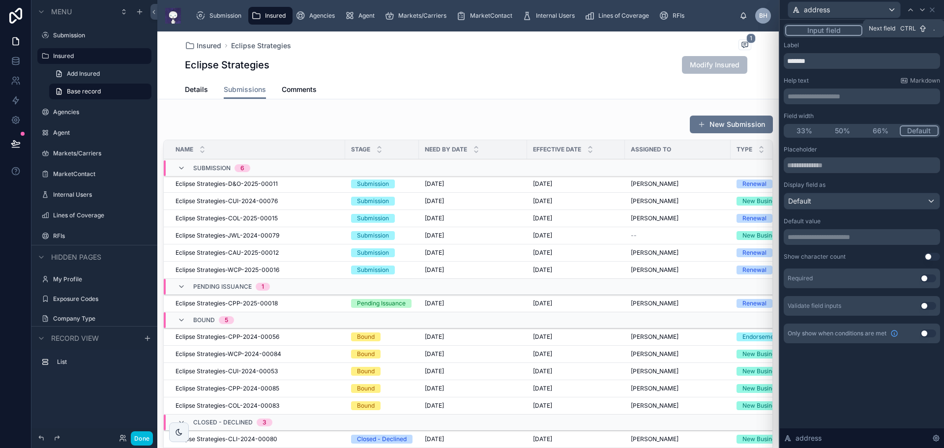
click at [924, 11] on icon at bounding box center [922, 10] width 8 height 8
click at [815, 60] on input "********" at bounding box center [862, 61] width 156 height 16
type input "**********"
click at [923, 11] on icon at bounding box center [922, 10] width 8 height 8
click at [921, 9] on icon at bounding box center [922, 10] width 4 height 2
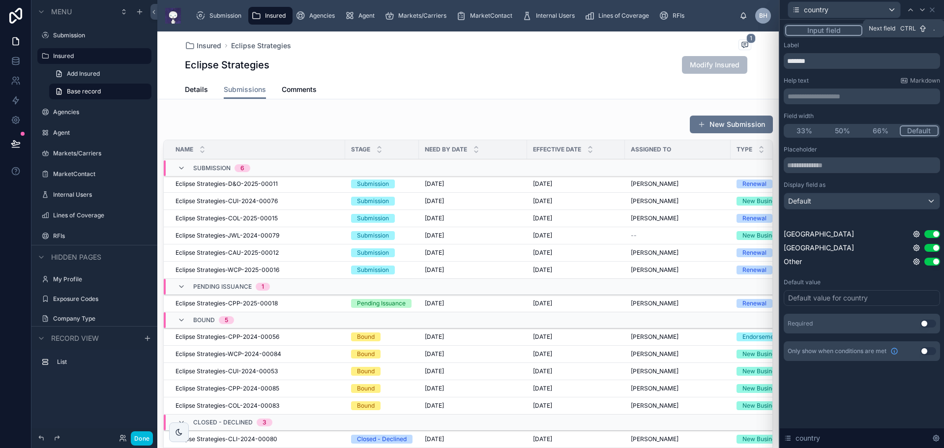
click at [921, 9] on icon at bounding box center [922, 10] width 4 height 2
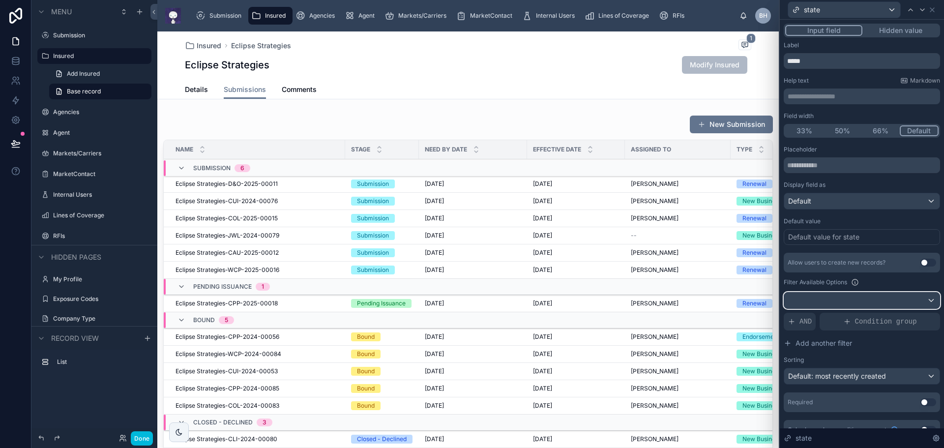
click at [920, 299] on div at bounding box center [861, 300] width 155 height 16
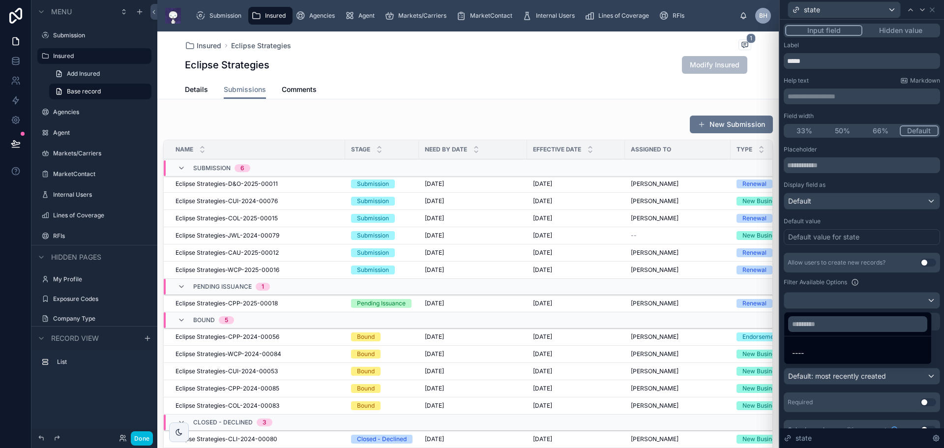
click at [921, 299] on div at bounding box center [862, 224] width 164 height 448
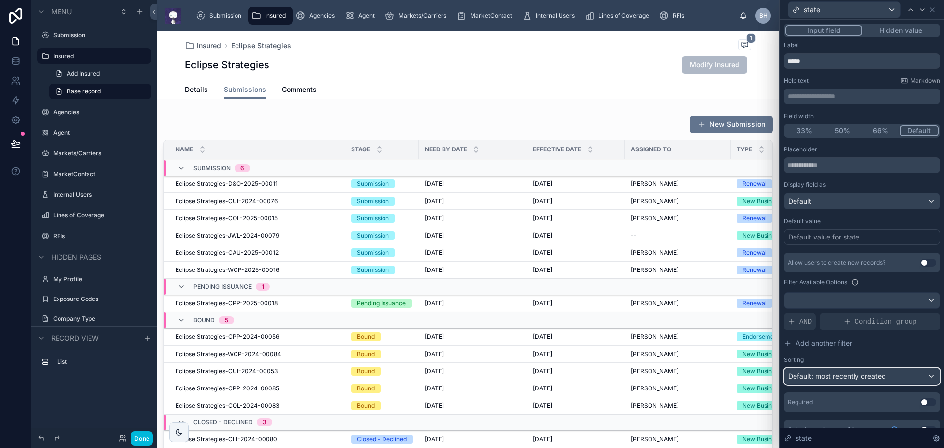
click at [924, 375] on div "Default: most recently created" at bounding box center [861, 376] width 155 height 16
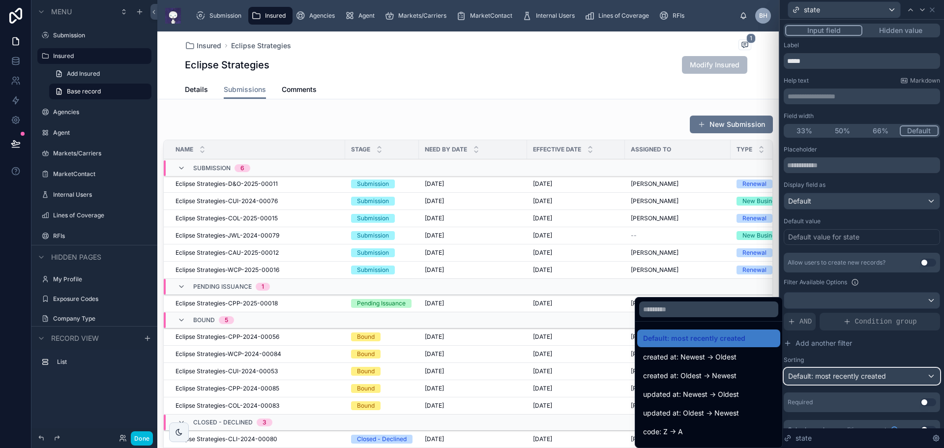
scroll to position [49, 0]
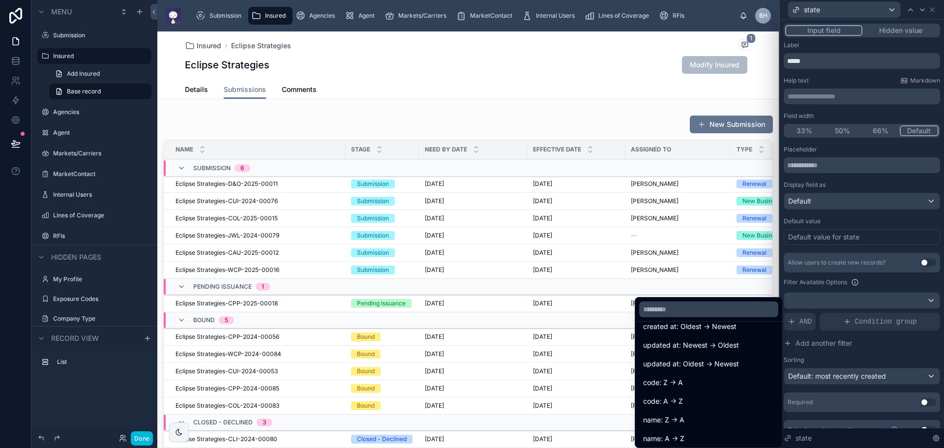
click at [656, 442] on span "name: A -> Z" at bounding box center [663, 439] width 41 height 12
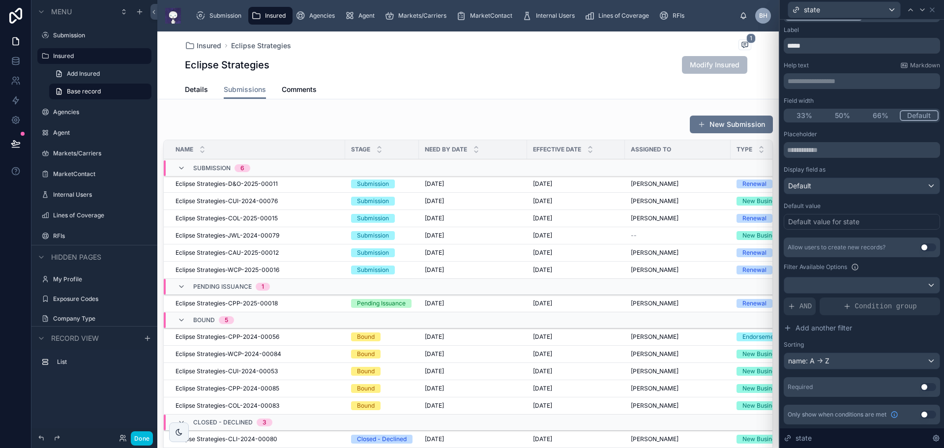
scroll to position [0, 0]
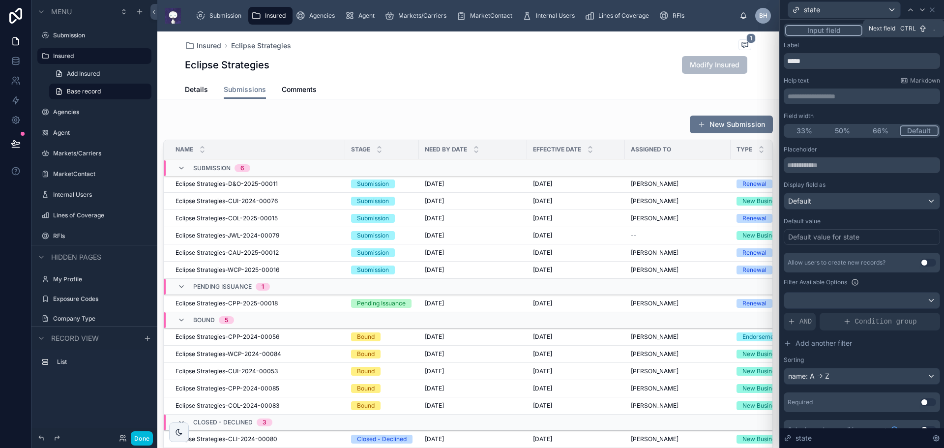
click at [922, 11] on icon at bounding box center [922, 10] width 4 height 2
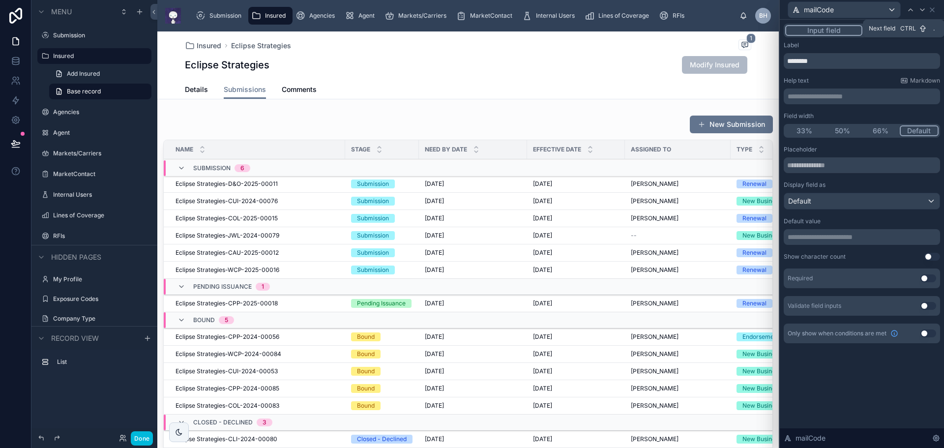
click at [922, 12] on icon at bounding box center [922, 10] width 8 height 8
click at [859, 364] on div "**********" at bounding box center [862, 193] width 164 height 347
click at [545, 61] on div "Eclipse Strategies Modify Insured" at bounding box center [468, 65] width 566 height 19
click at [143, 443] on button "Done" at bounding box center [142, 438] width 22 height 14
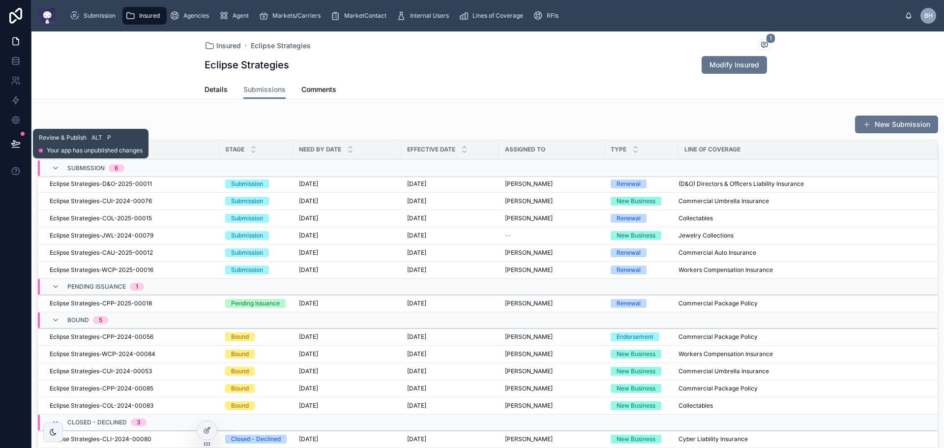
click at [17, 143] on icon at bounding box center [15, 143] width 8 height 5
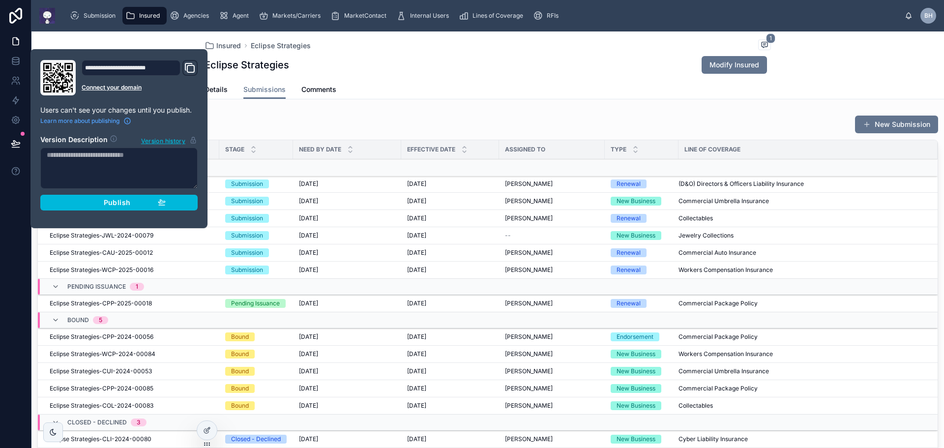
click at [123, 199] on span "Publish" at bounding box center [117, 202] width 27 height 9
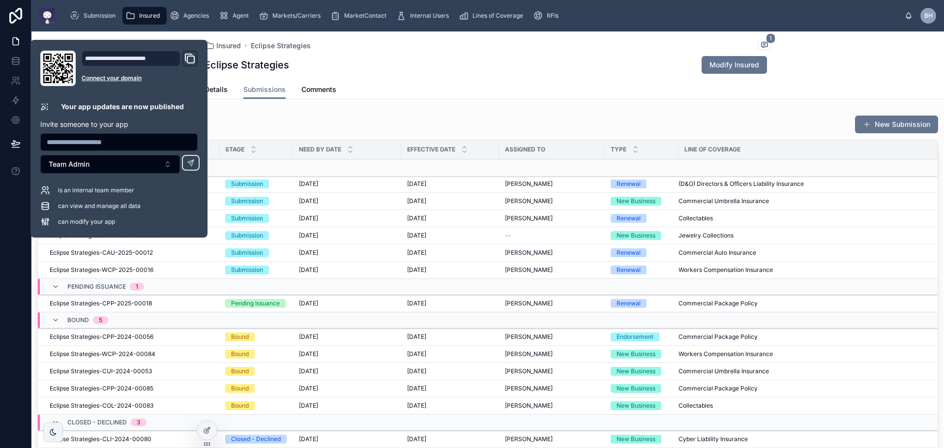
click at [600, 85] on div "Details Submissions Comments" at bounding box center [487, 89] width 566 height 19
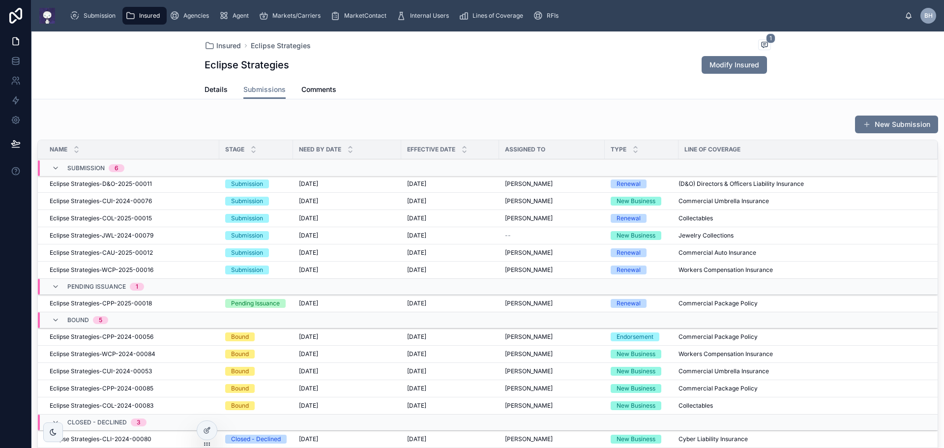
click at [734, 66] on span "Modify Insured" at bounding box center [734, 65] width 50 height 10
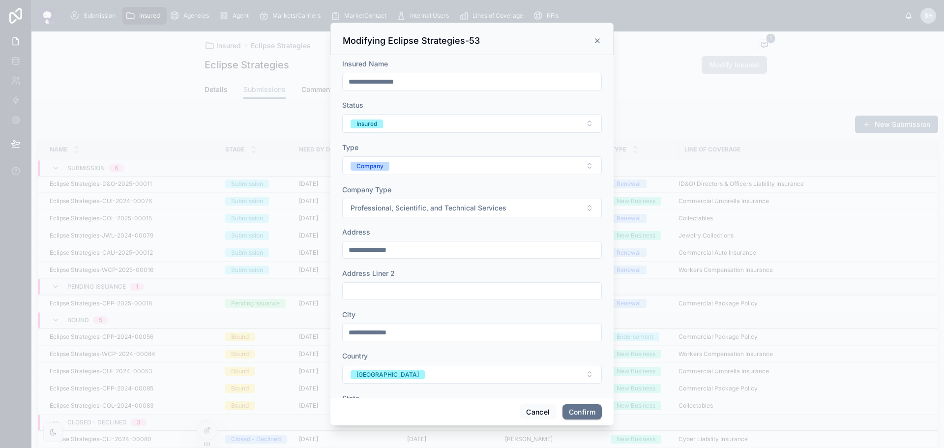
scroll to position [140, 0]
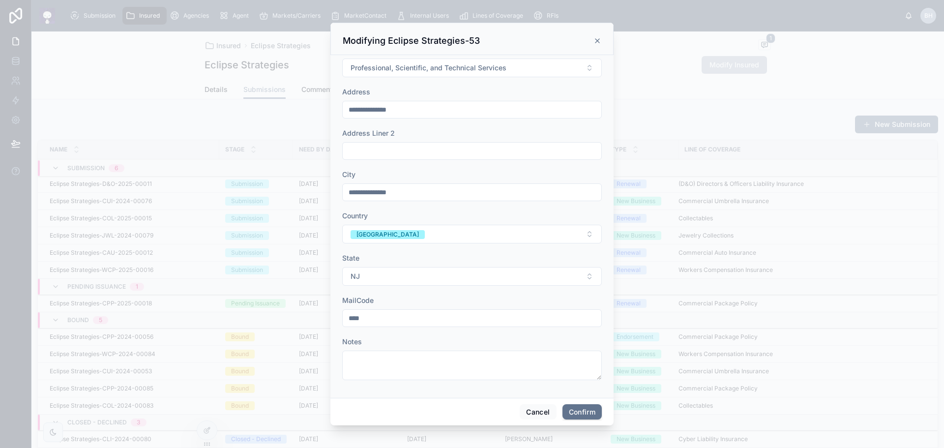
drag, startPoint x: 349, startPoint y: 318, endPoint x: 370, endPoint y: 309, distance: 22.5
click at [359, 313] on input "****" at bounding box center [472, 318] width 259 height 14
click at [351, 319] on input "****" at bounding box center [472, 318] width 259 height 14
click at [350, 318] on input "****" at bounding box center [472, 318] width 259 height 14
type input "*****"
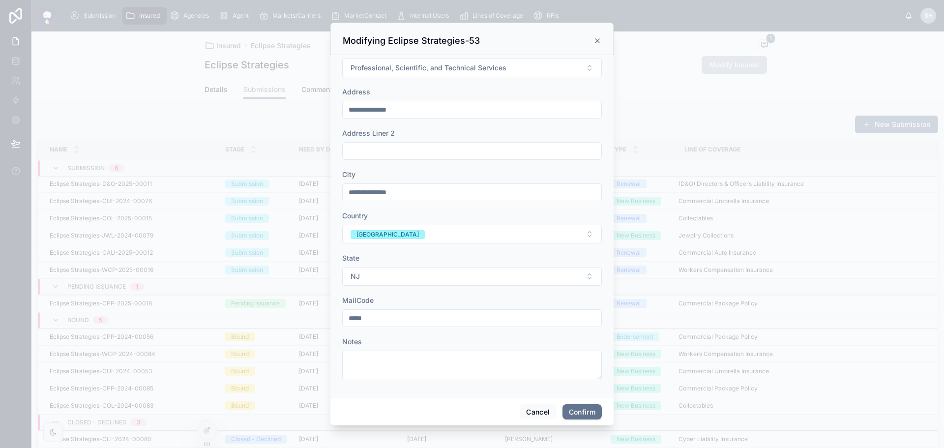
click at [585, 415] on button "Confirm" at bounding box center [581, 412] width 39 height 16
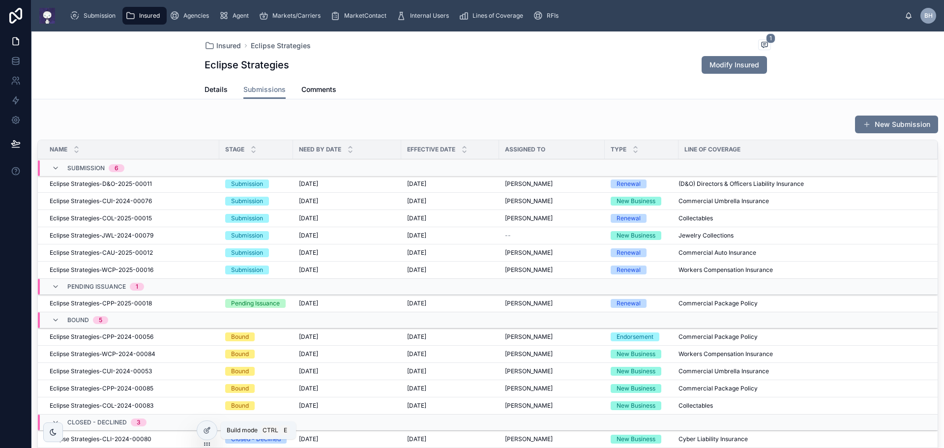
click at [213, 430] on div at bounding box center [207, 430] width 20 height 19
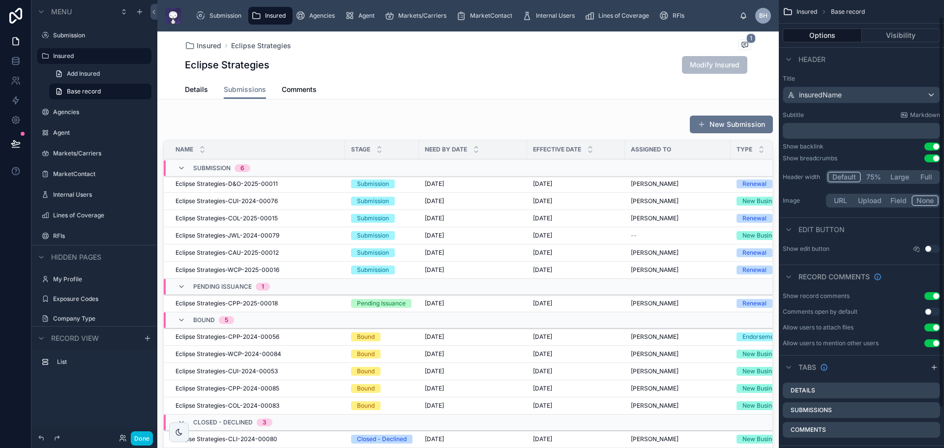
scroll to position [64, 0]
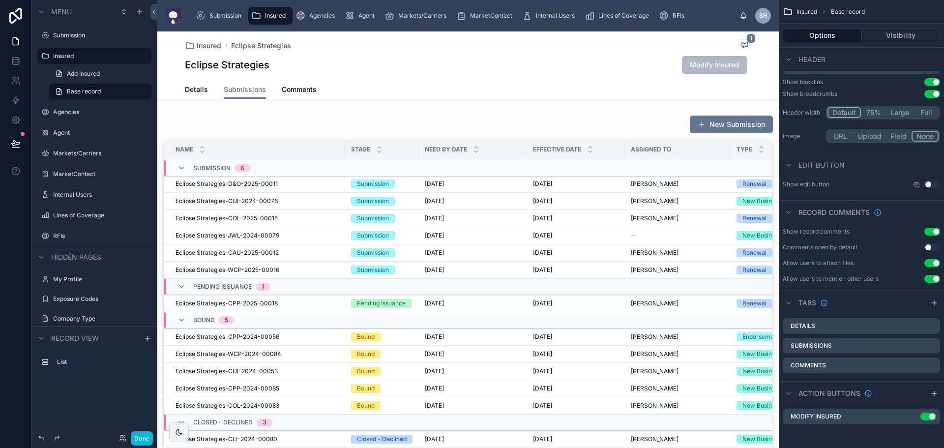
click at [0, 0] on icon "scrollable content" at bounding box center [0, 0] width 0 height 0
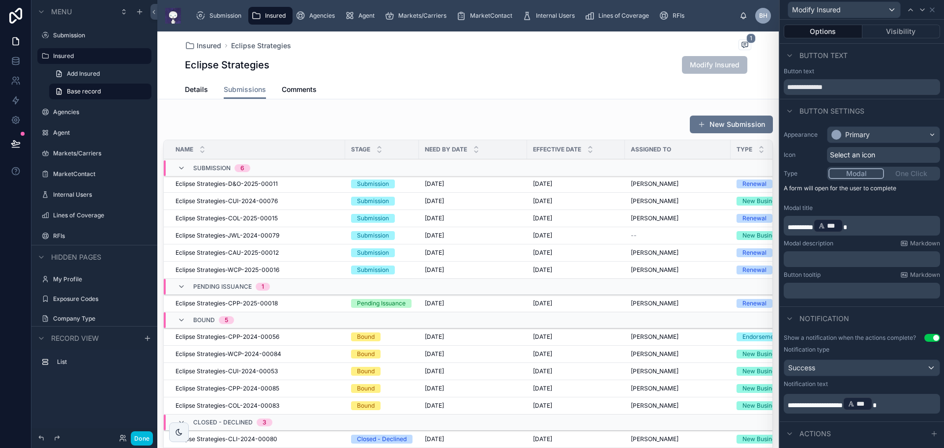
scroll to position [103, 0]
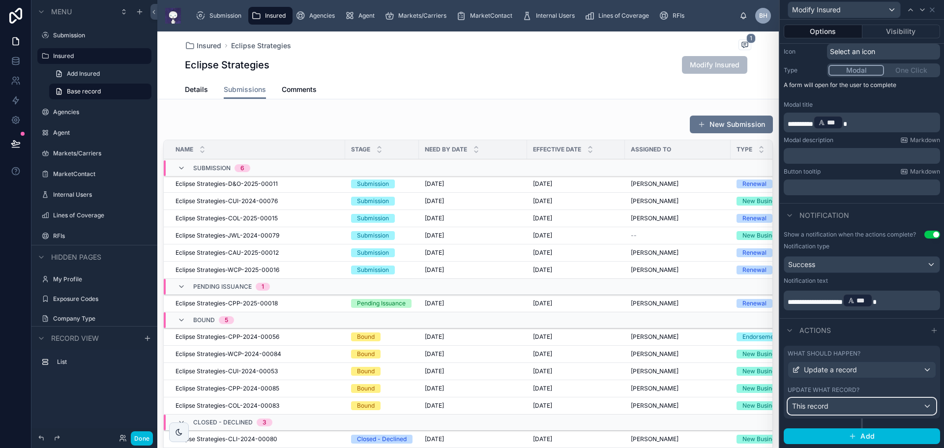
click at [837, 409] on div "This record" at bounding box center [861, 406] width 147 height 16
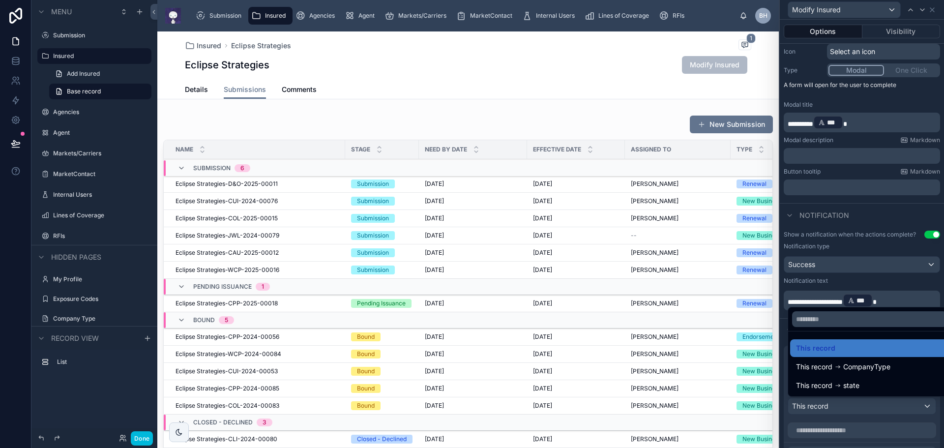
click at [837, 409] on div at bounding box center [862, 224] width 164 height 448
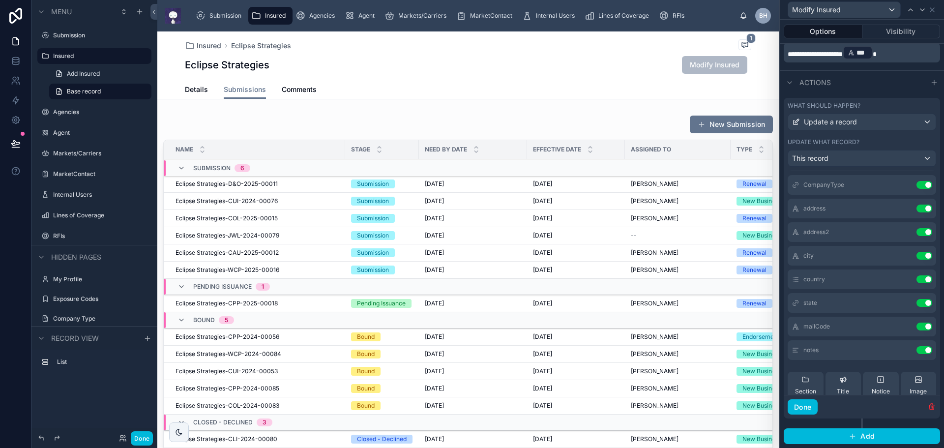
scroll to position [98, 0]
click at [804, 404] on button "Done" at bounding box center [802, 407] width 30 height 16
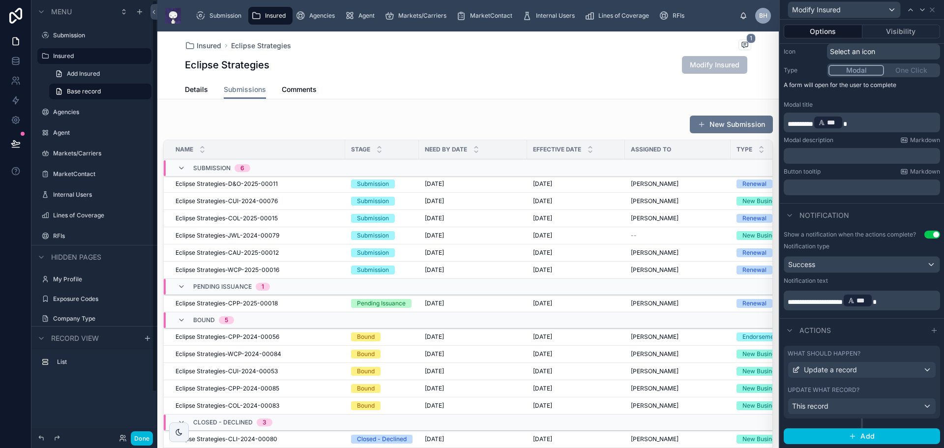
click at [58, 391] on div "List" at bounding box center [94, 389] width 126 height 79
click at [140, 438] on button "Done" at bounding box center [142, 438] width 22 height 14
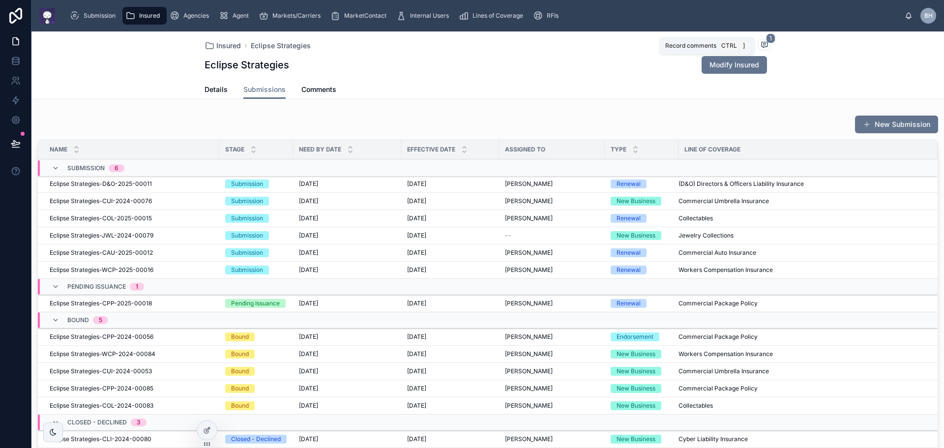
click at [763, 45] on icon at bounding box center [764, 44] width 6 height 5
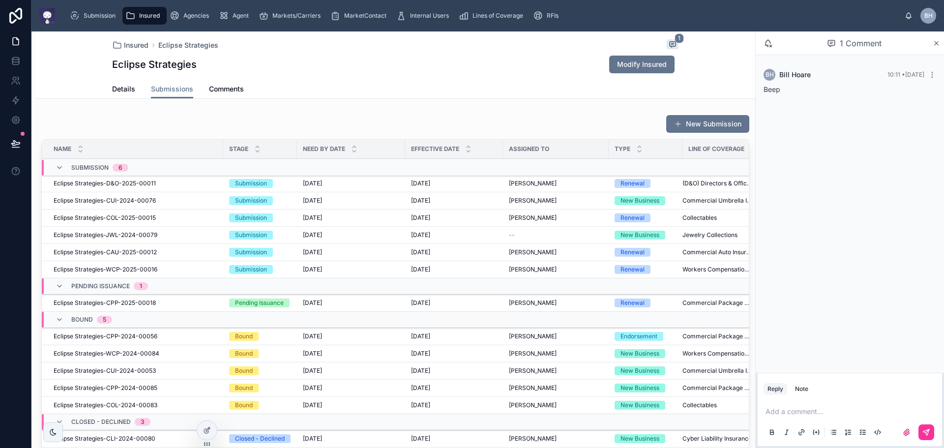
click at [848, 258] on div "BH Bill Hoare 10:11 • Today Beep" at bounding box center [850, 214] width 188 height 318
click at [325, 64] on div "Eclipse Strategies Modify Insured" at bounding box center [395, 64] width 566 height 19
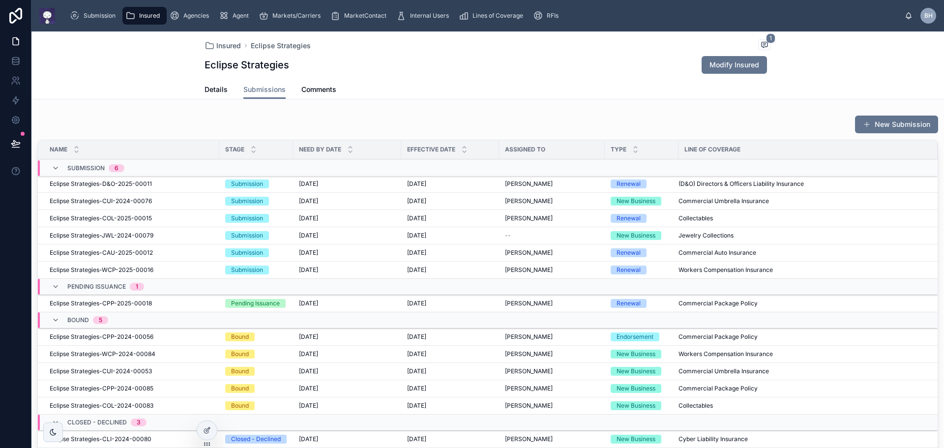
click at [207, 92] on span "Details" at bounding box center [215, 90] width 23 height 10
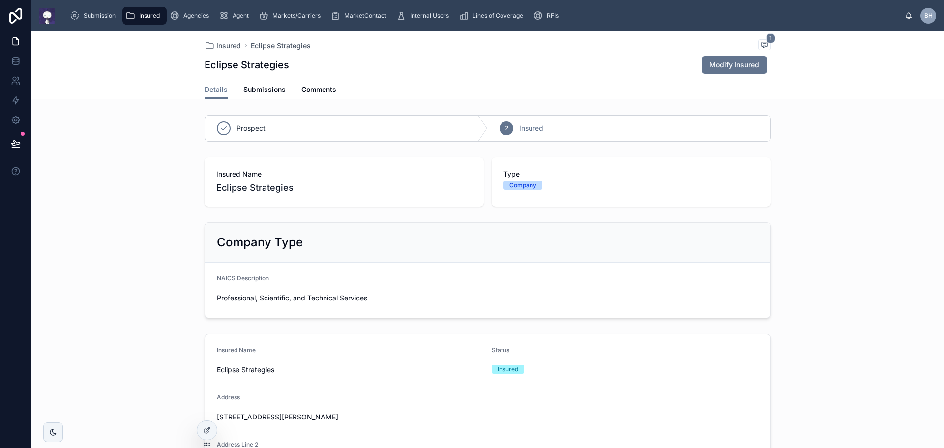
click at [230, 45] on span "Insured" at bounding box center [228, 46] width 25 height 10
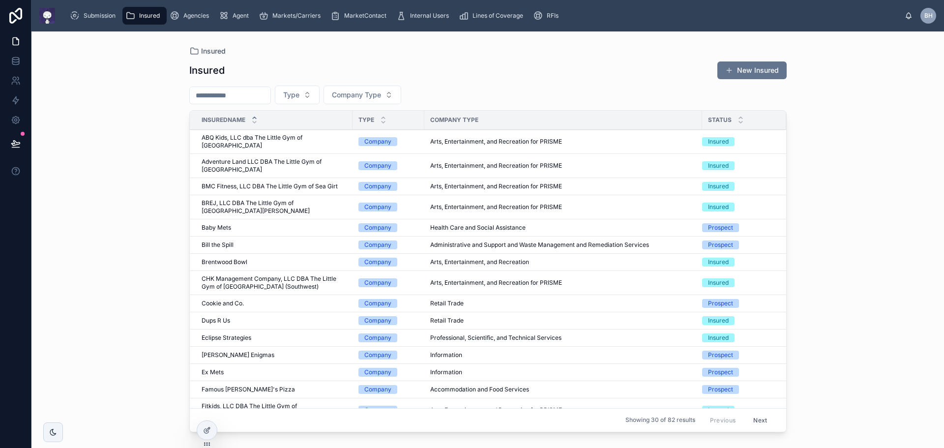
click at [755, 68] on button "New Insured" at bounding box center [751, 70] width 69 height 18
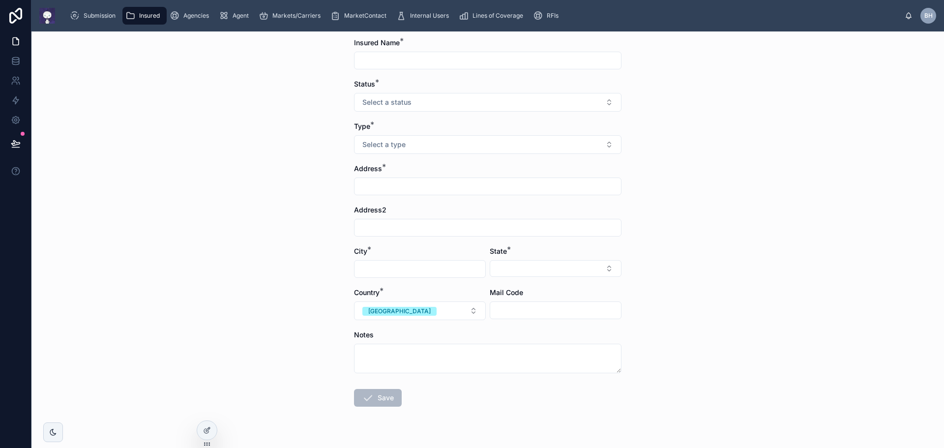
scroll to position [52, 0]
click at [429, 335] on div "Notes" at bounding box center [487, 335] width 267 height 10
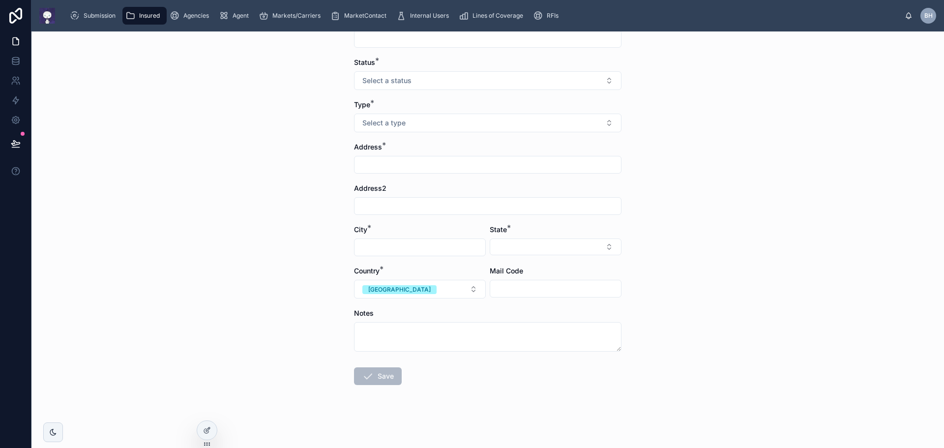
scroll to position [0, 0]
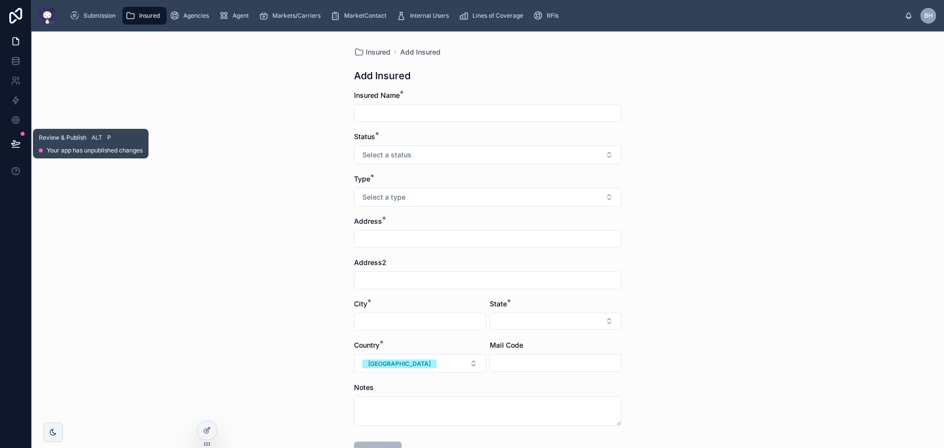
click at [15, 144] on icon at bounding box center [16, 144] width 10 height 10
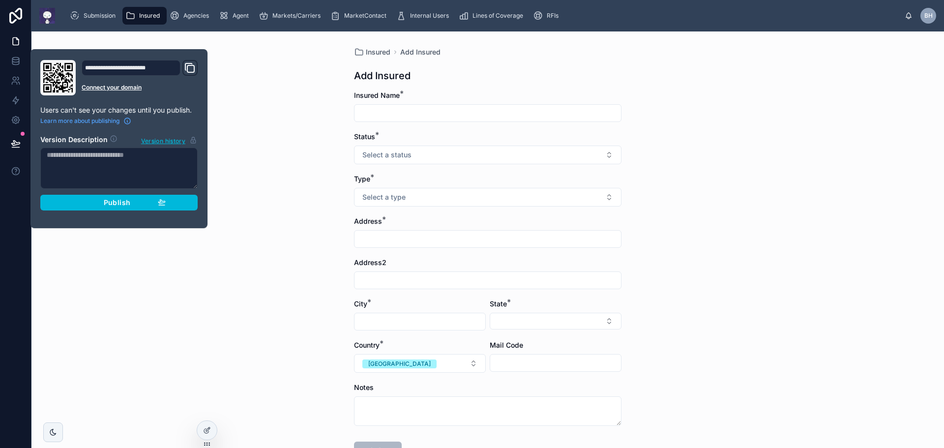
click at [132, 203] on div "Publish" at bounding box center [118, 202] width 93 height 9
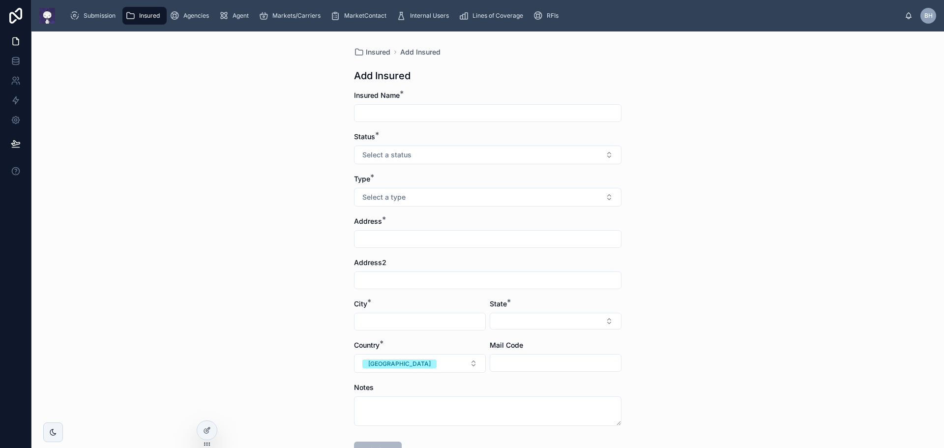
click at [175, 356] on div "Insured Add Insured Add Insured Insured Name * Status * Select a status Type * …" at bounding box center [487, 239] width 912 height 416
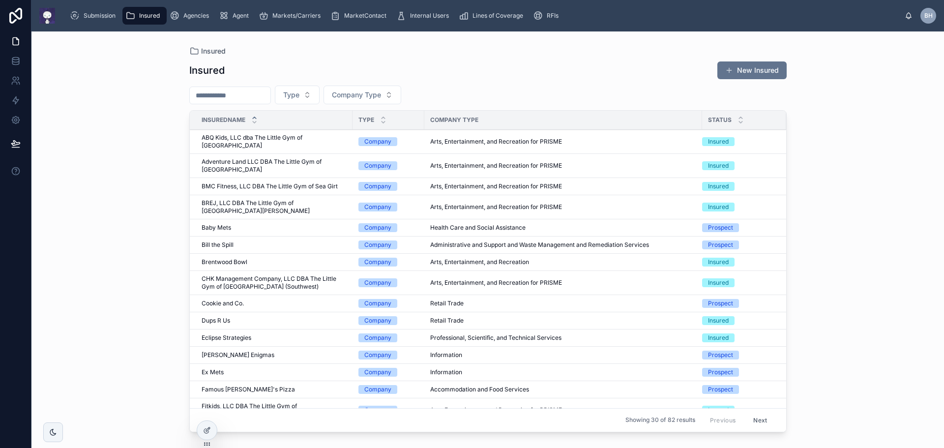
click at [208, 258] on span "Brentwood Bowl" at bounding box center [225, 262] width 46 height 8
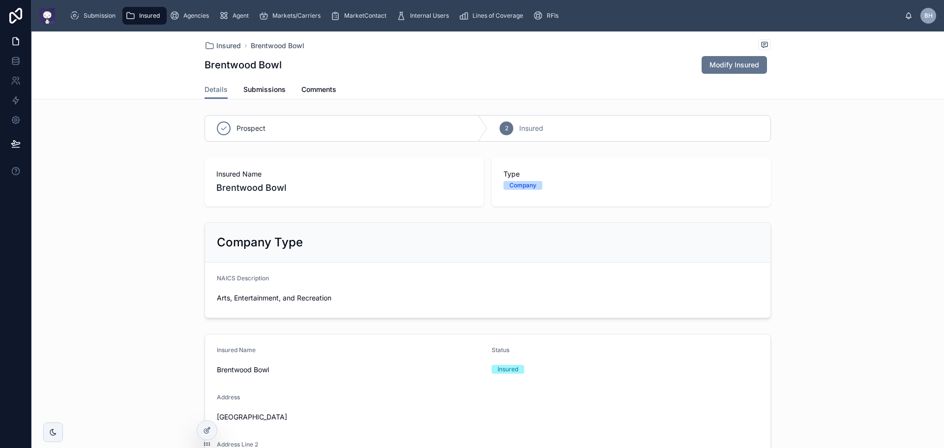
click at [729, 65] on span "Modify Insured" at bounding box center [734, 65] width 50 height 10
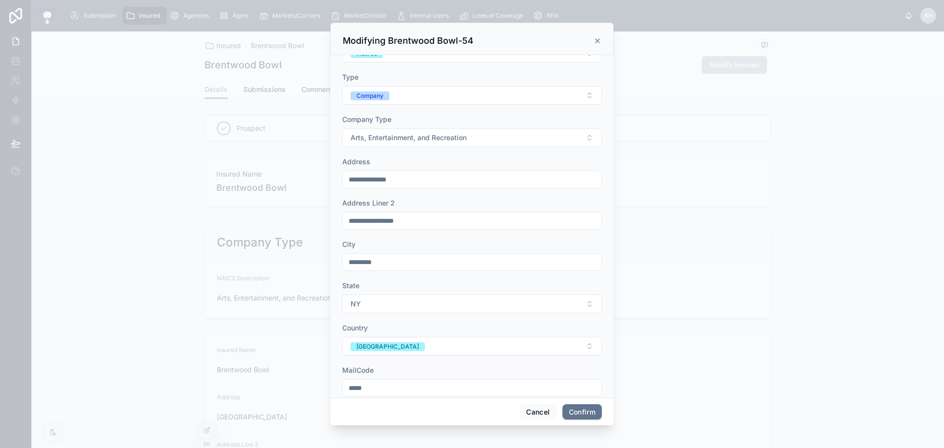
scroll to position [140, 0]
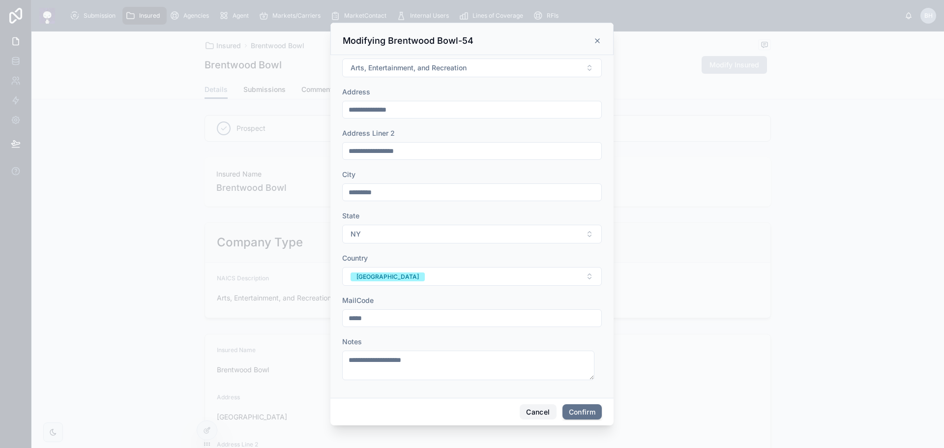
click at [537, 411] on button "Cancel" at bounding box center [538, 412] width 36 height 16
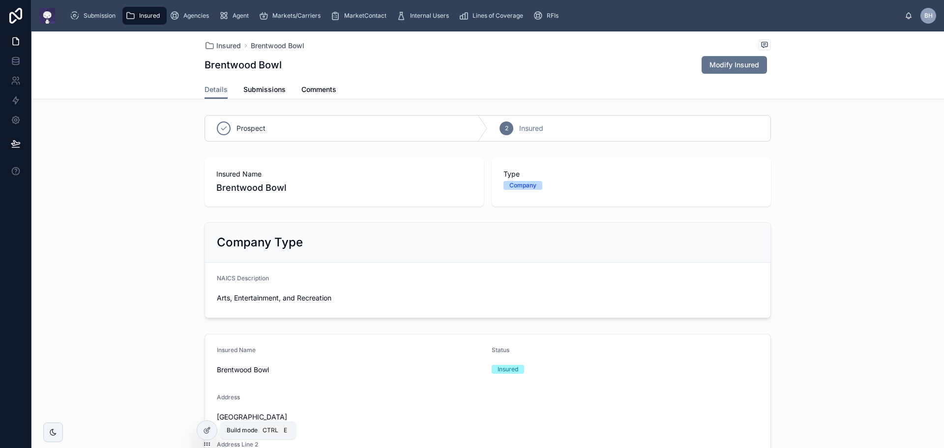
click at [207, 434] on icon at bounding box center [207, 430] width 8 height 8
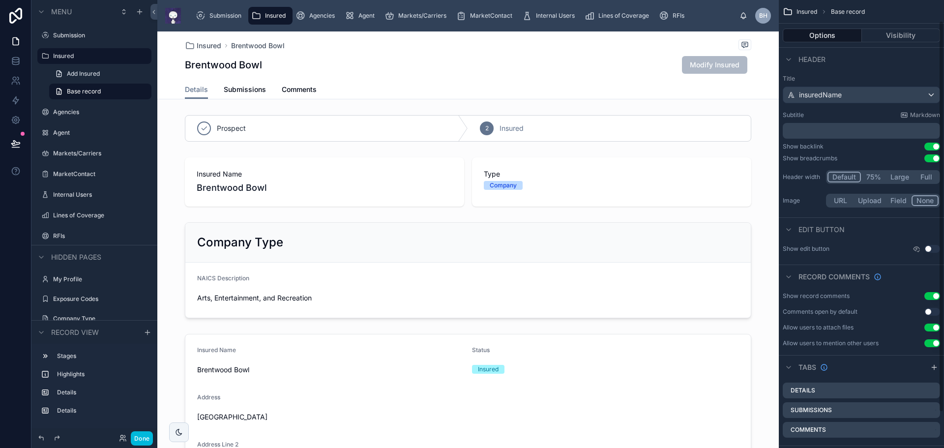
scroll to position [64, 0]
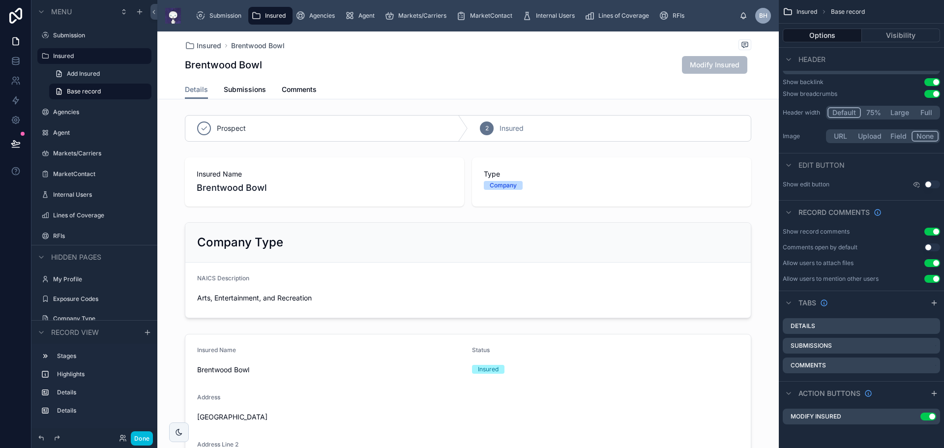
click at [0, 0] on icon "scrollable content" at bounding box center [0, 0] width 0 height 0
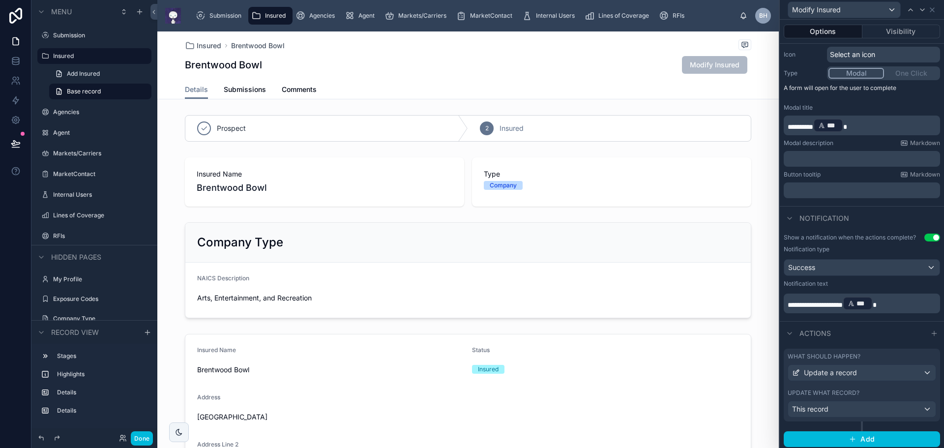
scroll to position [103, 0]
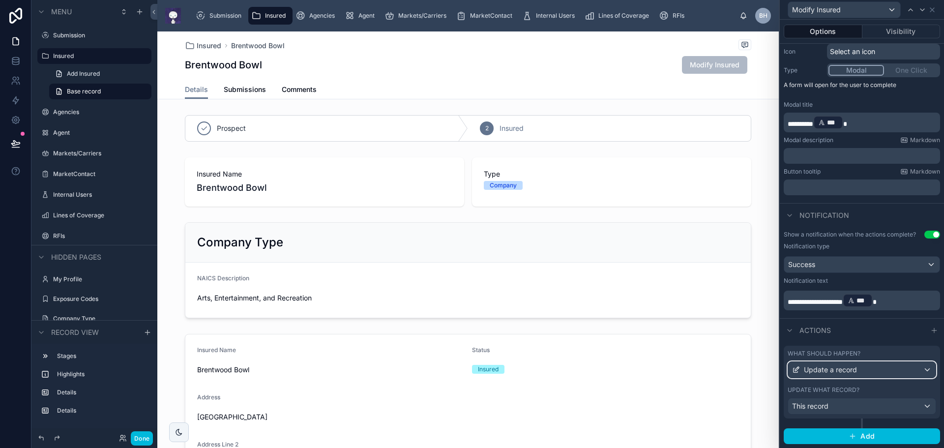
click at [878, 370] on div "Update a record" at bounding box center [861, 370] width 147 height 16
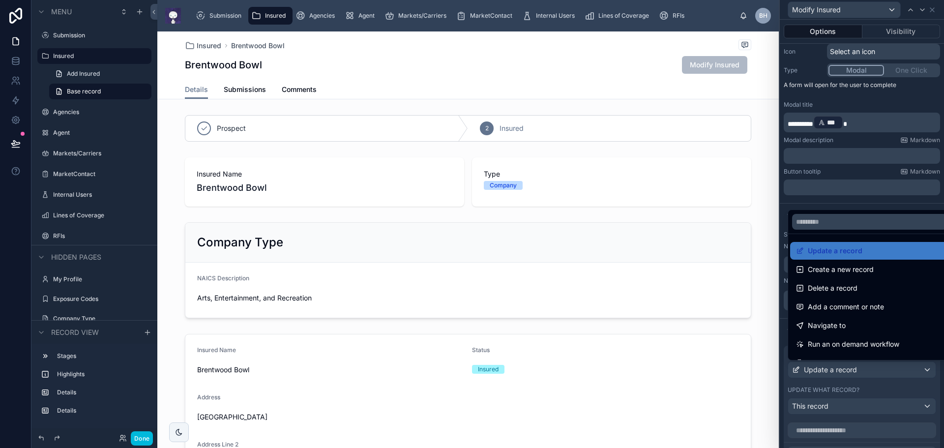
click at [878, 370] on div at bounding box center [862, 224] width 164 height 448
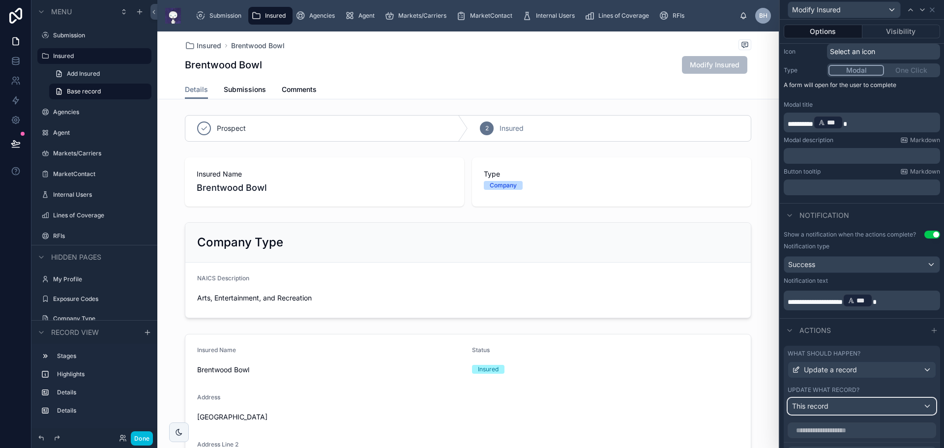
click at [864, 408] on div "This record" at bounding box center [861, 406] width 147 height 16
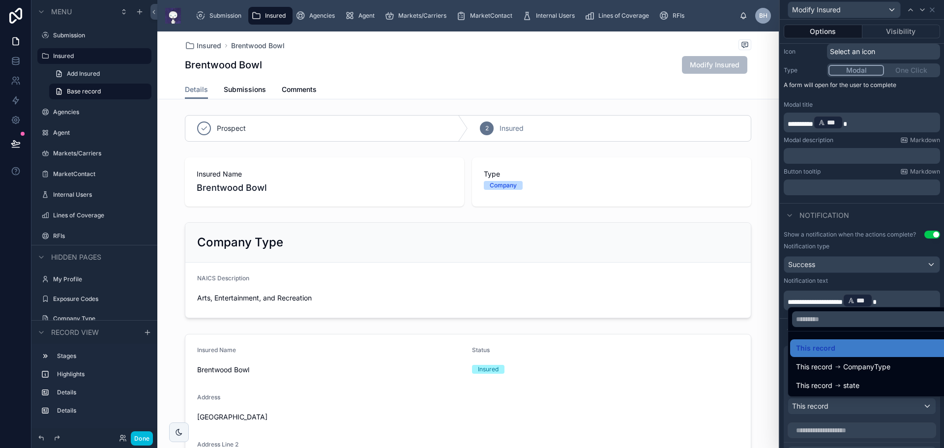
click at [864, 408] on div at bounding box center [862, 224] width 164 height 448
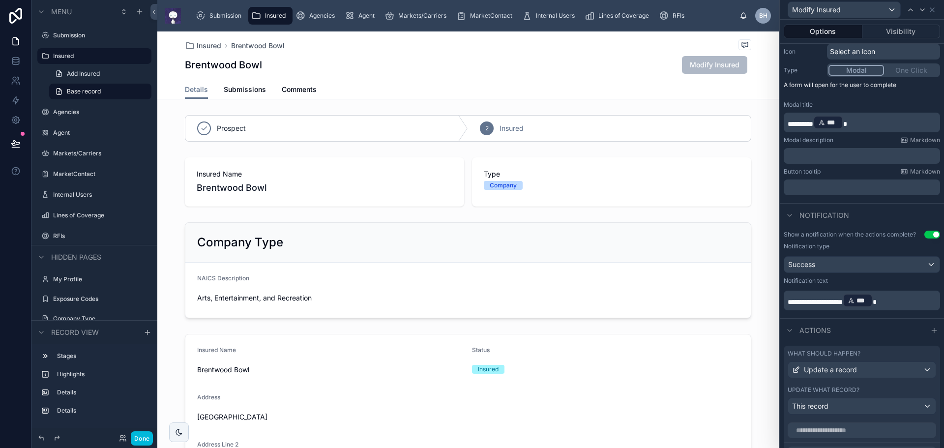
scroll to position [351, 0]
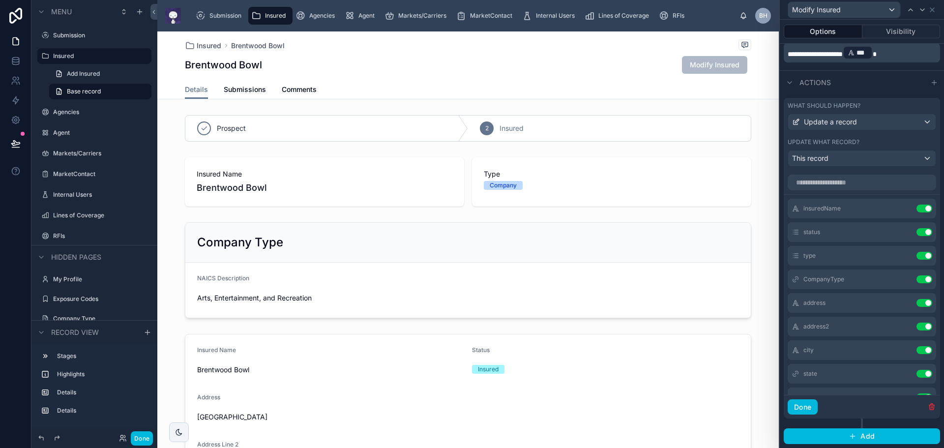
click at [0, 0] on icon at bounding box center [0, 0] width 0 height 0
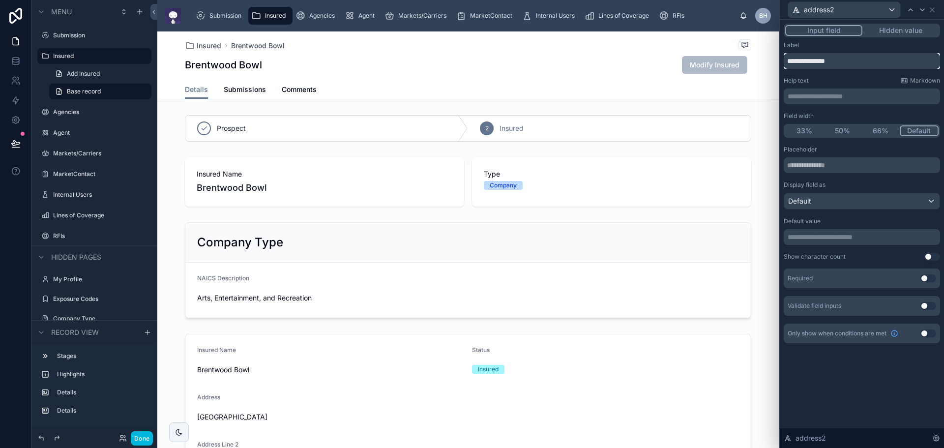
click at [833, 61] on input "**********" at bounding box center [862, 61] width 156 height 16
type input "**********"
click at [910, 10] on icon at bounding box center [910, 10] width 8 height 8
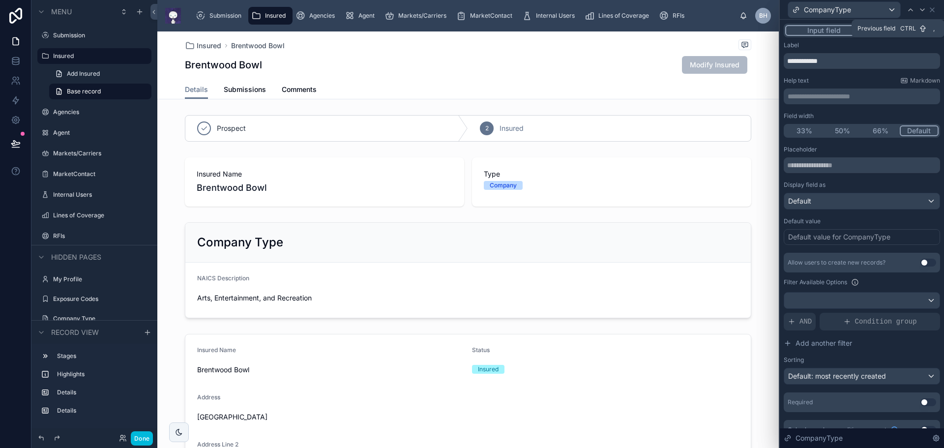
click at [910, 10] on icon at bounding box center [910, 10] width 8 height 8
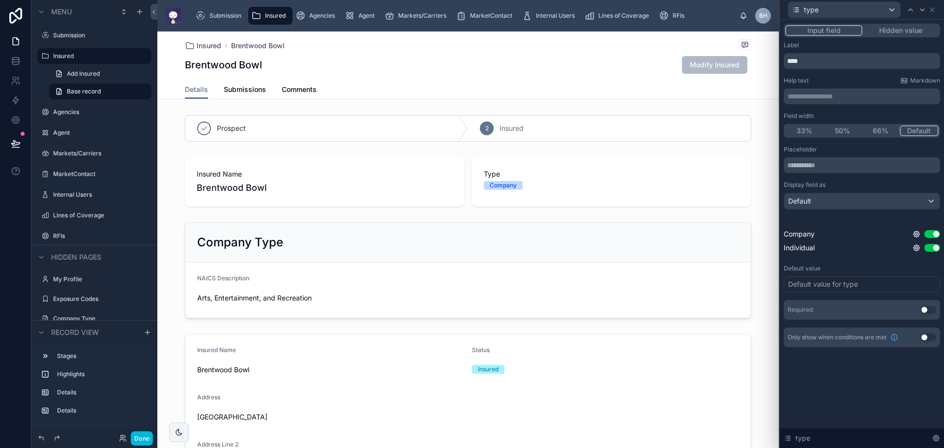
click at [843, 132] on button "50%" at bounding box center [842, 130] width 38 height 11
click at [910, 11] on icon at bounding box center [910, 10] width 8 height 8
click at [847, 129] on button "50%" at bounding box center [842, 130] width 38 height 11
click at [922, 10] on icon at bounding box center [922, 10] width 4 height 2
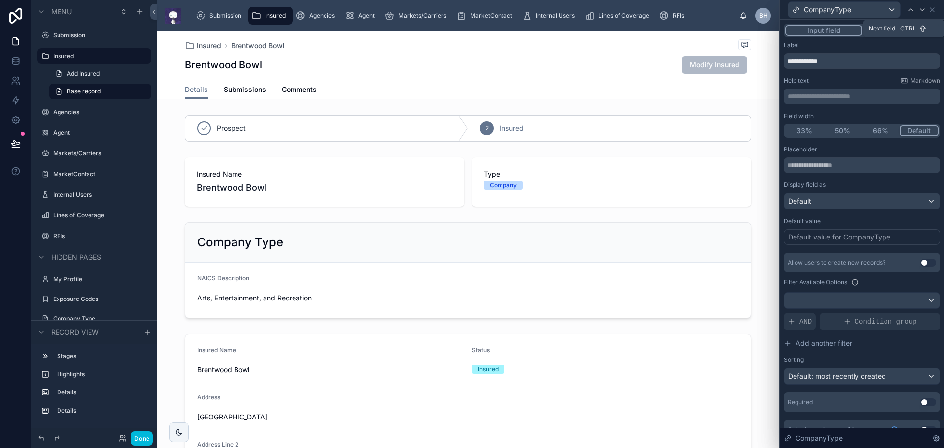
click at [922, 10] on icon at bounding box center [922, 10] width 4 height 2
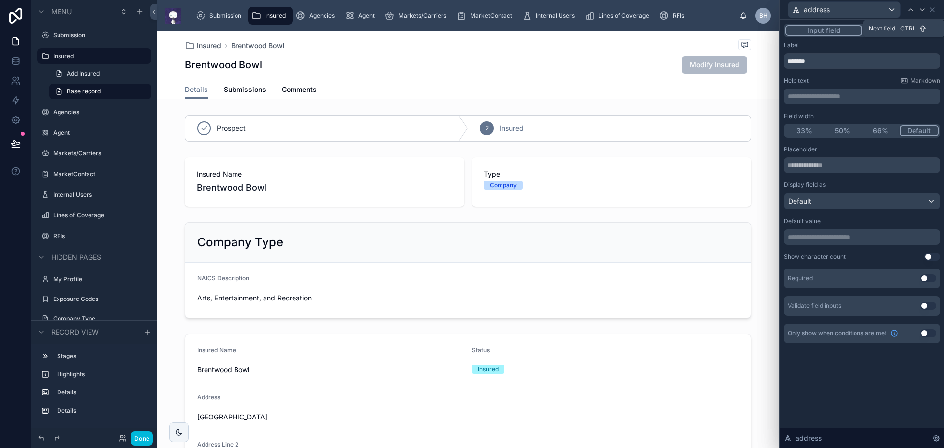
click at [922, 10] on icon at bounding box center [922, 10] width 4 height 2
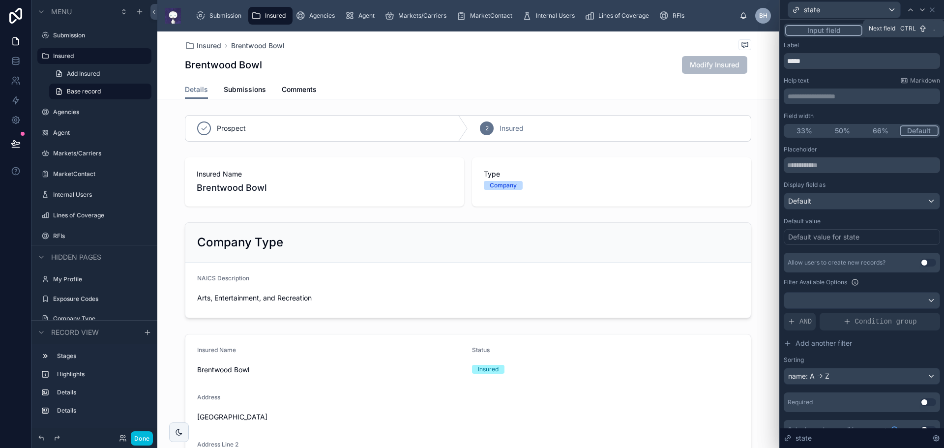
click at [921, 10] on icon at bounding box center [922, 10] width 8 height 8
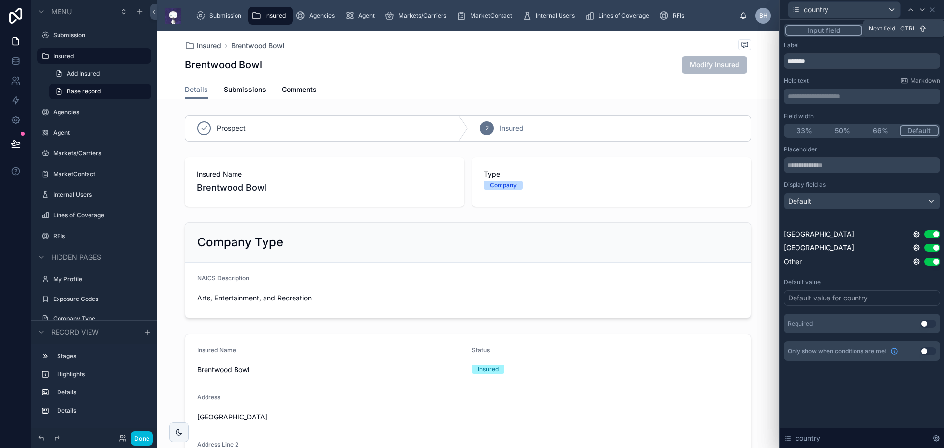
click at [920, 10] on icon at bounding box center [922, 10] width 8 height 8
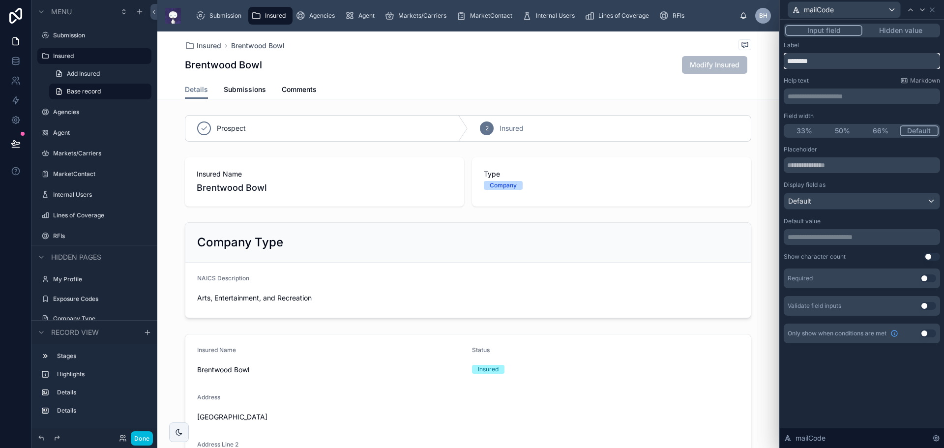
click at [803, 58] on input "********" at bounding box center [862, 61] width 156 height 16
type input "*********"
click at [920, 10] on icon at bounding box center [922, 10] width 8 height 8
click at [933, 14] on div "insuredName" at bounding box center [862, 9] width 156 height 19
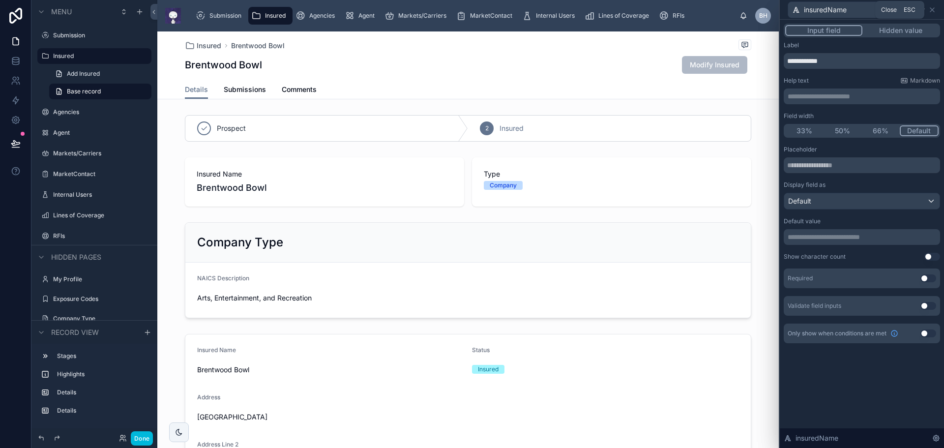
click at [933, 12] on icon at bounding box center [932, 10] width 8 height 8
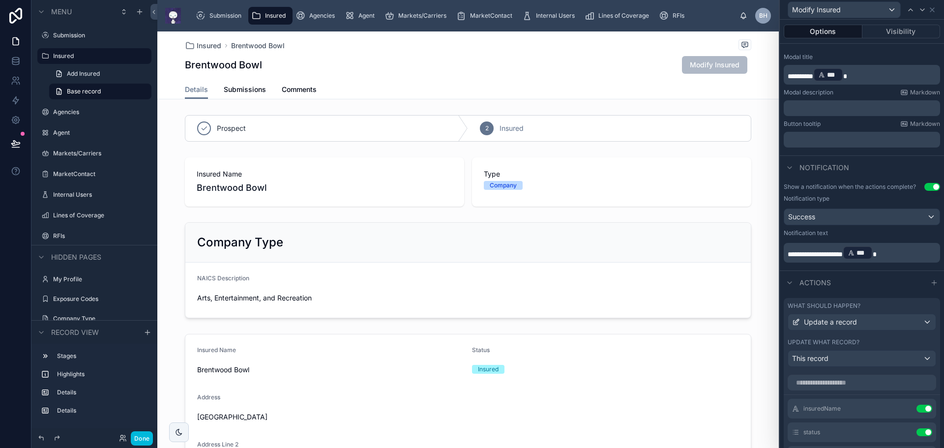
scroll to position [0, 0]
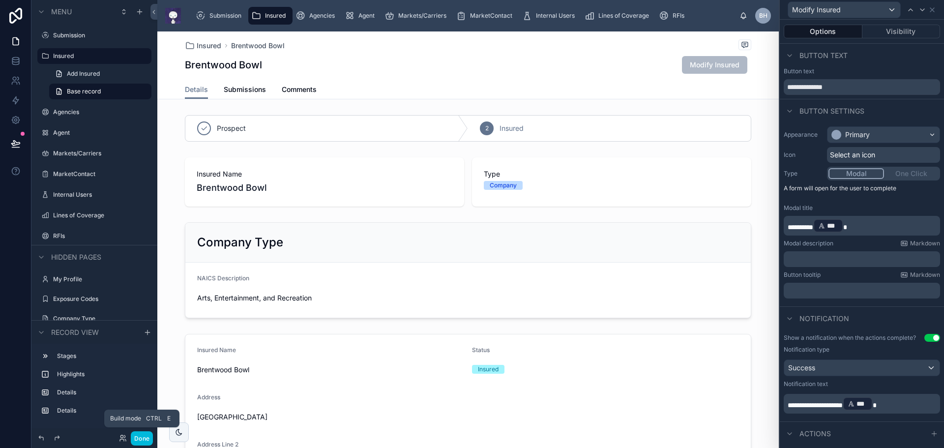
click at [148, 438] on button "Done" at bounding box center [142, 438] width 22 height 14
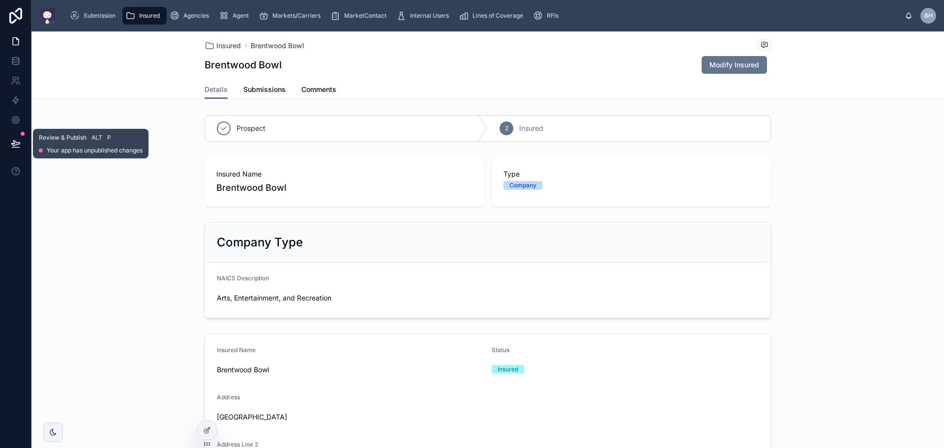
click at [16, 145] on icon at bounding box center [15, 143] width 8 height 5
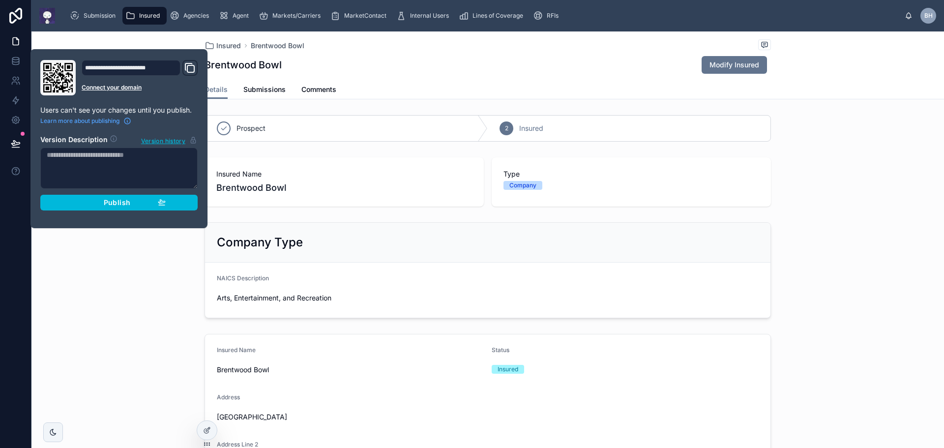
click at [125, 204] on span "Publish" at bounding box center [117, 202] width 27 height 9
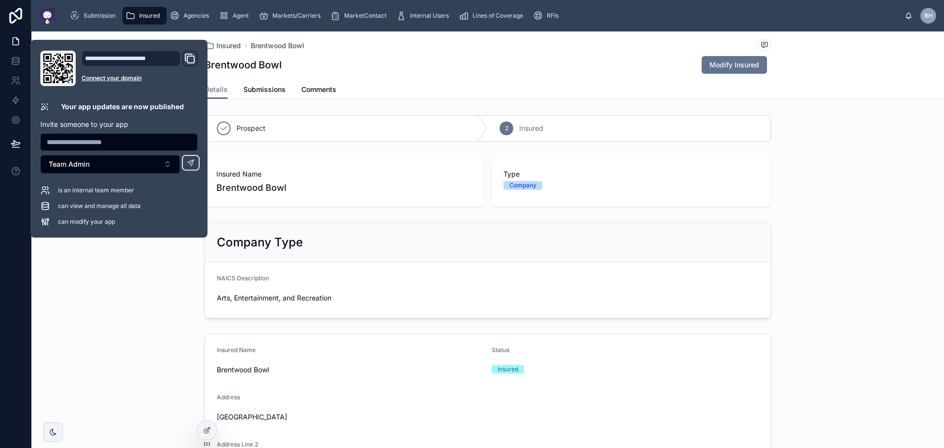
click at [106, 334] on div "Insured Name Brentwood Bowl Status Insured Address Brentwood Plaza Address Line…" at bounding box center [487, 432] width 912 height 205
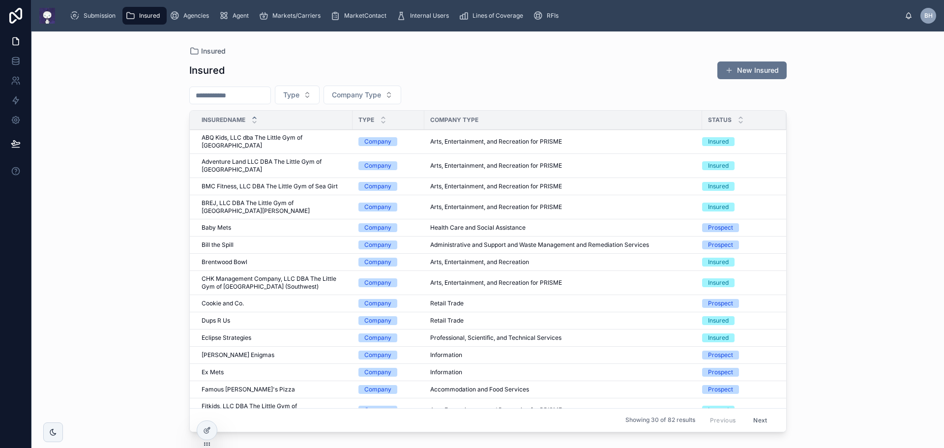
click at [201, 11] on div "Agencies" at bounding box center [191, 16] width 43 height 16
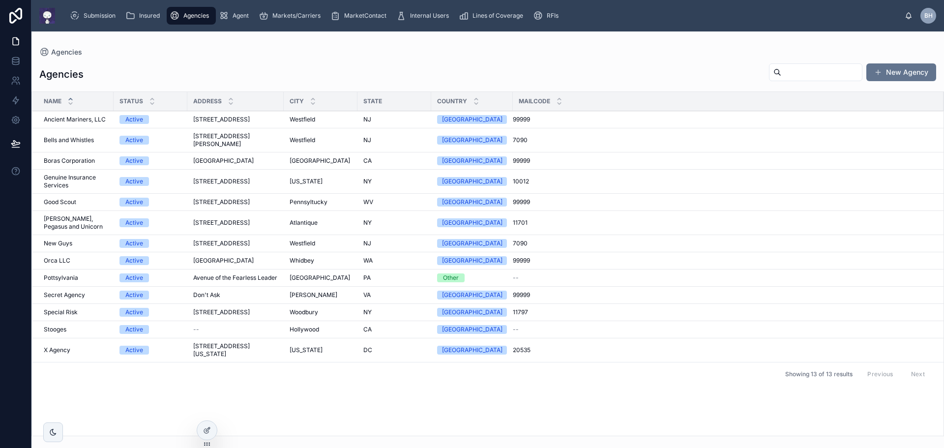
click at [216, 198] on span "1919 Mockingbird Lane" at bounding box center [221, 202] width 57 height 8
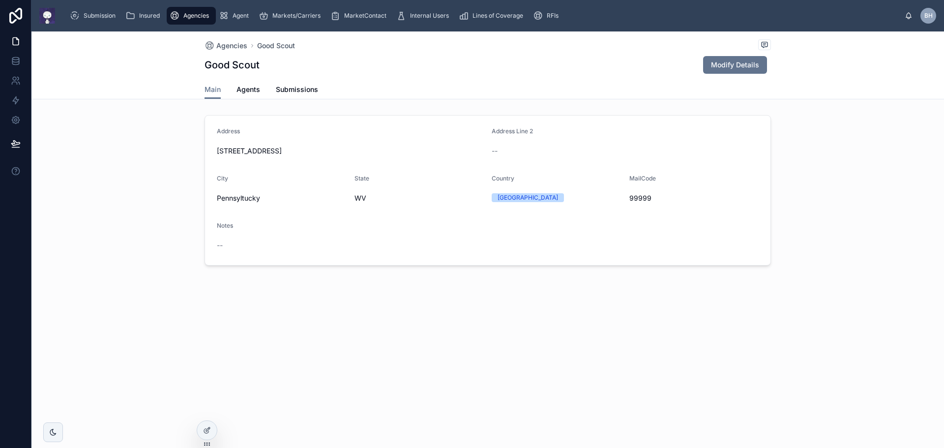
click at [142, 12] on span "Insured" at bounding box center [149, 16] width 21 height 8
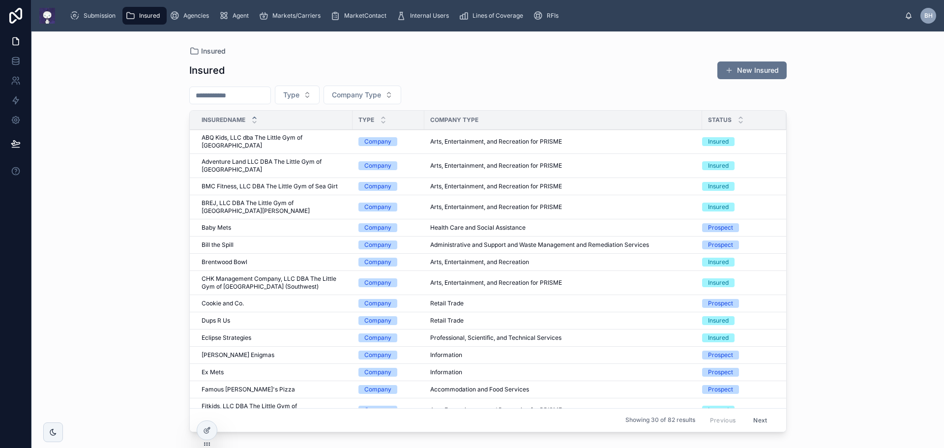
click at [227, 241] on span "Bill the Spill" at bounding box center [218, 245] width 32 height 8
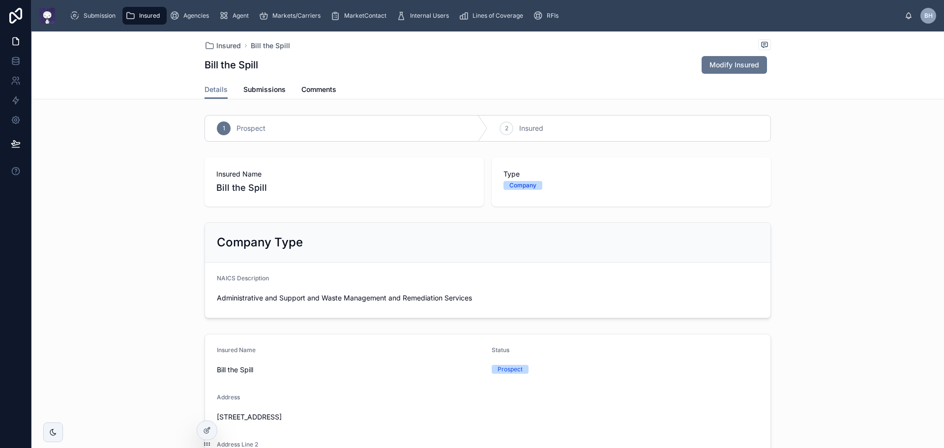
click at [731, 62] on span "Modify Insured" at bounding box center [734, 65] width 50 height 10
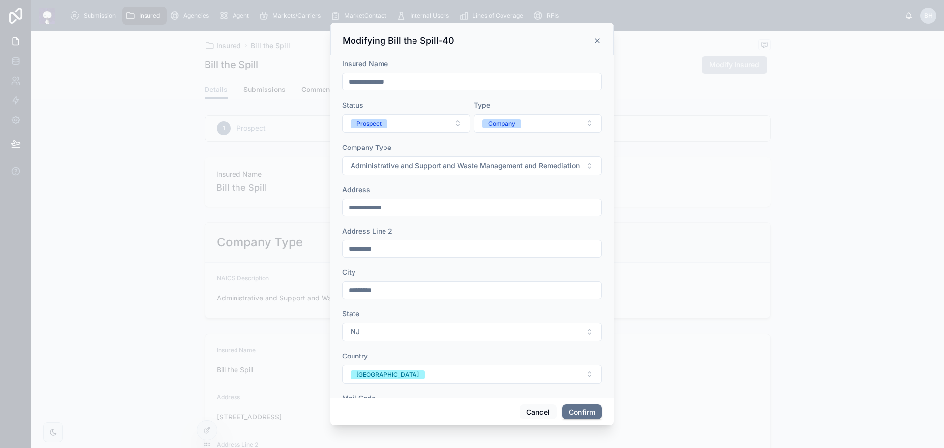
scroll to position [98, 0]
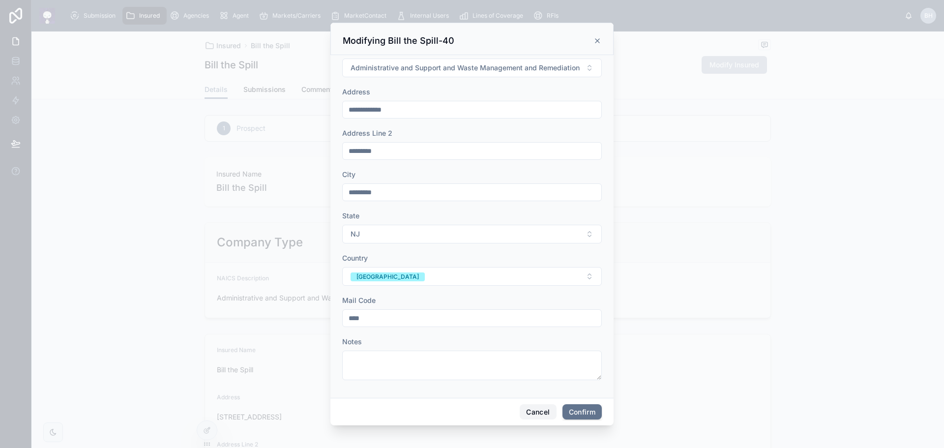
click at [532, 415] on button "Cancel" at bounding box center [538, 412] width 36 height 16
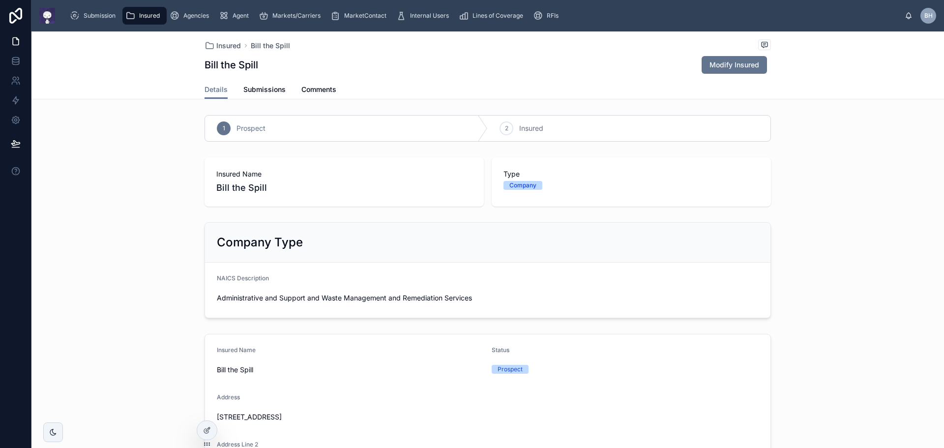
click at [257, 88] on span "Submissions" at bounding box center [264, 90] width 42 height 10
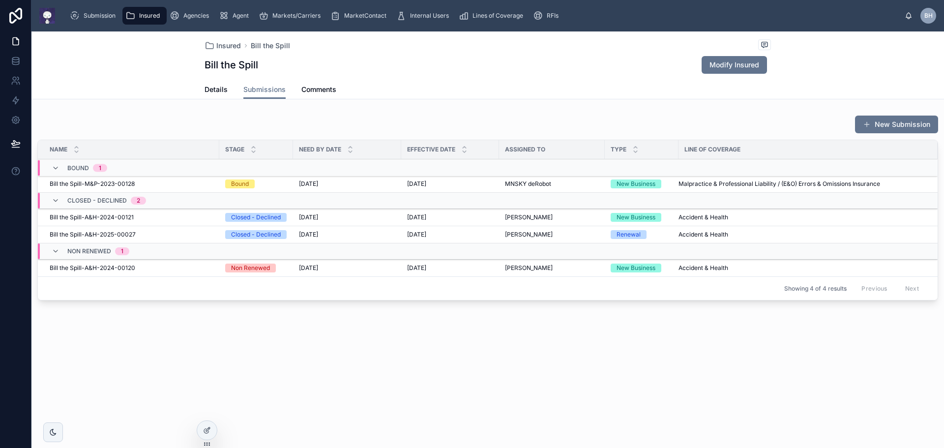
click at [302, 14] on span "Markets/Carriers" at bounding box center [296, 16] width 48 height 8
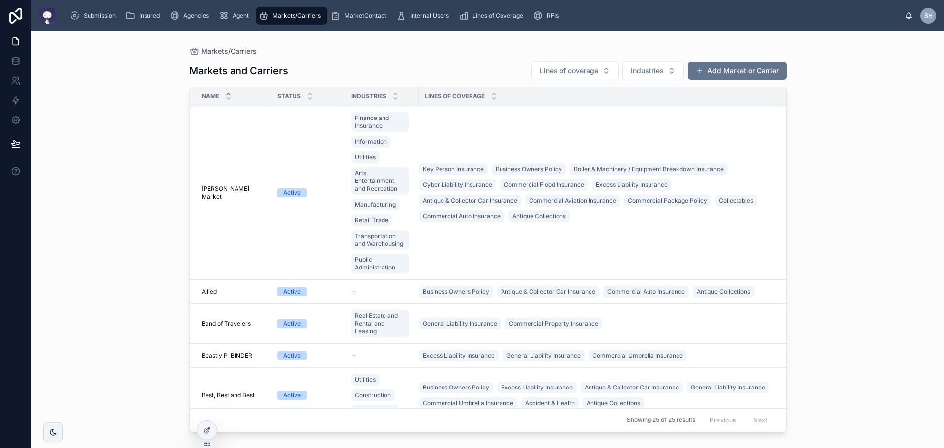
click at [241, 394] on span "Best, Best and Best" at bounding box center [228, 395] width 53 height 8
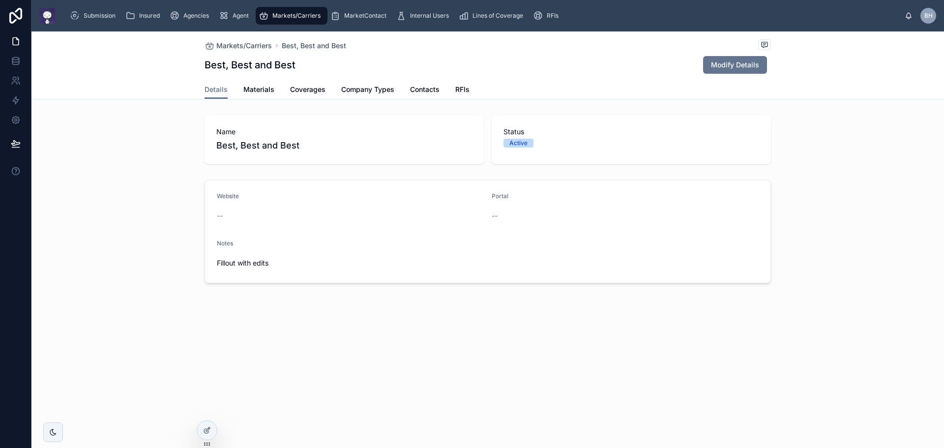
click at [465, 90] on span "RFIs" at bounding box center [462, 90] width 14 height 10
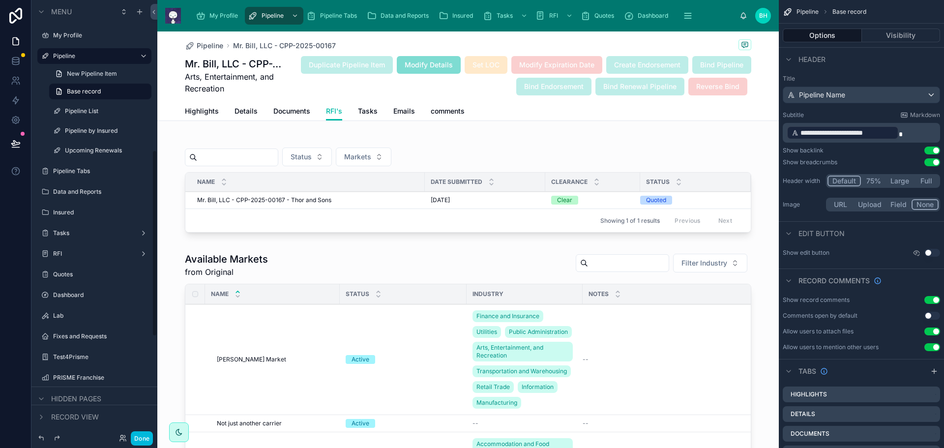
scroll to position [350, 0]
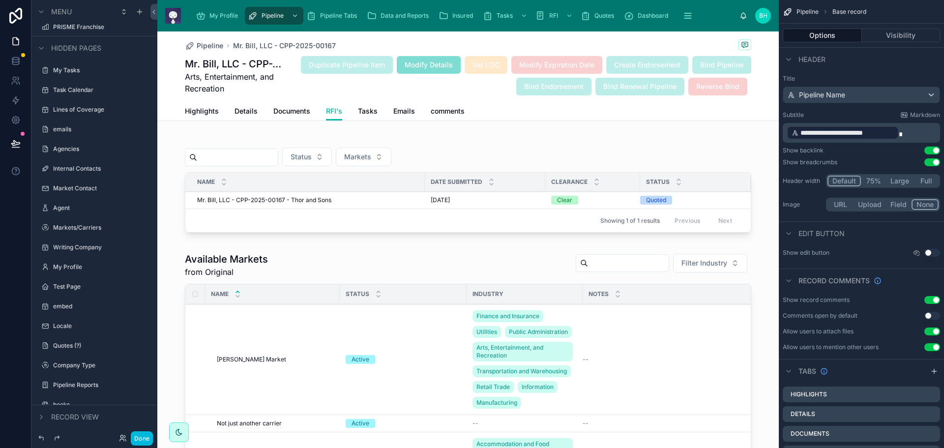
click at [206, 114] on span "Highlights" at bounding box center [202, 111] width 34 height 10
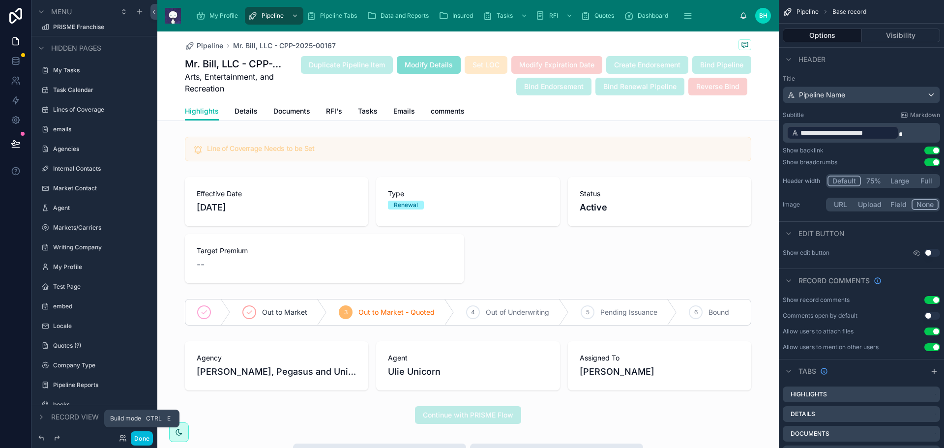
click at [144, 440] on button "Done" at bounding box center [142, 438] width 22 height 14
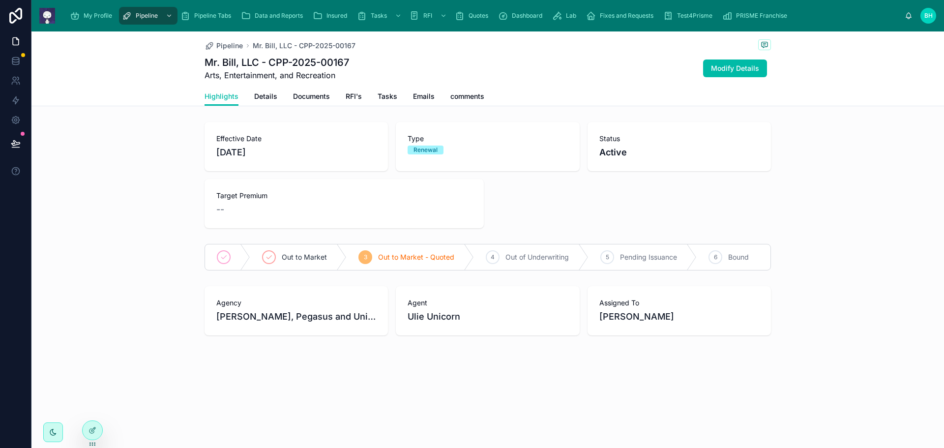
click at [343, 17] on span "Insured" at bounding box center [336, 16] width 21 height 8
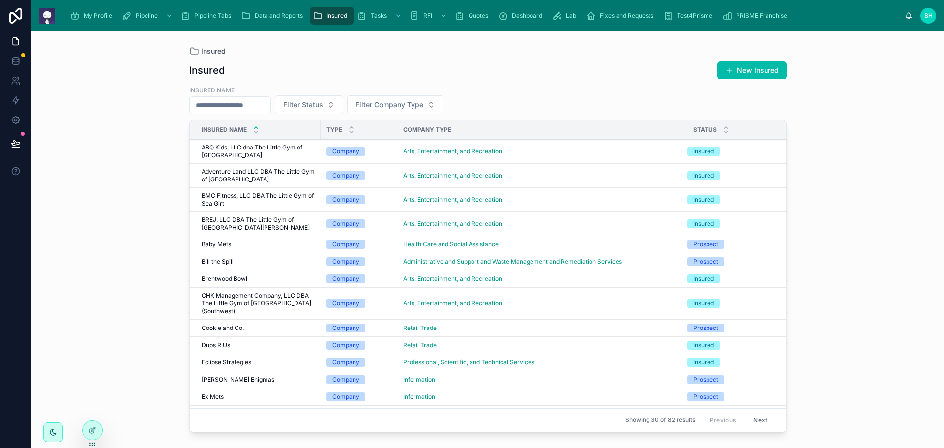
click at [264, 147] on span "ABQ Kids, LLC dba The Little Gym of Albuquerque" at bounding box center [258, 152] width 113 height 16
click at [224, 365] on span "Eclipse Strategies" at bounding box center [227, 362] width 50 height 8
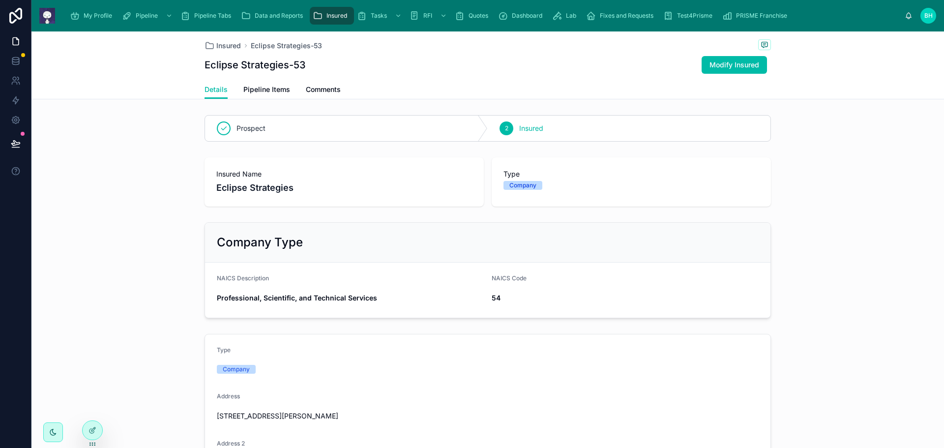
click at [266, 89] on span "Pipeline Items" at bounding box center [266, 90] width 47 height 10
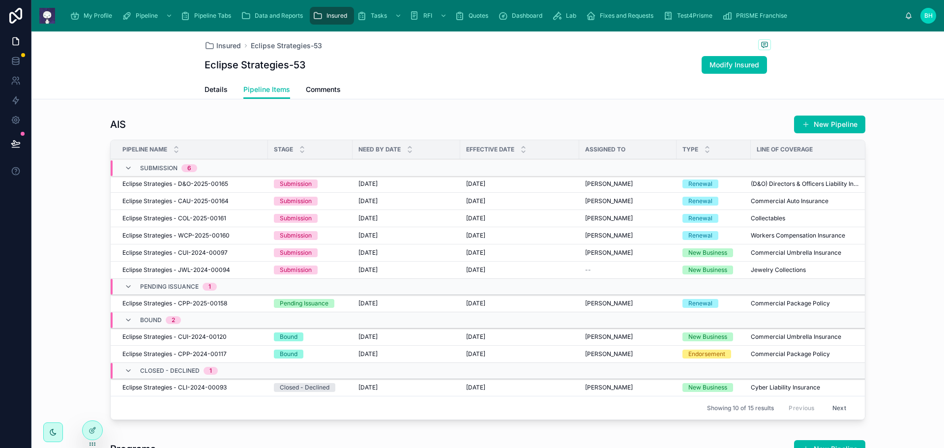
click at [217, 90] on span "Details" at bounding box center [215, 90] width 23 height 10
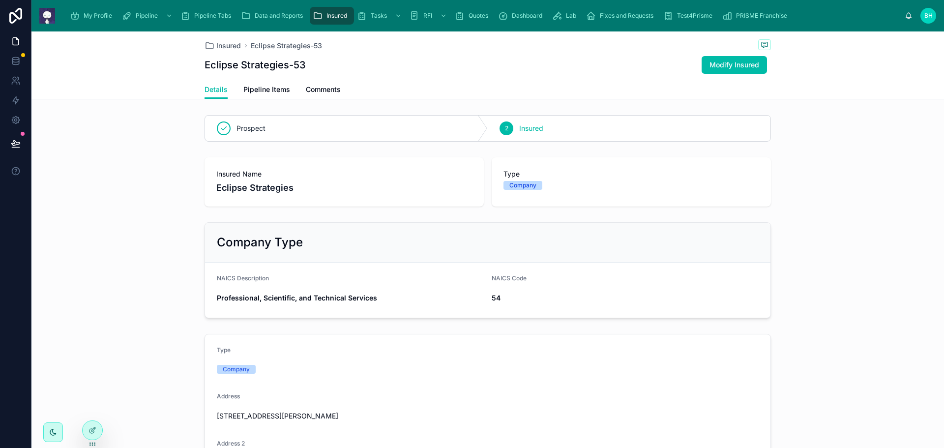
click at [97, 436] on div at bounding box center [93, 430] width 20 height 19
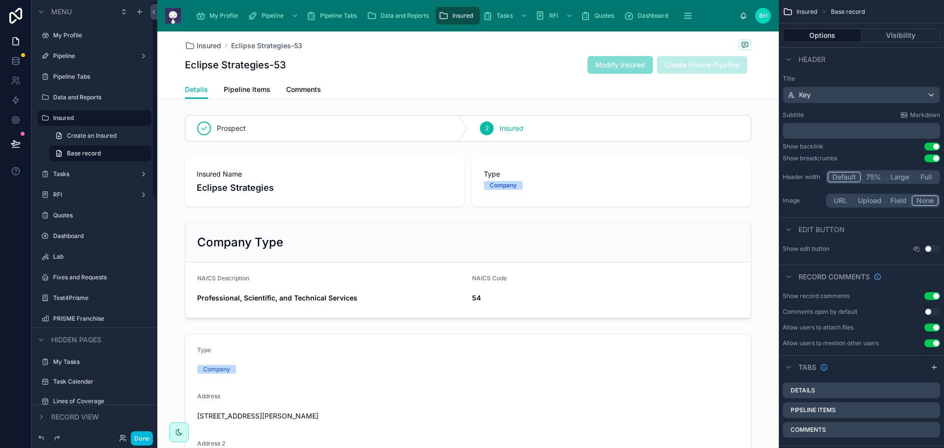
click at [438, 240] on div at bounding box center [467, 270] width 621 height 104
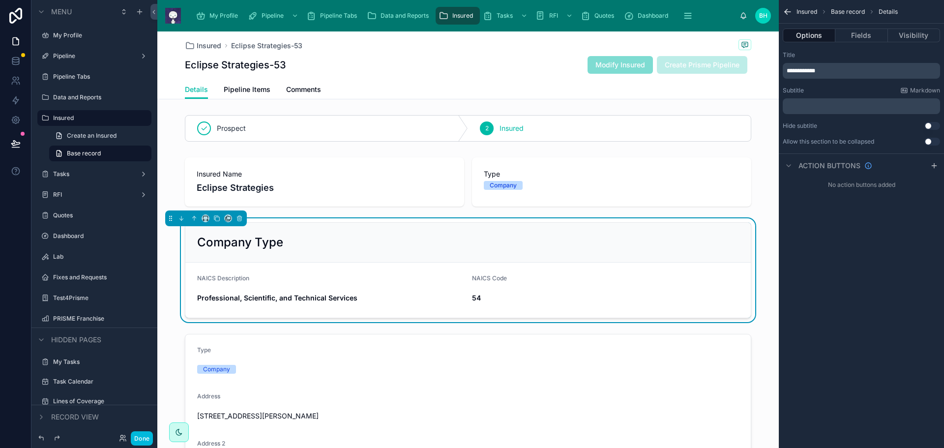
click at [869, 33] on button "Fields" at bounding box center [861, 36] width 52 height 14
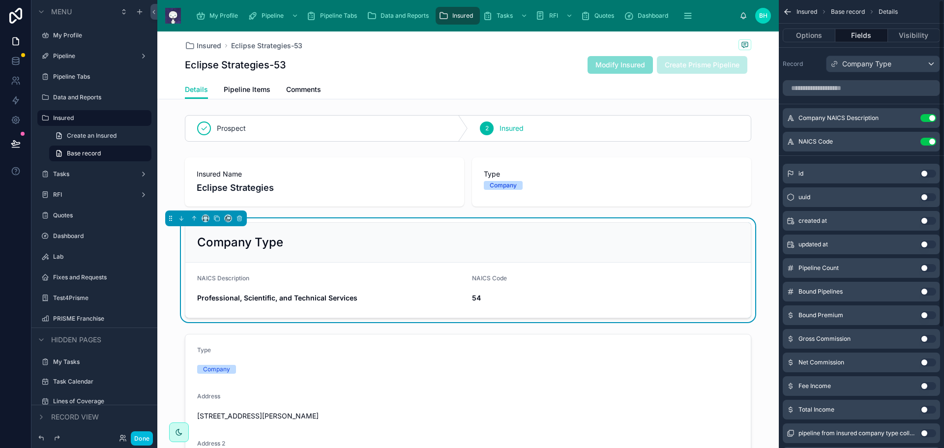
click at [925, 141] on button "Use setting" at bounding box center [928, 142] width 16 height 8
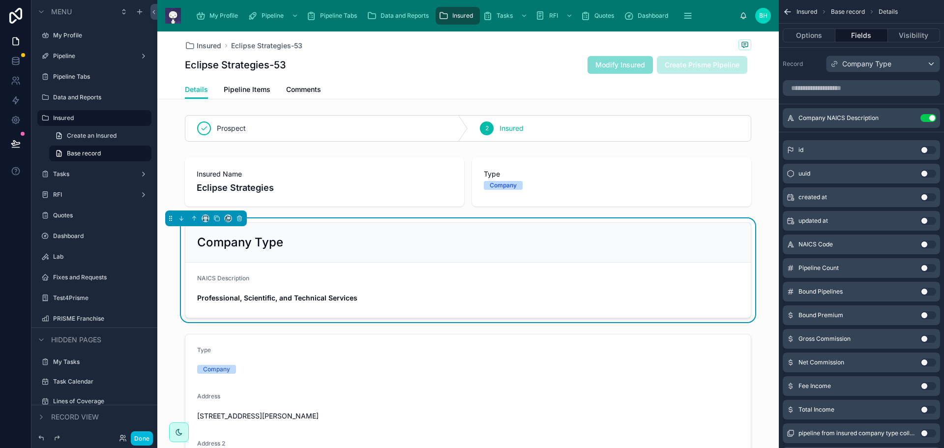
click at [495, 237] on div "Company Type" at bounding box center [468, 242] width 542 height 16
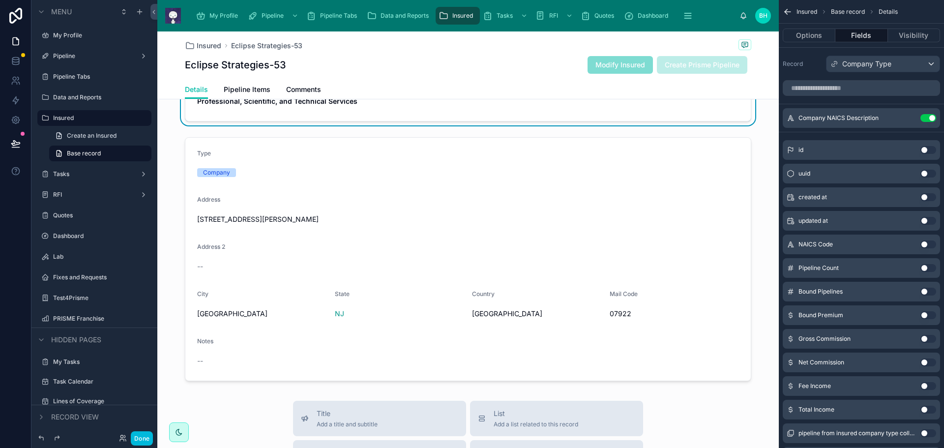
click at [574, 137] on div at bounding box center [467, 259] width 621 height 252
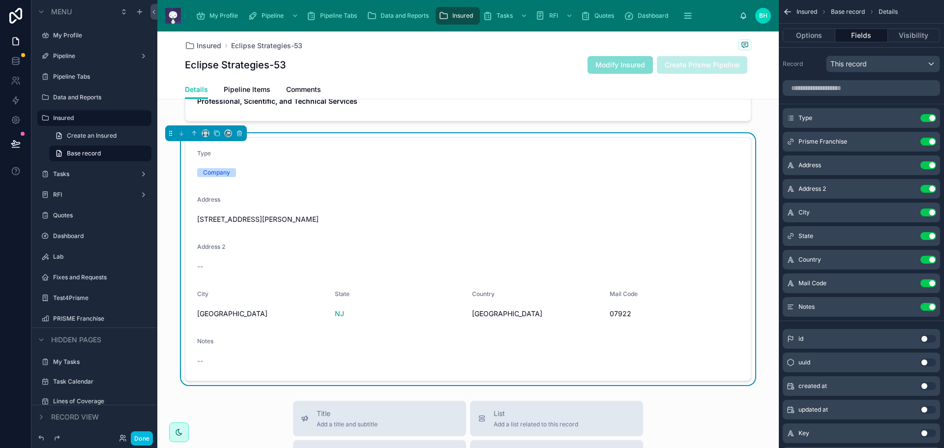
click at [484, 179] on form "Type Company Address 200 Connell Dr. Address 2 -- City Berkley Heights State NJ…" at bounding box center [467, 259] width 565 height 243
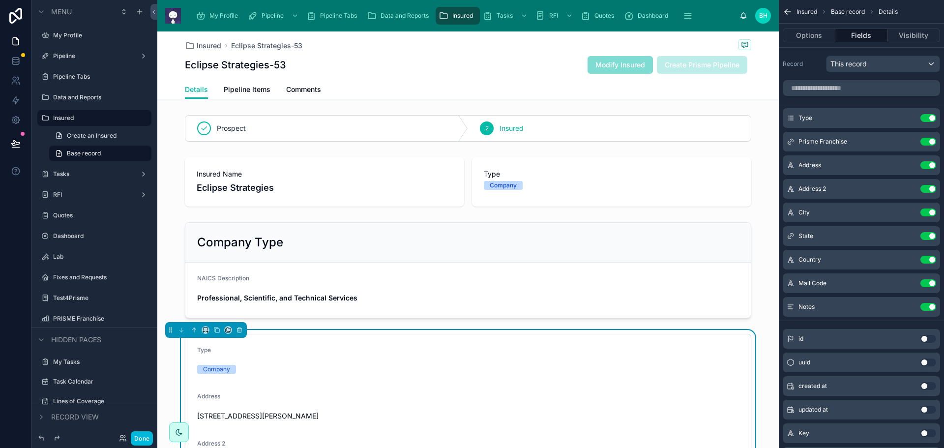
click at [816, 34] on button "Options" at bounding box center [809, 36] width 53 height 14
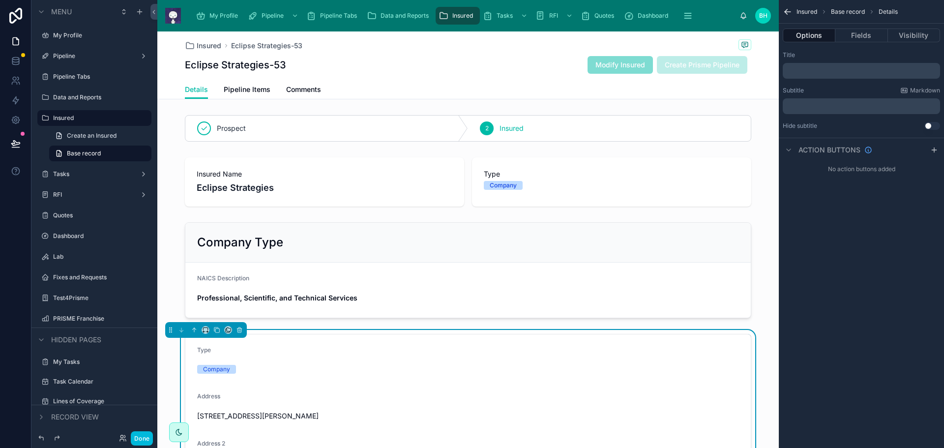
click at [451, 62] on div "Eclipse Strategies-53 Modify Insured Create Prisme Pipeline" at bounding box center [468, 65] width 566 height 19
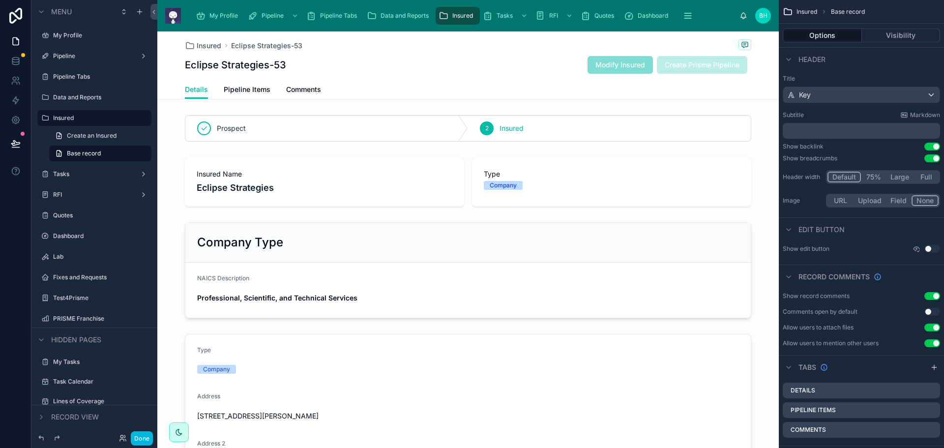
scroll to position [104, 0]
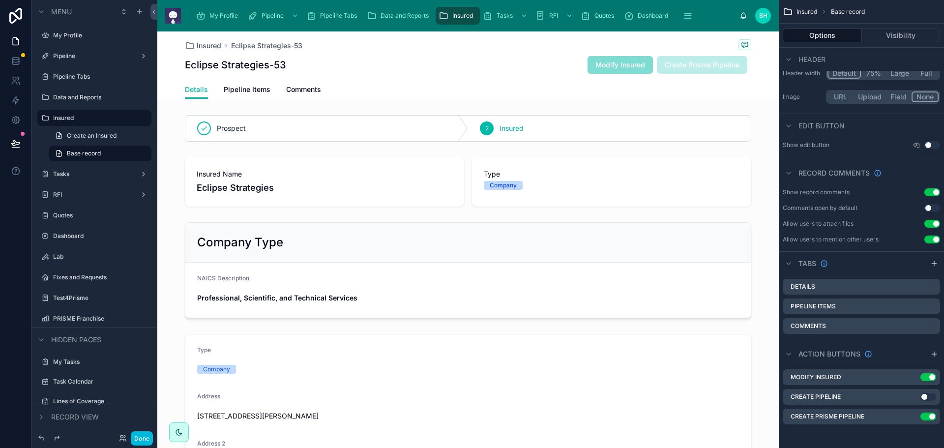
click at [0, 0] on icon "scrollable content" at bounding box center [0, 0] width 0 height 0
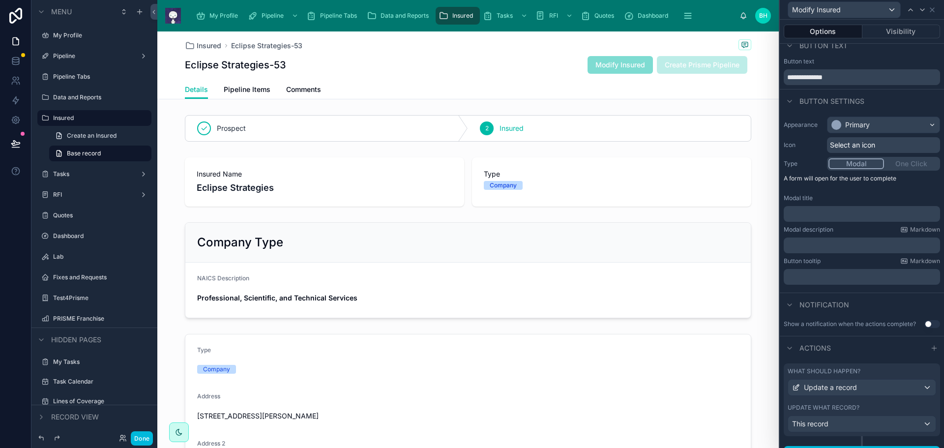
scroll to position [28, 0]
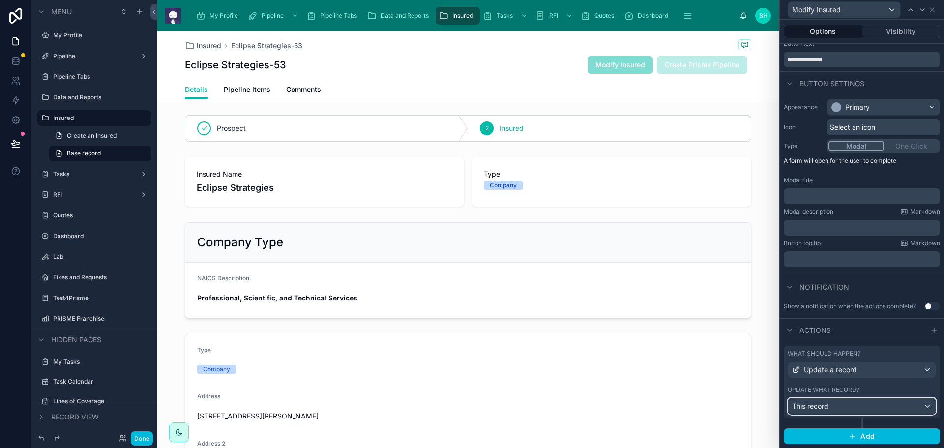
click at [860, 408] on div "This record" at bounding box center [861, 406] width 147 height 16
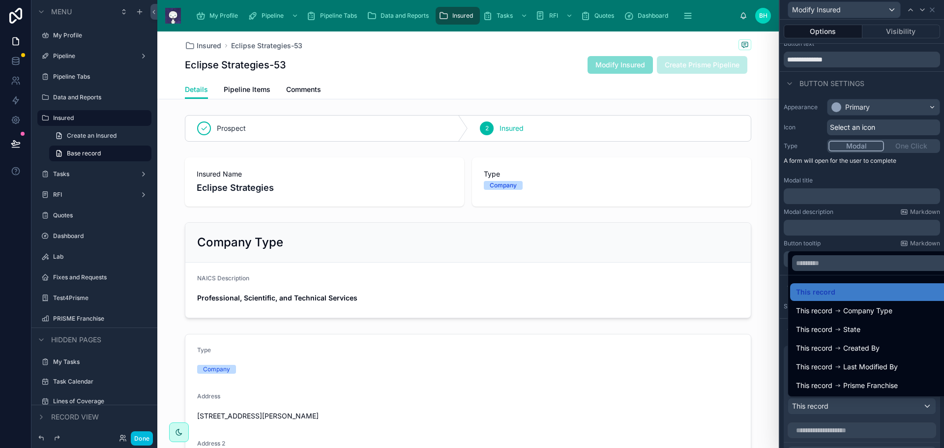
click at [860, 408] on div at bounding box center [862, 224] width 164 height 448
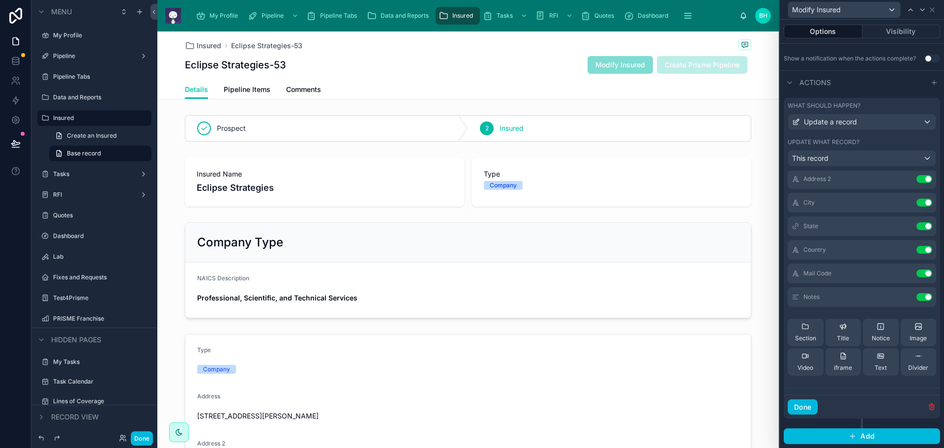
scroll to position [0, 0]
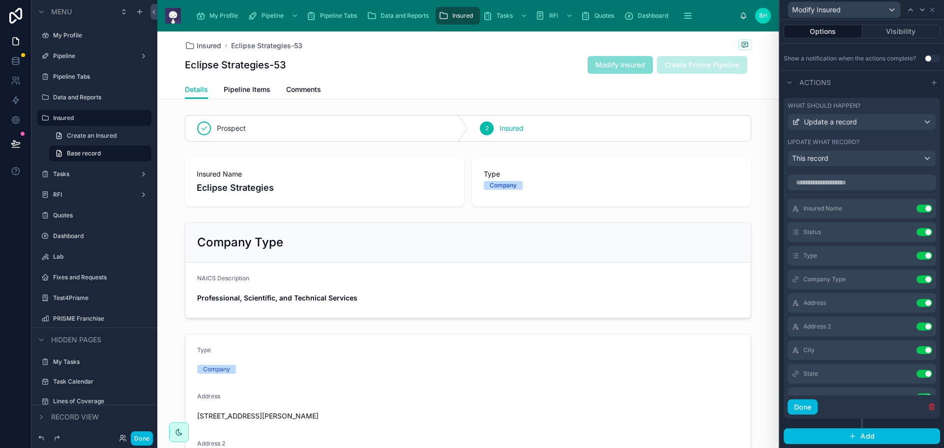
click at [0, 0] on icon at bounding box center [0, 0] width 0 height 0
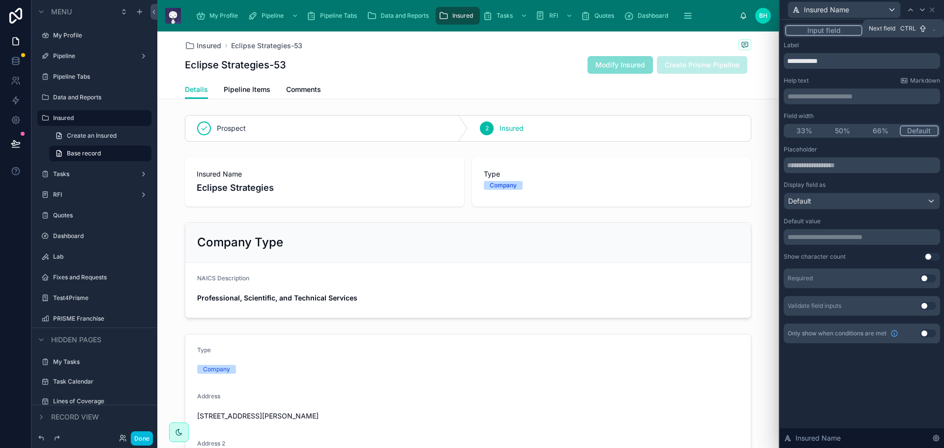
click at [923, 11] on icon at bounding box center [922, 10] width 8 height 8
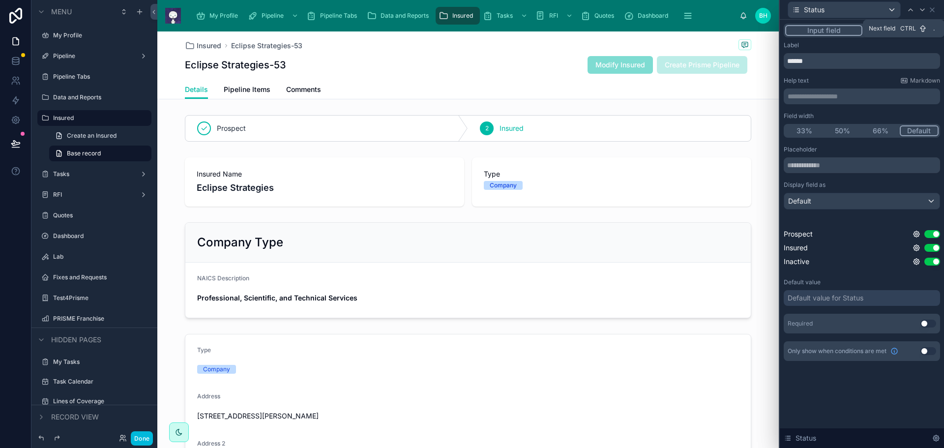
click at [925, 12] on icon at bounding box center [922, 10] width 8 height 8
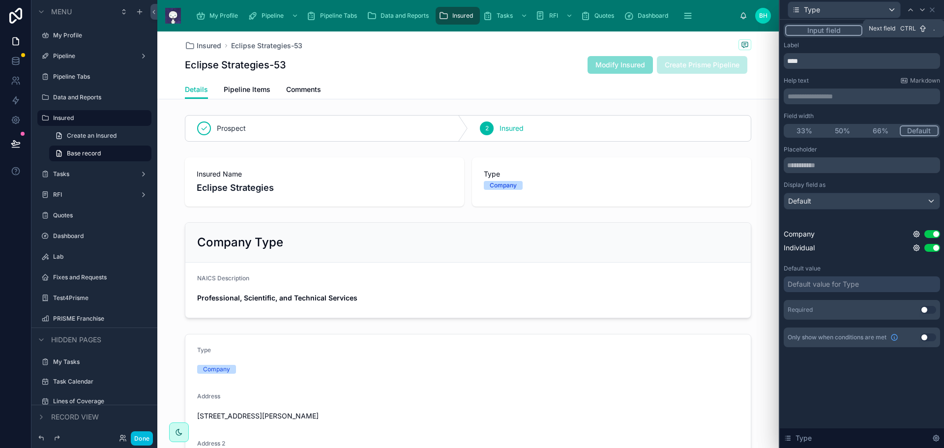
click at [922, 12] on icon at bounding box center [922, 10] width 8 height 8
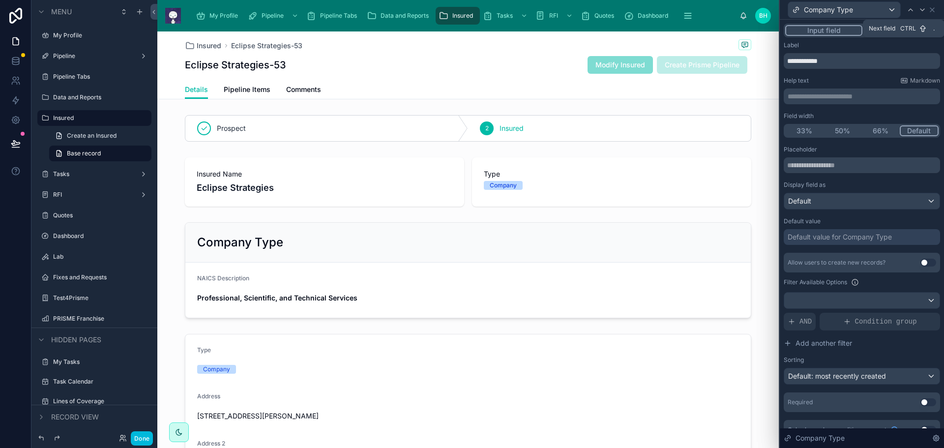
click at [923, 9] on icon at bounding box center [922, 10] width 8 height 8
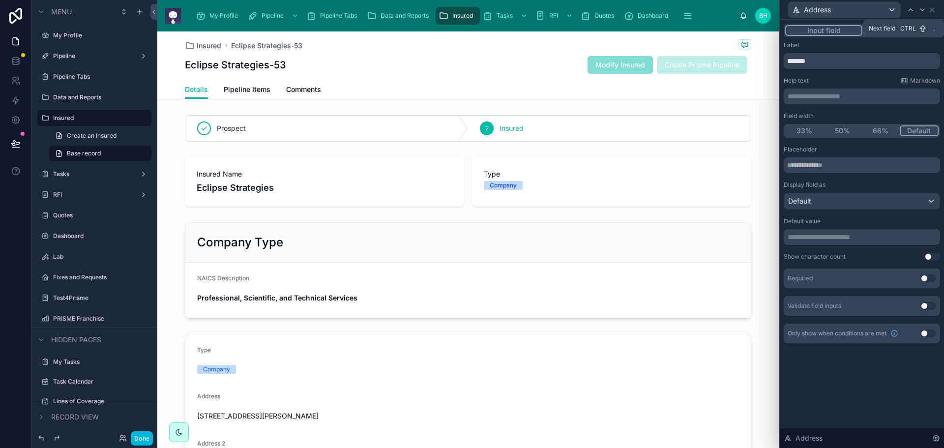
click at [923, 9] on icon at bounding box center [922, 10] width 8 height 8
click at [923, 8] on icon at bounding box center [922, 10] width 8 height 8
click at [922, 8] on icon at bounding box center [922, 10] width 8 height 8
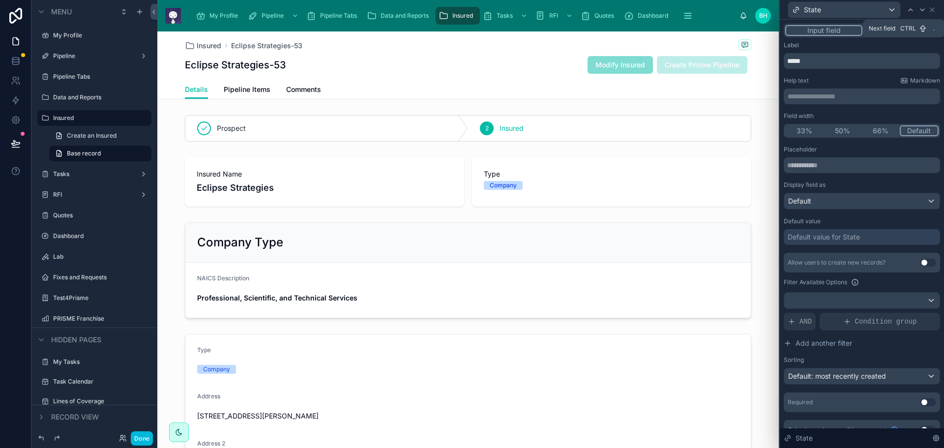
click at [925, 8] on icon at bounding box center [922, 10] width 8 height 8
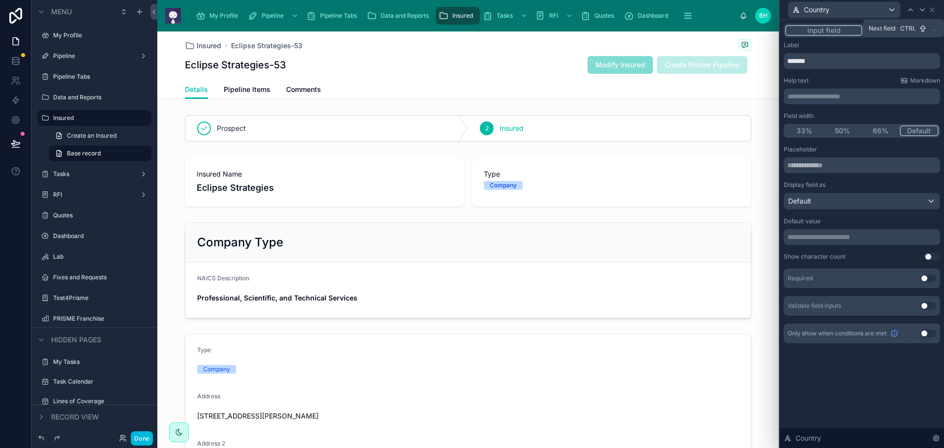
click at [924, 7] on icon at bounding box center [922, 10] width 8 height 8
click at [933, 8] on icon at bounding box center [932, 10] width 8 height 8
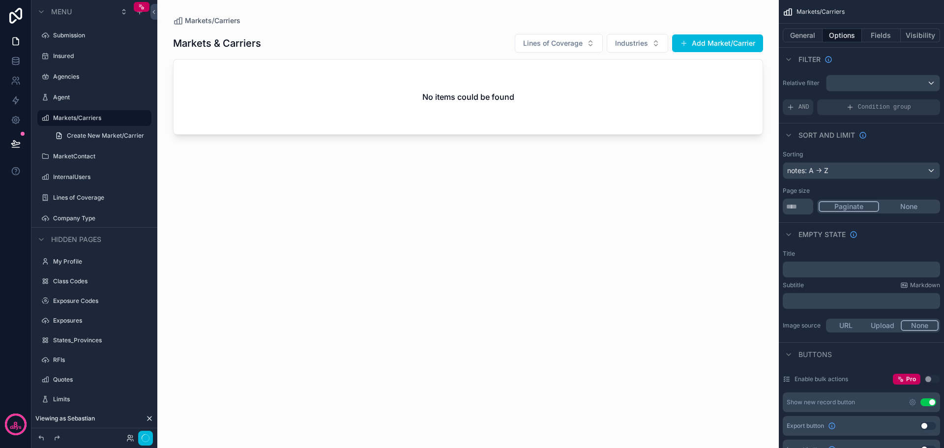
click at [213, 20] on span "Markets/Carriers" at bounding box center [213, 21] width 56 height 10
click at [66, 55] on label "Insured" at bounding box center [99, 56] width 92 height 8
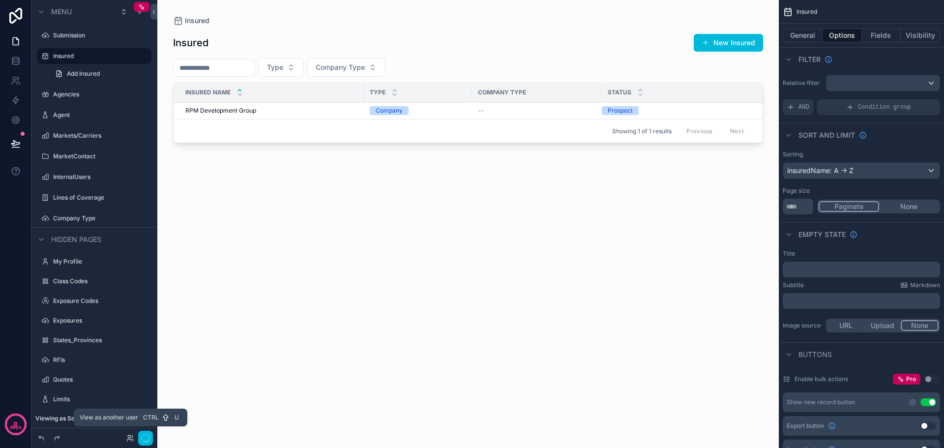
click at [126, 437] on icon at bounding box center [130, 438] width 8 height 8
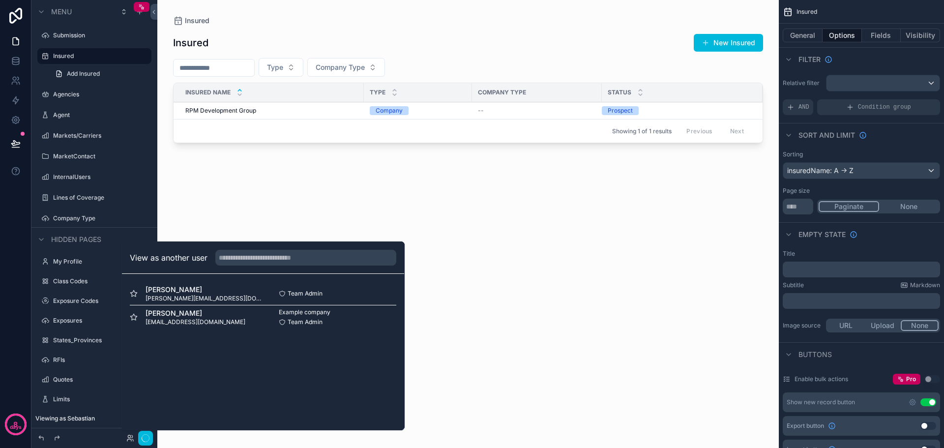
click at [189, 314] on div "[PERSON_NAME] [EMAIL_ADDRESS][DOMAIN_NAME]" at bounding box center [196, 317] width 133 height 18
click at [0, 0] on button "Select" at bounding box center [0, 0] width 0 height 0
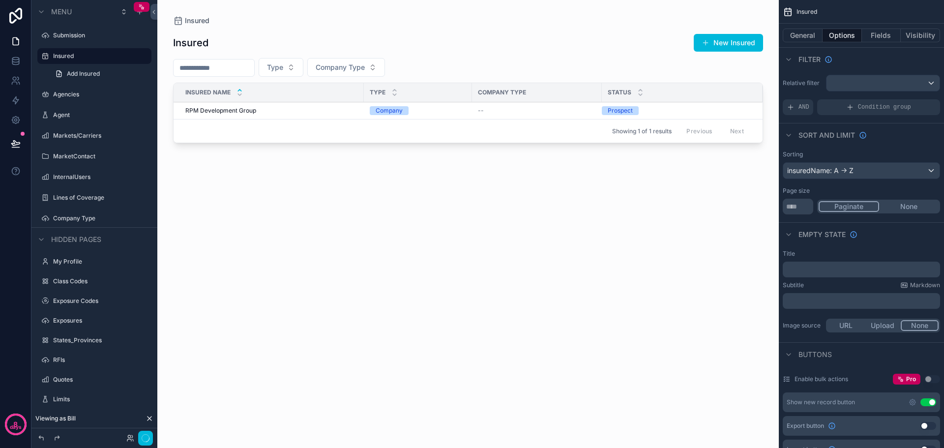
click at [422, 232] on div "scrollable content" at bounding box center [467, 218] width 621 height 436
click at [366, 226] on div "Insured New Insured Type Company Type Insured Name Type Company Type Status RPM…" at bounding box center [468, 231] width 590 height 410
click at [18, 124] on icon at bounding box center [16, 120] width 10 height 10
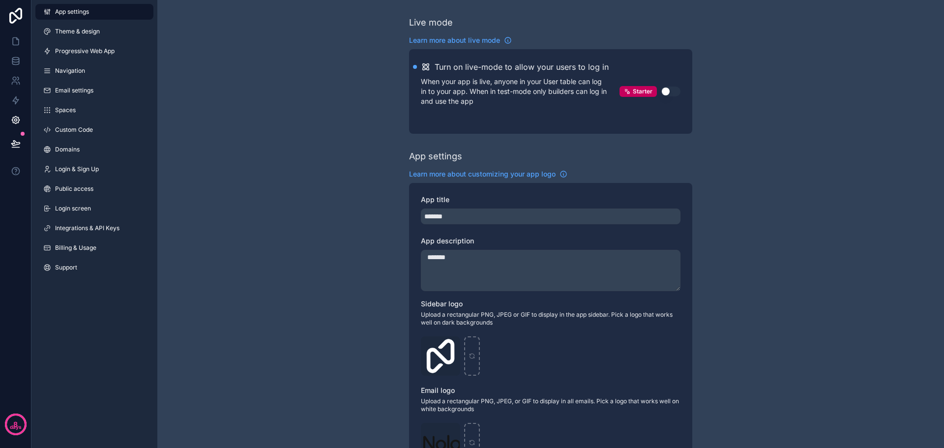
click at [70, 29] on span "Theme & design" at bounding box center [77, 32] width 45 height 8
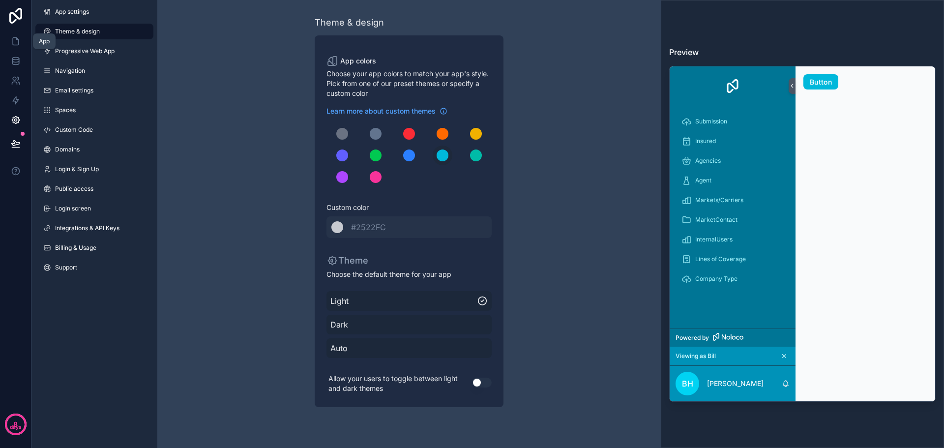
click at [13, 38] on icon at bounding box center [16, 41] width 10 height 10
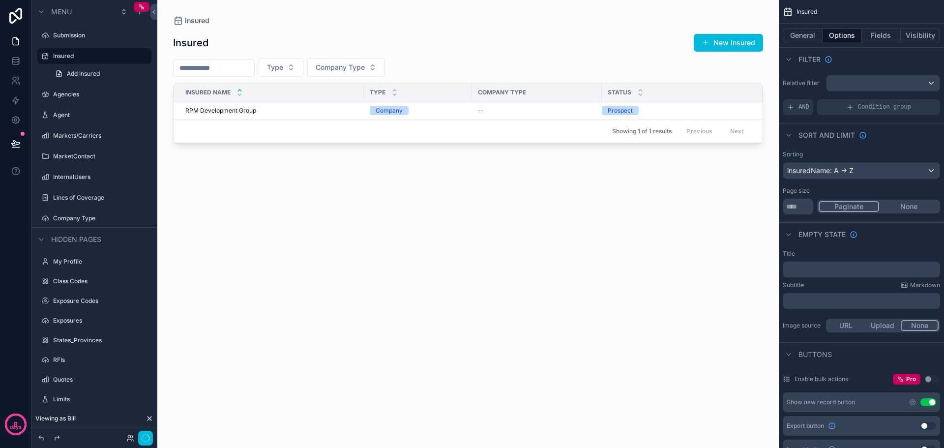
click at [17, 16] on icon at bounding box center [16, 16] width 20 height 16
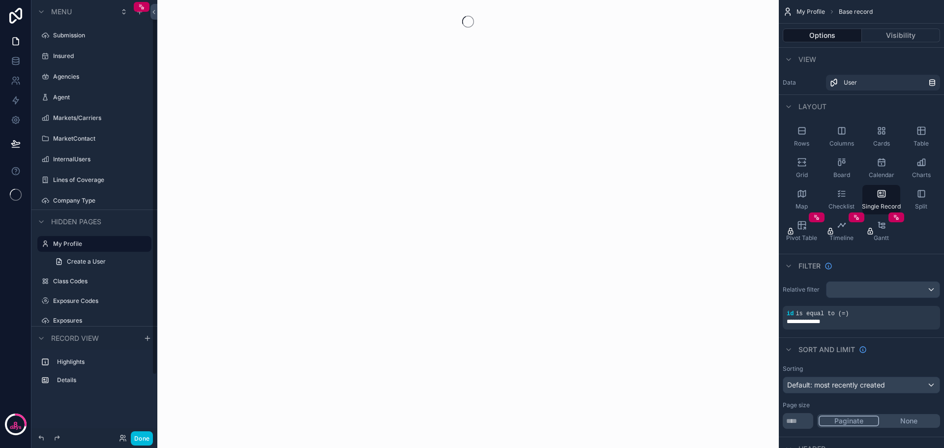
scroll to position [16, 0]
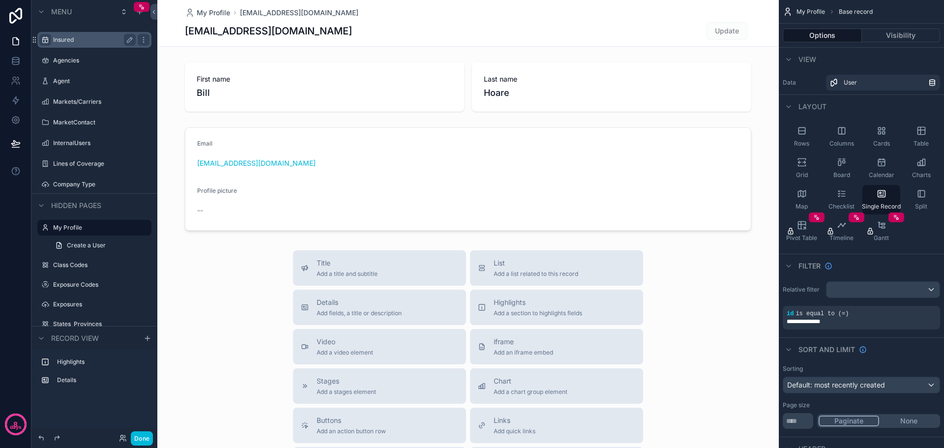
click at [51, 40] on div "scrollable content" at bounding box center [45, 40] width 12 height 12
click at [309, 27] on div "[EMAIL_ADDRESS][DOMAIN_NAME] Update" at bounding box center [468, 31] width 566 height 19
click at [72, 39] on label "Insured" at bounding box center [92, 40] width 79 height 8
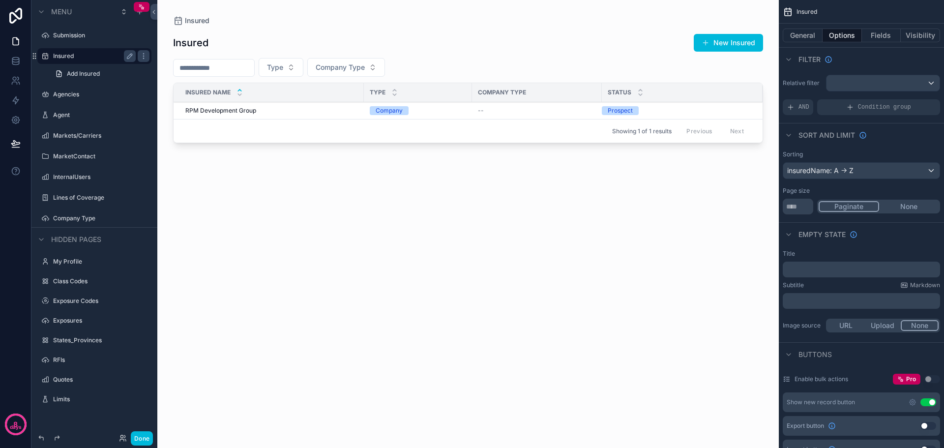
click at [235, 110] on div "scrollable content" at bounding box center [467, 218] width 621 height 436
click at [235, 110] on span "RPM Development Group" at bounding box center [220, 111] width 71 height 8
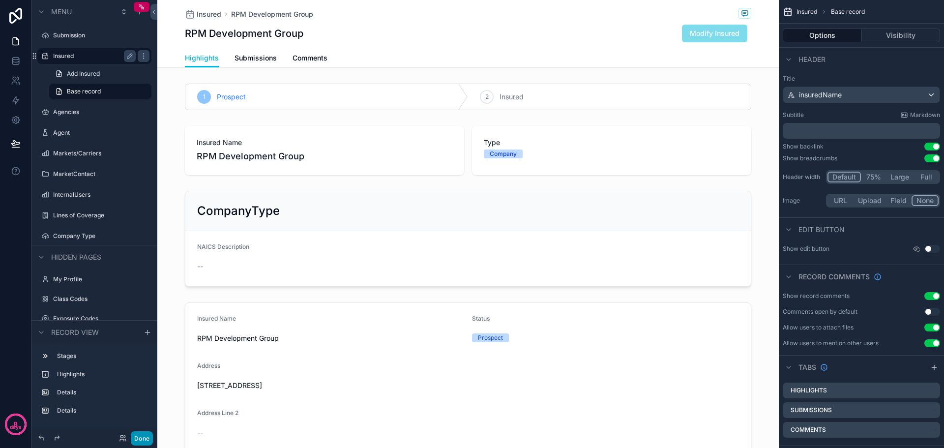
click at [144, 434] on button "Done" at bounding box center [142, 438] width 22 height 14
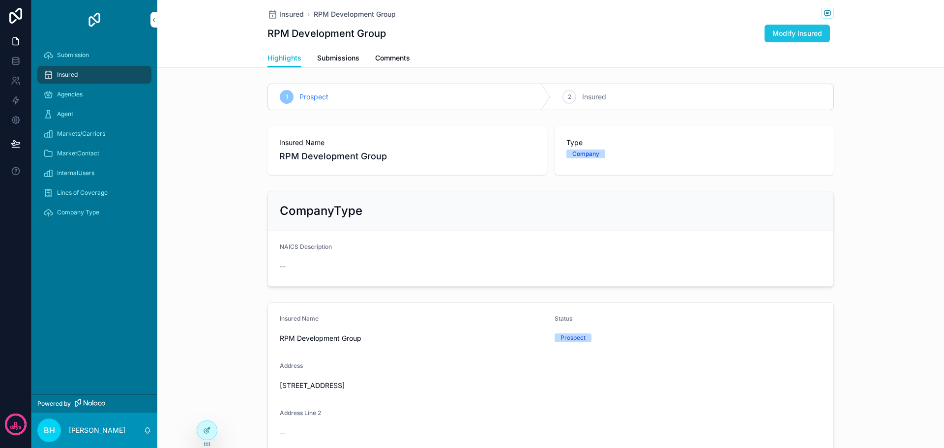
click at [794, 30] on span "Modify Insured" at bounding box center [797, 34] width 50 height 10
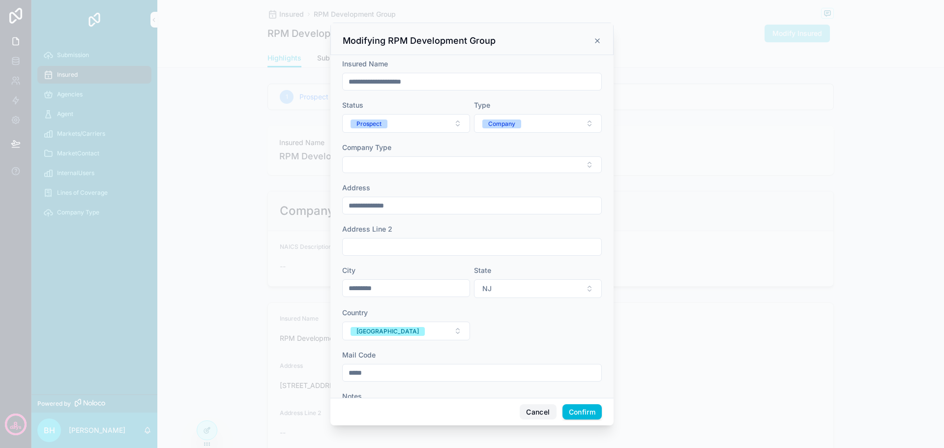
click at [538, 417] on button "Cancel" at bounding box center [538, 412] width 36 height 16
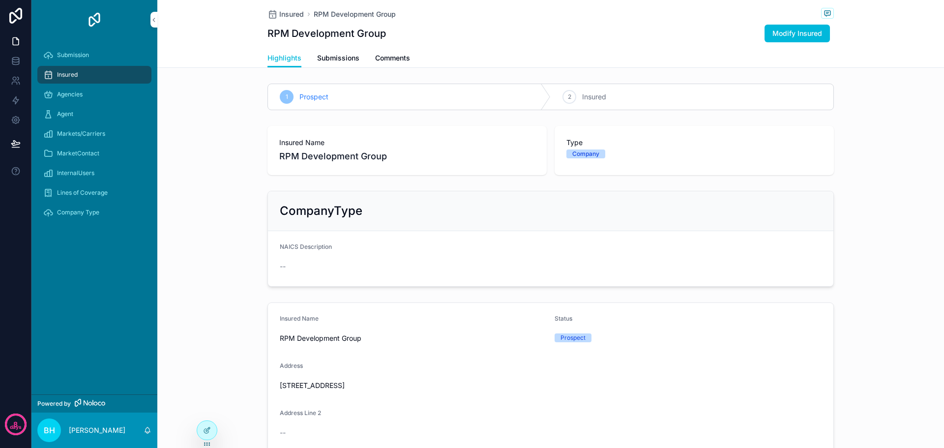
click at [204, 253] on div "CompanyType NAICS Description --" at bounding box center [550, 239] width 787 height 104
click at [85, 52] on span "Submission" at bounding box center [73, 55] width 32 height 8
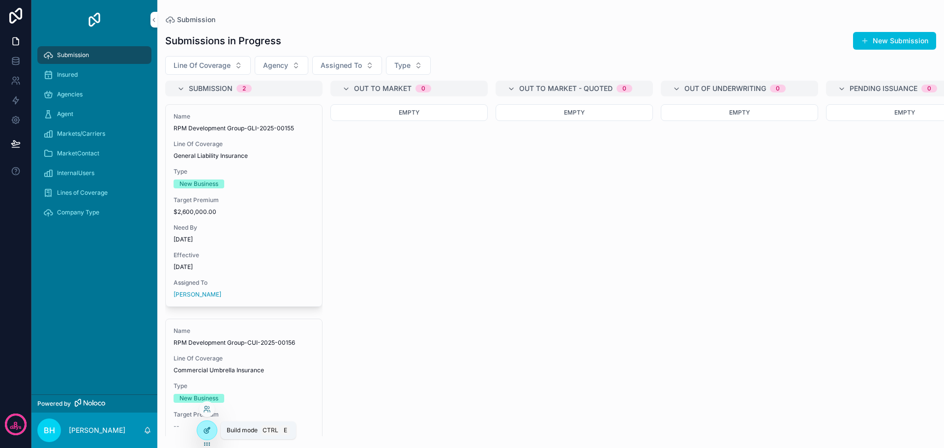
click at [204, 434] on div at bounding box center [207, 430] width 20 height 19
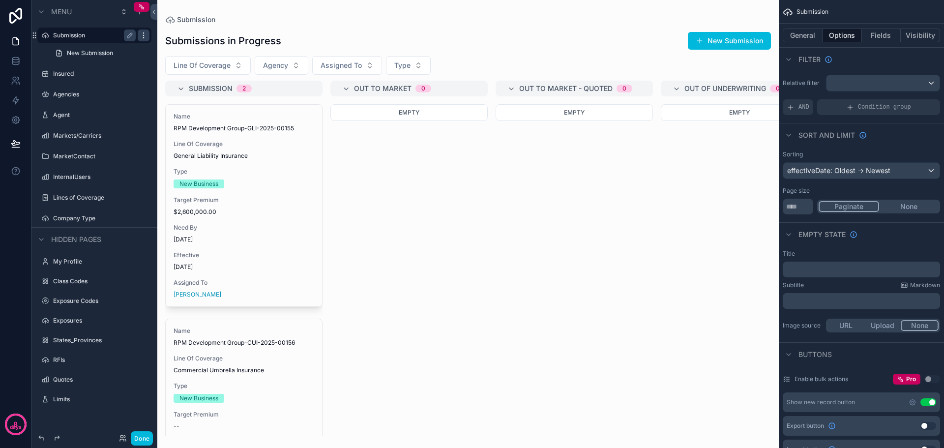
click at [143, 37] on icon "scrollable content" at bounding box center [144, 35] width 8 height 8
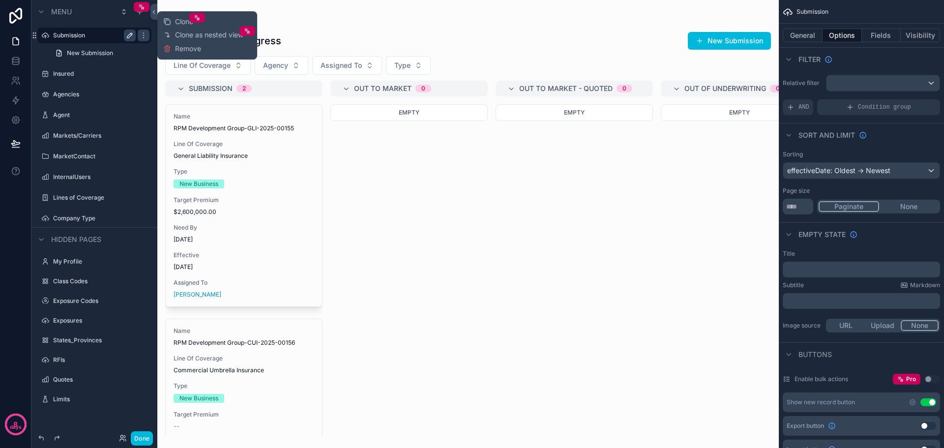
click at [129, 35] on icon "scrollable content" at bounding box center [130, 35] width 8 height 8
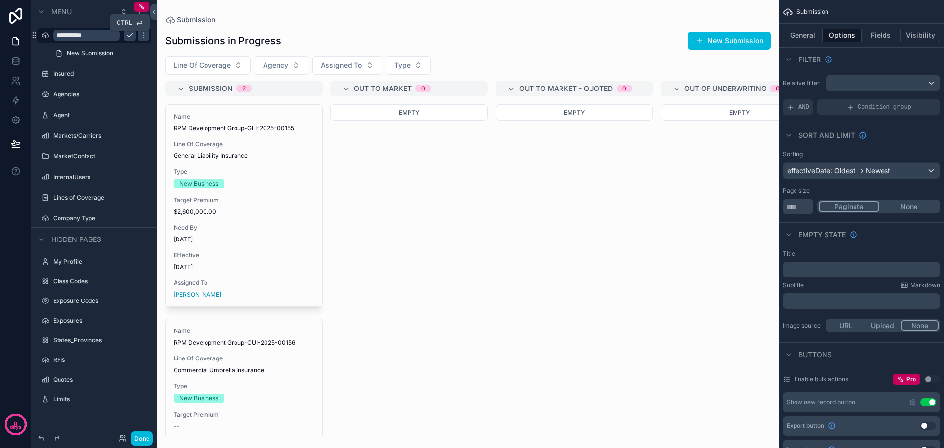
click at [129, 35] on icon "scrollable content" at bounding box center [130, 35] width 8 height 8
click at [44, 37] on icon "scrollable content" at bounding box center [45, 35] width 8 height 8
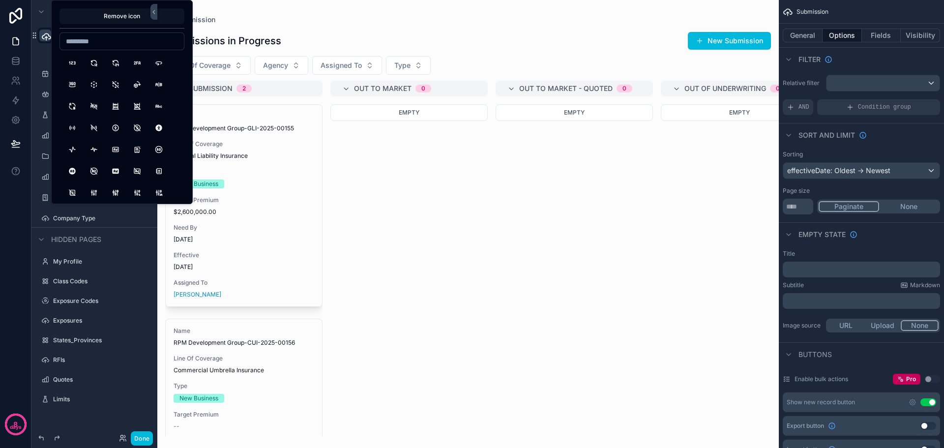
click at [71, 11] on button "Remove icon" at bounding box center [121, 16] width 125 height 16
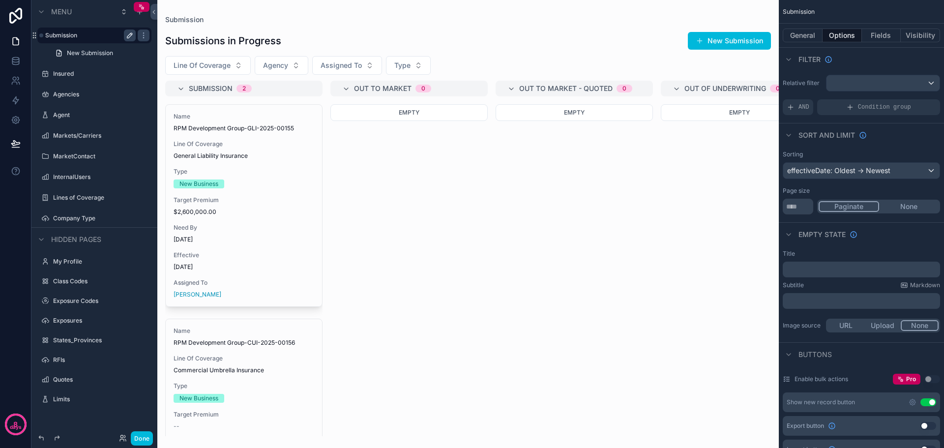
click at [416, 202] on div "scrollable content" at bounding box center [467, 224] width 621 height 448
click at [53, 34] on label "Submission" at bounding box center [88, 35] width 87 height 8
click at [51, 35] on label "Submission" at bounding box center [88, 35] width 87 height 8
click at [130, 35] on icon "scrollable content" at bounding box center [130, 35] width 8 height 8
click at [33, 35] on icon "scrollable content" at bounding box center [33, 35] width 0 height 0
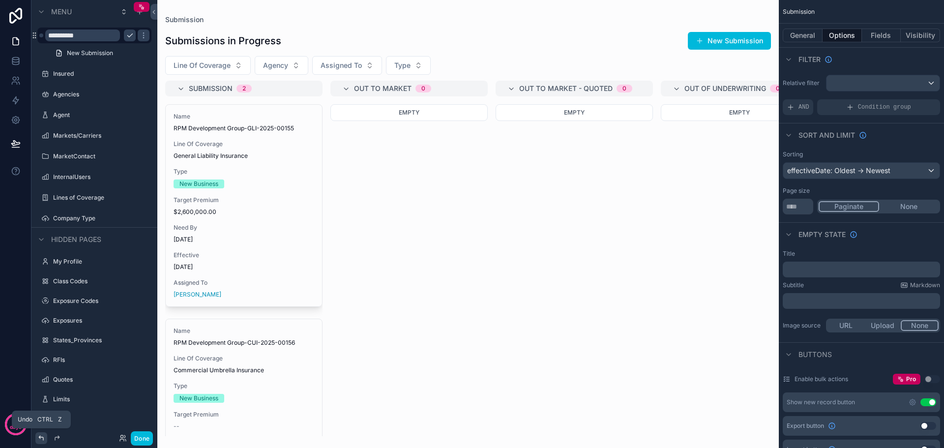
click at [40, 439] on icon at bounding box center [41, 438] width 8 height 8
click at [472, 241] on div "Empty" at bounding box center [408, 270] width 157 height 332
click at [45, 73] on icon "scrollable content" at bounding box center [45, 74] width 8 height 8
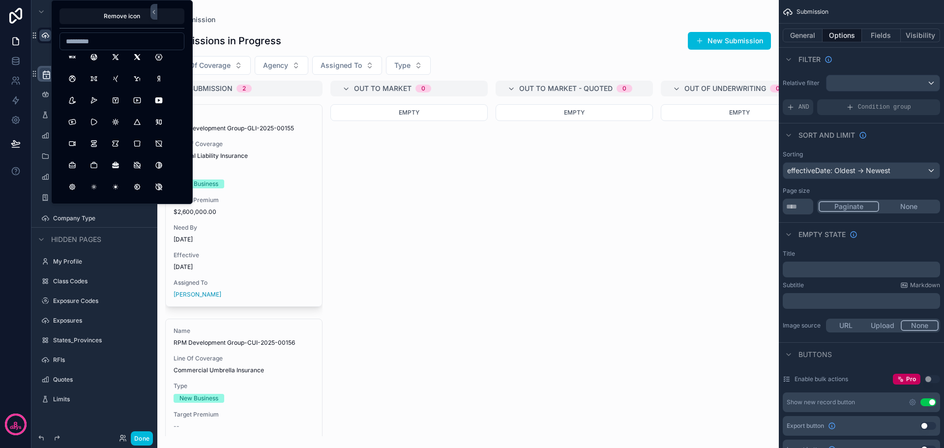
scroll to position [4473, 0]
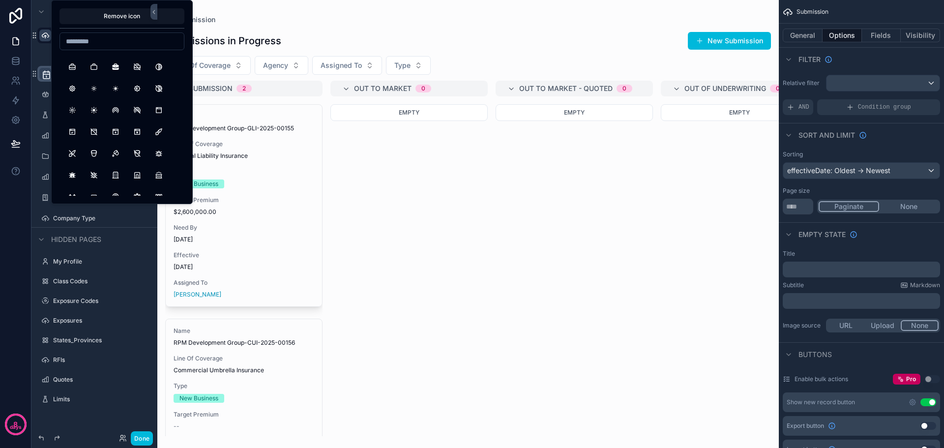
click at [94, 40] on input at bounding box center [122, 41] width 124 height 14
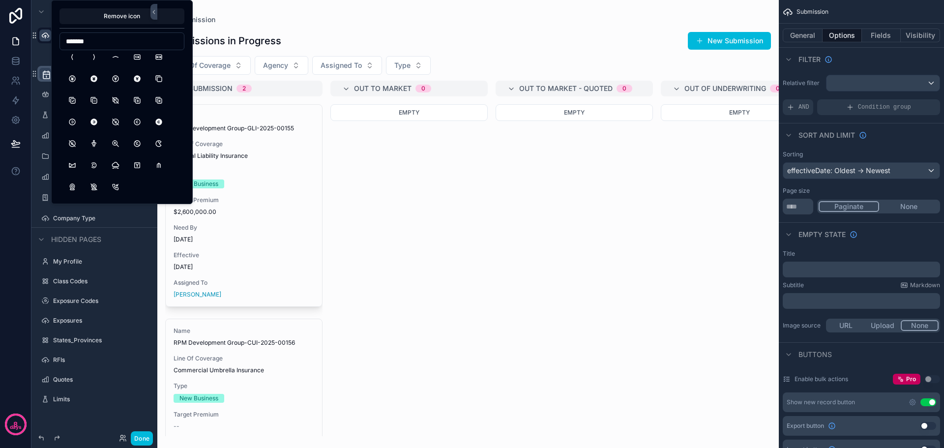
scroll to position [49, 0]
drag, startPoint x: 99, startPoint y: 43, endPoint x: 55, endPoint y: 37, distance: 44.6
click at [55, 37] on div "Remove icon *******" at bounding box center [122, 102] width 142 height 204
type input "*****"
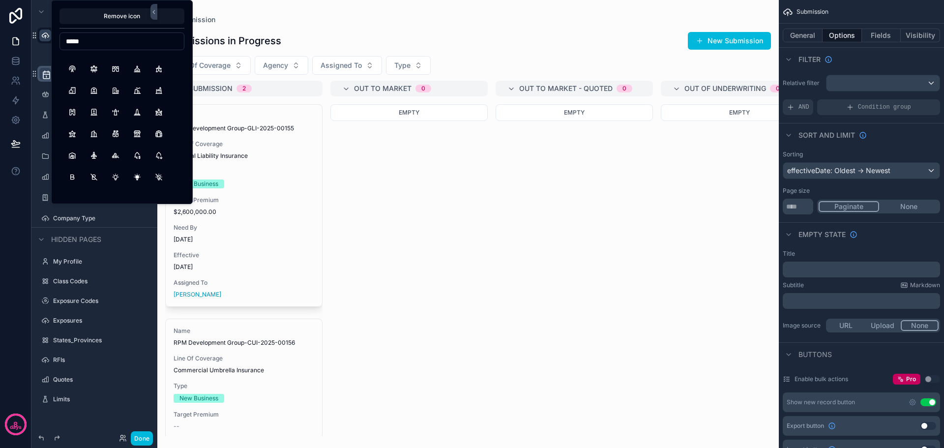
scroll to position [0, 0]
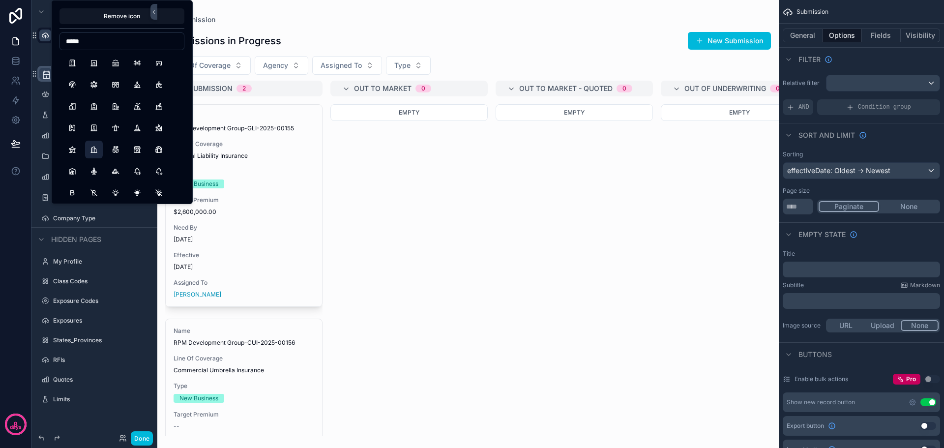
click at [91, 149] on button "BuildingSkyscraper" at bounding box center [94, 150] width 18 height 18
click at [377, 217] on div "Empty" at bounding box center [408, 270] width 157 height 332
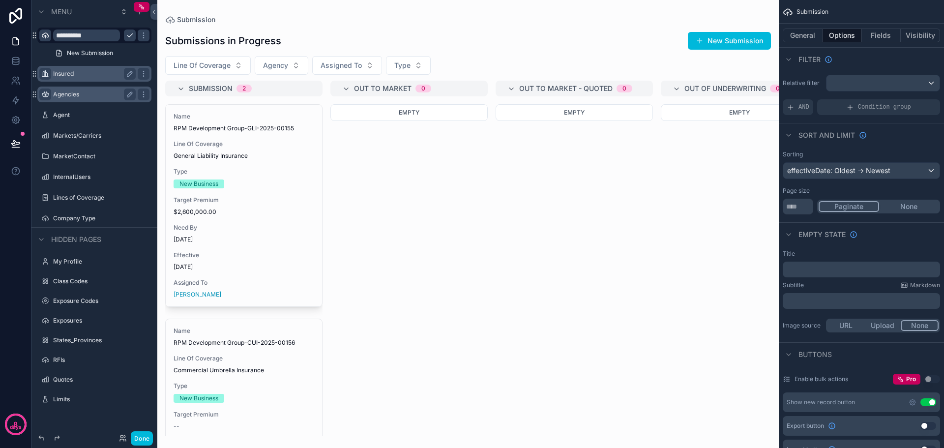
click at [44, 93] on icon "scrollable content" at bounding box center [45, 94] width 8 height 8
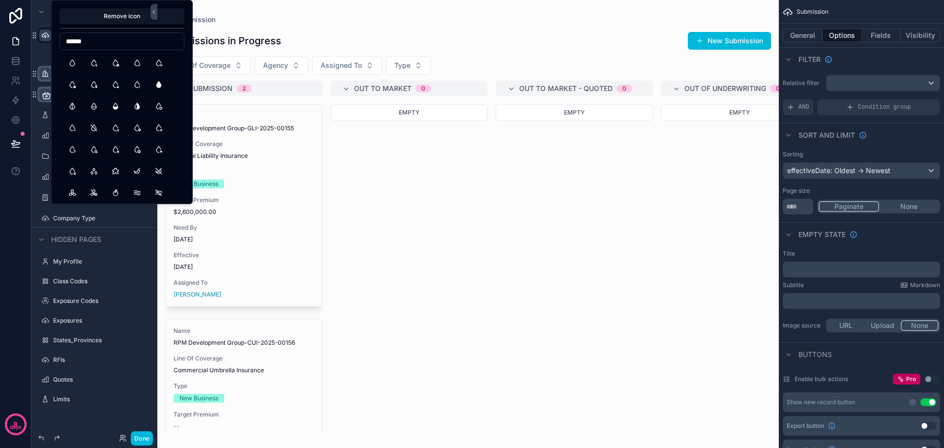
drag, startPoint x: 87, startPoint y: 42, endPoint x: 59, endPoint y: 34, distance: 29.7
click at [59, 34] on div "Remove icon ******" at bounding box center [122, 102] width 142 height 204
drag, startPoint x: 96, startPoint y: 39, endPoint x: 50, endPoint y: 32, distance: 46.3
click at [50, 32] on div "**********" at bounding box center [472, 224] width 944 height 448
type input "*"
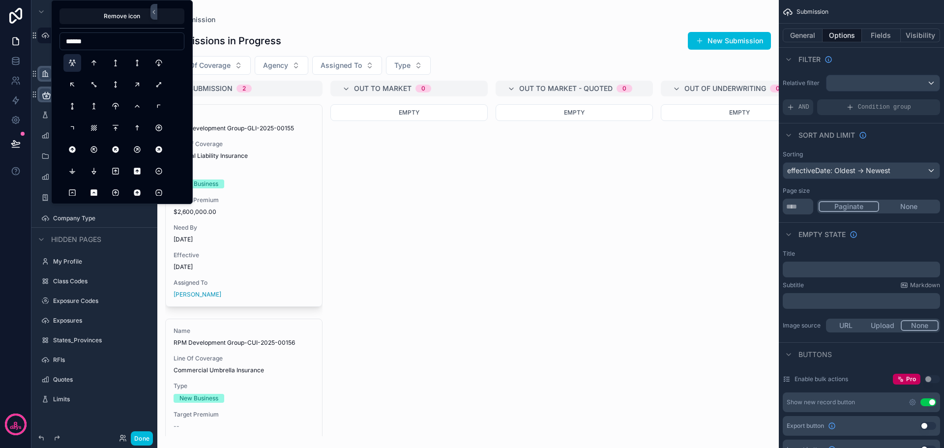
type input "******"
click at [68, 63] on button "UsersGroup" at bounding box center [72, 63] width 18 height 18
click at [448, 289] on div "Empty" at bounding box center [408, 270] width 157 height 332
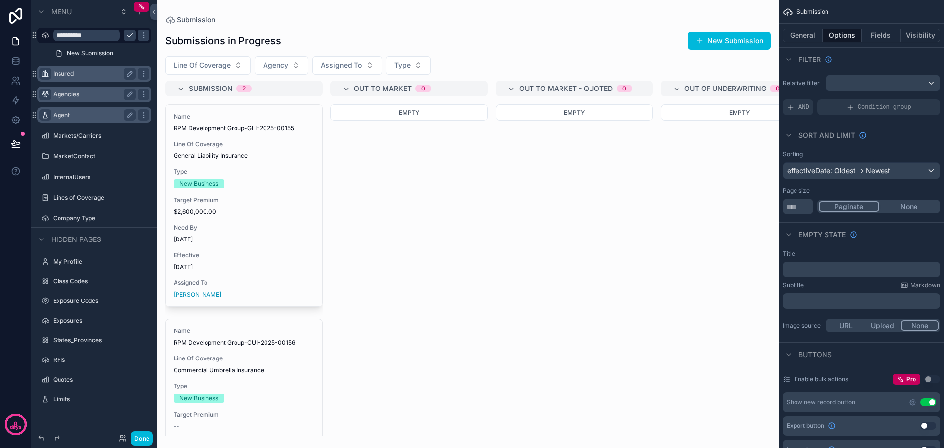
click at [46, 112] on icon "scrollable content" at bounding box center [45, 115] width 8 height 8
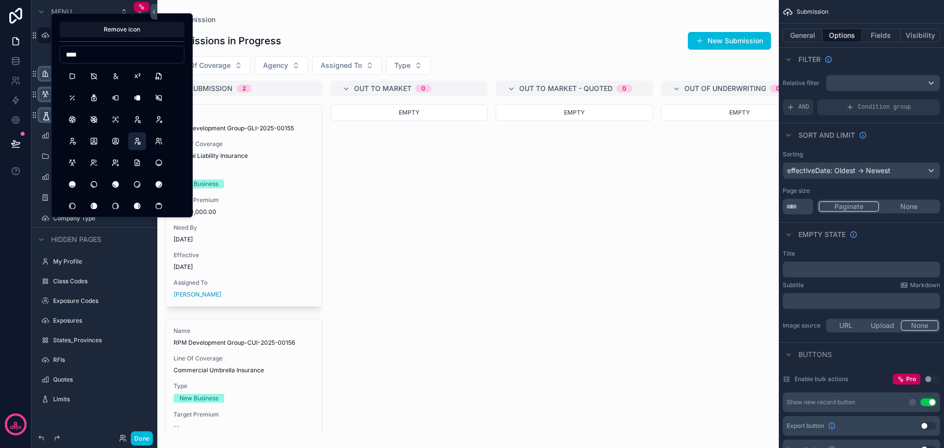
type input "****"
click at [138, 140] on button "UserStar" at bounding box center [137, 141] width 18 height 18
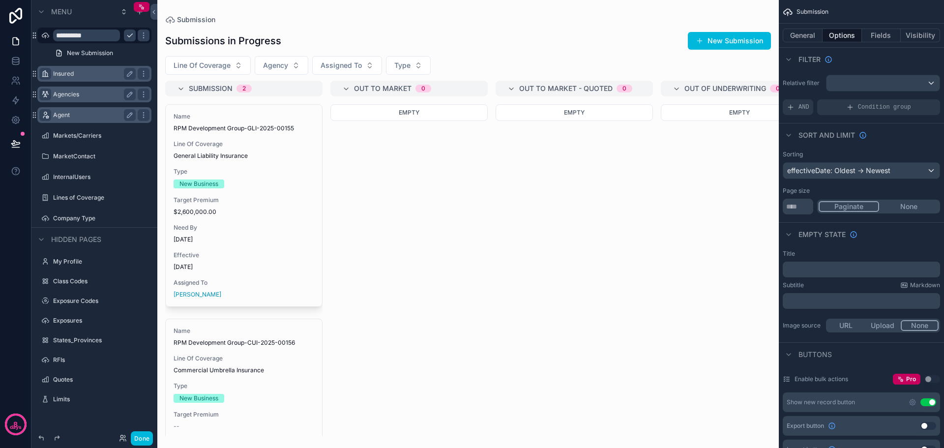
click at [426, 292] on div "Empty" at bounding box center [408, 270] width 157 height 332
click at [45, 137] on icon "scrollable content" at bounding box center [45, 136] width 8 height 8
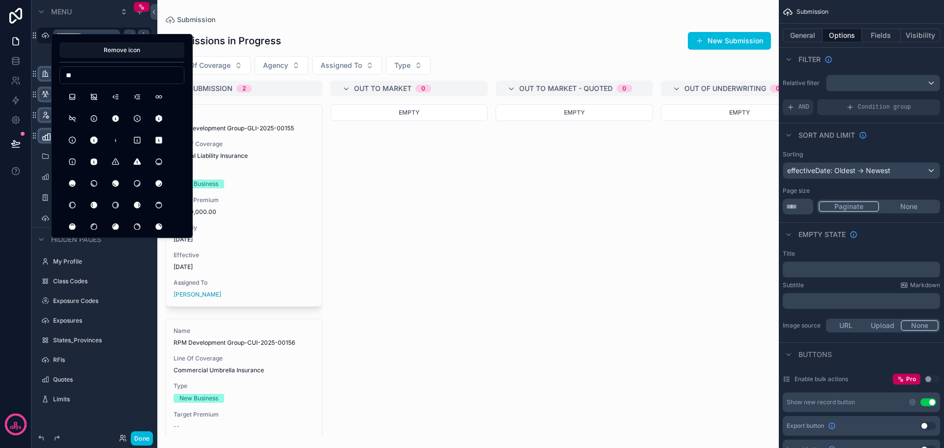
type input "*"
drag, startPoint x: 93, startPoint y: 75, endPoint x: 61, endPoint y: 71, distance: 32.1
click at [61, 71] on input "******" at bounding box center [122, 75] width 124 height 14
drag, startPoint x: 90, startPoint y: 74, endPoint x: 44, endPoint y: 69, distance: 47.0
click at [44, 69] on div "**********" at bounding box center [472, 224] width 944 height 448
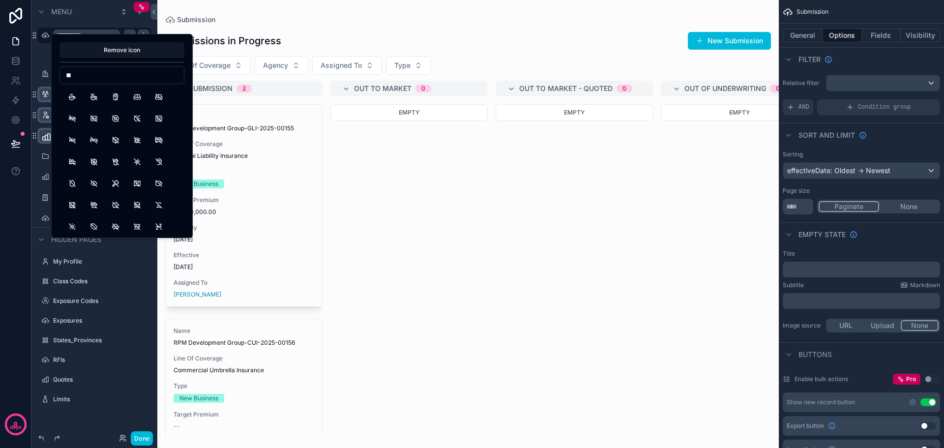
type input "*"
type input "****"
click at [114, 99] on button "BuildingBank" at bounding box center [116, 97] width 18 height 18
click at [465, 292] on div "Empty" at bounding box center [408, 270] width 157 height 332
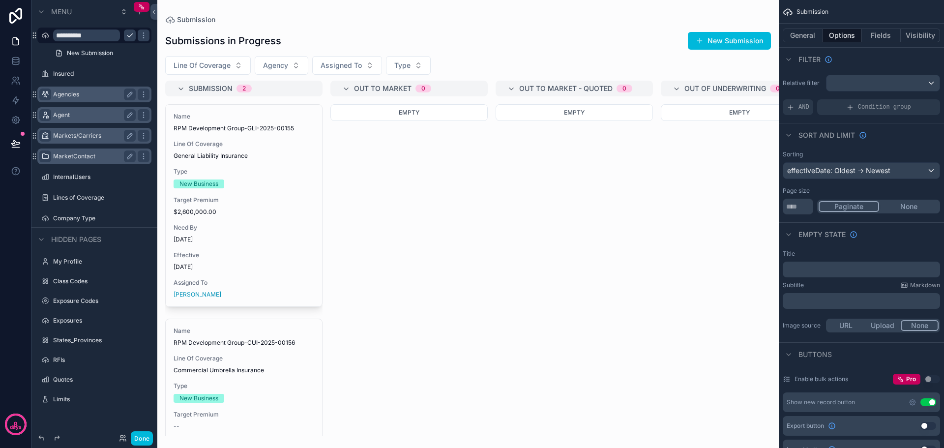
click at [43, 156] on icon "scrollable content" at bounding box center [45, 156] width 8 height 8
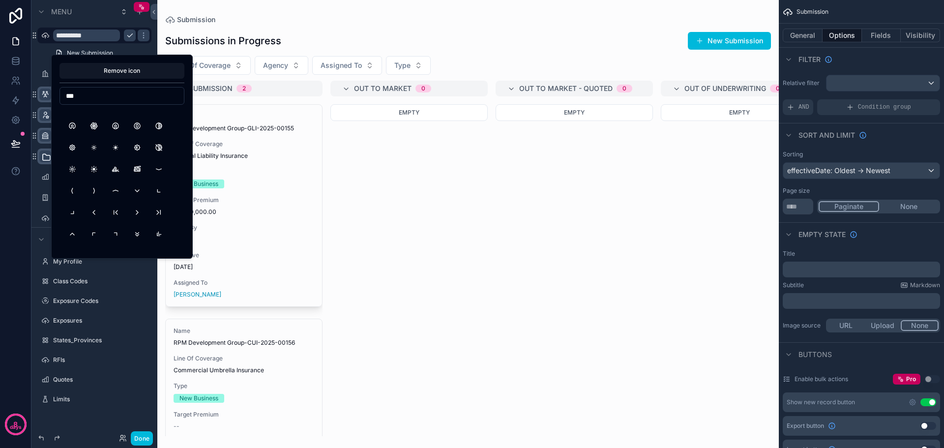
scroll to position [1376, 0]
drag, startPoint x: 80, startPoint y: 93, endPoint x: 45, endPoint y: 90, distance: 35.0
click at [45, 90] on div "**********" at bounding box center [472, 224] width 944 height 448
type input "*"
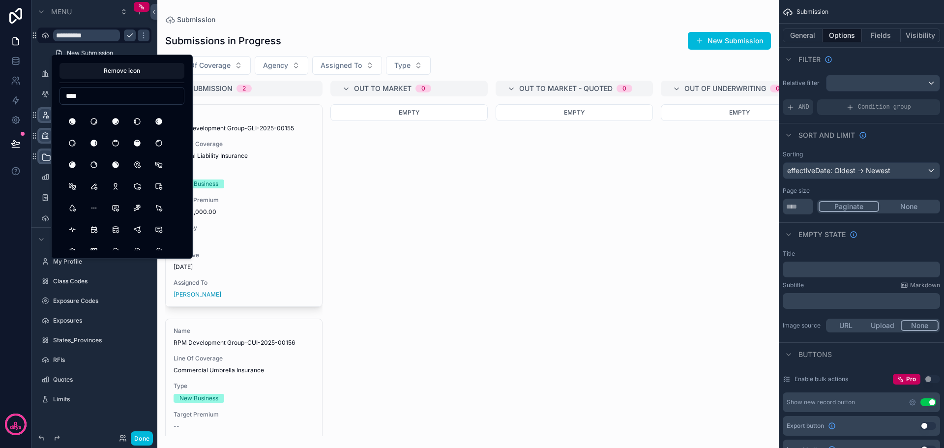
scroll to position [419, 0]
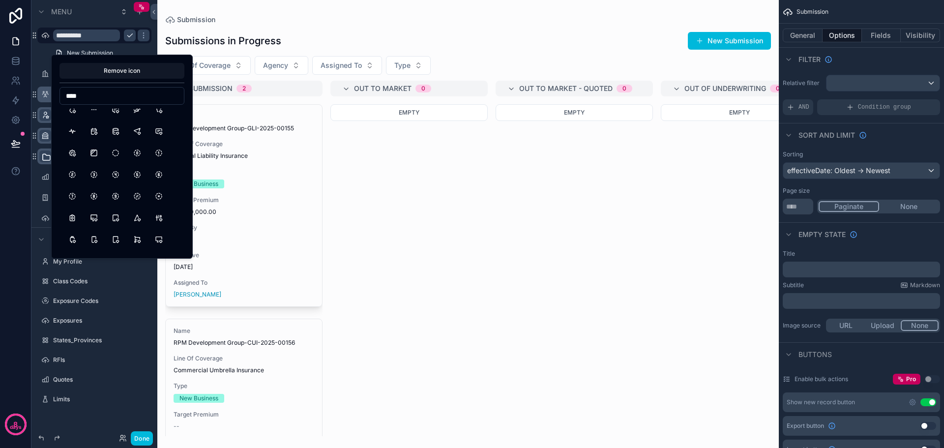
drag, startPoint x: 88, startPoint y: 93, endPoint x: 49, endPoint y: 87, distance: 39.8
click at [49, 87] on div "**********" at bounding box center [472, 224] width 944 height 448
type input "*"
type input "******"
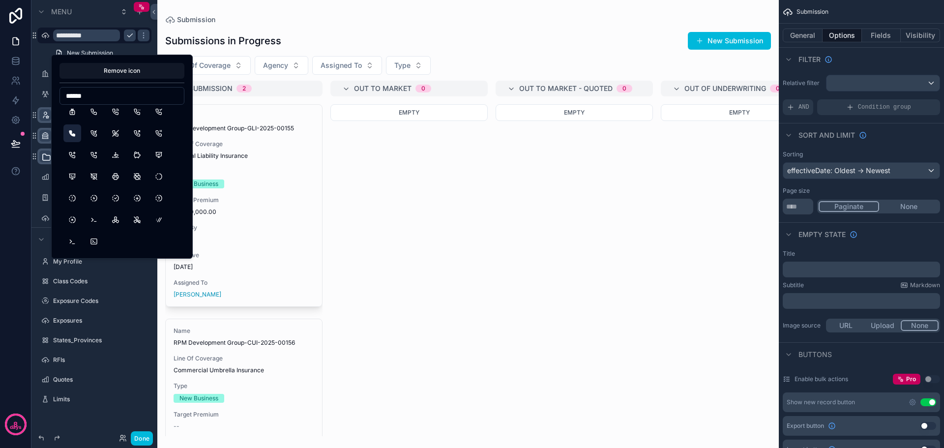
click at [73, 133] on button "PhoneFilled" at bounding box center [72, 133] width 18 height 18
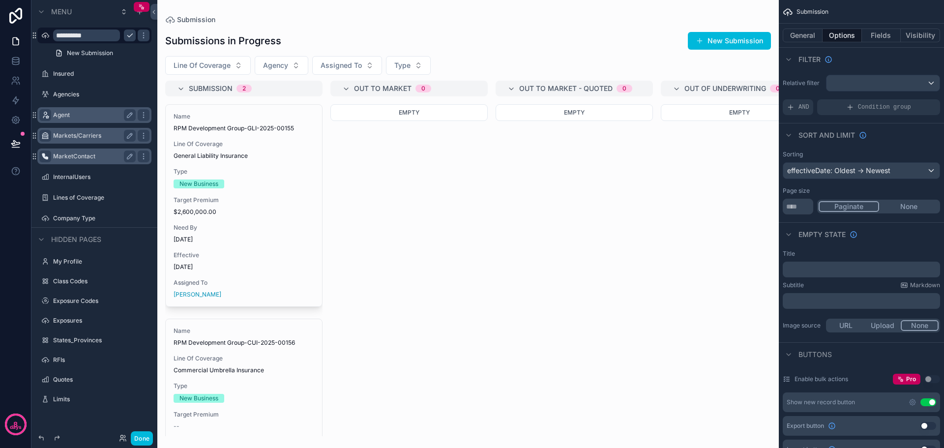
click at [408, 234] on div "Empty" at bounding box center [408, 270] width 157 height 332
click at [462, 284] on div "Empty" at bounding box center [408, 270] width 157 height 332
click at [155, 11] on icon at bounding box center [153, 11] width 7 height 7
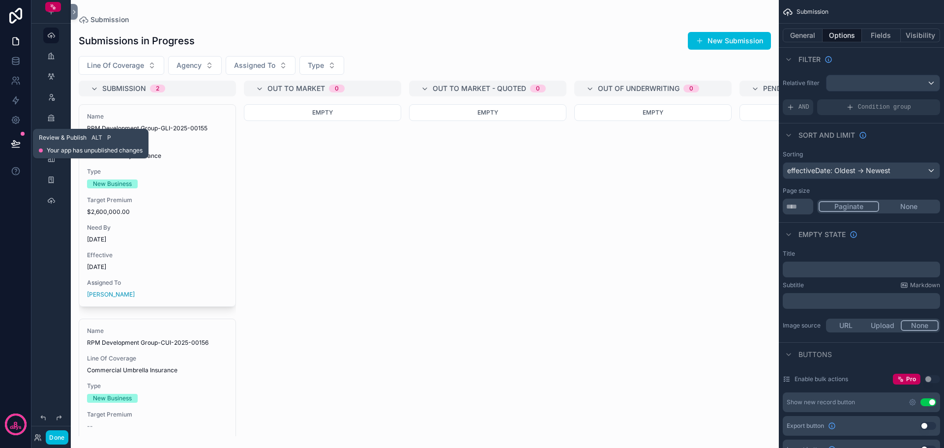
click at [12, 143] on icon at bounding box center [16, 144] width 10 height 10
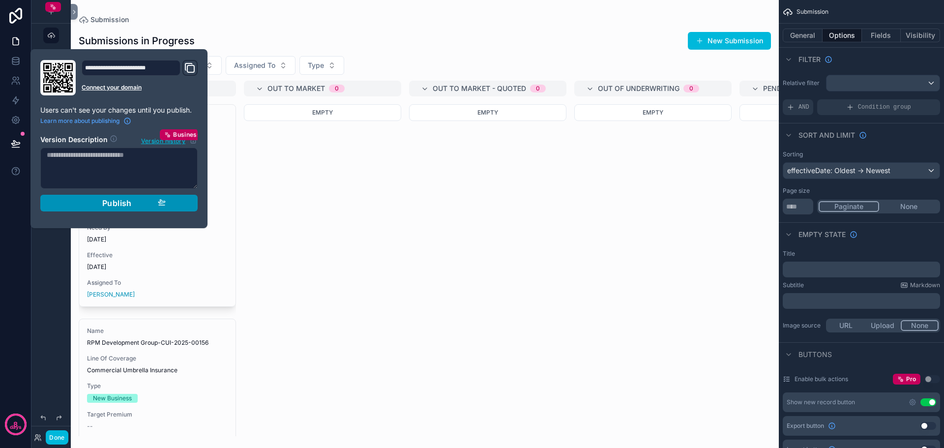
click at [108, 201] on span "Publish" at bounding box center [116, 203] width 29 height 10
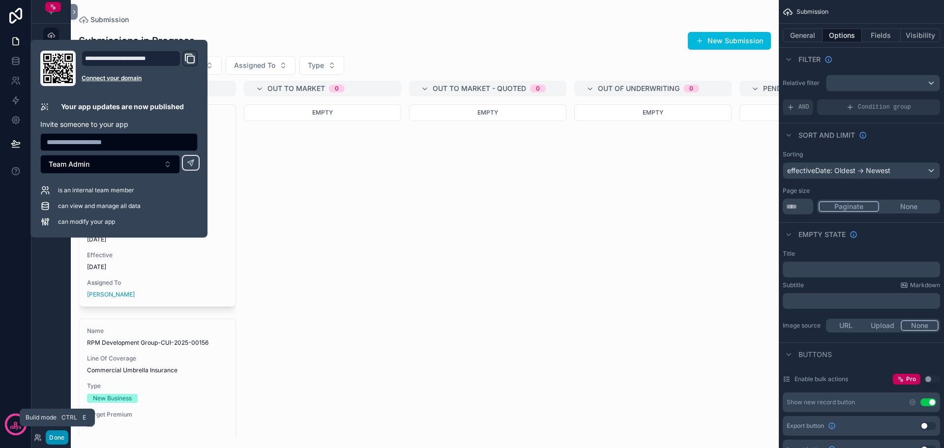
click at [65, 435] on button "Done" at bounding box center [57, 437] width 22 height 14
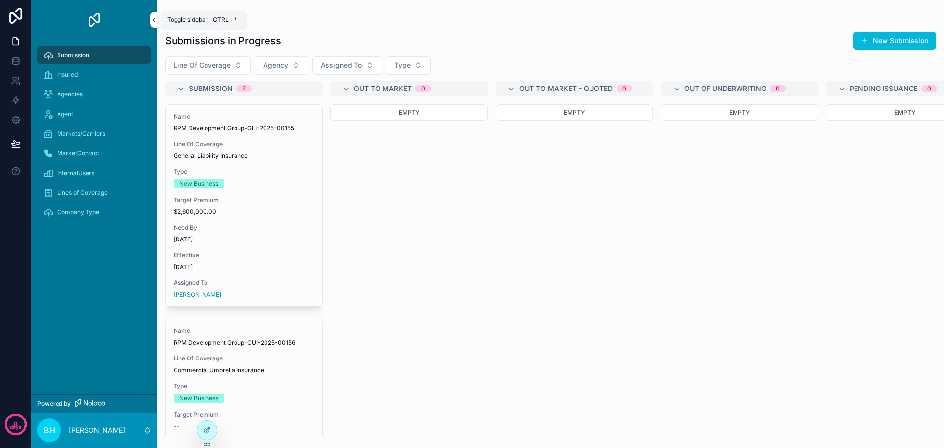
click at [153, 21] on icon "scrollable content" at bounding box center [153, 19] width 7 height 7
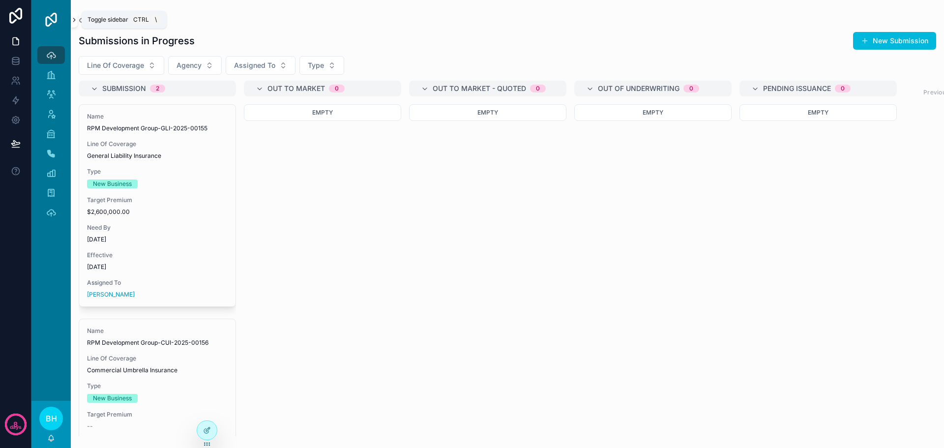
click at [75, 17] on icon "scrollable content" at bounding box center [74, 19] width 7 height 7
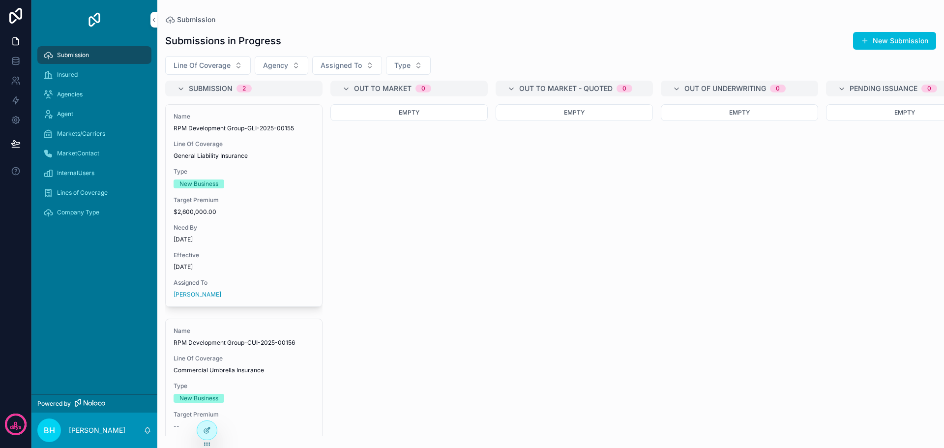
click at [71, 264] on div "Submission Insured Agencies Agent Markets/Carriers MarketContact InternalUsers …" at bounding box center [94, 216] width 126 height 355
click at [207, 431] on icon at bounding box center [208, 429] width 4 height 4
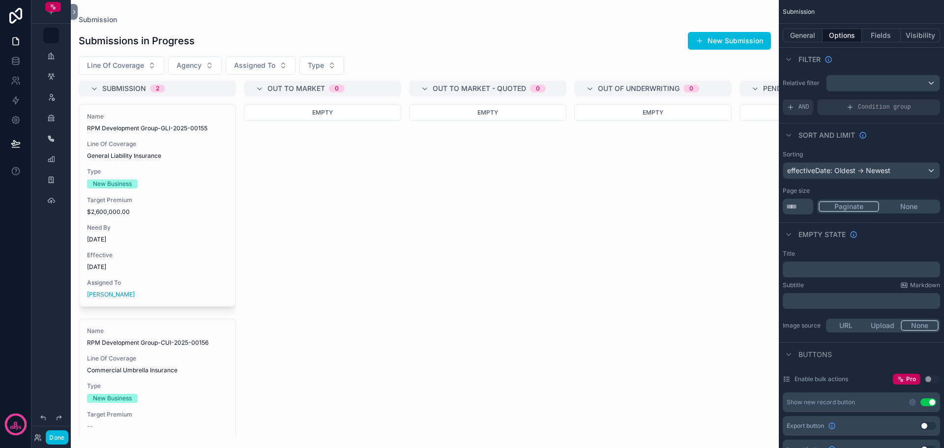
click at [174, 230] on div "scrollable content" at bounding box center [425, 224] width 708 height 448
click at [174, 230] on span "Need By" at bounding box center [157, 228] width 141 height 8
click at [882, 36] on button "Fields" at bounding box center [881, 36] width 39 height 14
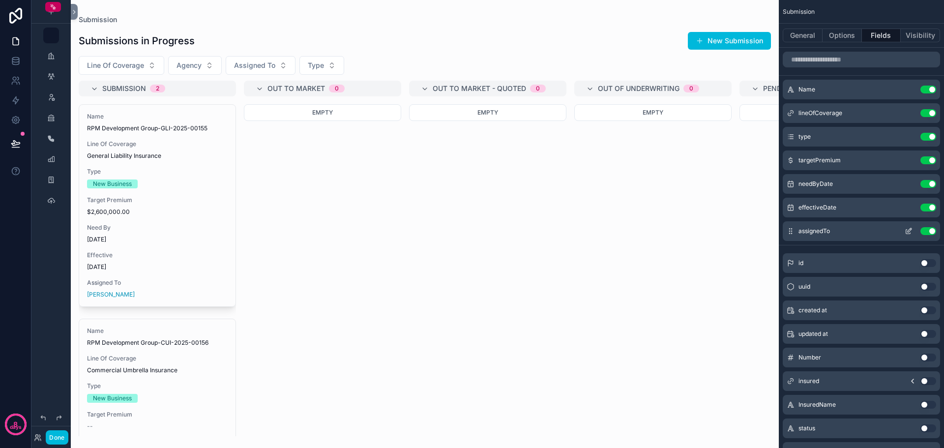
click at [909, 230] on icon "scrollable content" at bounding box center [908, 231] width 8 height 8
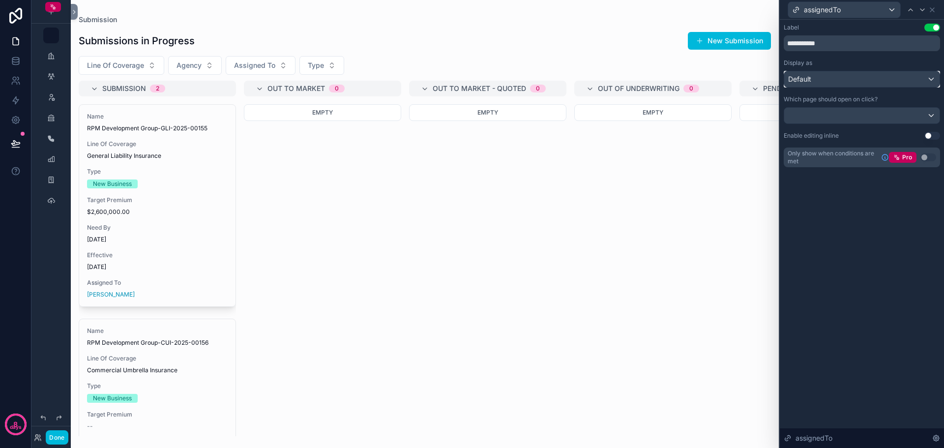
click at [881, 78] on div "Default" at bounding box center [861, 79] width 155 height 16
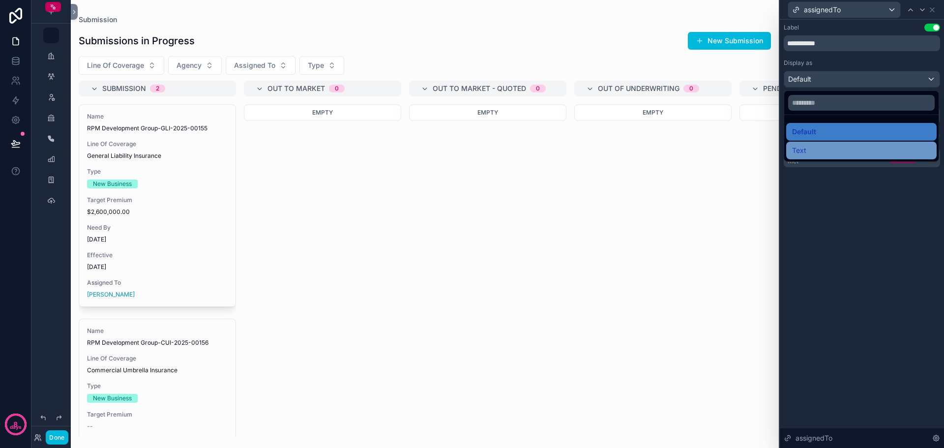
click at [825, 151] on div "Text" at bounding box center [861, 151] width 139 height 12
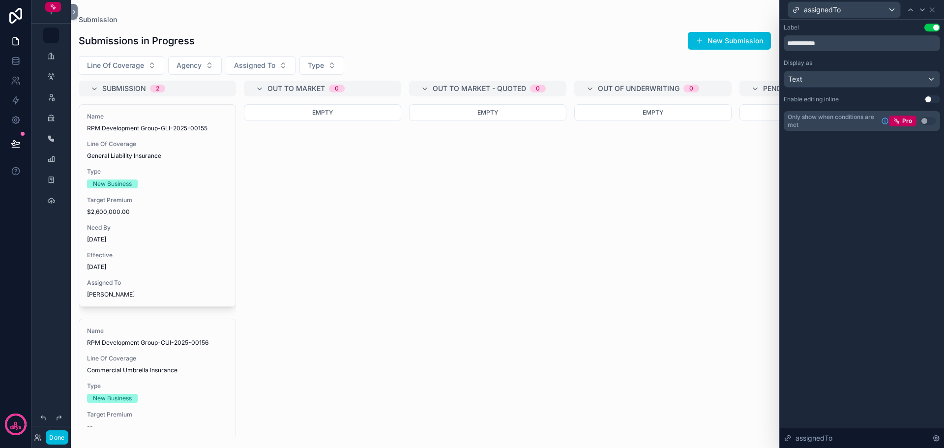
click at [837, 223] on div "**********" at bounding box center [862, 234] width 164 height 428
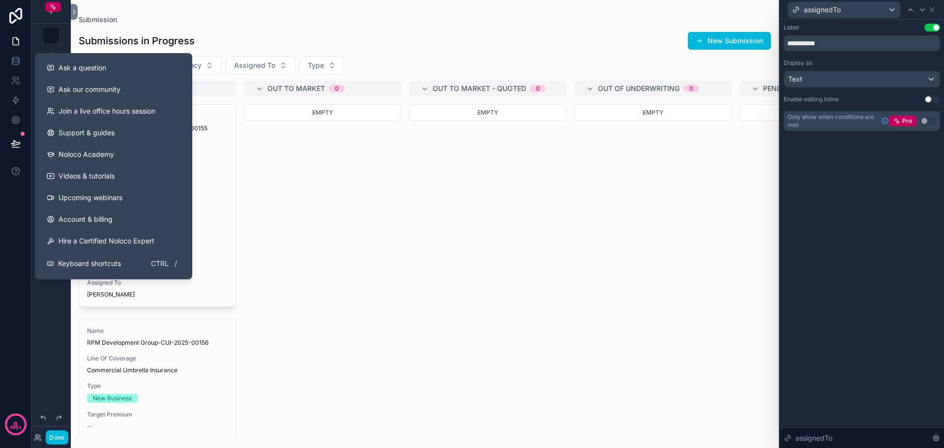
click at [390, 252] on div "Empty" at bounding box center [322, 270] width 157 height 332
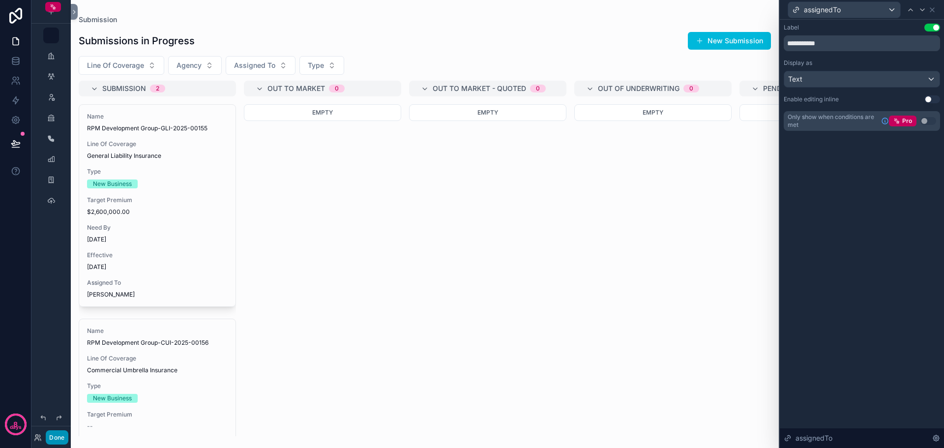
click at [58, 438] on button "Done" at bounding box center [57, 437] width 22 height 14
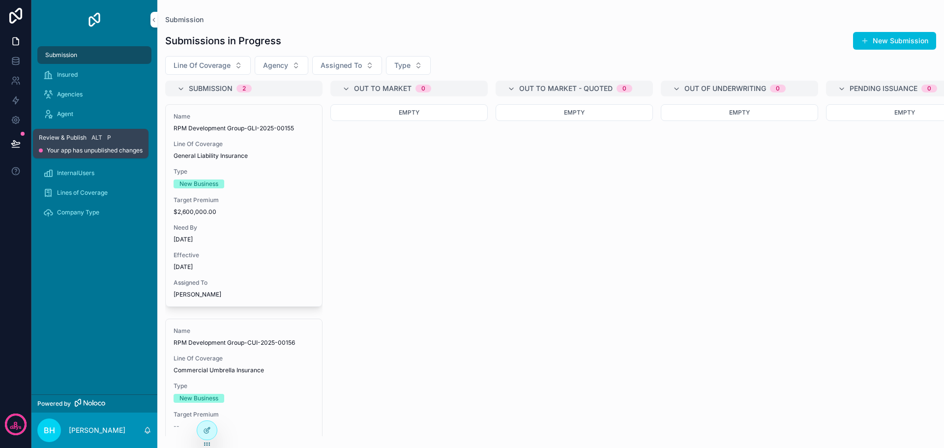
click at [12, 145] on icon at bounding box center [16, 144] width 10 height 10
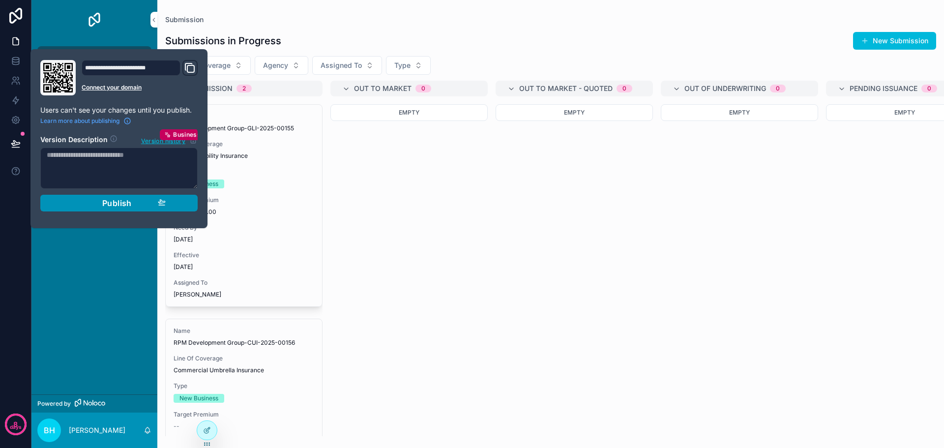
click at [120, 203] on span "Publish" at bounding box center [116, 203] width 29 height 10
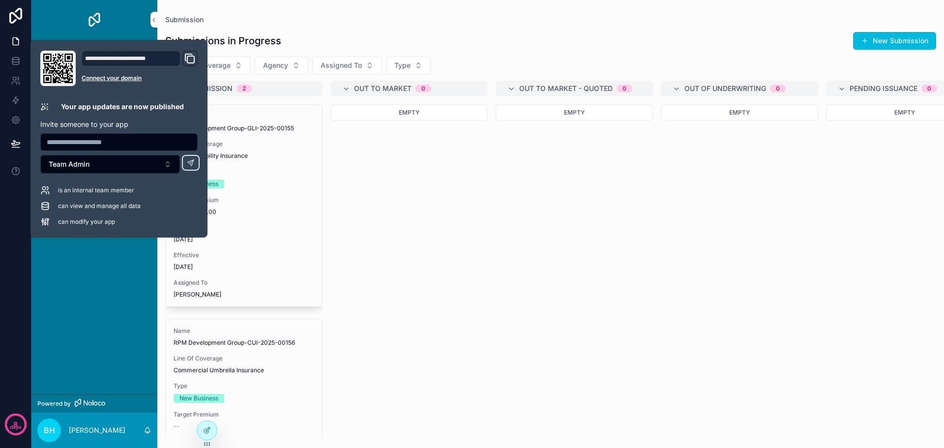
click at [103, 281] on div "Submission Insured Agencies Agent Markets/Carriers MarketContact InternalUsers …" at bounding box center [94, 216] width 126 height 355
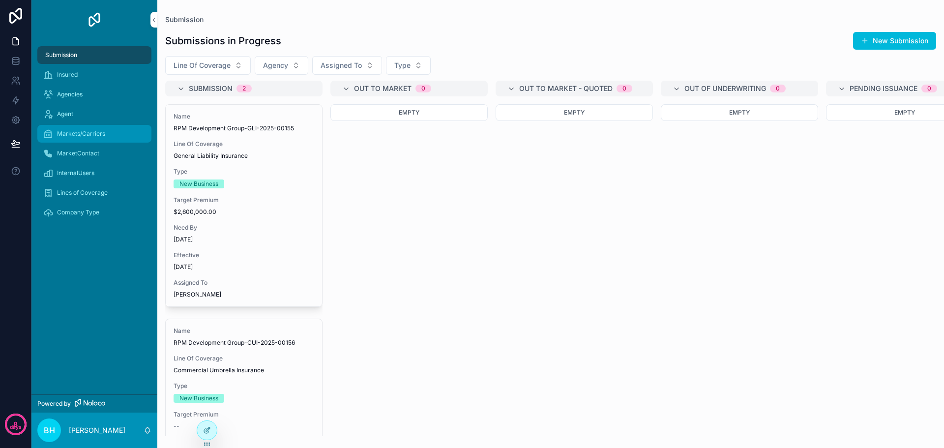
click at [94, 134] on span "Markets/Carriers" at bounding box center [81, 134] width 48 height 8
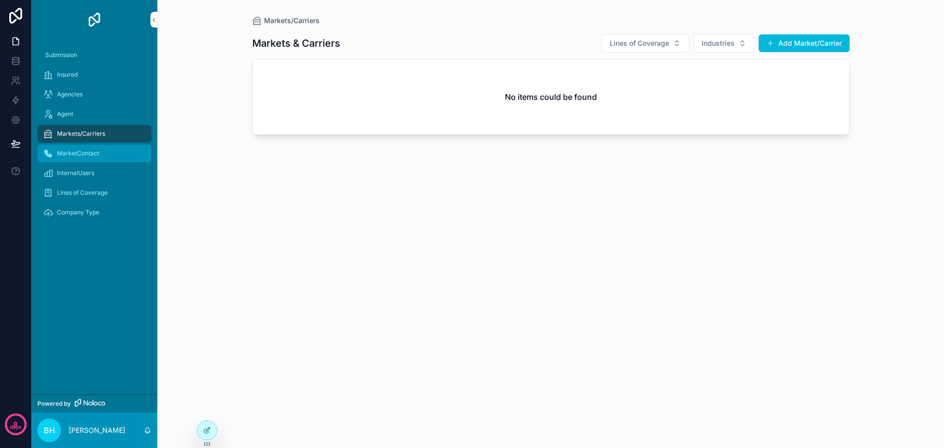
click at [83, 156] on span "MarketContact" at bounding box center [78, 153] width 42 height 8
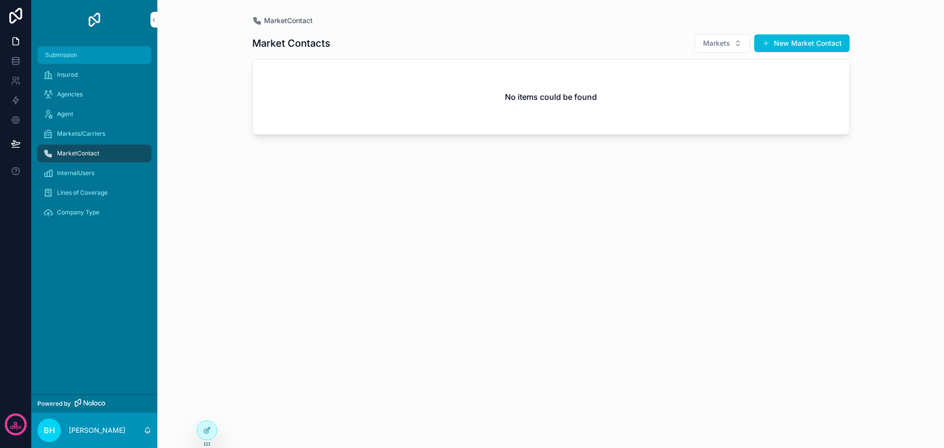
click at [58, 55] on span "Submission" at bounding box center [61, 55] width 32 height 8
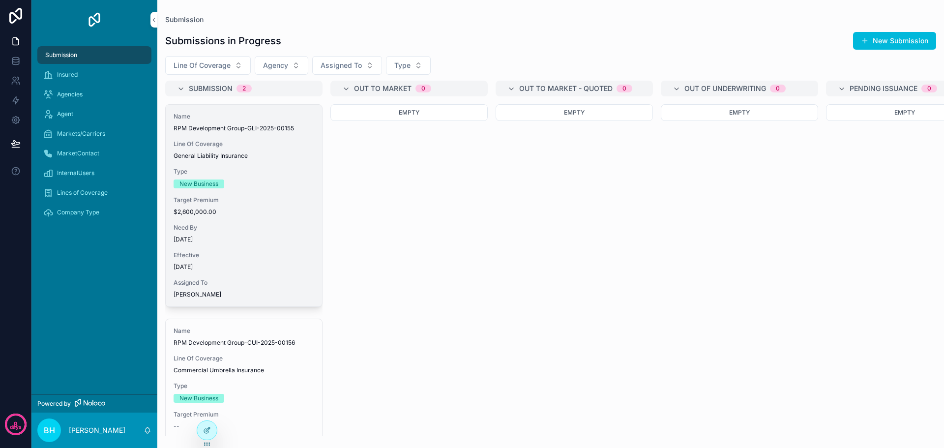
click at [290, 250] on div "Name RPM Development Group-GLI-2025-00155 Line Of Coverage General Liability In…" at bounding box center [244, 206] width 156 height 202
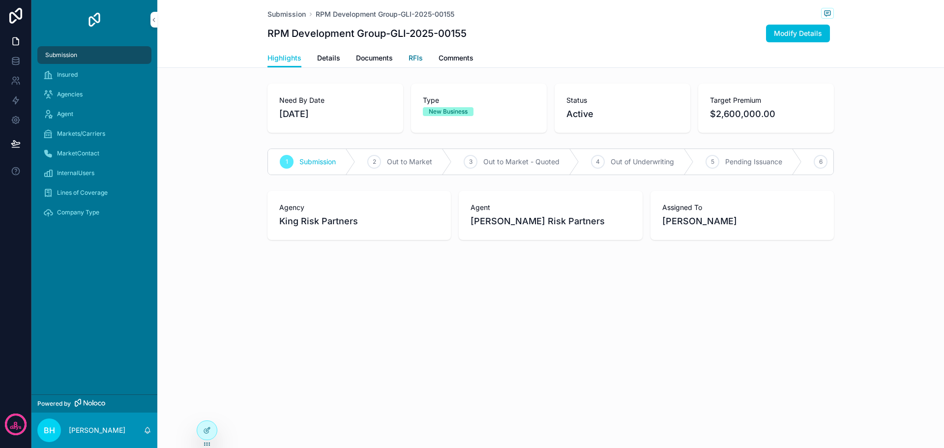
click at [412, 58] on span "RFIs" at bounding box center [415, 58] width 14 height 10
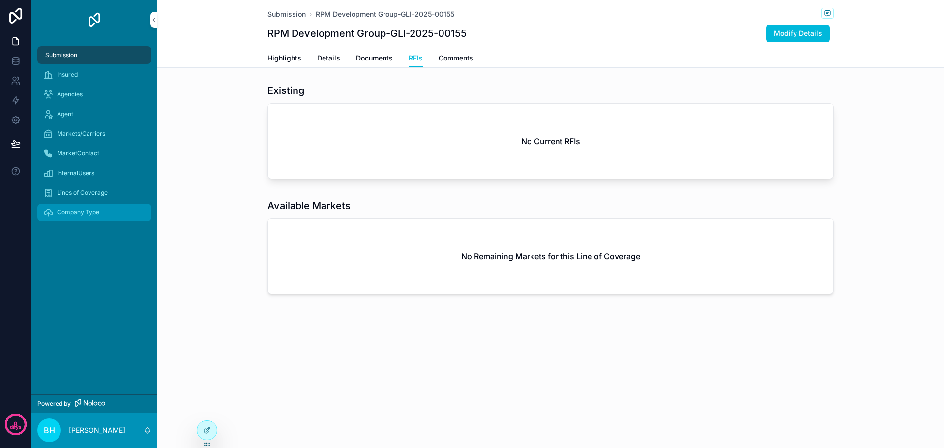
click at [69, 210] on span "Company Type" at bounding box center [78, 212] width 42 height 8
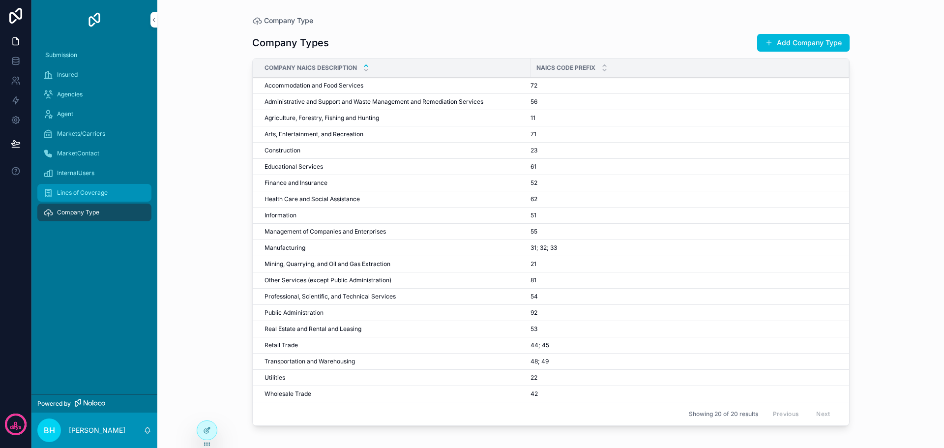
click at [81, 190] on span "Lines of Coverage" at bounding box center [82, 193] width 51 height 8
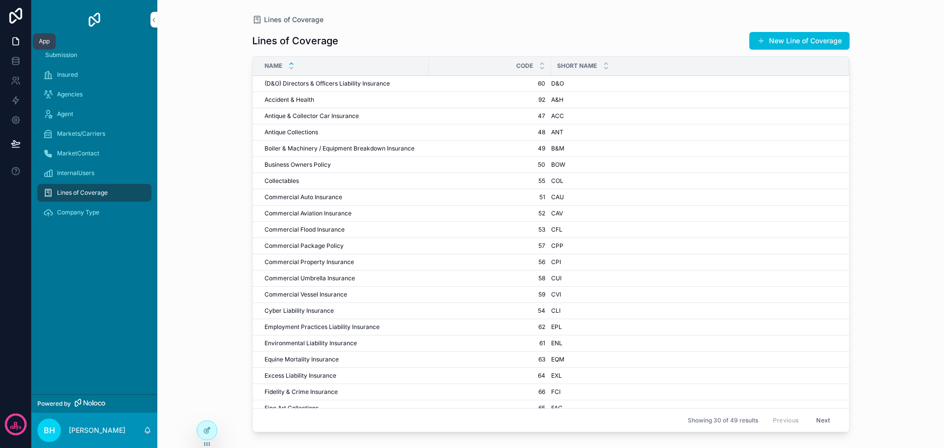
click at [17, 43] on icon at bounding box center [16, 41] width 10 height 10
click at [206, 266] on div "Lines of Coverage Lines of Coverage New Line of Coverage Name Code Short Name (…" at bounding box center [550, 224] width 787 height 448
click at [55, 54] on span "Submission" at bounding box center [61, 55] width 32 height 8
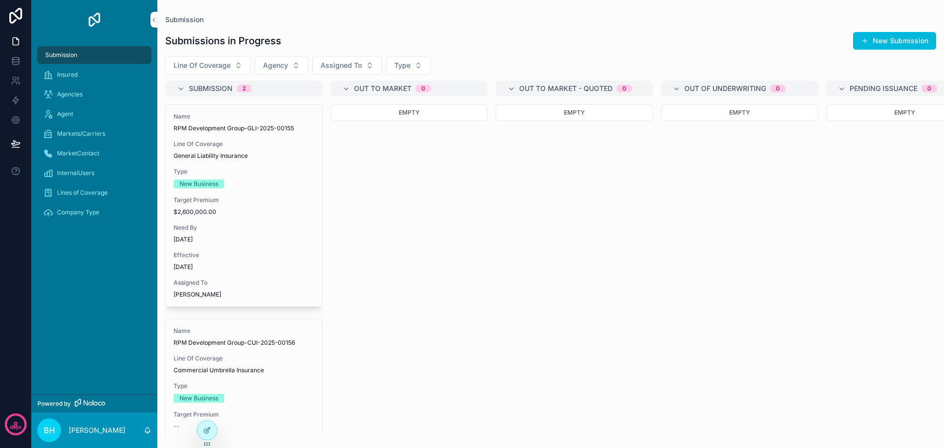
drag, startPoint x: 55, startPoint y: 54, endPoint x: 46, endPoint y: 58, distance: 9.7
click at [46, 58] on span "Submission" at bounding box center [61, 55] width 32 height 8
click at [56, 75] on div "Insured" at bounding box center [94, 75] width 102 height 16
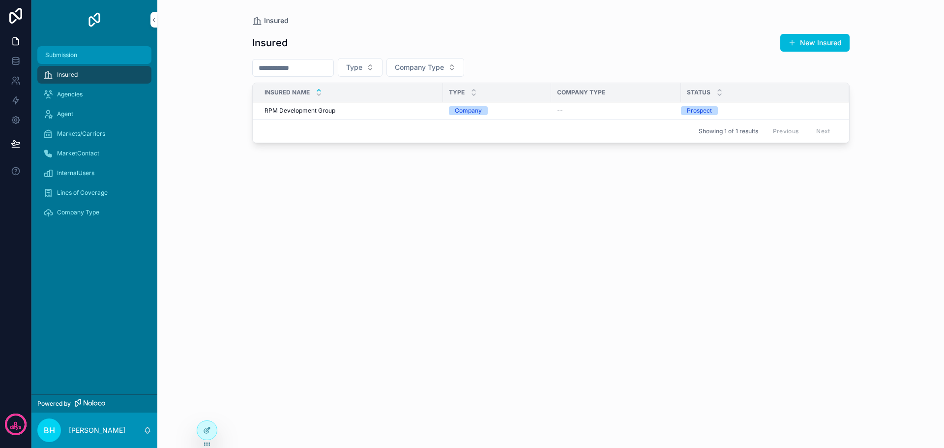
click at [58, 57] on span "Submission" at bounding box center [61, 55] width 32 height 8
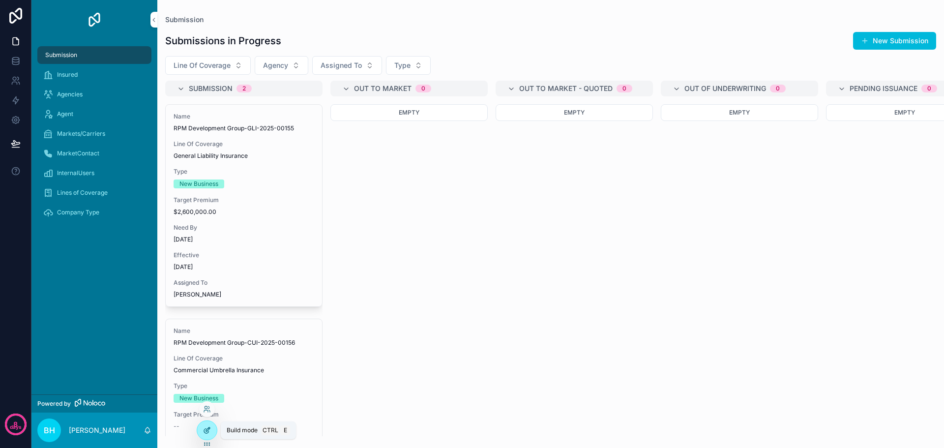
click at [201, 432] on div at bounding box center [207, 430] width 20 height 19
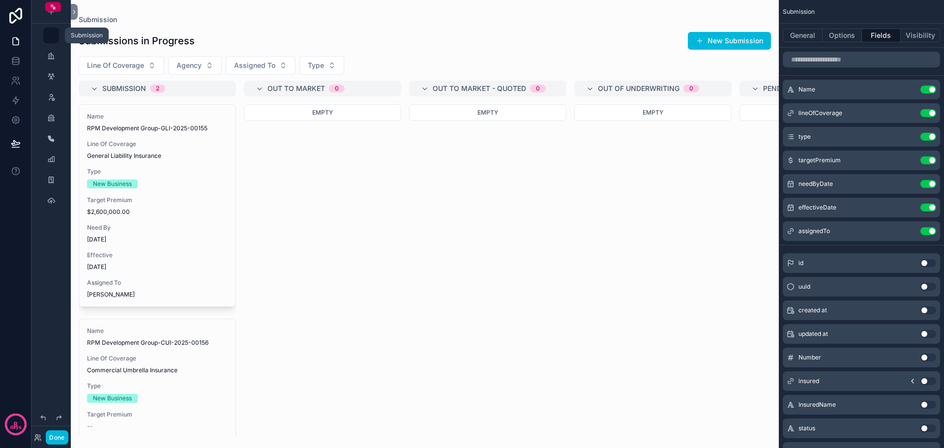
click at [48, 35] on div "scrollable content" at bounding box center [51, 36] width 12 height 16
click at [75, 10] on icon at bounding box center [74, 11] width 7 height 7
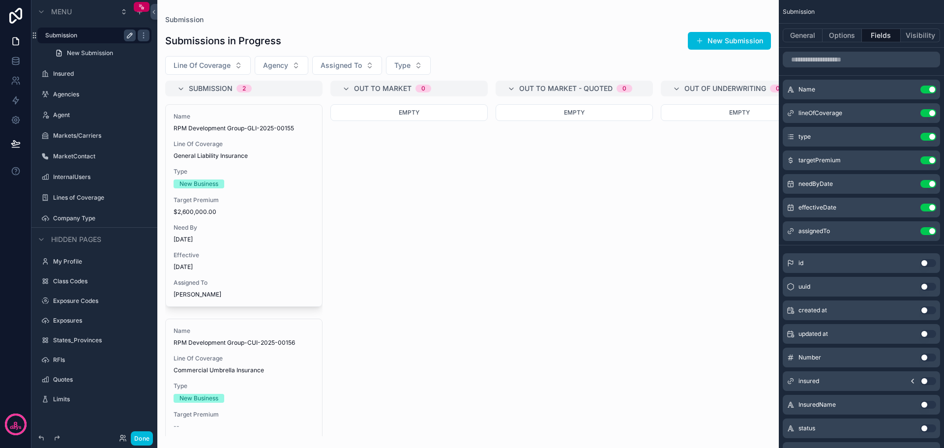
click at [126, 33] on icon "scrollable content" at bounding box center [130, 35] width 8 height 8
click at [143, 36] on icon "scrollable content" at bounding box center [144, 35] width 8 height 8
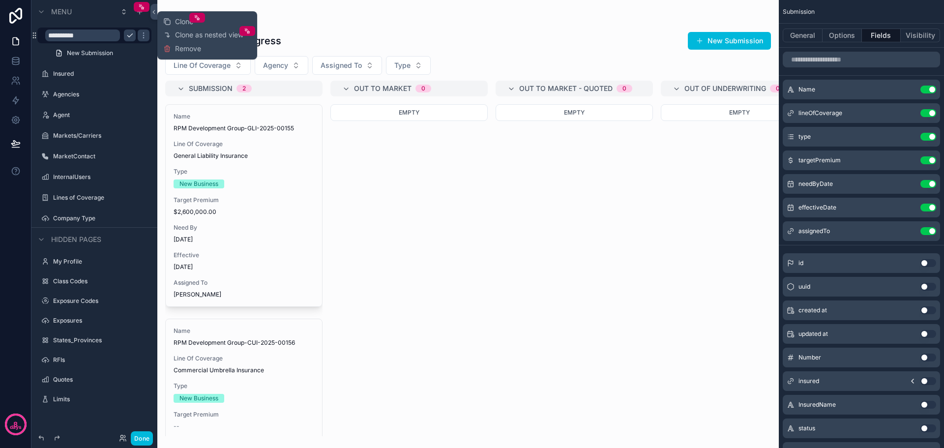
click at [48, 34] on input "**********" at bounding box center [82, 35] width 75 height 12
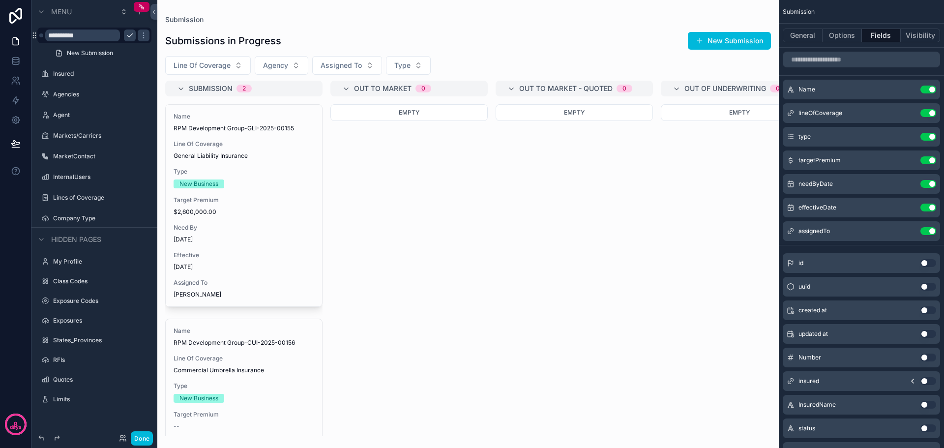
click at [41, 36] on div "scrollable content" at bounding box center [41, 35] width 4 height 4
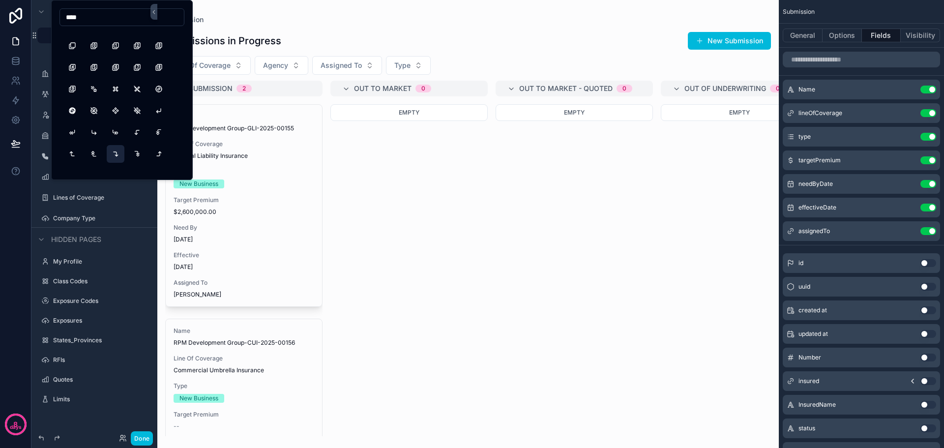
scroll to position [393, 0]
type input "****"
click at [158, 141] on button "FoldUp" at bounding box center [159, 143] width 18 height 18
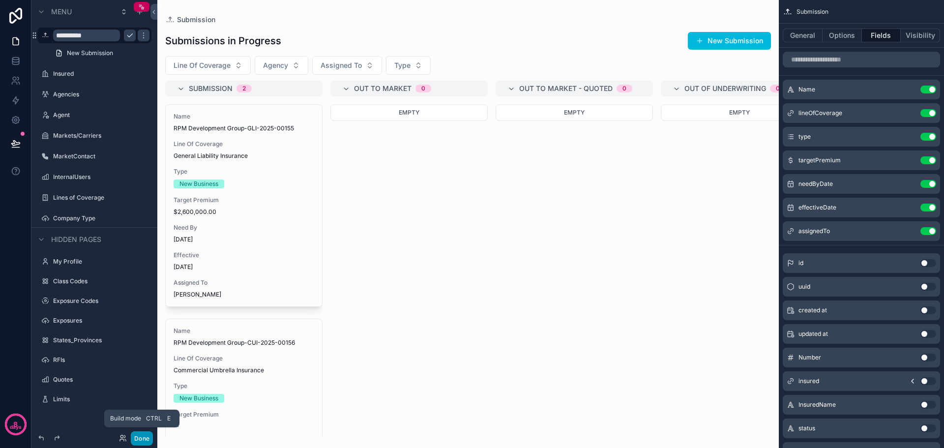
click at [144, 437] on button "Done" at bounding box center [142, 438] width 22 height 14
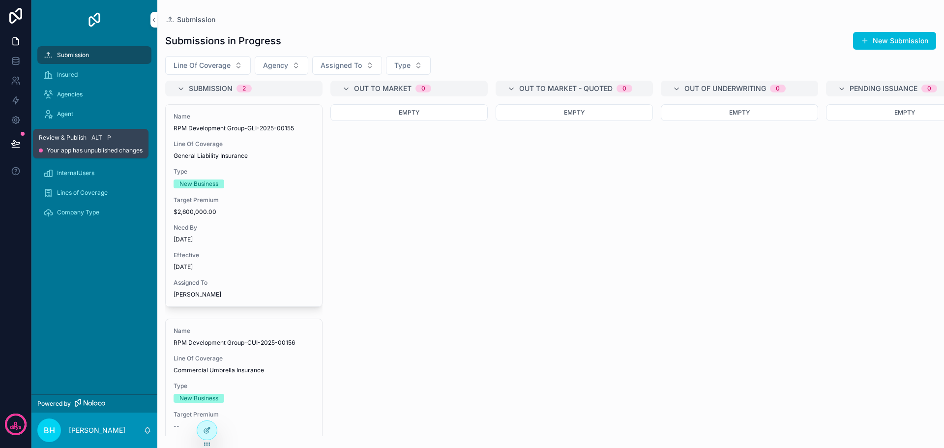
click at [13, 144] on icon at bounding box center [15, 143] width 8 height 5
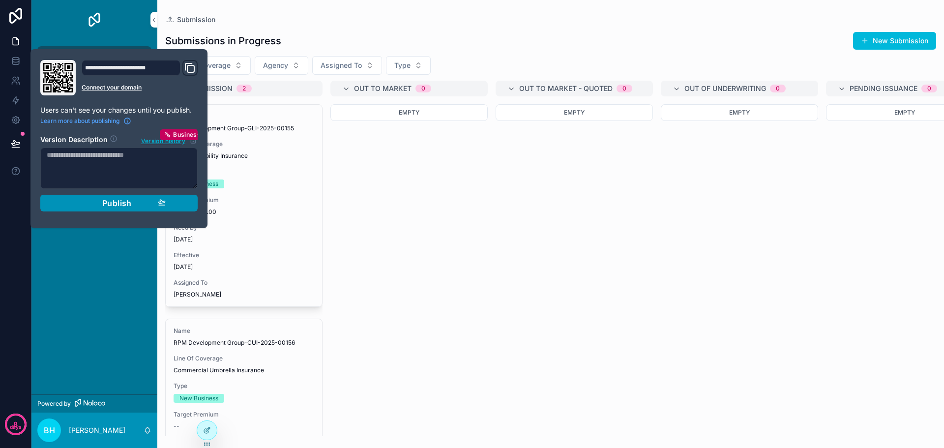
click at [132, 202] on div "Publish" at bounding box center [118, 203] width 93 height 10
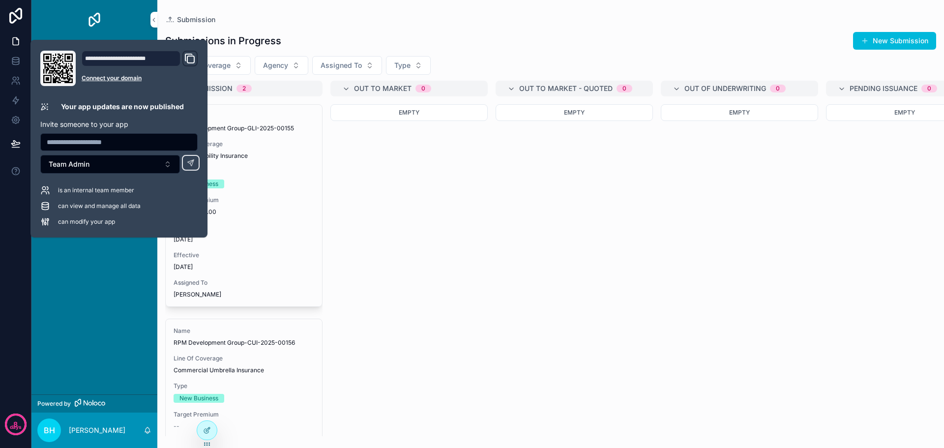
click at [81, 327] on div "Submission Insured Agencies Agent Markets/Carriers MarketContact InternalUsers …" at bounding box center [94, 216] width 126 height 355
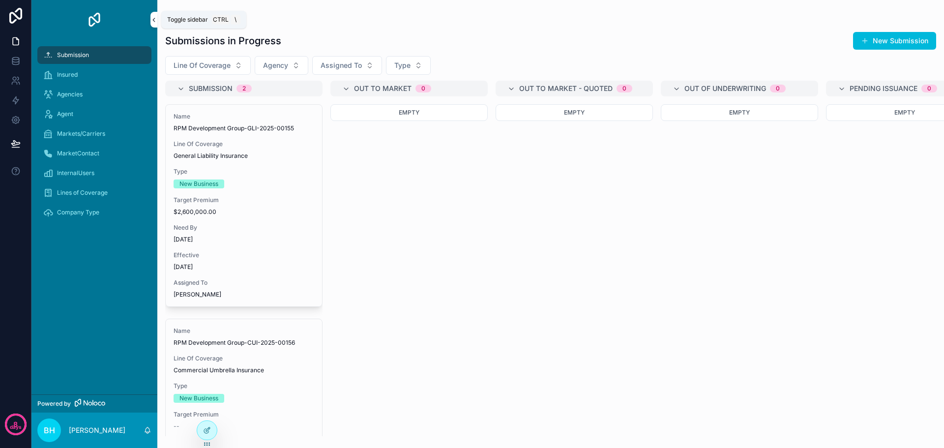
click at [153, 17] on icon "scrollable content" at bounding box center [153, 19] width 7 height 7
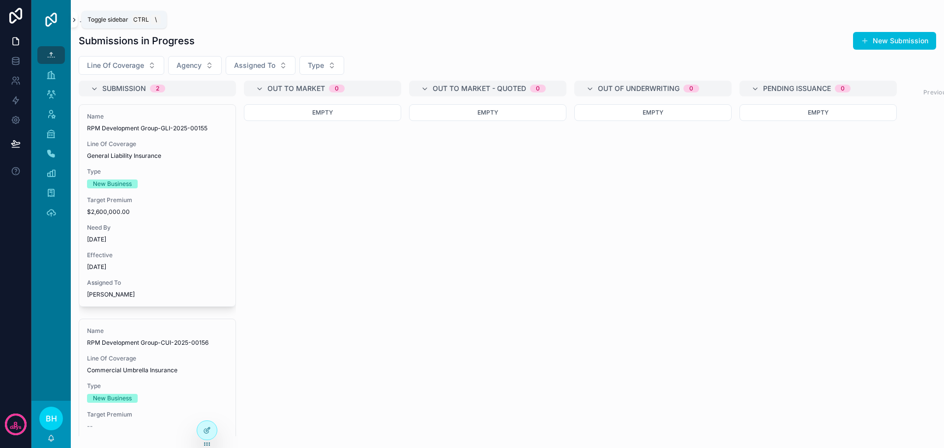
click at [76, 18] on icon "scrollable content" at bounding box center [74, 19] width 7 height 7
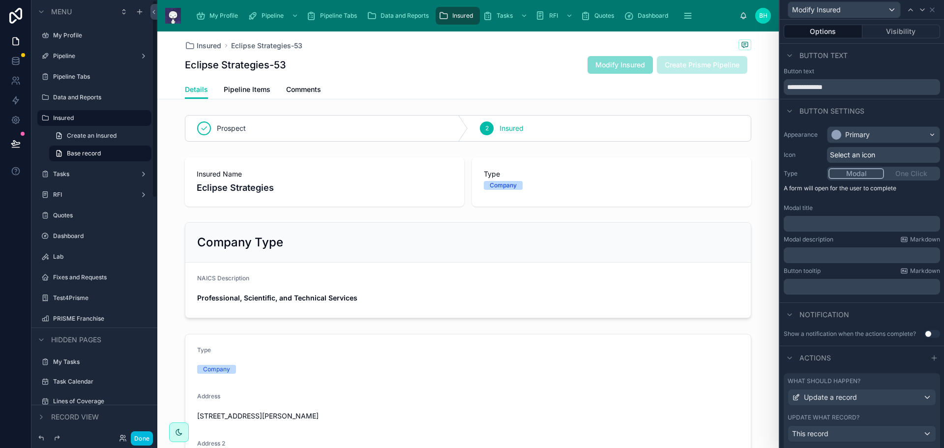
scroll to position [104, 0]
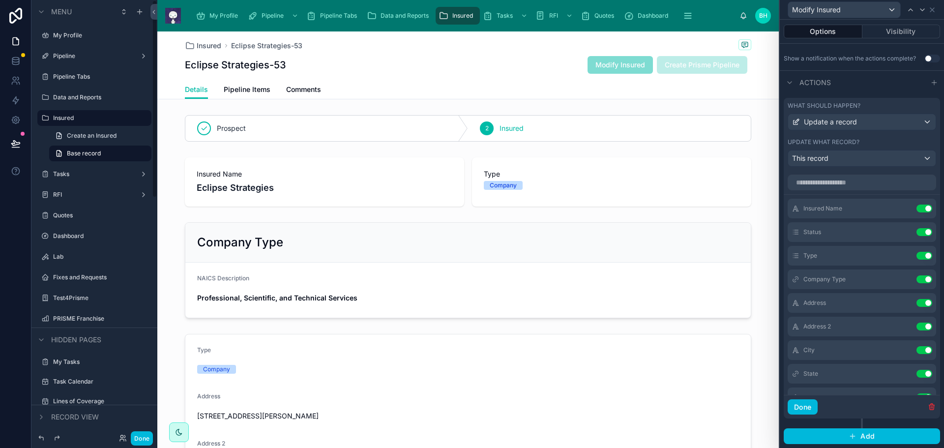
click at [72, 56] on label "Pipeline" at bounding box center [92, 56] width 79 height 8
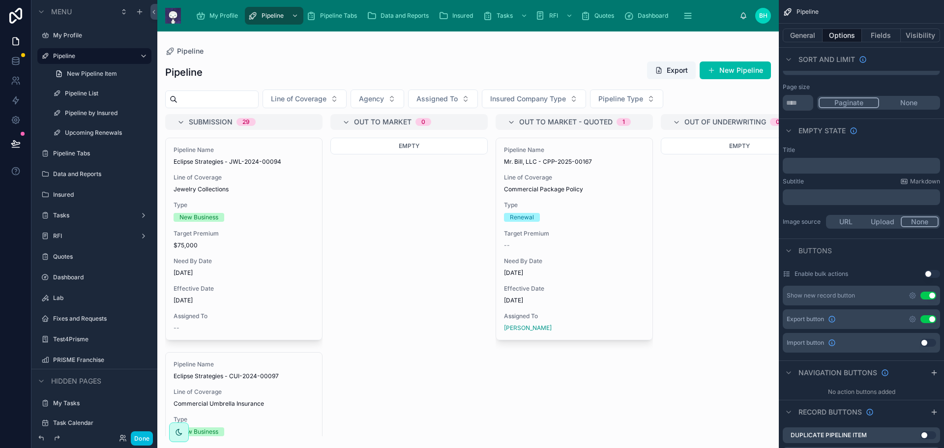
click at [263, 243] on div at bounding box center [467, 239] width 621 height 416
click at [263, 243] on span "$75,000" at bounding box center [244, 245] width 141 height 8
